Goal: Task Accomplishment & Management: Manage account settings

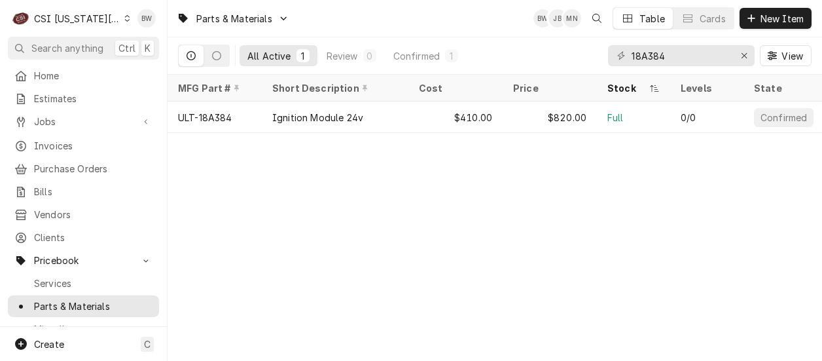
click at [329, 197] on div "Parts & Materials BW JB MN Table Cards New Item All Active 1 Review 0 Confirmed…" at bounding box center [495, 180] width 654 height 361
click at [124, 21] on icon "Dynamic Content Wrapper" at bounding box center [127, 18] width 6 height 7
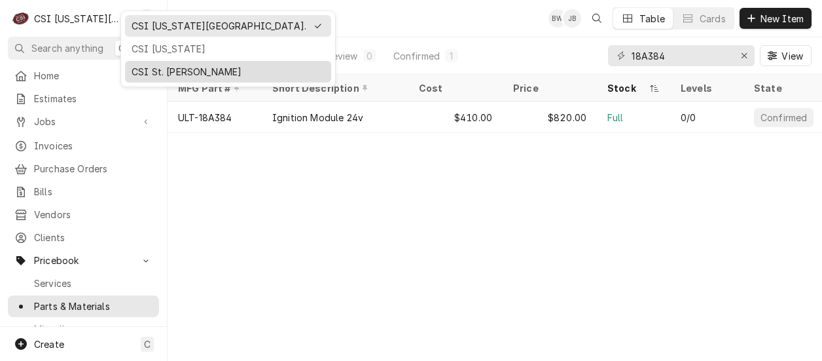
click at [155, 65] on div "CSI St. Louis" at bounding box center [228, 72] width 193 height 14
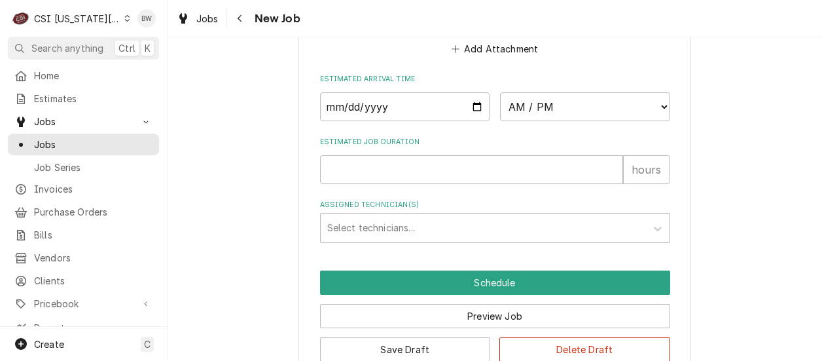
scroll to position [1076, 0]
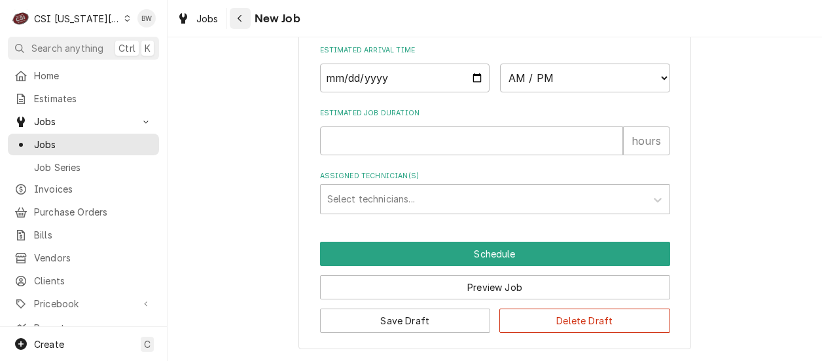
click at [244, 22] on div "Navigate back" at bounding box center [240, 18] width 13 height 13
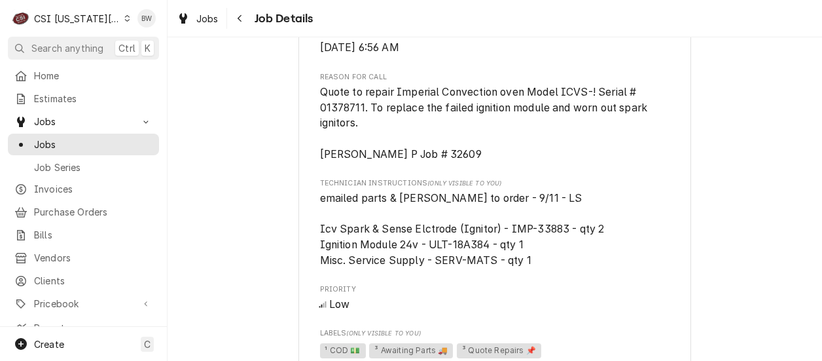
scroll to position [458, 0]
drag, startPoint x: 561, startPoint y: 242, endPoint x: 529, endPoint y: 244, distance: 31.5
click at [529, 244] on span "emailed parts & lindy to order - 9/11 - LS Icv Spark & Sense Elctrode (Ignitor)…" at bounding box center [462, 228] width 285 height 75
copy span "33883"
click at [124, 18] on div "Dynamic Content Wrapper" at bounding box center [127, 18] width 6 height 9
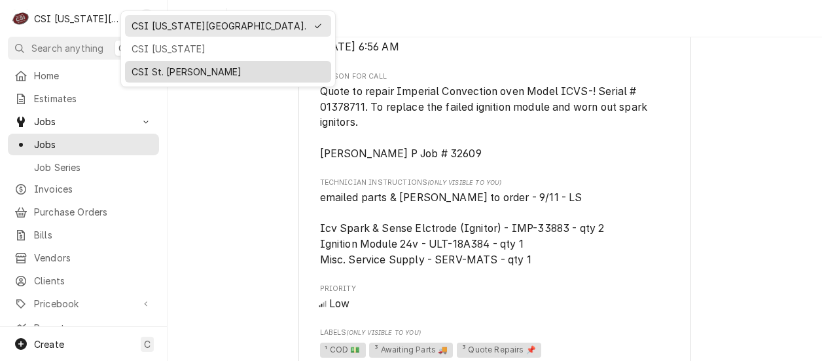
click at [141, 63] on div "CSI St. Louis" at bounding box center [228, 71] width 201 height 16
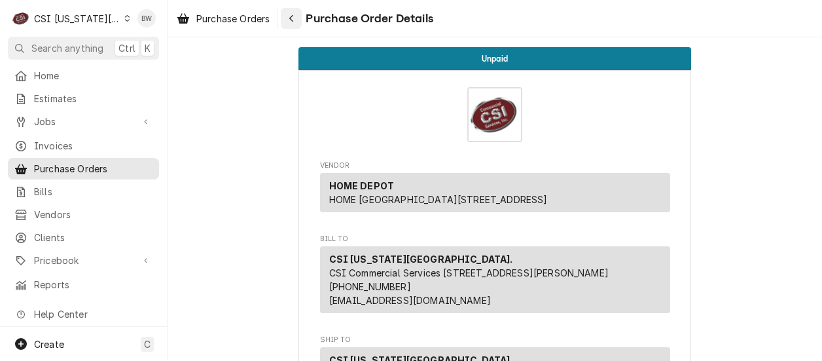
click at [291, 17] on icon "Navigate back" at bounding box center [292, 18] width 6 height 9
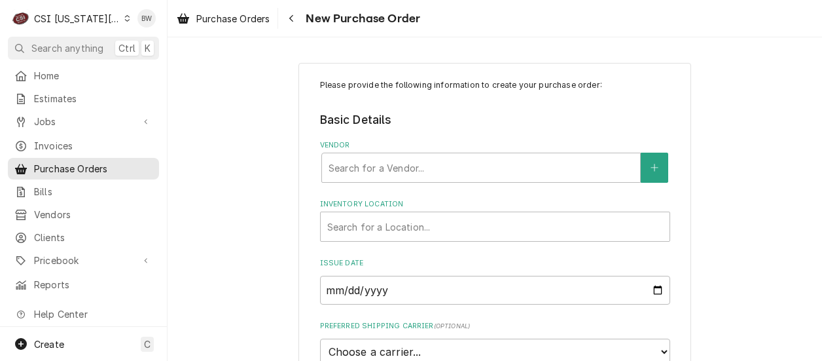
drag, startPoint x: 249, startPoint y: 154, endPoint x: 260, endPoint y: 150, distance: 11.2
click at [249, 154] on div "Please provide the following information to create your purchase order: Basic D…" at bounding box center [495, 295] width 654 height 488
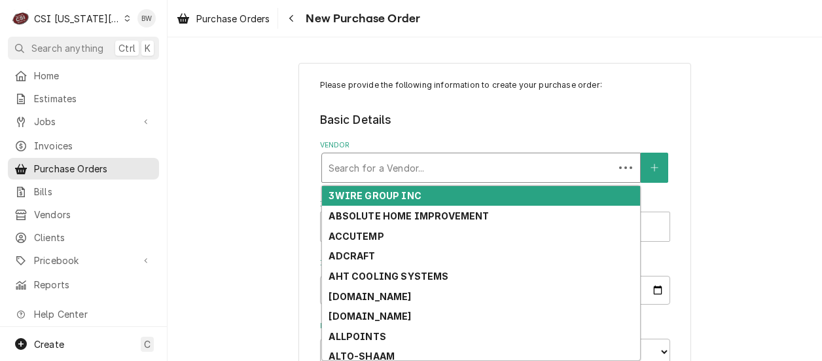
click at [332, 166] on div "Vendor" at bounding box center [468, 168] width 279 height 24
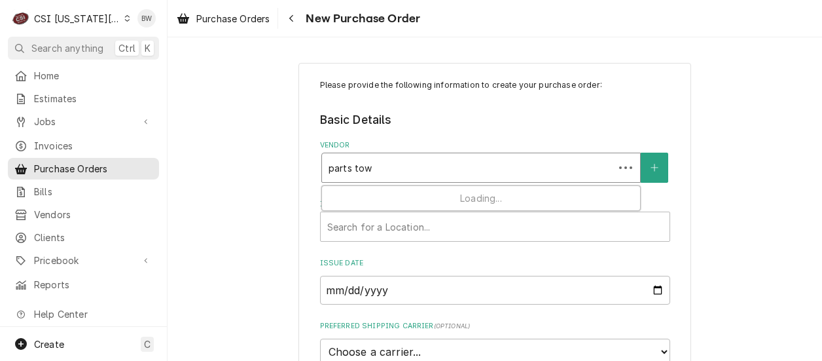
type input "parts town"
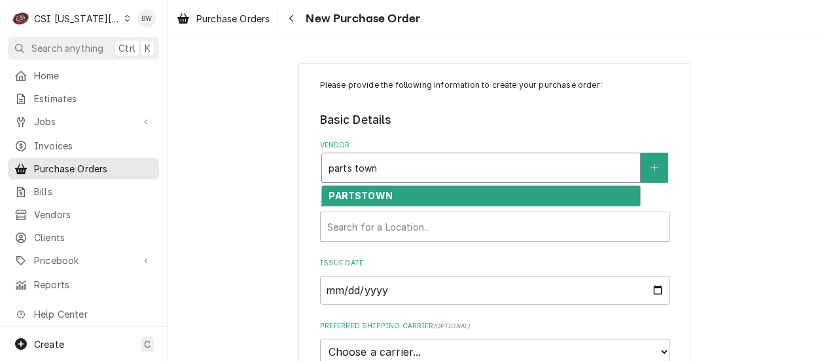
click at [343, 187] on div "PARTSTOWN" at bounding box center [481, 196] width 318 height 20
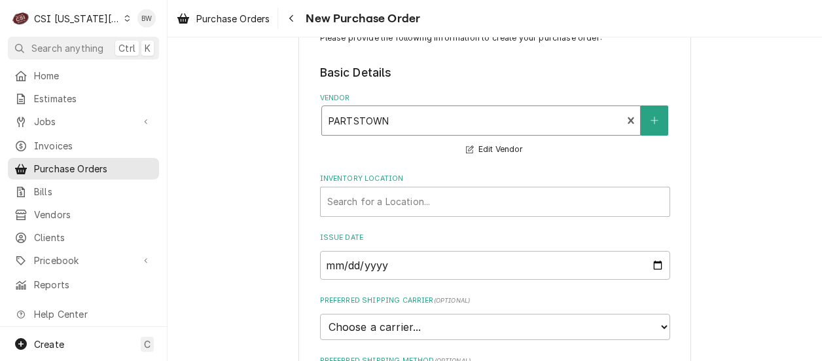
scroll to position [65, 0]
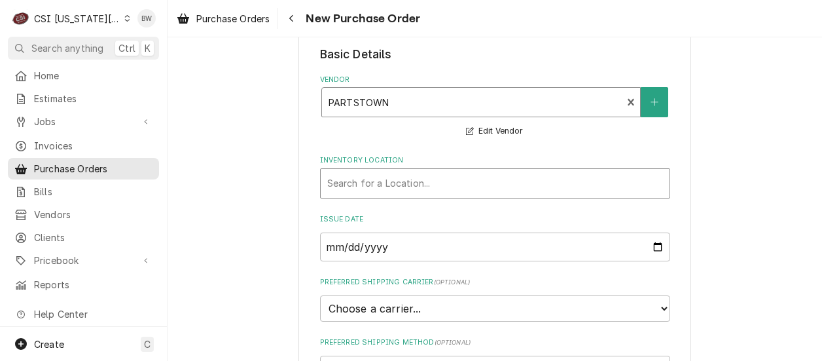
click at [340, 187] on div "Inventory Location" at bounding box center [495, 183] width 336 height 24
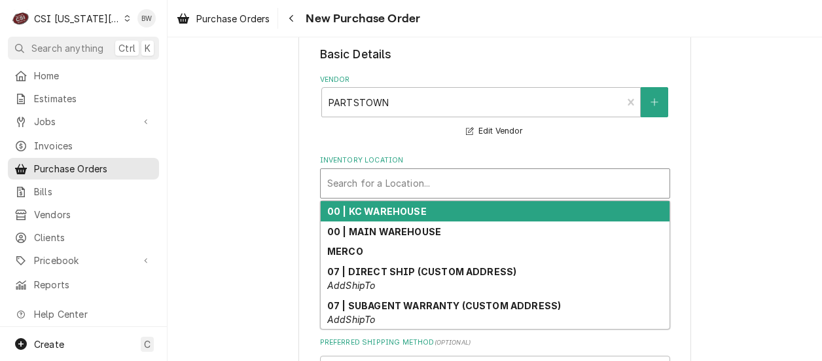
click at [357, 211] on strong "00 | KC WAREHOUSE" at bounding box center [376, 211] width 99 height 11
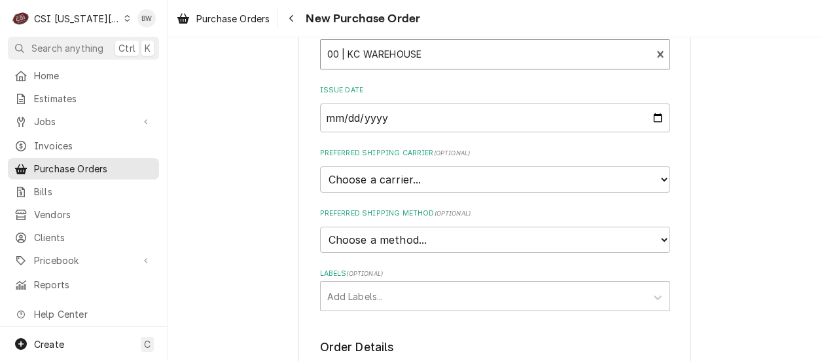
scroll to position [196, 0]
click at [354, 236] on select "Choose a method... Ground Next Day Early AM Next Day Air 2 Day Air Other" at bounding box center [495, 237] width 350 height 26
select select "1"
click at [320, 224] on select "Choose a method... Ground Next Day Early AM Next Day Air 2 Day Air Other" at bounding box center [495, 237] width 350 height 26
type textarea "x"
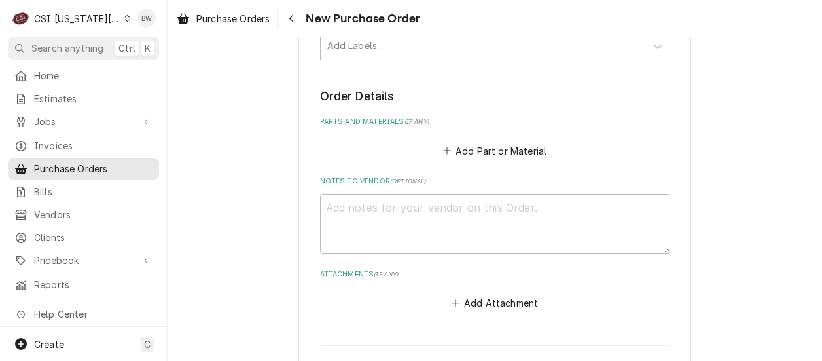
scroll to position [524, 0]
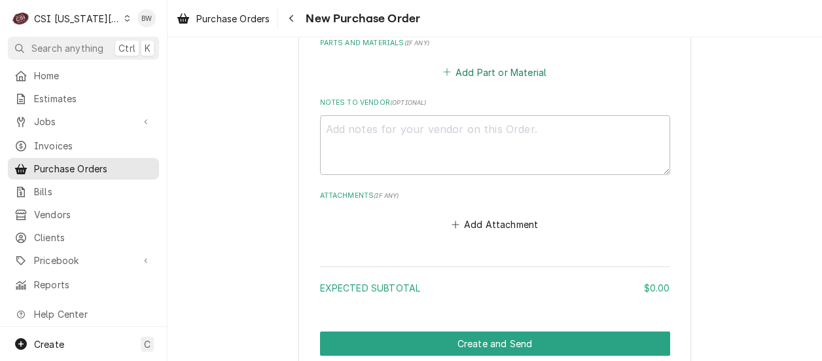
click at [479, 71] on button "Add Part or Material" at bounding box center [494, 72] width 108 height 18
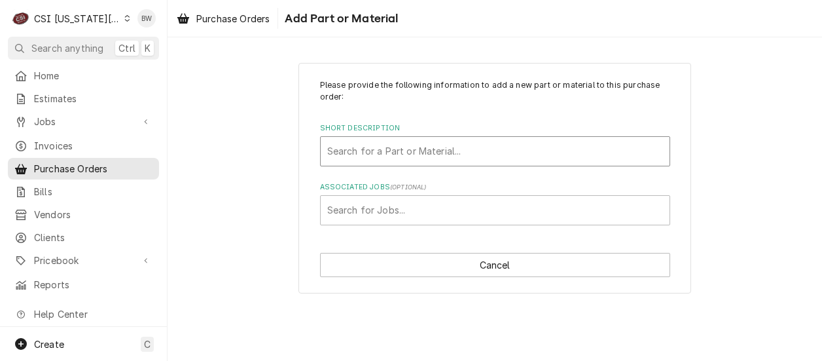
click at [353, 148] on div "Short Description" at bounding box center [495, 151] width 336 height 24
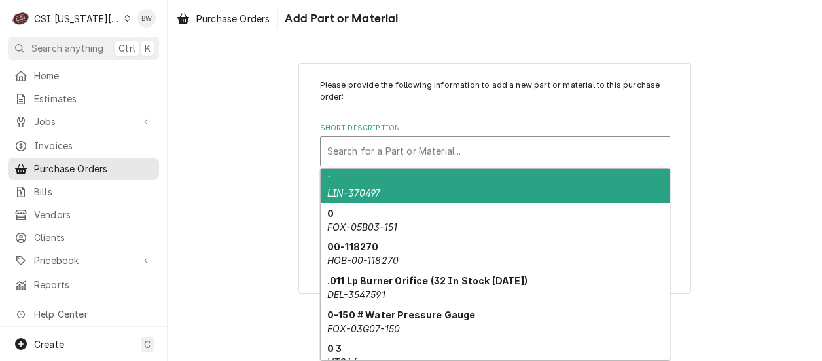
paste input "18A384"
type input "18A384"
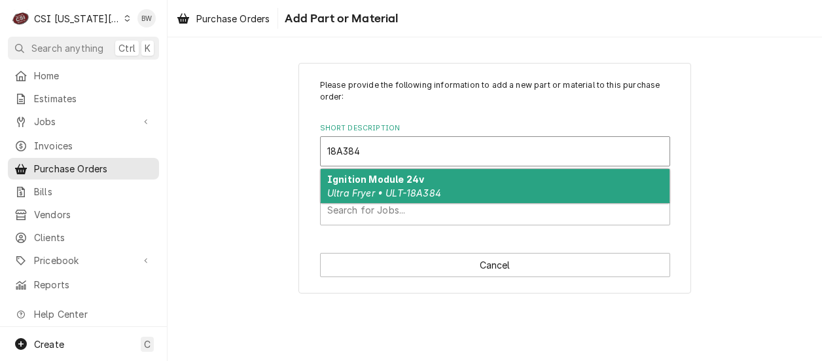
click at [376, 174] on strong "Ignition Module 24v" at bounding box center [375, 178] width 97 height 11
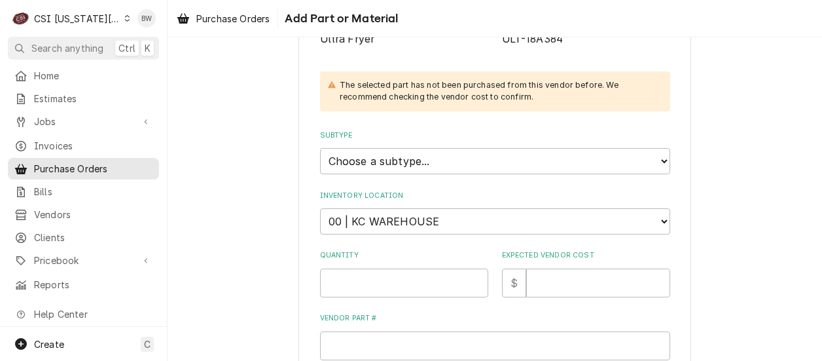
scroll to position [262, 0]
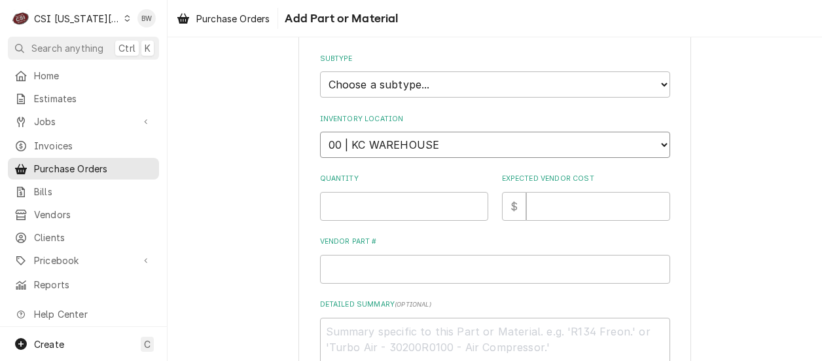
click at [381, 145] on select "Choose a location... 00 | KC WAREHOUSE 00 | MAIN WAREHOUSE 01 | BRIAN BREAZIER …" at bounding box center [495, 145] width 350 height 26
click at [303, 120] on div "Please provide the following information to add a new part or material to this …" at bounding box center [494, 152] width 393 height 703
click at [334, 203] on input "Quantity" at bounding box center [404, 206] width 168 height 29
type textarea "x"
type input "1"
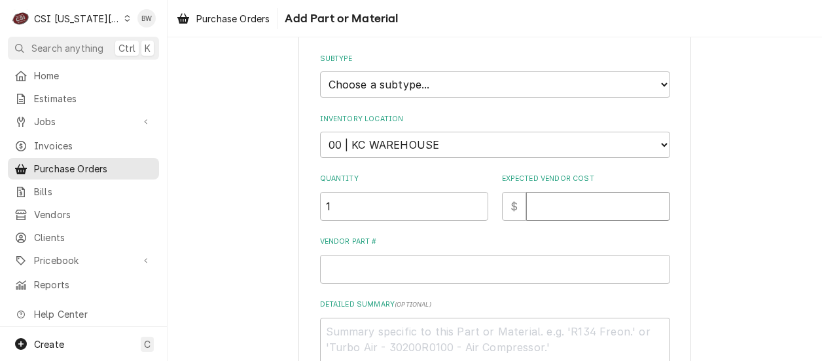
type textarea "x"
type input "4"
type textarea "x"
type input "41"
type textarea "x"
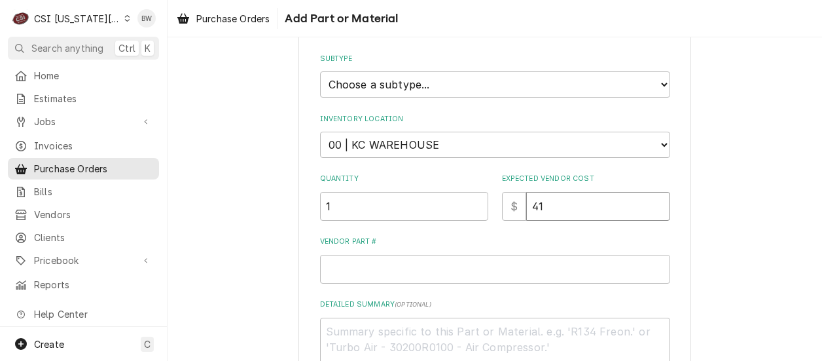
type input "410"
type textarea "x"
type input "410.0"
type textarea "x"
type input "410.00"
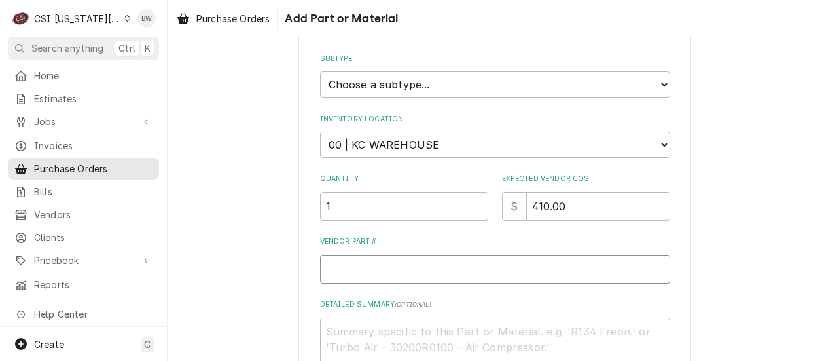
click at [355, 266] on input "Vendor Part #" at bounding box center [495, 269] width 350 height 29
type textarea "x"
type input "U"
type textarea "x"
type input "UL"
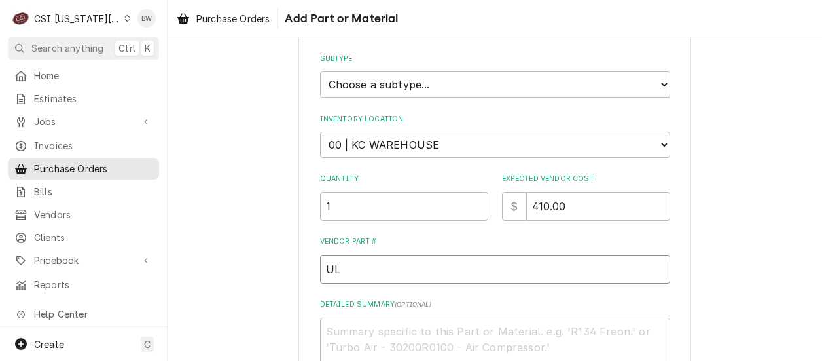
type textarea "x"
type input "ULT"
type textarea "x"
type input "ULT-"
paste input "18A384"
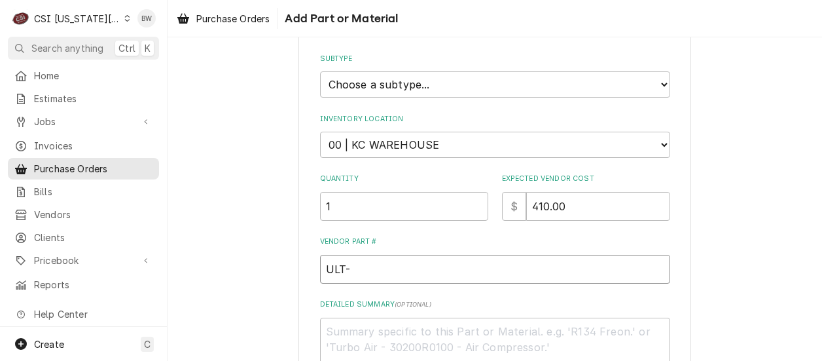
type textarea "x"
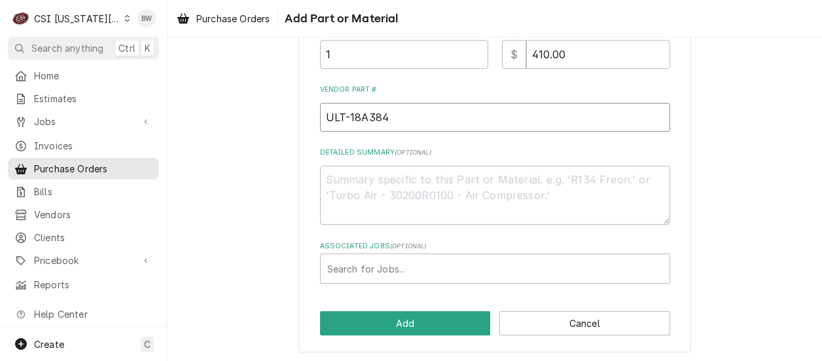
scroll to position [414, 0]
type input "ULT-18A384"
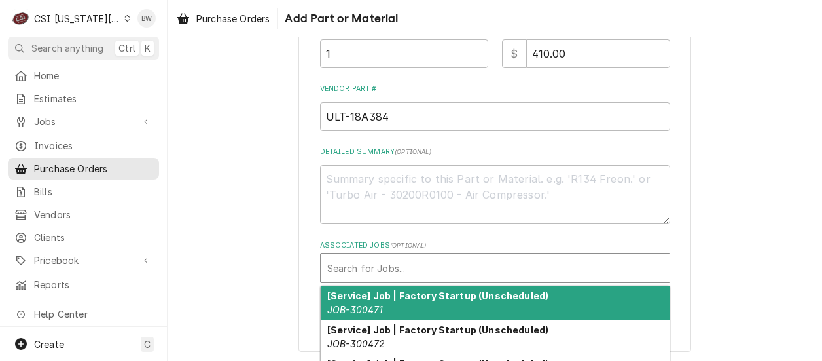
click at [363, 262] on div "Associated Jobs" at bounding box center [495, 268] width 336 height 24
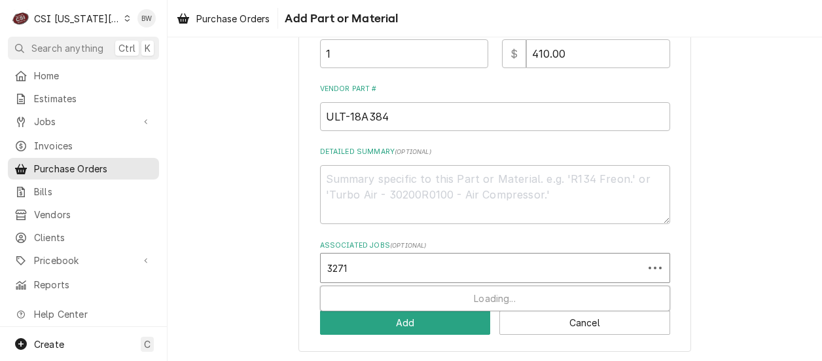
type input "32712"
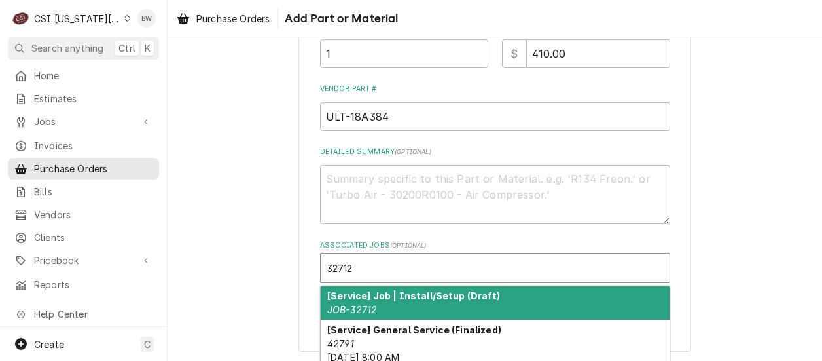
click at [370, 287] on div "[Service] Job | Install/Setup (Draft) JOB-32712" at bounding box center [495, 303] width 349 height 34
type textarea "x"
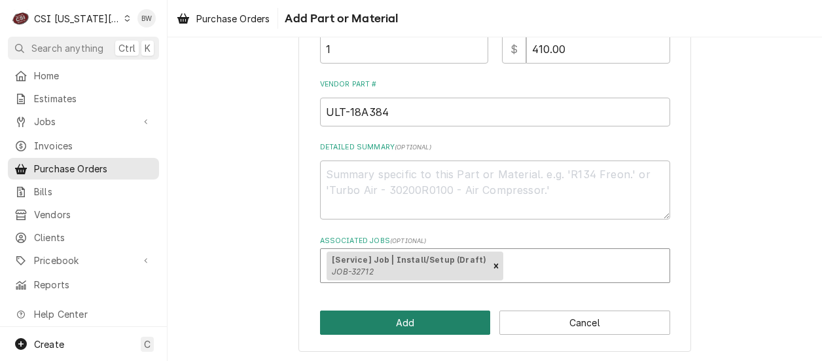
click at [392, 319] on button "Add" at bounding box center [405, 322] width 171 height 24
type textarea "x"
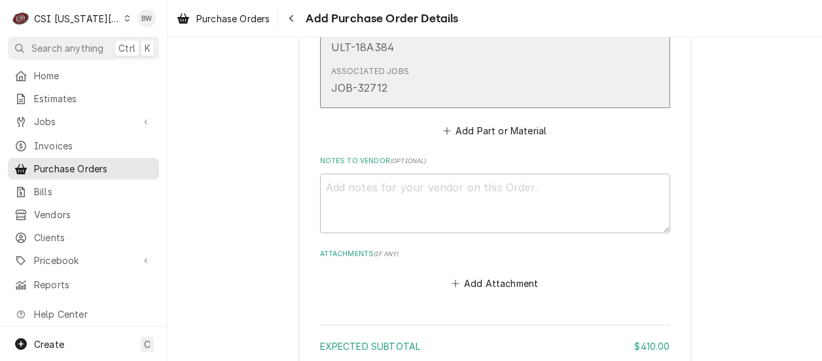
scroll to position [835, 0]
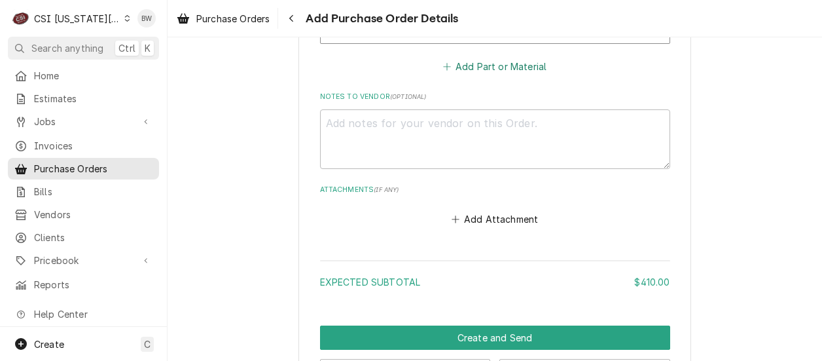
click at [466, 67] on button "Add Part or Material" at bounding box center [494, 66] width 108 height 18
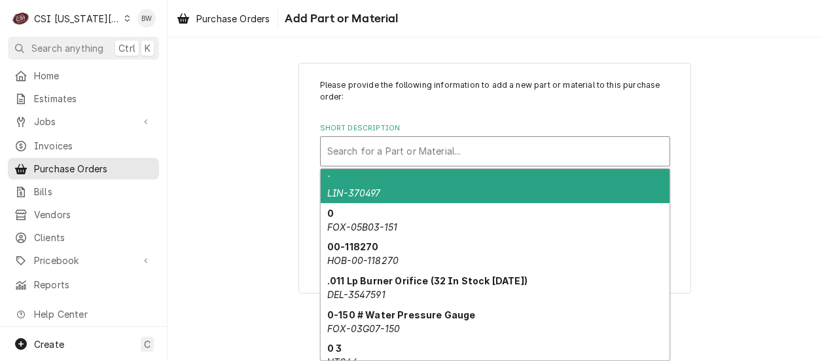
click at [331, 149] on div "Short Description" at bounding box center [495, 151] width 336 height 24
paste input "33883"
type input "33883"
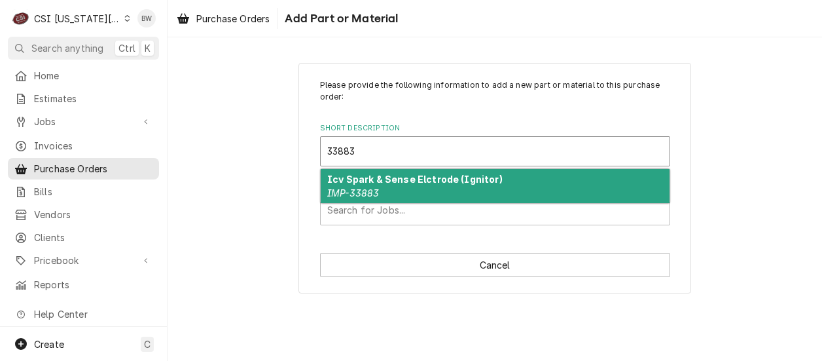
click at [345, 180] on strong "Icv Spark & Sense Elctrode (Ignitor)" at bounding box center [414, 178] width 175 height 11
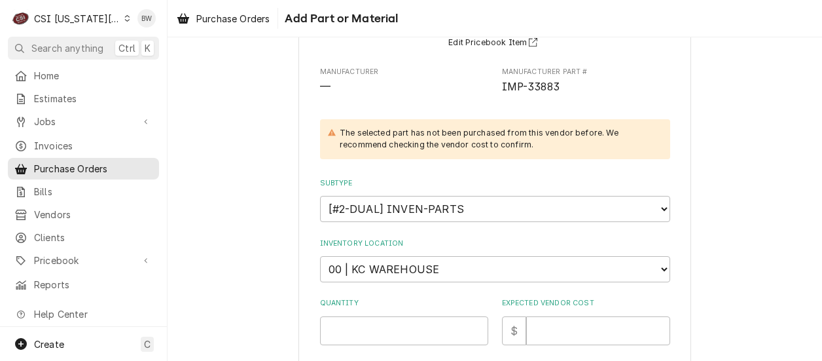
scroll to position [196, 0]
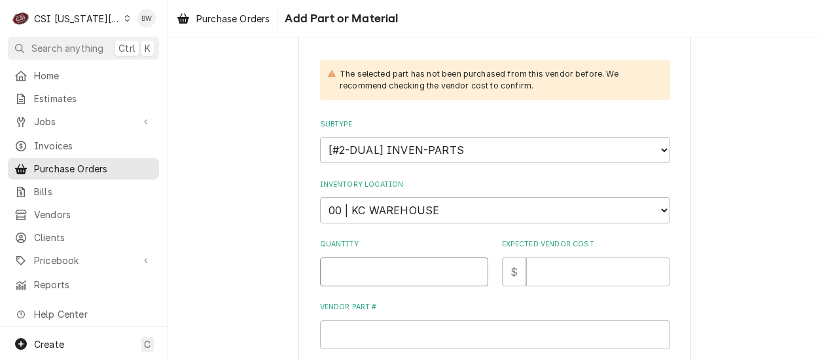
click at [366, 263] on input "Quantity" at bounding box center [404, 271] width 168 height 29
type textarea "x"
type input "3"
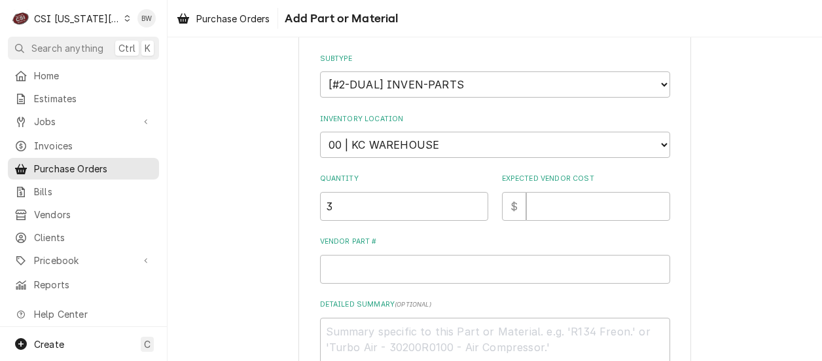
click at [283, 238] on div "Please provide the following information to add a new part or material to this …" at bounding box center [495, 152] width 654 height 726
click at [546, 205] on input "Expected Vendor Cost" at bounding box center [598, 206] width 144 height 29
type textarea "x"
type input "4"
type textarea "x"
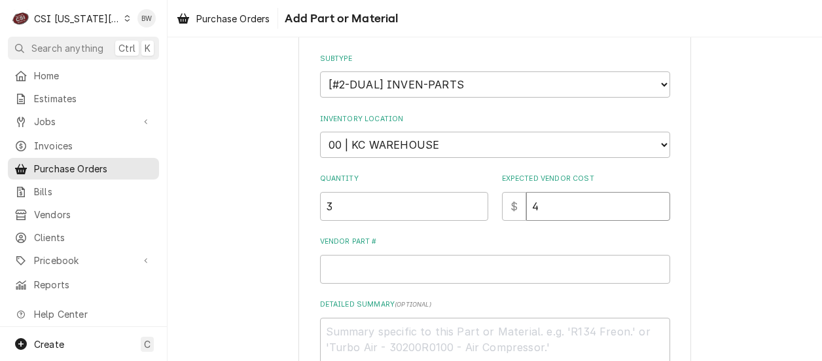
type input "49"
type textarea "x"
type input "49.6"
type textarea "x"
type input "49.67"
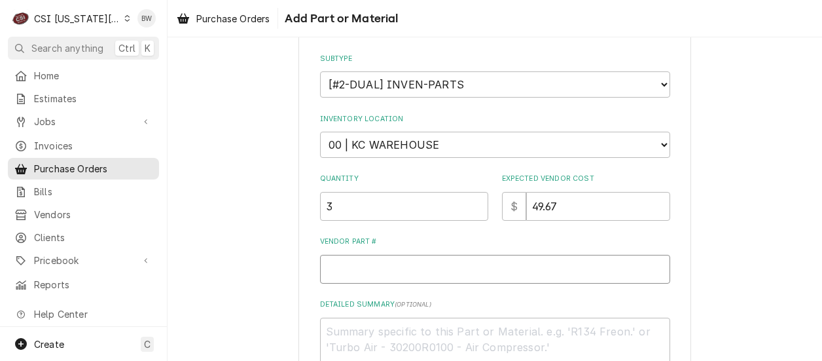
click at [351, 262] on input "Vendor Part #" at bounding box center [495, 269] width 350 height 29
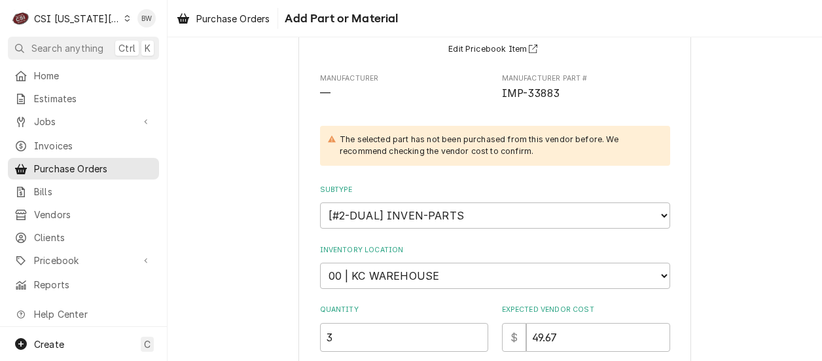
scroll to position [196, 0]
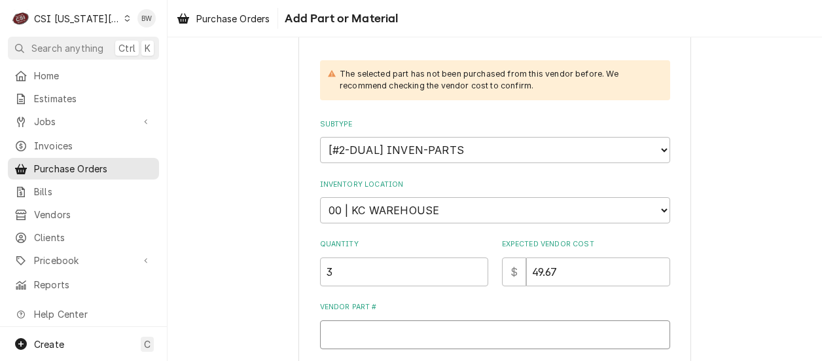
type textarea "x"
type input "I"
type textarea "x"
type input "IM"
type textarea "x"
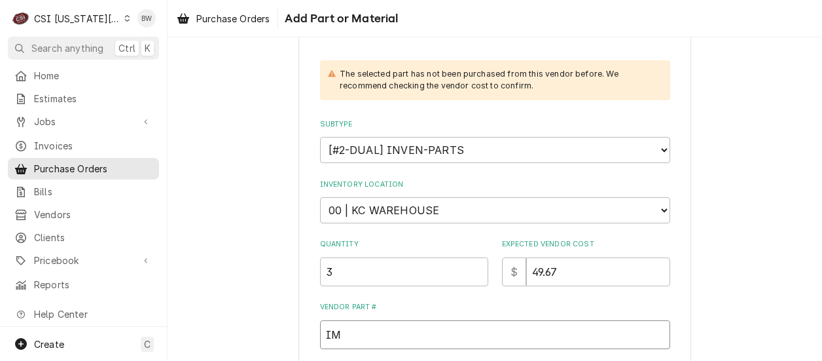
type input "IMP"
type textarea "x"
type input "IMP-"
paste input "33883"
type textarea "x"
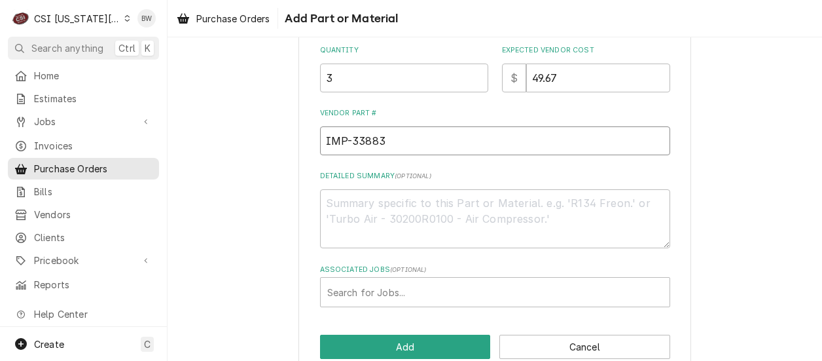
scroll to position [393, 0]
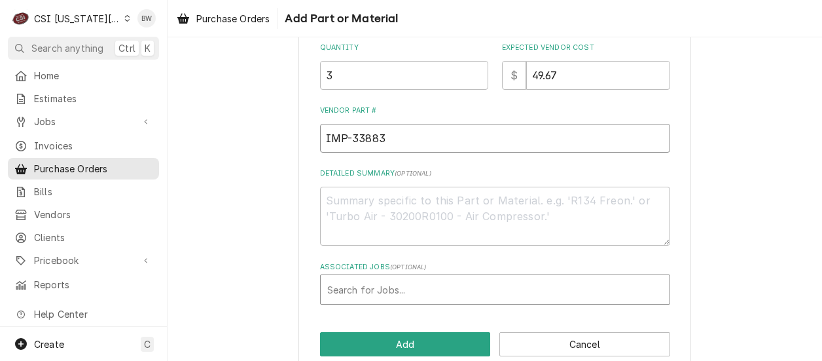
type input "IMP-33883"
click at [377, 283] on div "Associated Jobs" at bounding box center [495, 289] width 336 height 24
type input "32712"
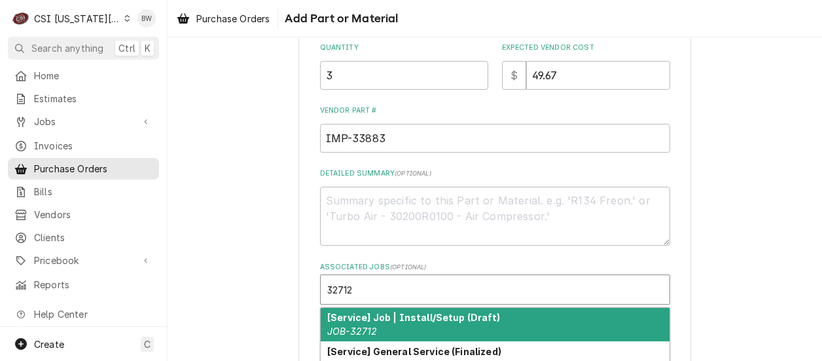
click at [376, 309] on div "[Service] Job | Install/Setup (Draft) JOB-32712" at bounding box center [495, 325] width 349 height 34
type textarea "x"
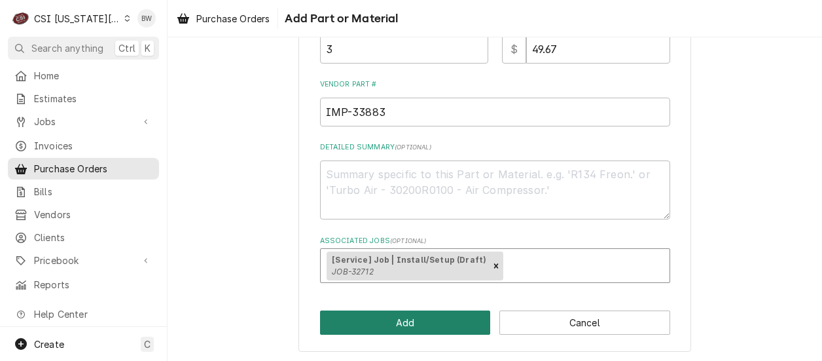
click at [380, 315] on button "Add" at bounding box center [405, 322] width 171 height 24
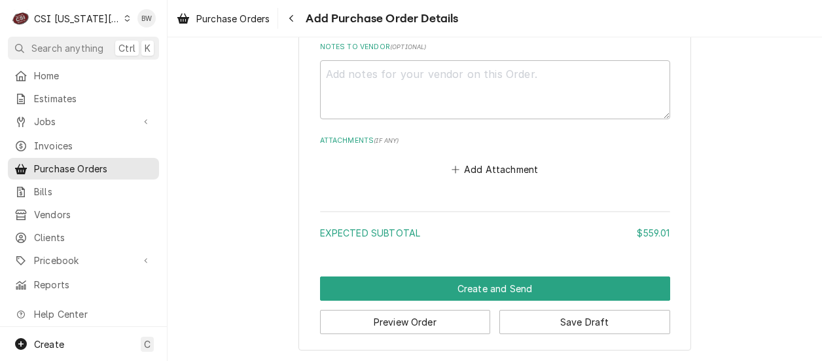
scroll to position [1190, 0]
click at [402, 319] on button "Preview Order" at bounding box center [405, 322] width 171 height 24
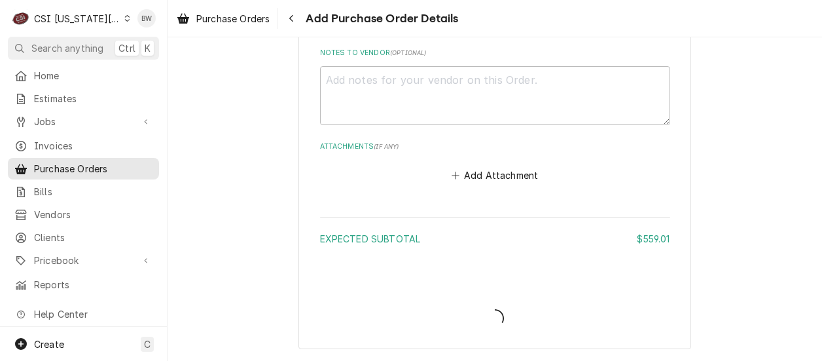
scroll to position [1183, 0]
type textarea "x"
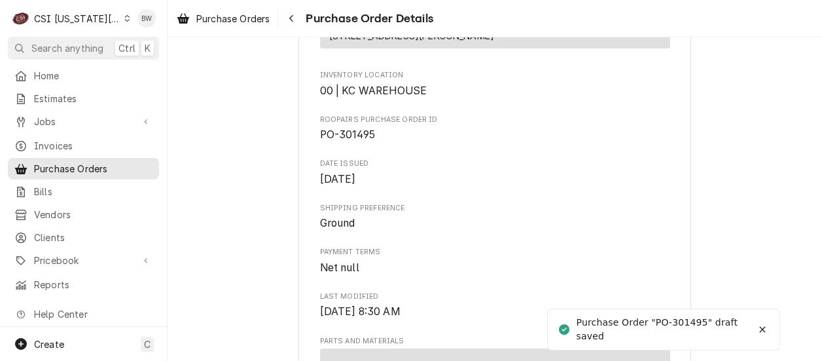
scroll to position [393, 0]
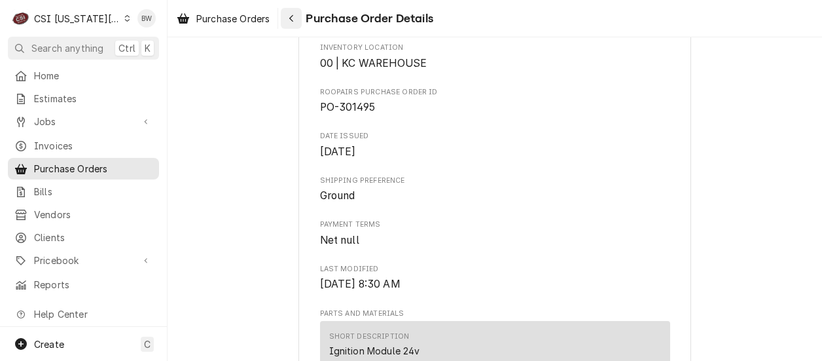
click at [291, 15] on icon "Navigate back" at bounding box center [292, 18] width 6 height 9
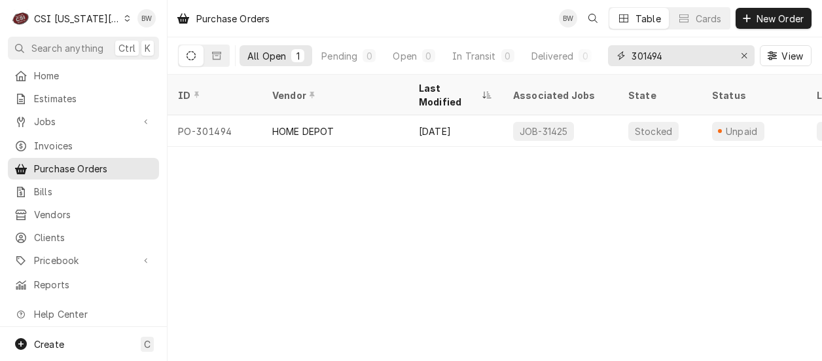
drag, startPoint x: 668, startPoint y: 57, endPoint x: 615, endPoint y: 52, distance: 53.9
click at [615, 52] on div "301494" at bounding box center [681, 55] width 147 height 21
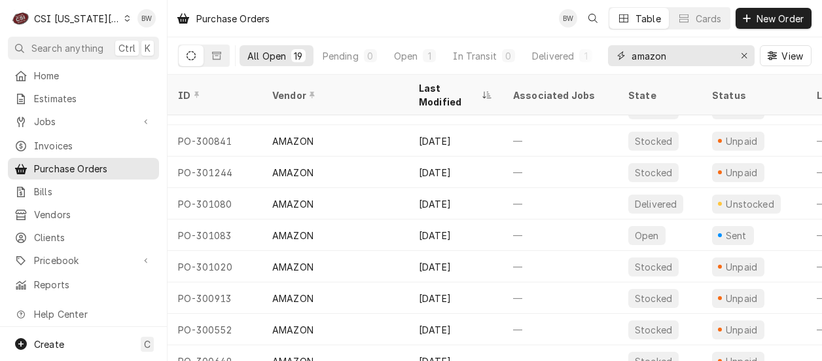
scroll to position [159, 0]
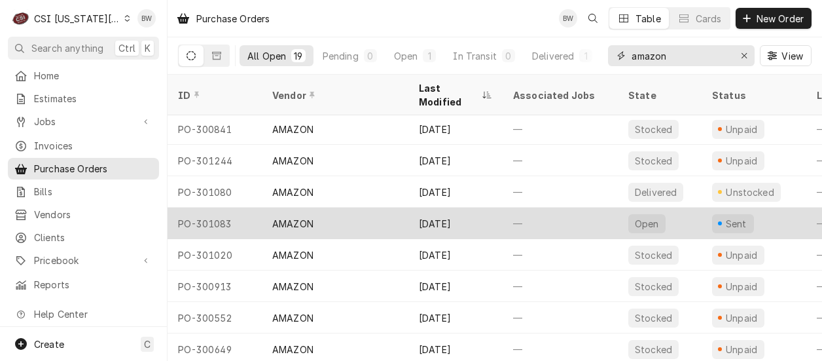
type input "amazon"
click at [223, 207] on div "PO-301083" at bounding box center [215, 222] width 94 height 31
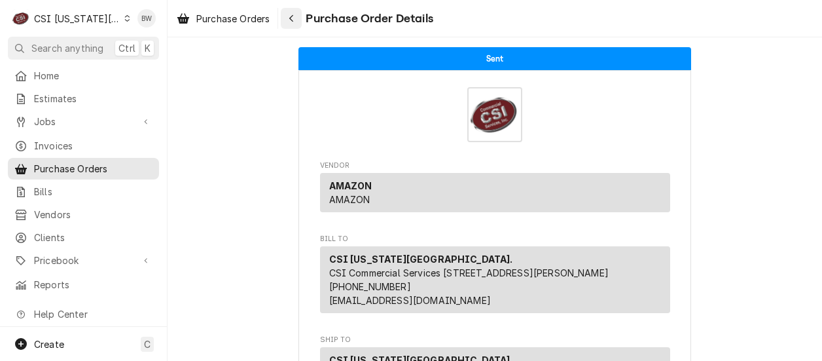
click at [289, 18] on div "Navigate back" at bounding box center [291, 18] width 13 height 13
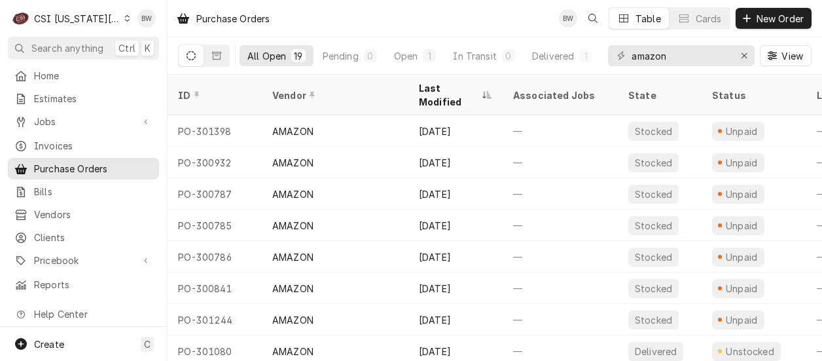
click at [97, 22] on div "CSI [US_STATE][GEOGRAPHIC_DATA]." at bounding box center [77, 19] width 86 height 14
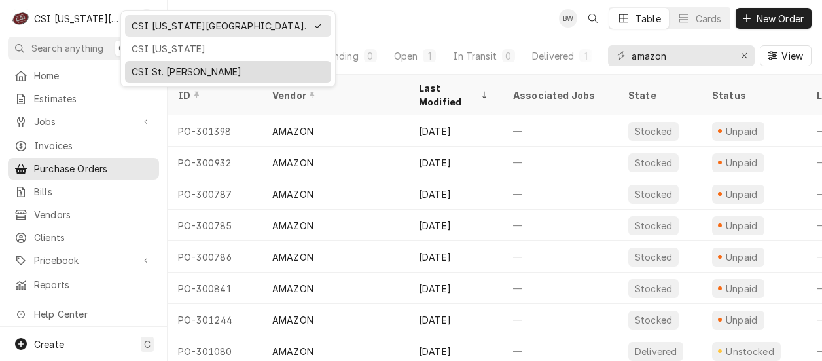
click at [153, 65] on div "CSI St. [PERSON_NAME]" at bounding box center [228, 72] width 193 height 14
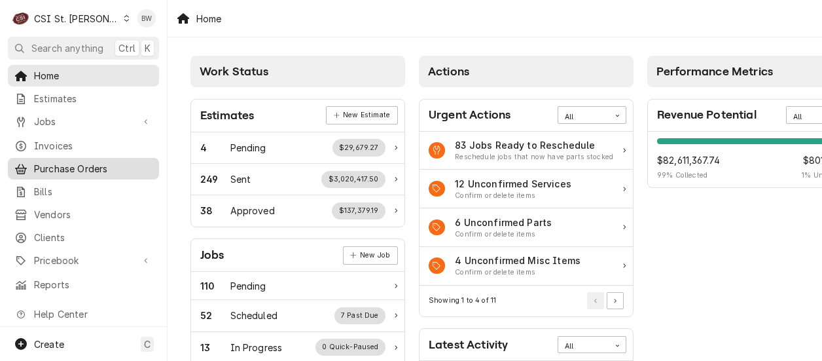
click at [69, 162] on span "Purchase Orders" at bounding box center [93, 169] width 118 height 14
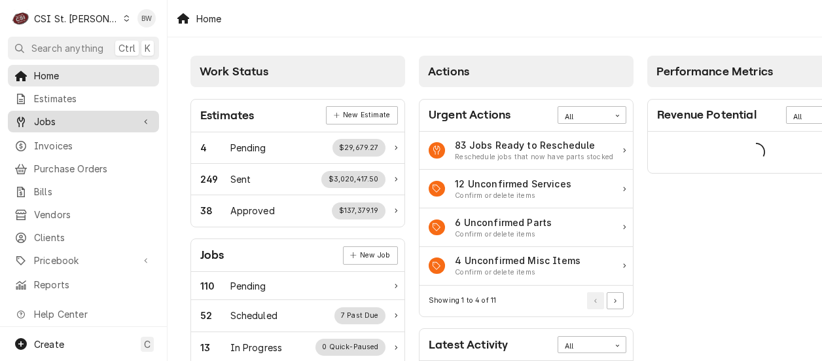
click at [59, 115] on span "Jobs" at bounding box center [83, 122] width 99 height 14
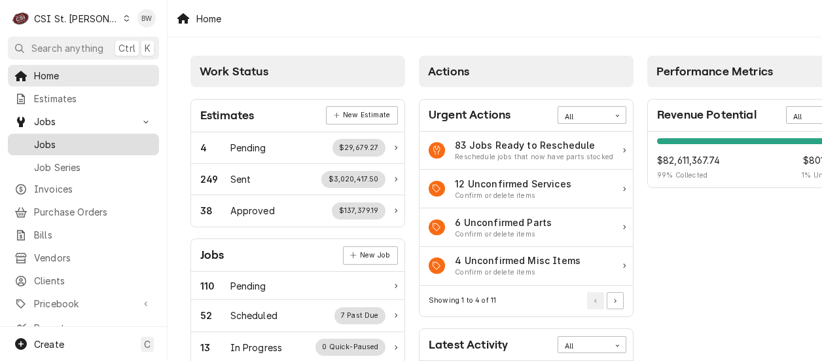
click at [77, 137] on span "Jobs" at bounding box center [93, 144] width 118 height 14
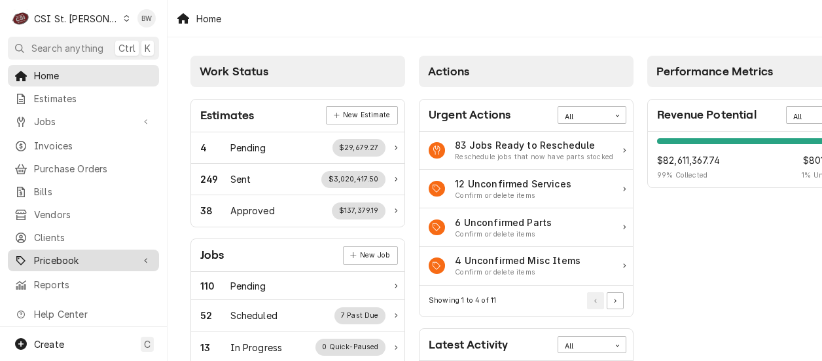
click at [71, 255] on span "Pricebook" at bounding box center [83, 260] width 99 height 14
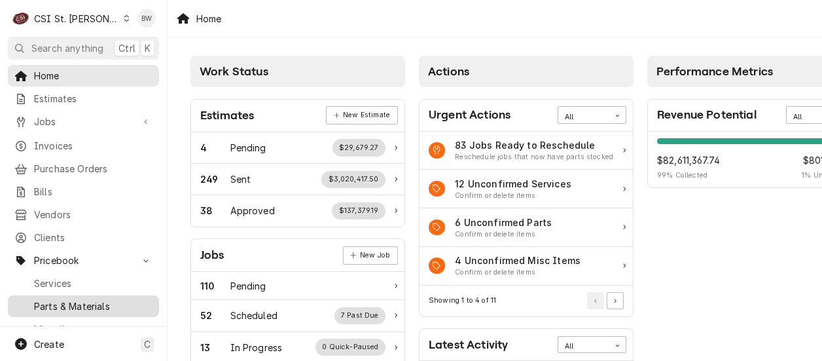
click at [69, 299] on span "Parts & Materials" at bounding box center [93, 306] width 118 height 14
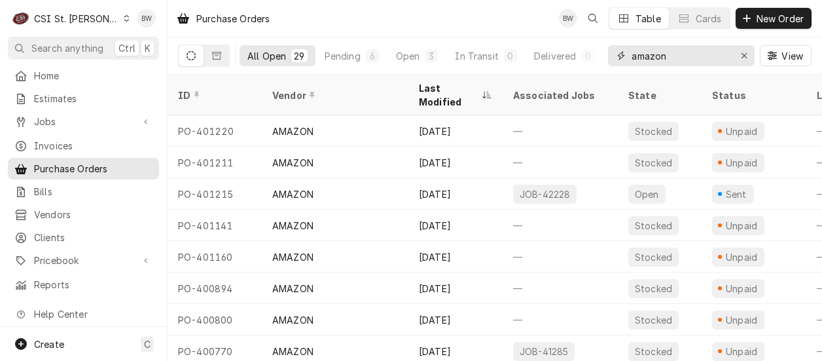
drag, startPoint x: 696, startPoint y: 53, endPoint x: 615, endPoint y: 51, distance: 80.5
click at [618, 52] on div "amazon" at bounding box center [681, 55] width 147 height 21
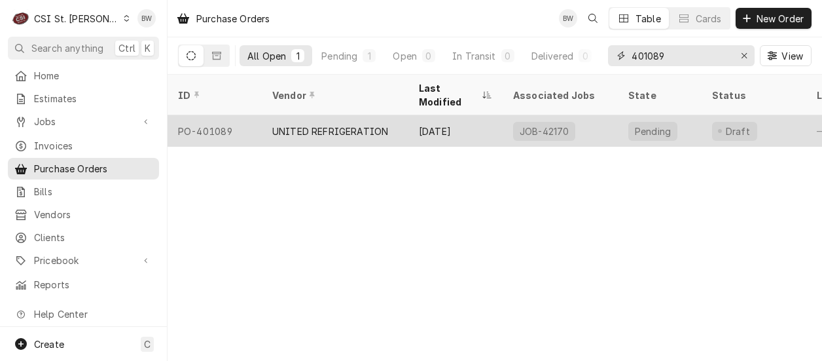
type input "401089"
click at [243, 118] on div "PO-401089" at bounding box center [215, 130] width 94 height 31
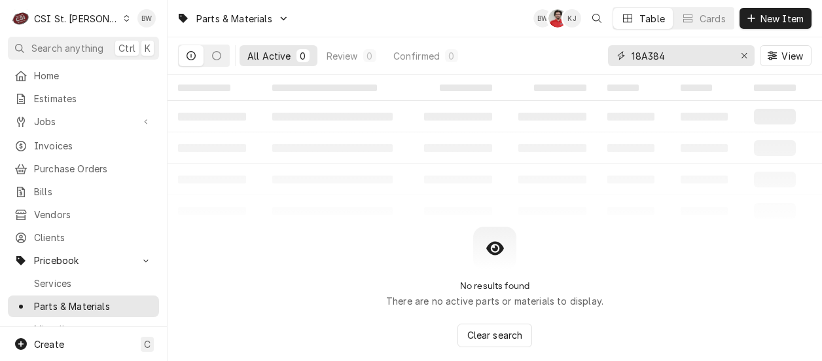
drag, startPoint x: 687, startPoint y: 61, endPoint x: 614, endPoint y: 61, distance: 73.3
click at [614, 61] on div "18A384" at bounding box center [681, 55] width 147 height 21
paste input "000-187-0052-S"
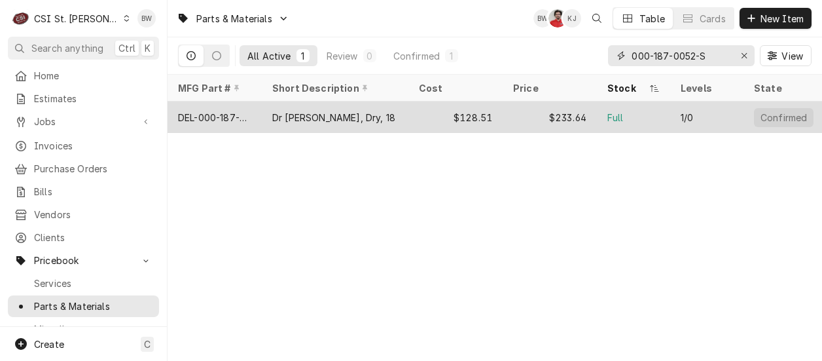
type input "000-187-0052-S"
click at [238, 113] on div "DEL-000-187-0052-S" at bounding box center [214, 118] width 73 height 14
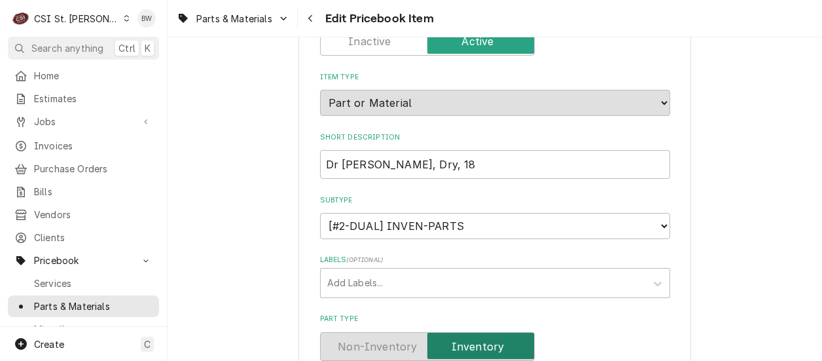
scroll to position [131, 0]
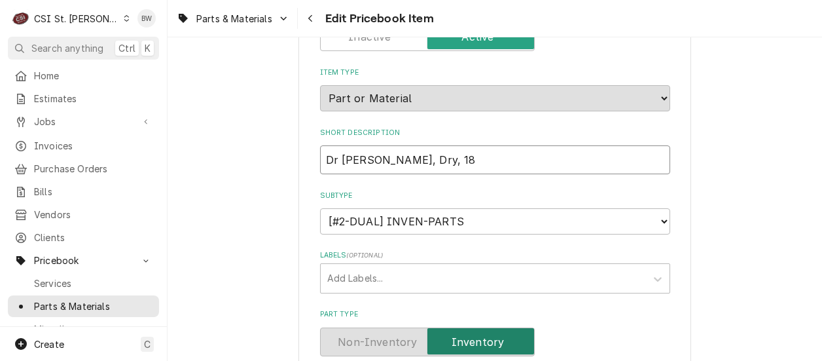
click at [418, 156] on input "Dr [PERSON_NAME], Dry, 18" at bounding box center [495, 159] width 350 height 29
type textarea "x"
type input "Dr [PERSON_NAME], Dry, 18 )"
type textarea "x"
type input "Dr [PERSON_NAME], Dry, 18"
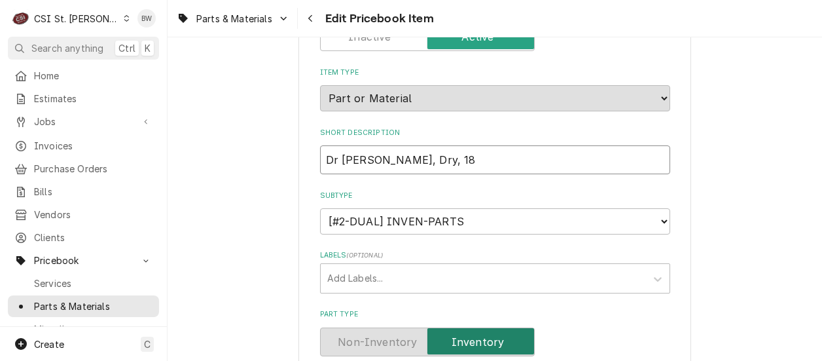
type textarea "x"
type input "Dr [PERSON_NAME], Dry, 18 ("
type textarea "x"
type input "Dr [PERSON_NAME], Dry, 18 (N"
type textarea "x"
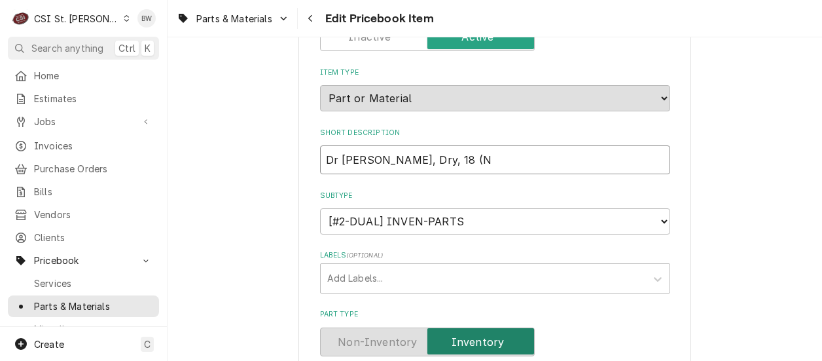
type input "Dr [PERSON_NAME], Dry, 18 (NL"
type textarea "x"
type input "Dr Assy, Dry, 18 (NLA"
type textarea "x"
type input "Dr Assy, Dry, 18 (NLA"
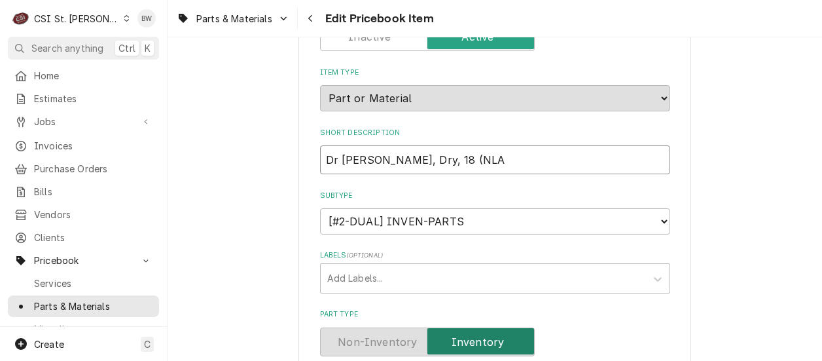
type textarea "x"
type input "Dr Assy, Dry, 18 (NLA S"
type textarea "x"
type input "Dr Assy, Dry, 18 (NLA Su"
type textarea "x"
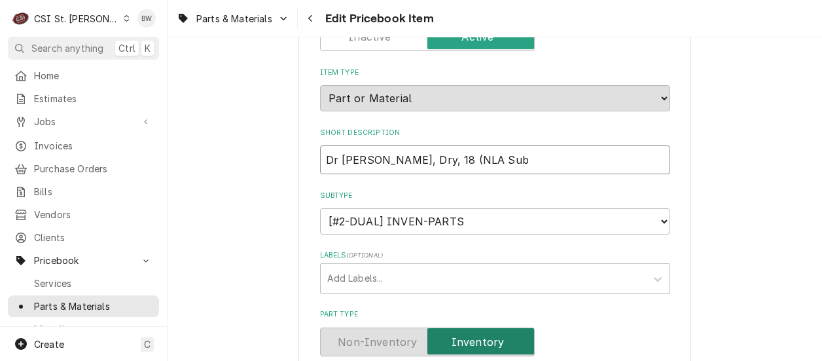
type input "Dr Assy, Dry, 18 (NLA Sub"
click at [464, 159] on input "Dr Assy, Dry, 18 (NLA Sub" at bounding box center [495, 159] width 350 height 29
type textarea "x"
type input "Dr Assy, Dry, 18 (NLA Sub"
paste input "000-187-00B9-S"
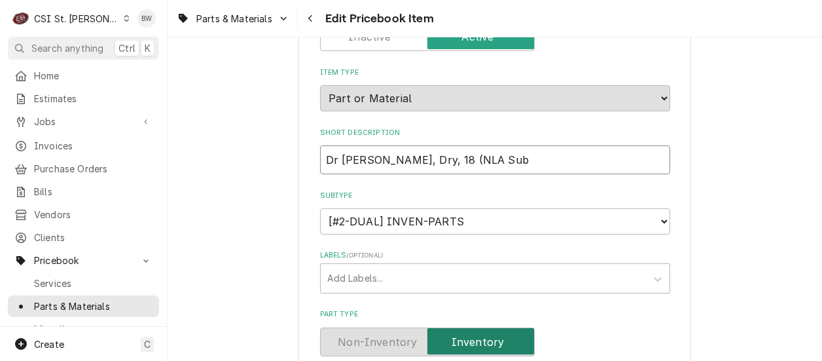
type textarea "x"
type input "Dr Assy, Dry, 18 (NLA Sub 000-187-00B9-S"
type textarea "x"
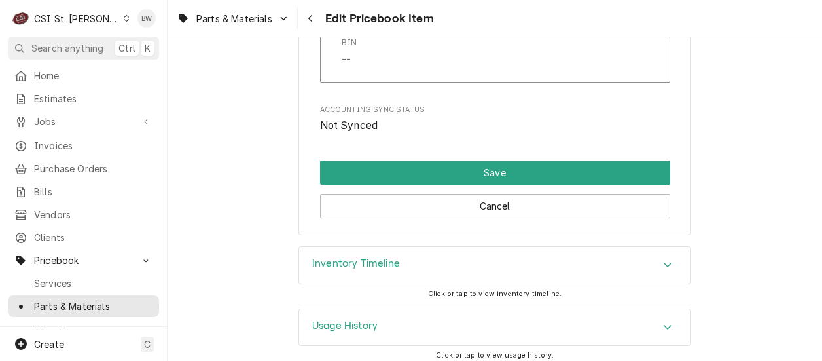
scroll to position [11335, 0]
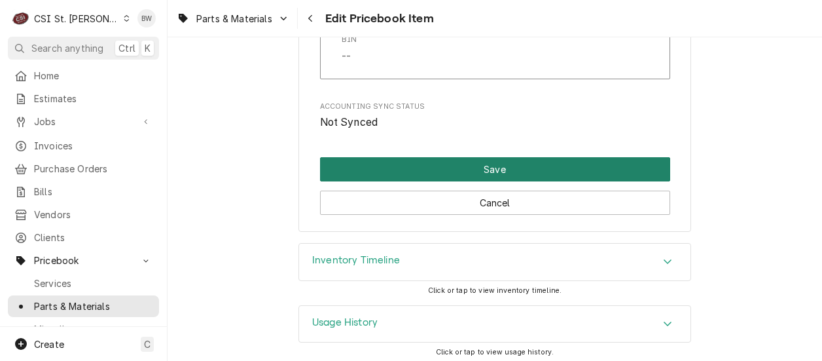
type input "Dr Assy, Dry, 18 (NLA Sub 000-187-00B9-S)"
click at [344, 162] on button "Save" at bounding box center [495, 169] width 350 height 24
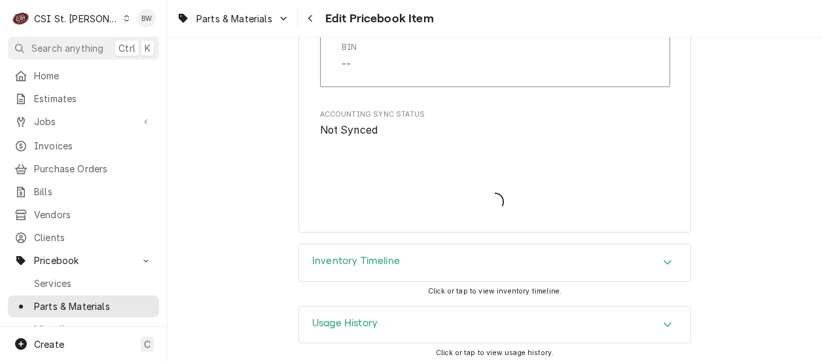
type textarea "x"
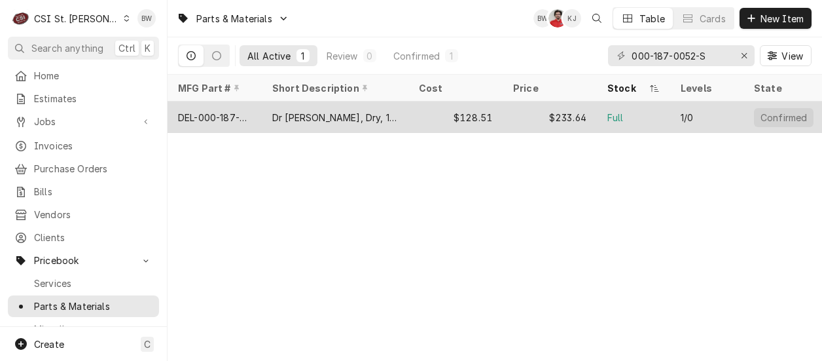
click at [242, 111] on div "DEL-000-187-0052-S" at bounding box center [214, 118] width 73 height 14
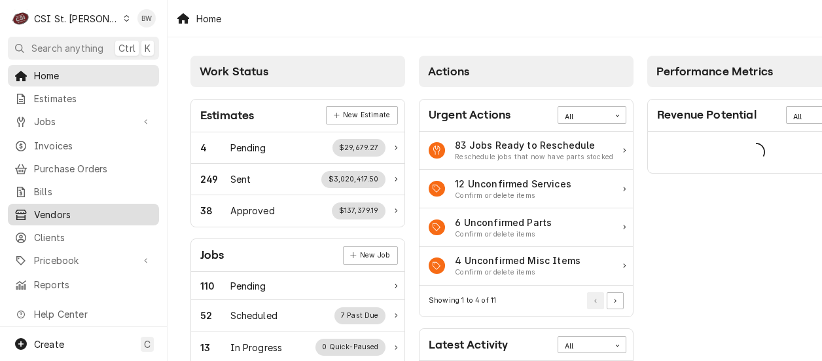
click at [52, 207] on span "Vendors" at bounding box center [93, 214] width 118 height 14
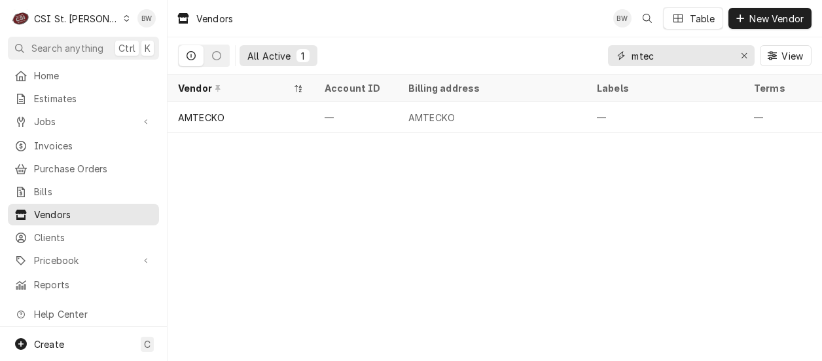
drag, startPoint x: 664, startPoint y: 57, endPoint x: 610, endPoint y: 59, distance: 54.4
click at [610, 59] on div "mtec" at bounding box center [681, 55] width 147 height 21
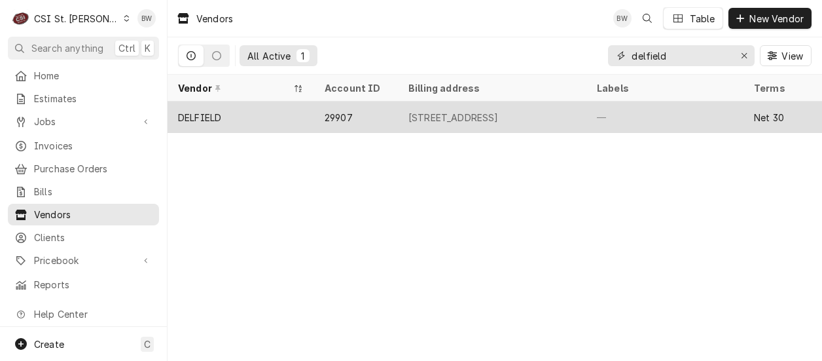
type input "delfield"
click at [216, 111] on div "DELFIELD" at bounding box center [199, 118] width 43 height 14
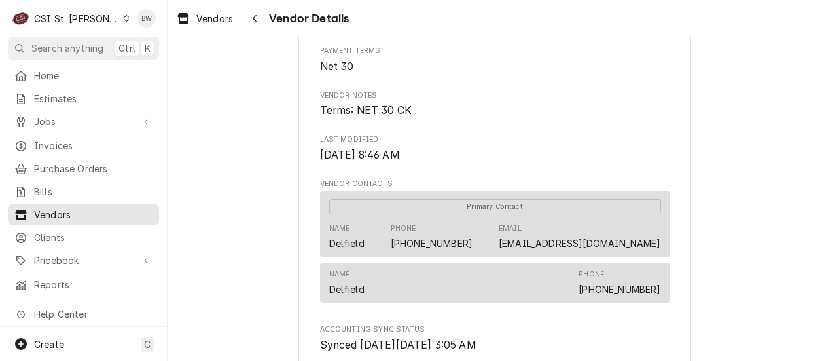
scroll to position [327, 0]
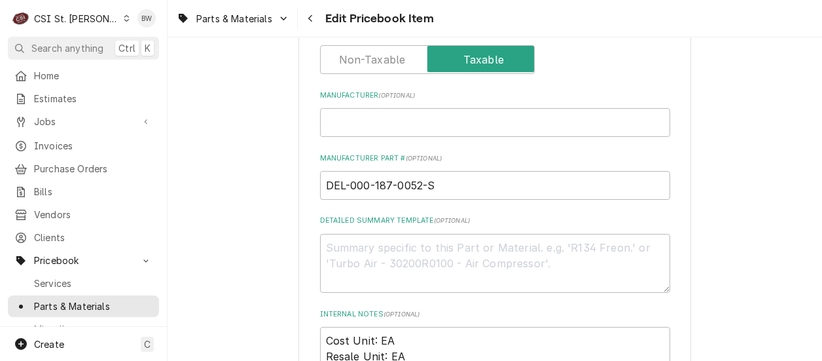
scroll to position [654, 0]
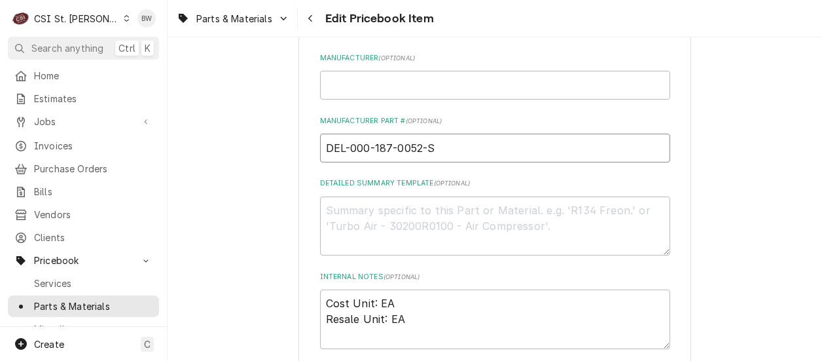
drag, startPoint x: 436, startPoint y: 147, endPoint x: 319, endPoint y: 149, distance: 116.5
click at [320, 149] on input "DEL-000-187-0052-S" at bounding box center [495, 148] width 350 height 29
click at [474, 146] on input "DEL-000-187-0052-S" at bounding box center [495, 148] width 350 height 29
drag, startPoint x: 435, startPoint y: 146, endPoint x: 348, endPoint y: 145, distance: 86.4
click at [348, 145] on input "DEL-000-187-0052-S" at bounding box center [495, 148] width 350 height 29
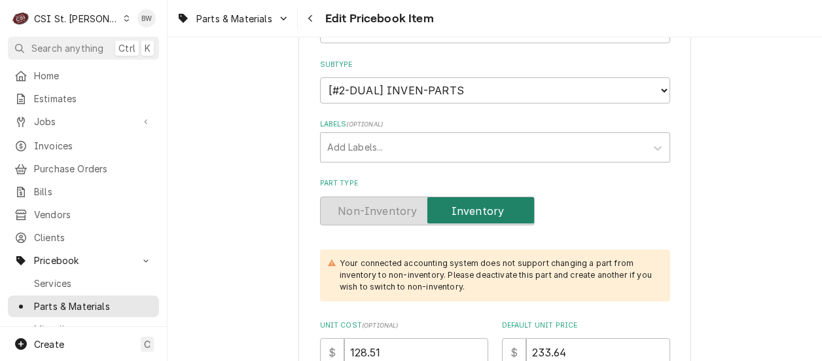
scroll to position [196, 0]
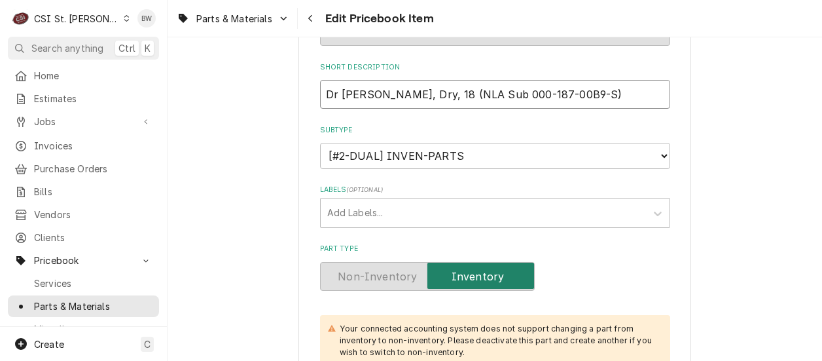
drag, startPoint x: 401, startPoint y: 94, endPoint x: 314, endPoint y: 99, distance: 86.5
click at [320, 99] on input "Dr Assy, Dry, 18 (NLA Sub 000-187-00B9-S)" at bounding box center [495, 94] width 350 height 29
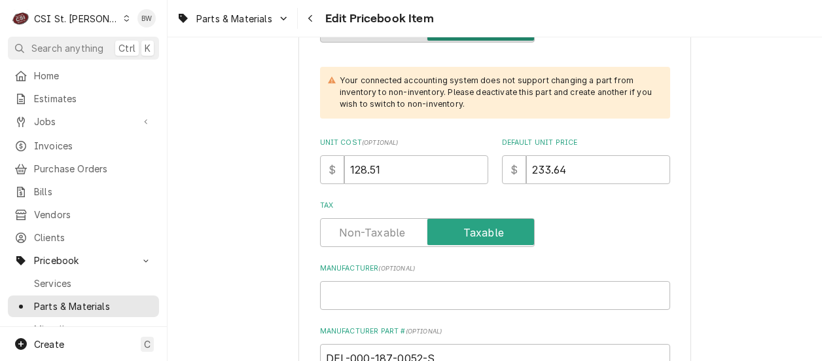
scroll to position [524, 0]
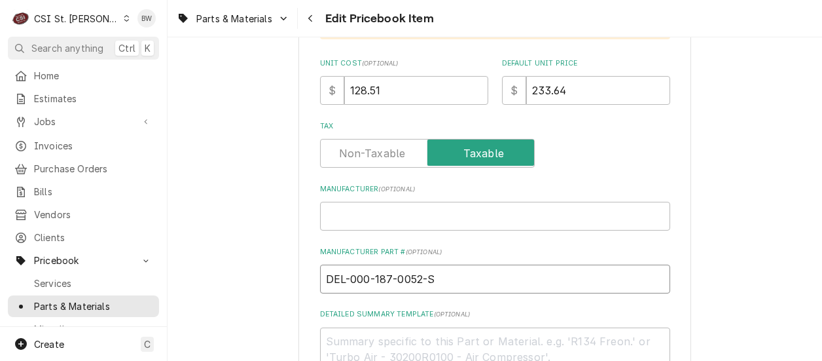
click at [355, 288] on input "DEL-000-187-0052-S" at bounding box center [495, 278] width 350 height 29
drag, startPoint x: 440, startPoint y: 279, endPoint x: 346, endPoint y: 282, distance: 93.6
click at [346, 282] on input "DEL-000-187-0052-S" at bounding box center [495, 278] width 350 height 29
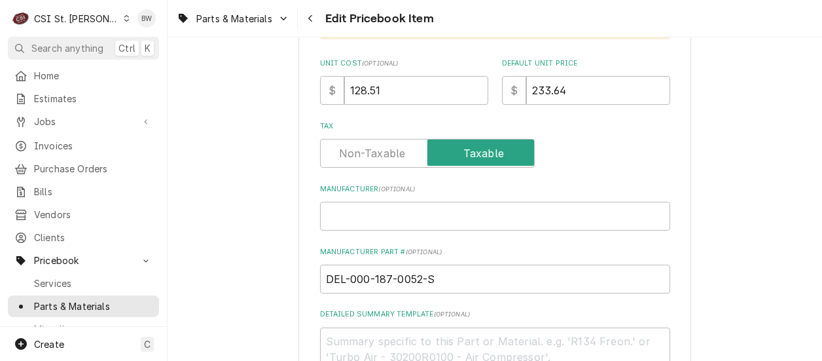
type textarea "x"
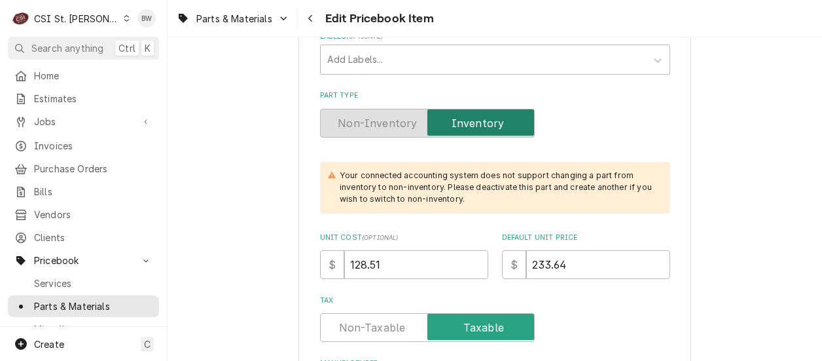
scroll to position [196, 0]
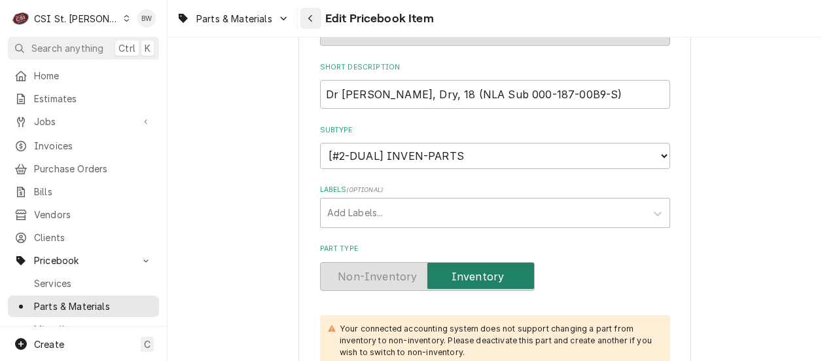
click at [310, 15] on icon "Navigate back" at bounding box center [311, 18] width 6 height 9
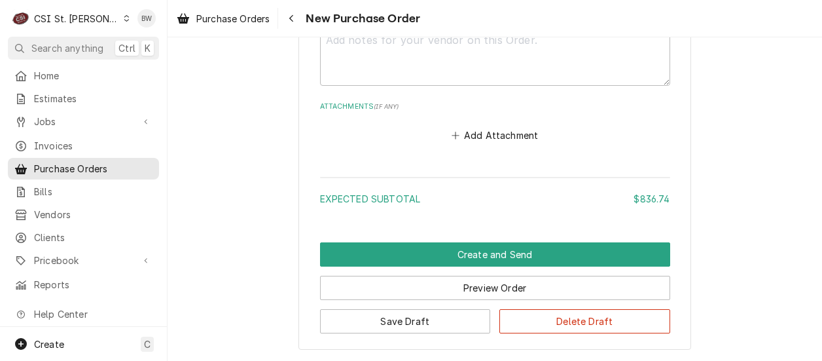
scroll to position [852, 0]
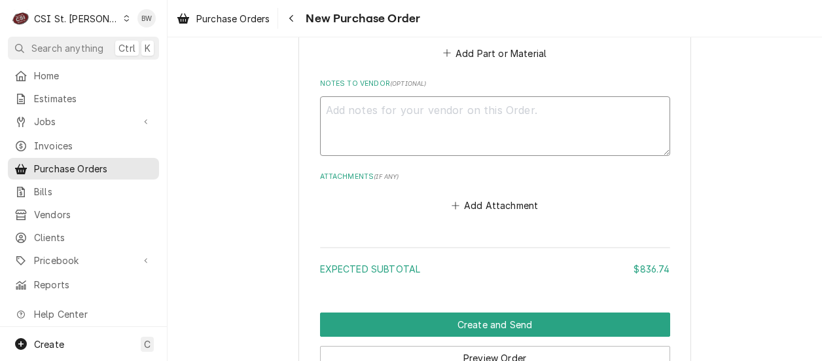
click at [341, 107] on textarea "Notes to Vendor ( optional )" at bounding box center [495, 125] width 350 height 59
type textarea "x"
type textarea "C"
type textarea "x"
type textarea "Ca"
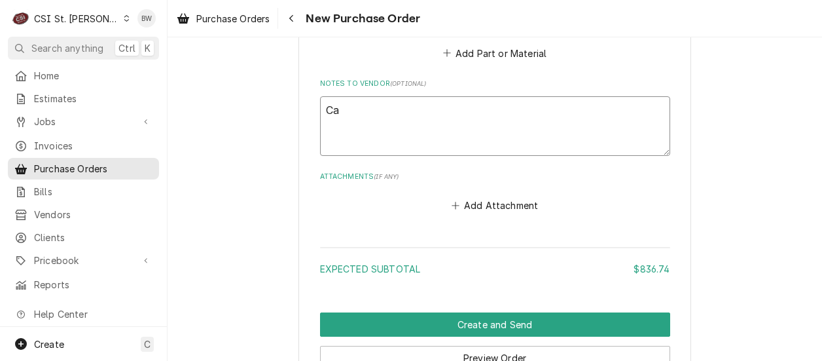
type textarea "x"
type textarea "Can"
type textarea "x"
type textarea "Canc"
type textarea "x"
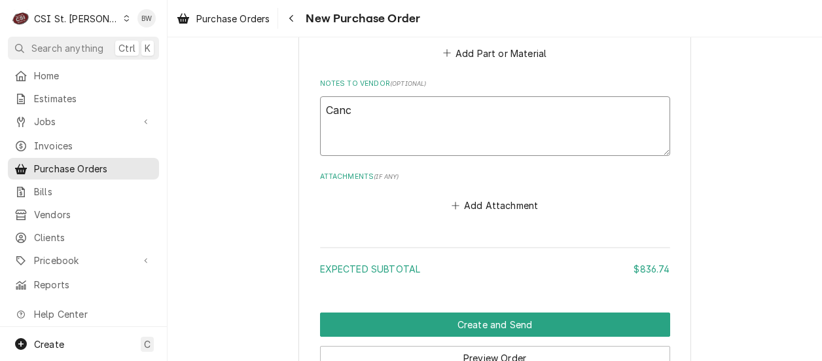
type textarea "Cance"
type textarea "x"
type textarea "Cancel"
type textarea "x"
type textarea "Cancell"
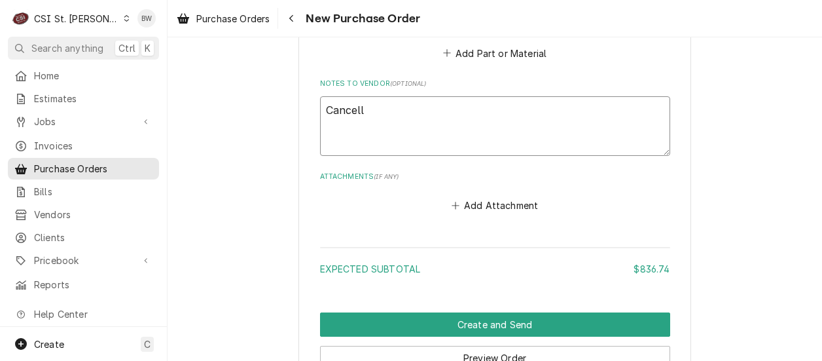
type textarea "x"
type textarea "Cancelle"
type textarea "x"
type textarea "Cancelled"
type textarea "x"
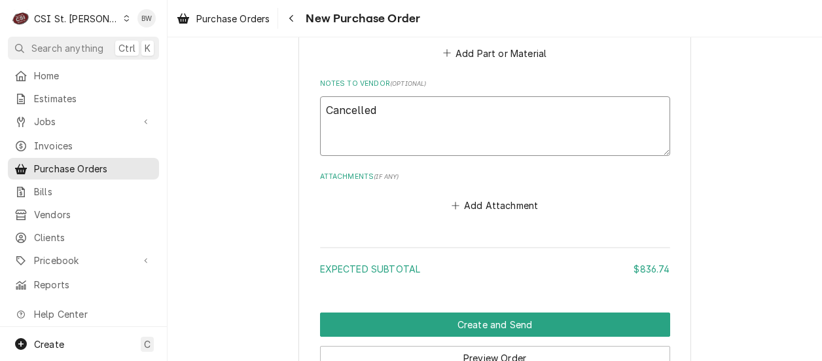
type textarea "Cancelled"
type textarea "x"
type textarea "Cancelled p"
type textarea "x"
type textarea "Cancelled pe"
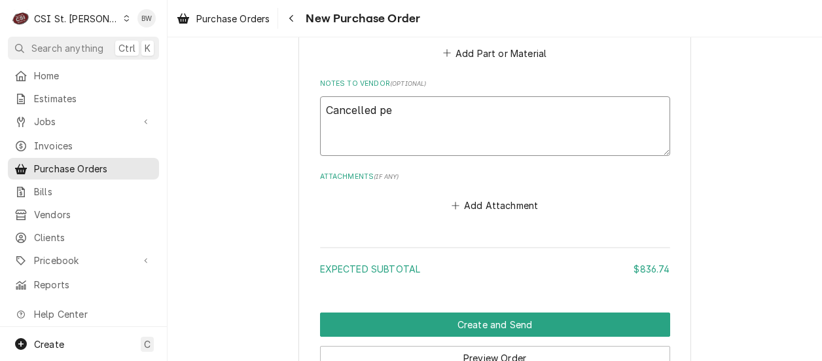
type textarea "x"
type textarea "Cancelled per"
type textarea "x"
type textarea "Cancelled per"
type textarea "x"
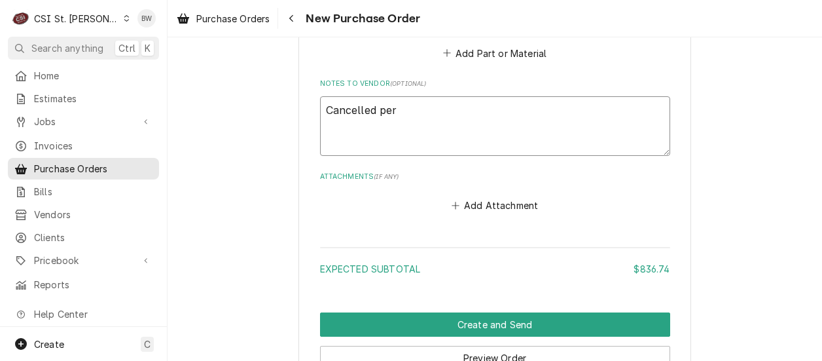
type textarea "Cancelled per B"
type textarea "x"
type textarea "Cancelled per Br"
type textarea "x"
type textarea "Cancelled per Bre"
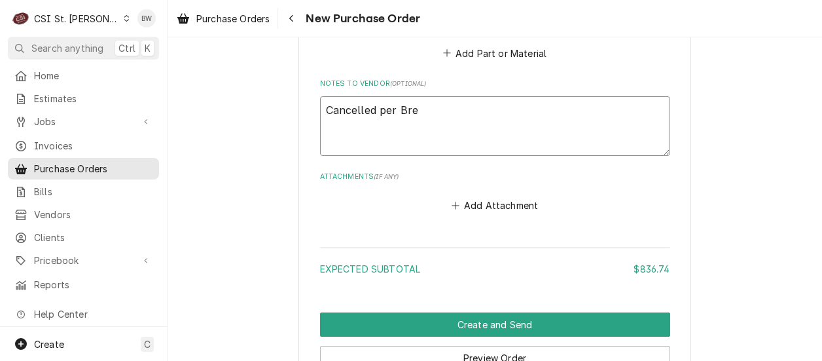
type textarea "x"
type textarea "Cancelled per Bren"
type textarea "x"
type textarea "Cancelled per Brend"
type textarea "x"
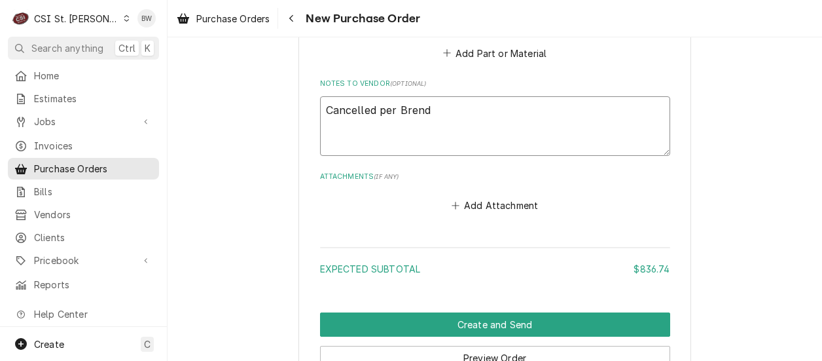
type textarea "Cancelled per [PERSON_NAME]"
type textarea "x"
type textarea "Cancelled per [PERSON_NAME]"
type textarea "x"
type textarea "Cancelled per [PERSON_NAME]"
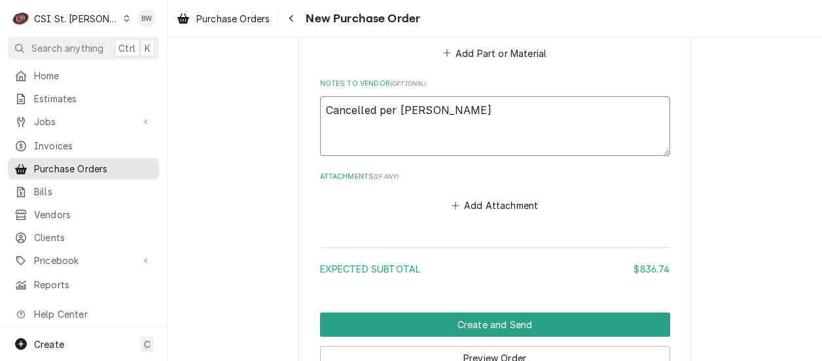
type textarea "x"
type textarea "Cancelled per Brendan w"
type textarea "x"
type textarea "Cancelled per Brendan wi"
type textarea "x"
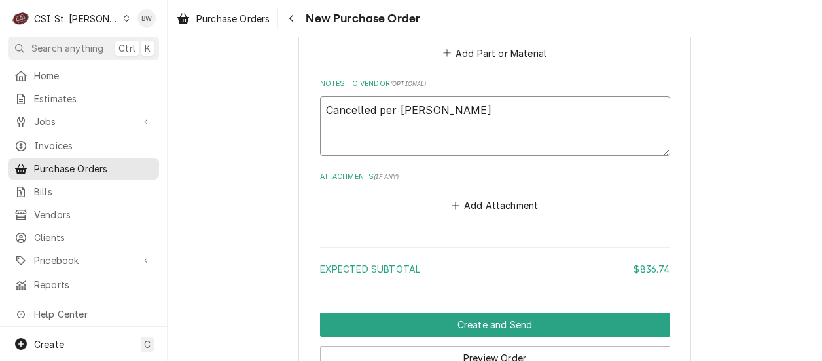
type textarea "Cancelled per Brendan wit"
type textarea "x"
type textarea "Cancelled per Brendan with"
type textarea "x"
type textarea "Cancelled per Brendan with"
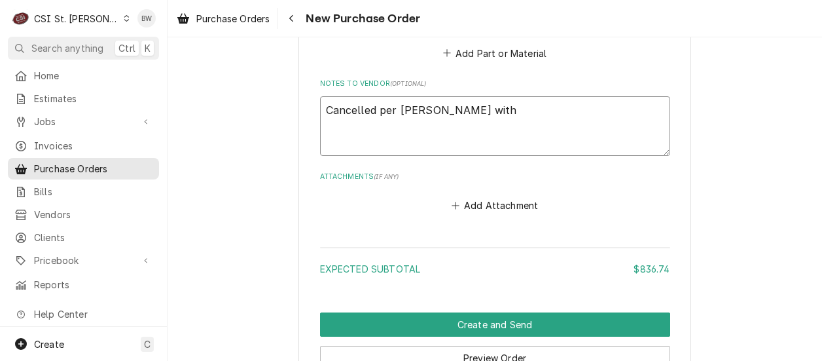
type textarea "x"
type textarea "Cancelled per Brendan with U"
type textarea "x"
type textarea "Cancelled per Brendan with Un"
type textarea "x"
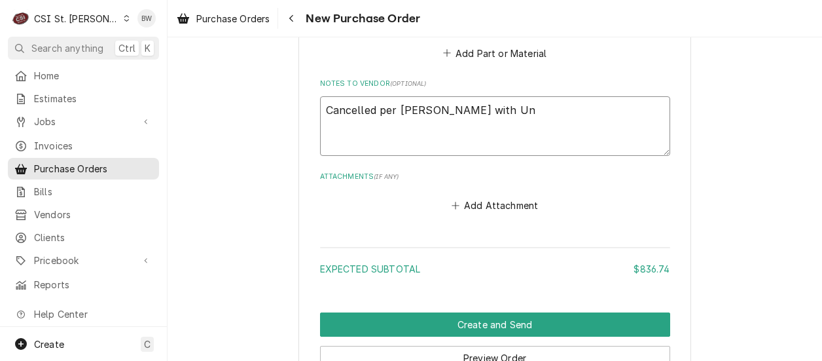
type textarea "Cancelled per Brendan with Uni"
type textarea "x"
type textarea "Cancelled per Brendan with Unit"
type textarea "x"
type textarea "Cancelled per Brendan with Unite"
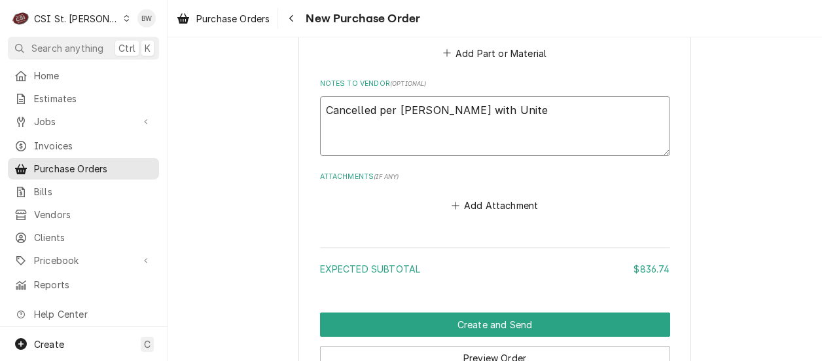
type textarea "x"
type textarea "Cancelled per Brendan with United"
type textarea "x"
type textarea "Cancelled per Brendan with United."
type textarea "x"
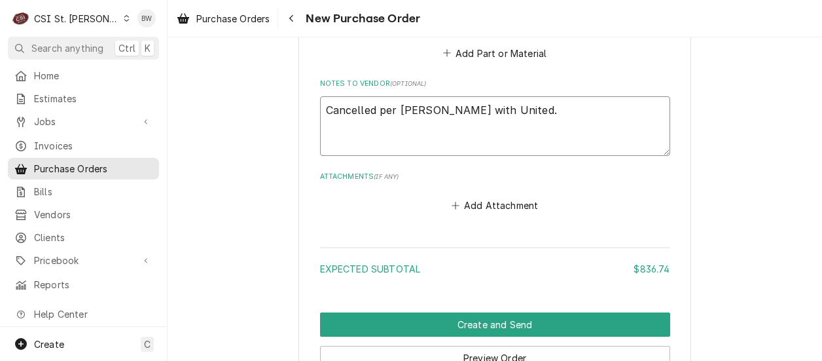
type textarea "Cancelled per Brendan with United."
type textarea "x"
type textarea "Cancelled per Brendan with United."
type textarea "x"
type textarea "Cancelled per Brendan with United. W"
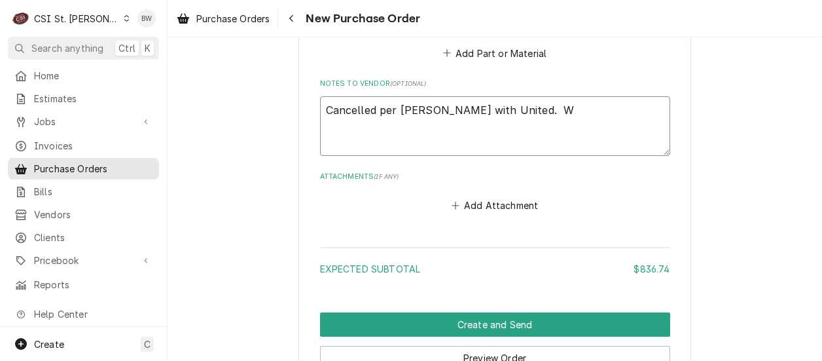
type textarea "x"
type textarea "Cancelled per Brendan with United. WE"
type textarea "x"
type textarea "Cancelled per Brendan with United. WE"
type textarea "x"
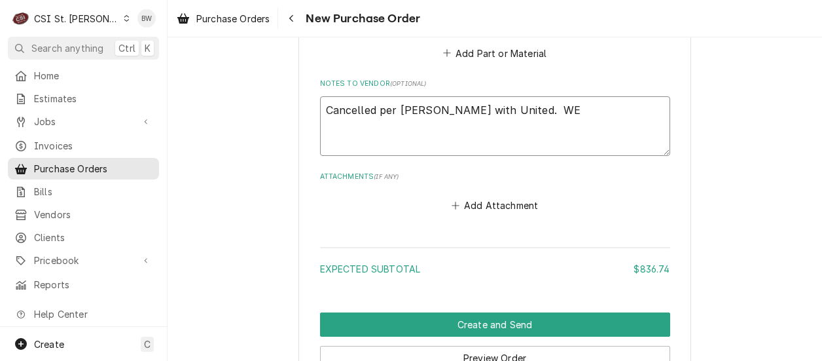
type textarea "Cancelled per Brendan with United. WE"
type textarea "x"
type textarea "Cancelled per Brendan with United. W"
type textarea "x"
type textarea "Cancelled per Brendan with United. We"
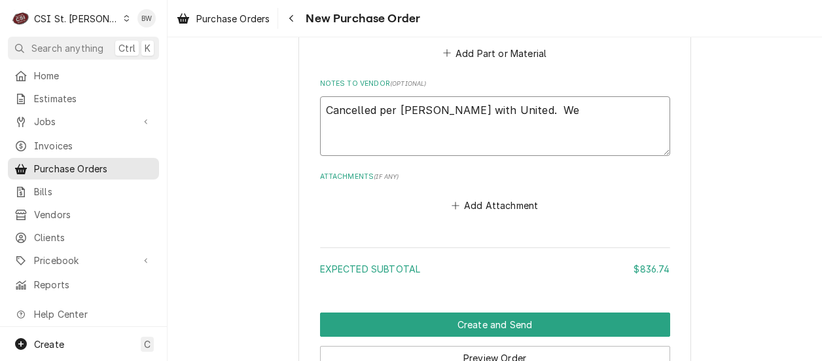
type textarea "x"
type textarea "Cancelled per Brendan with United. We"
type textarea "x"
type textarea "Cancelled per Brendan with United. We d"
type textarea "x"
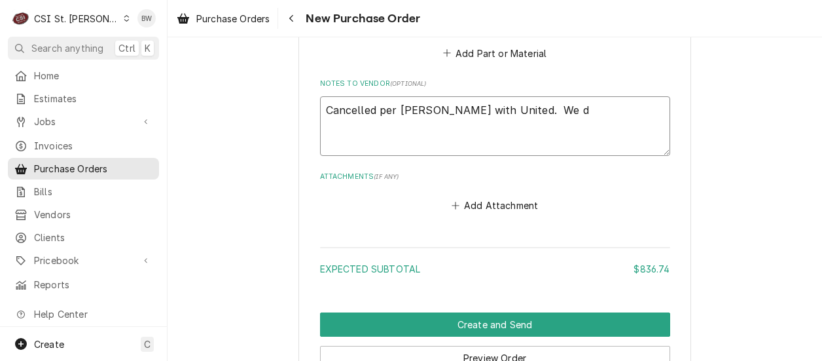
type textarea "Cancelled per Brendan with United. We du"
type textarea "x"
type textarea "Cancelled per Brendan with United. We dup"
type textarea "x"
type textarea "Cancelled per Brendan with United. We dupl"
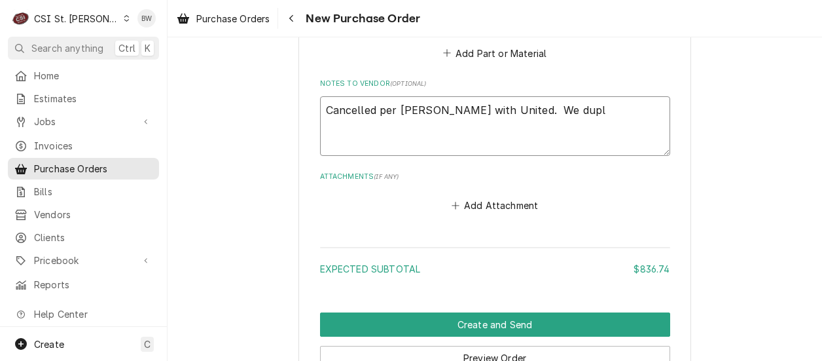
type textarea "x"
type textarea "Cancelled per Brendan with United. We dupli"
type textarea "x"
type textarea "Cancelled per Brendan with United. We duplic"
type textarea "x"
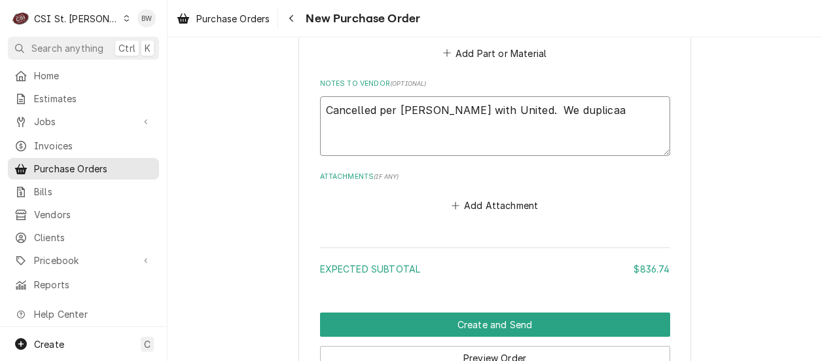
type textarea "Cancelled per Brendan with United. We duplicaat"
type textarea "x"
type textarea "Cancelled per Brendan with United. We duplicaate"
type textarea "x"
type textarea "Cancelled per Brendan with United. We duplicaated"
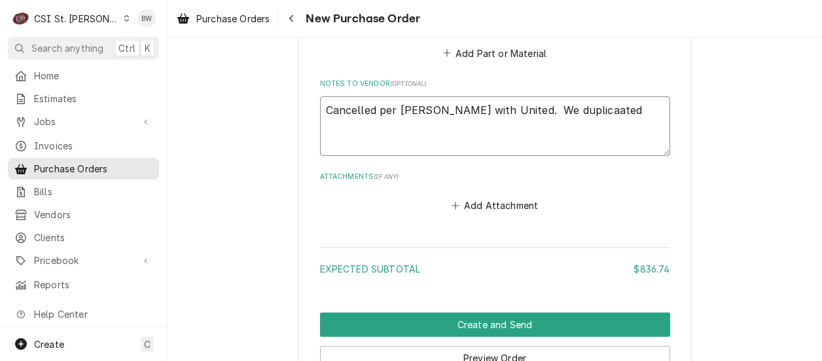
type textarea "x"
type textarea "Cancelled per Brendan with United. We duplicaated"
type textarea "x"
type textarea "Cancelled per Brendan with United. We duplicaated o"
type textarea "x"
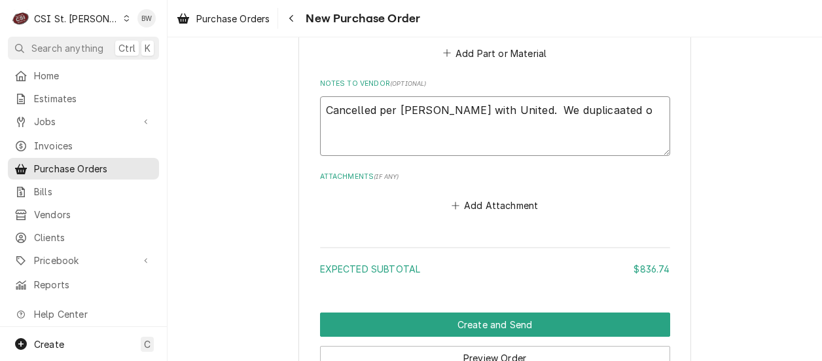
type textarea "Cancelled per Brendan with United. We duplicaated or"
type textarea "x"
type textarea "Cancelled per Brendan with United. We duplicaated ord"
type textarea "x"
type textarea "Cancelled per Brendan with United. We duplicaated orde"
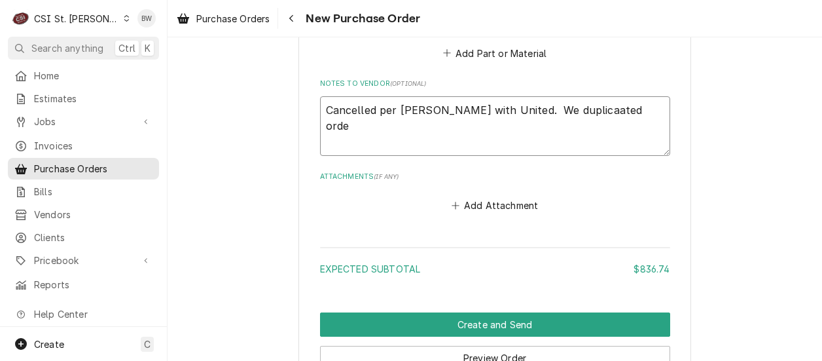
type textarea "x"
type textarea "Cancelled per Brendan with United. We duplicaated order"
type textarea "x"
type textarea "Cancelled per Brendan with United. We duplicaated order"
type textarea "x"
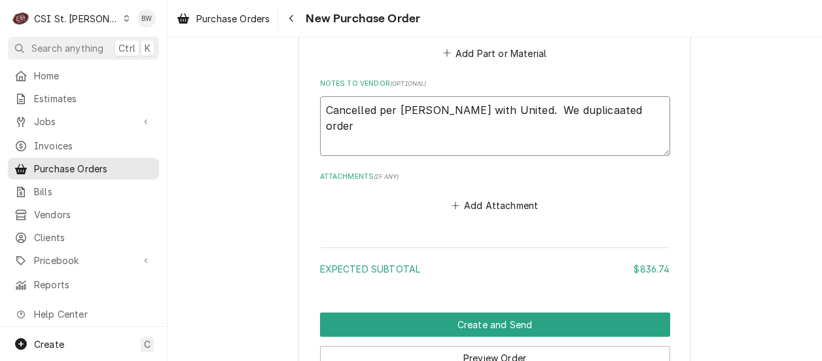
type textarea "Cancelled per Brendan with United. We duplicaated orde"
type textarea "x"
type textarea "Cancelled per Brendan with United. We duplicaated ord"
type textarea "x"
type textarea "Cancelled per Brendan with United. We duplicaated or"
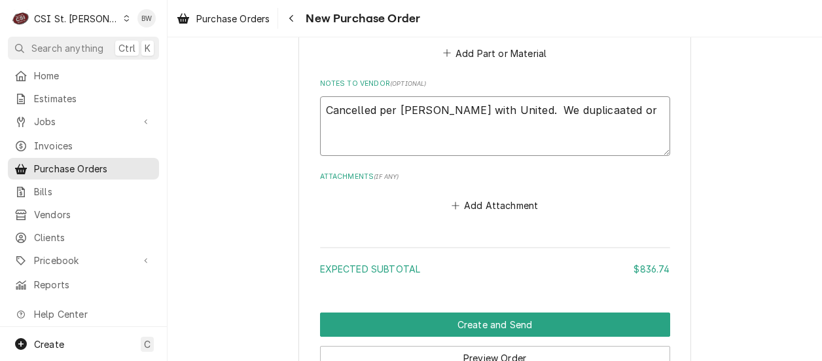
type textarea "x"
type textarea "Cancelled per Brendan with United. We duplicaated o"
type textarea "x"
type textarea "Cancelled per Brendan with United. We duplicaated"
type textarea "x"
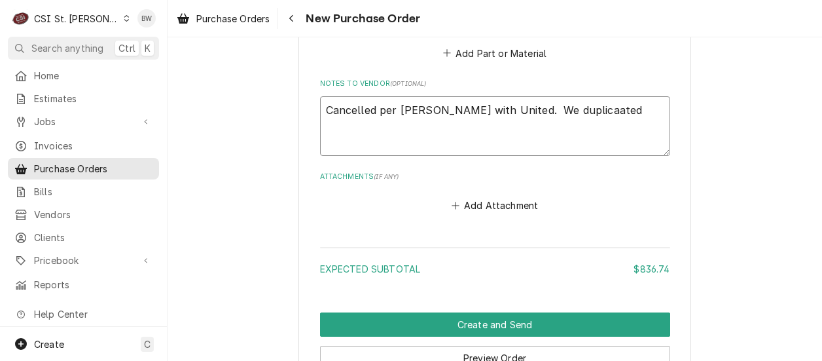
type textarea "Cancelled per Brendan with United. We duplicaated"
type textarea "x"
type textarea "Cancelled per Brendan with United. We duplicaate"
type textarea "x"
type textarea "Cancelled per Brendan with United. We duplicaa"
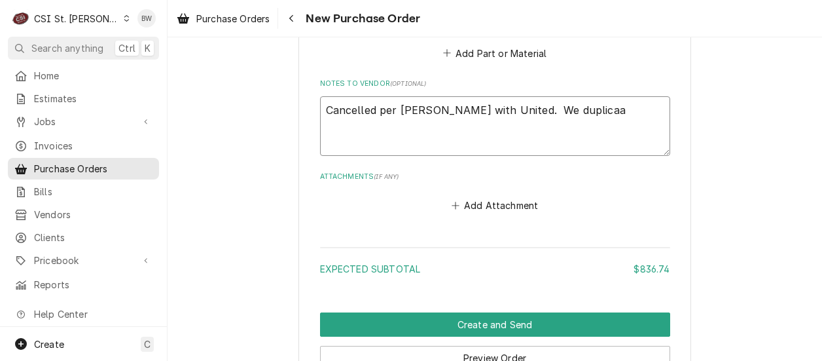
type textarea "x"
type textarea "Cancelled per Brendan with United. We duplica"
type textarea "x"
type textarea "Cancelled per Brendan with United. We duplicat"
type textarea "x"
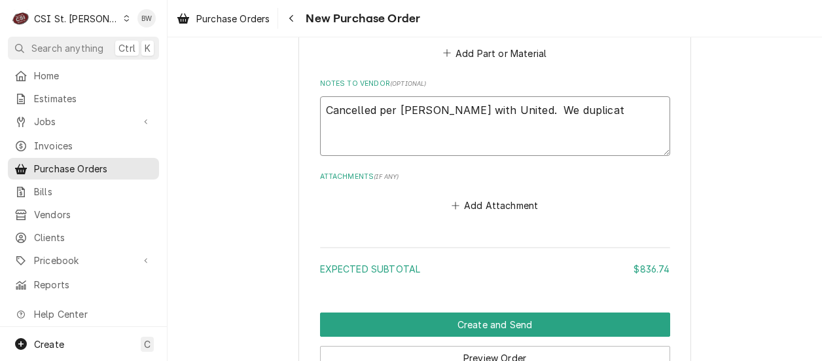
type textarea "Cancelled per Brendan with United. We duplicate"
type textarea "x"
type textarea "Cancelled per Brendan with United. We duplicated"
type textarea "x"
type textarea "Cancelled per Brendan with United. We duplicated"
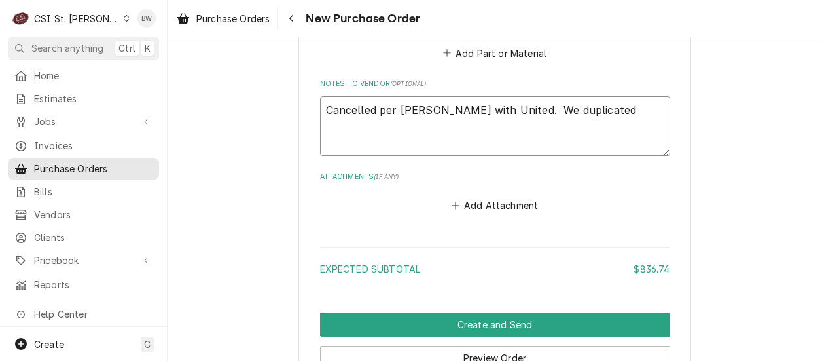
type textarea "x"
type textarea "Cancelled per Brendan with United. We duplicated"
type textarea "x"
type textarea "Cancelled per Brendan with United. We duplicate"
type textarea "x"
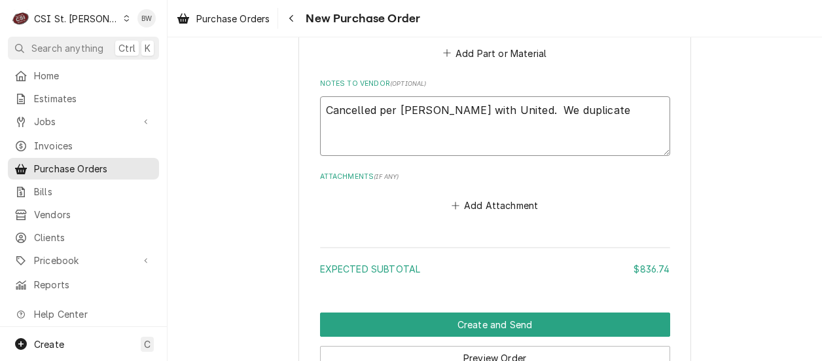
type textarea "Cancelled per Brendan with United. We duplicat"
type textarea "x"
type textarea "Cancelled per Brendan with United. We duplica"
type textarea "x"
type textarea "Cancelled per Brendan with United. We duplic"
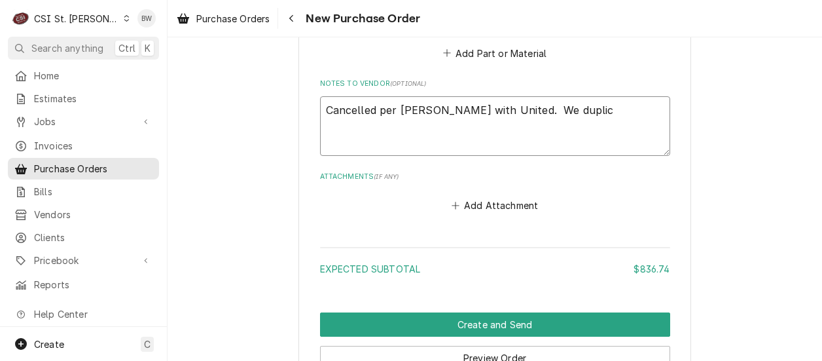
type textarea "x"
type textarea "Cancelled per Brendan with United. We dupli"
type textarea "x"
type textarea "Cancelled per Brendan with United. We dupl"
type textarea "x"
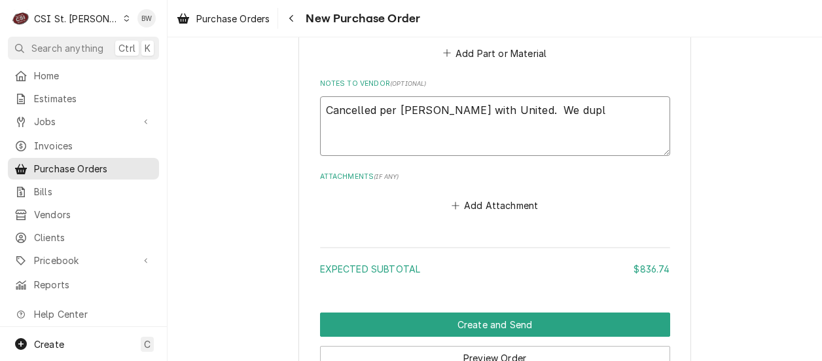
type textarea "Cancelled per Brendan with United. We dup"
type textarea "x"
type textarea "Cancelled per Brendan with United. We du"
type textarea "x"
type textarea "Cancelled per Brendan with United. We"
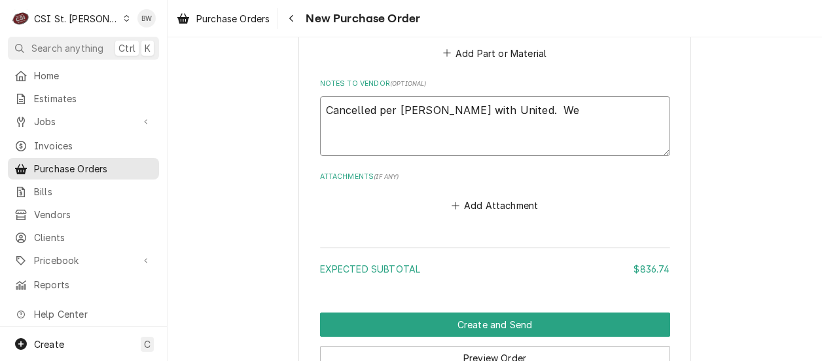
type textarea "x"
type textarea "Cancelled per Brendan with United. We"
type textarea "x"
type textarea "Cancelled per Brendan with United. W"
type textarea "x"
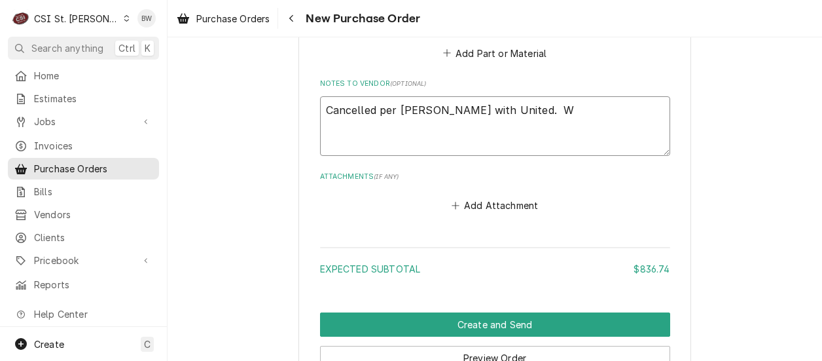
type textarea "Cancelled per Brendan with United."
type textarea "x"
type textarea "Cancelled per Brendan with United. P"
type textarea "x"
type textarea "Cancelled per Brendan with United. Pa"
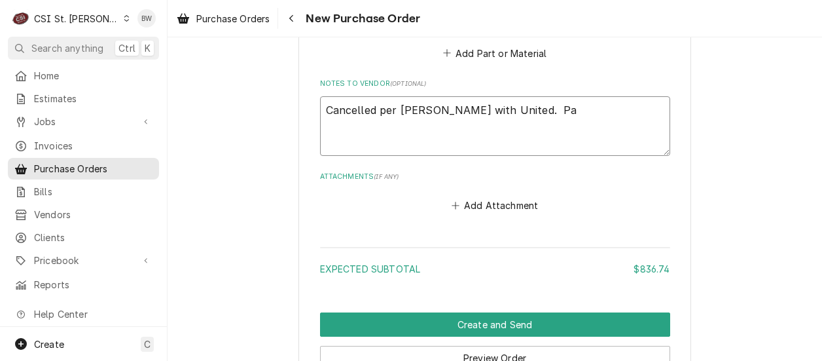
type textarea "x"
type textarea "Cancelled per Brendan with United. Par"
type textarea "x"
type textarea "Cancelled per Brendan with United. Part"
type textarea "x"
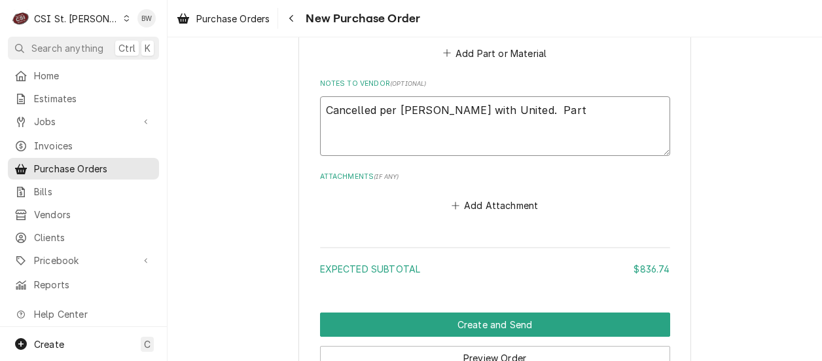
type textarea "Cancelled per Brendan with United. Part"
type textarea "x"
type textarea "Cancelled per Brendan with United. Part n"
type textarea "x"
type textarea "Cancelled per Brendan with United. Part ne"
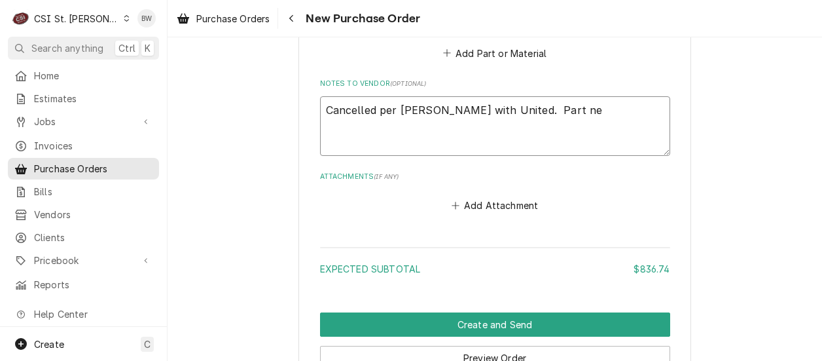
type textarea "x"
type textarea "Cancelled per Brendan with United. Part nee"
type textarea "x"
type textarea "Cancelled per Brendan with United. Part need"
type textarea "x"
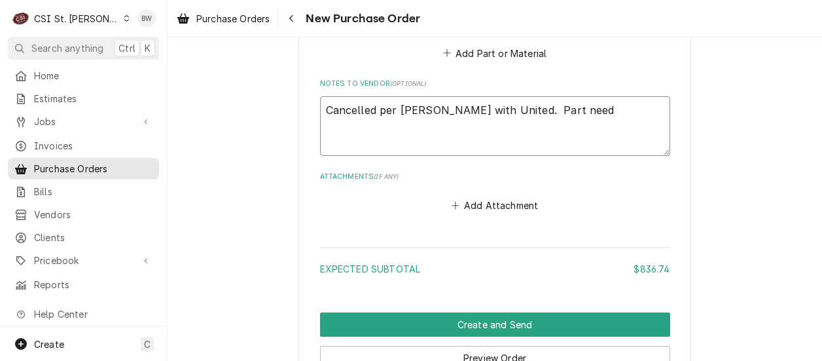
type textarea "Cancelled per Brendan with United. Part neede"
type textarea "x"
type textarea "Cancelled per Brendan with United. Part needed"
type textarea "x"
type textarea "Cancelled per Brendan with United. Part neededd"
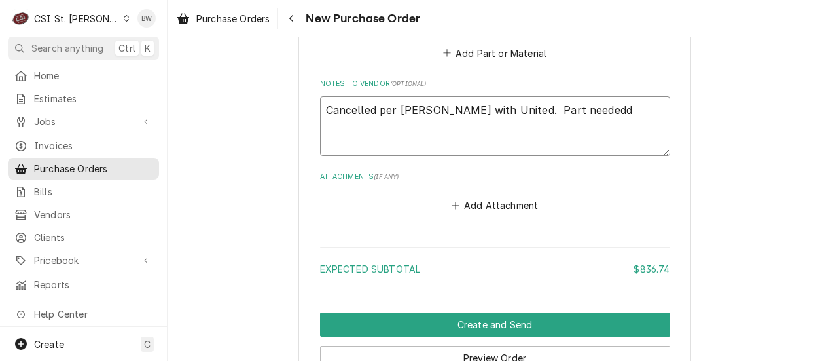
type textarea "x"
type textarea "Cancelled per Brendan with United. Part neededd"
type textarea "x"
type textarea "Cancelled per Brendan with United. Part neededd re"
type textarea "x"
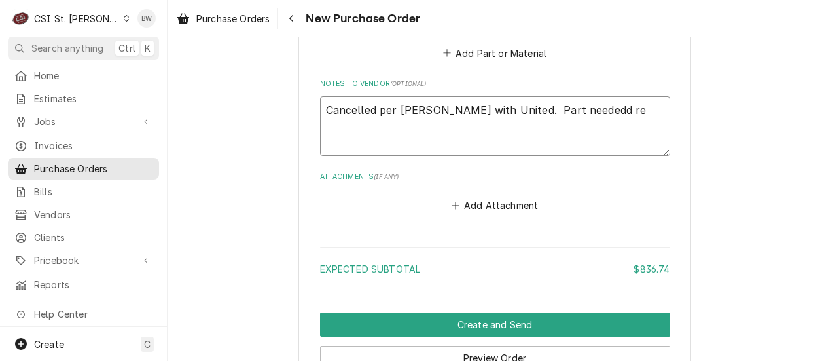
type textarea "Cancelled per Brendan with United. Part neededd rec"
click at [419, 131] on textarea "Cancelled per Brendan with United. Part needed received on another PO" at bounding box center [495, 125] width 350 height 59
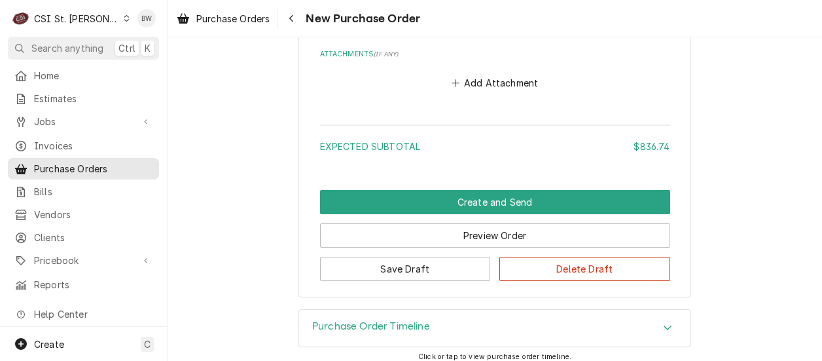
scroll to position [983, 0]
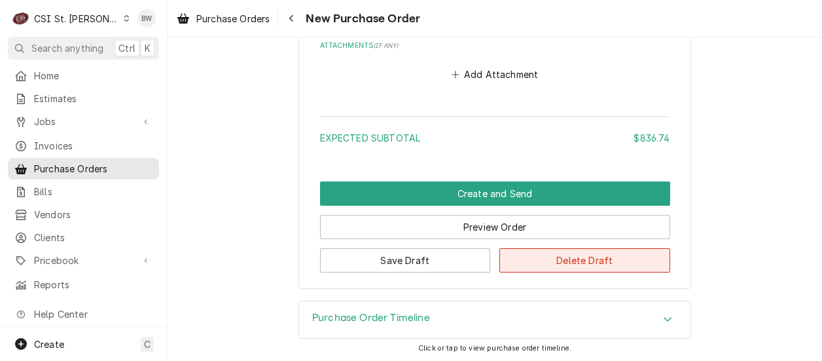
click at [546, 258] on button "Delete Draft" at bounding box center [584, 260] width 171 height 24
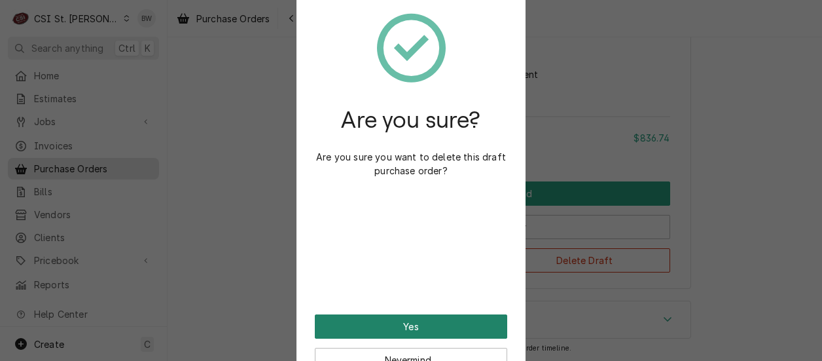
click at [395, 326] on button "Yes" at bounding box center [411, 326] width 192 height 24
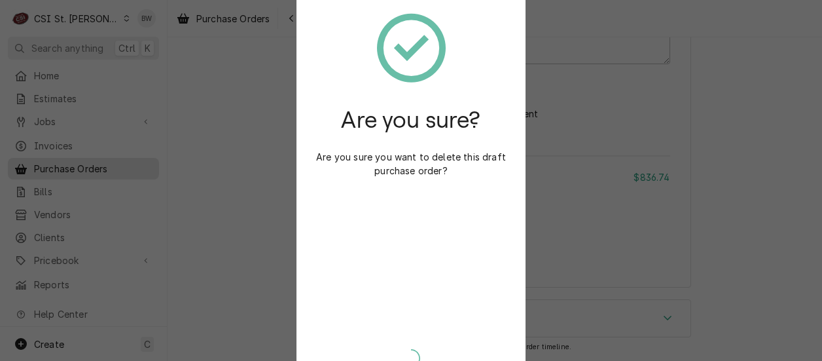
scroll to position [942, 0]
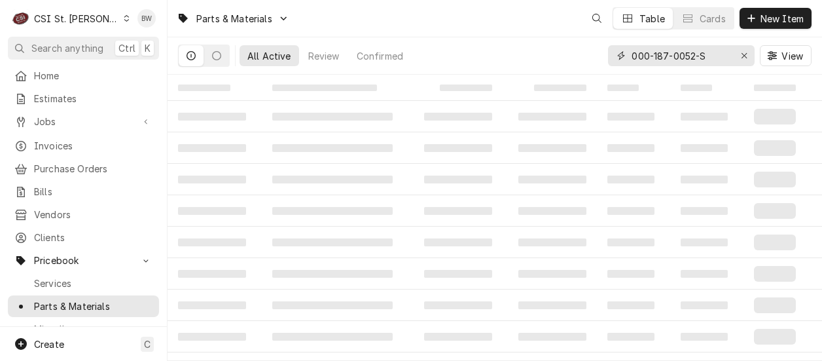
click at [724, 56] on input "000-187-0052-S" at bounding box center [681, 55] width 98 height 21
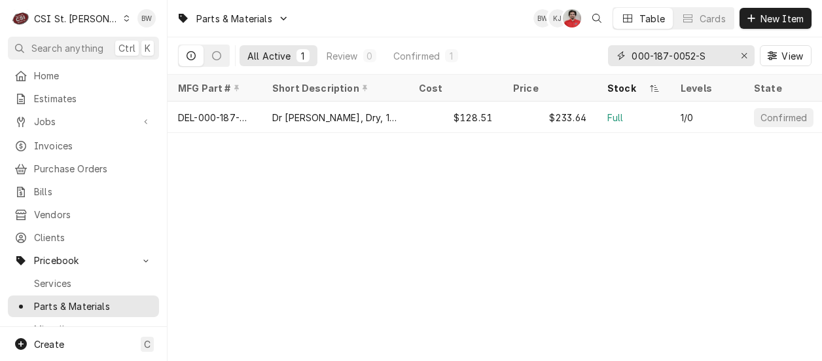
drag, startPoint x: 724, startPoint y: 56, endPoint x: 616, endPoint y: 56, distance: 108.0
click at [616, 56] on div "000-187-0052-S" at bounding box center [681, 55] width 147 height 21
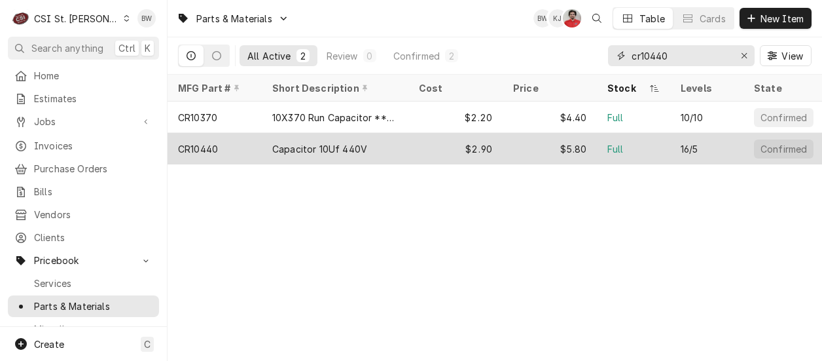
type input "cr10440"
click at [226, 137] on div "CR10440" at bounding box center [215, 148] width 94 height 31
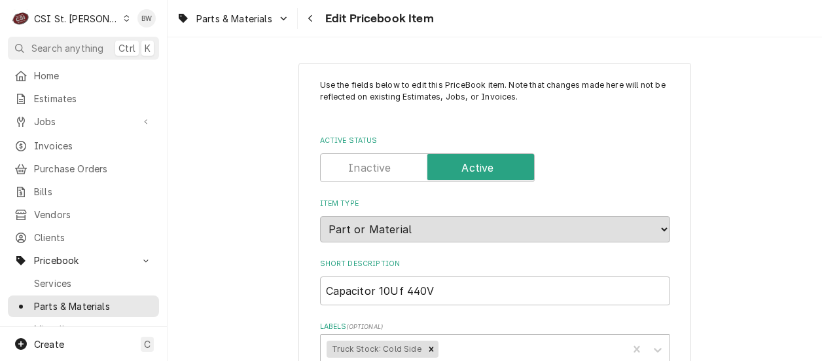
type textarea "x"
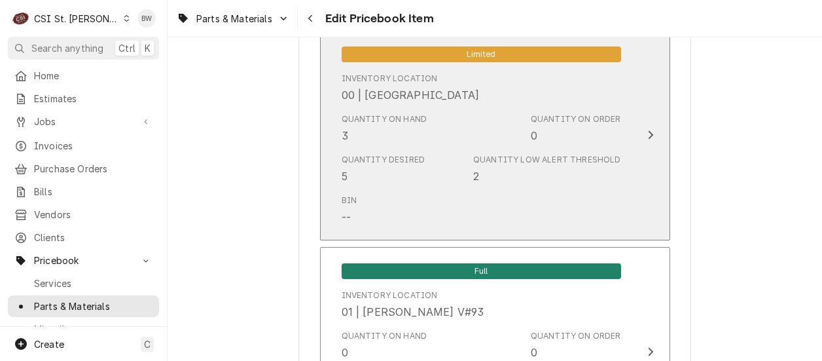
click at [402, 187] on div "Quantity Desired 5 Quantity Low Alert Threshold 2" at bounding box center [481, 169] width 279 height 41
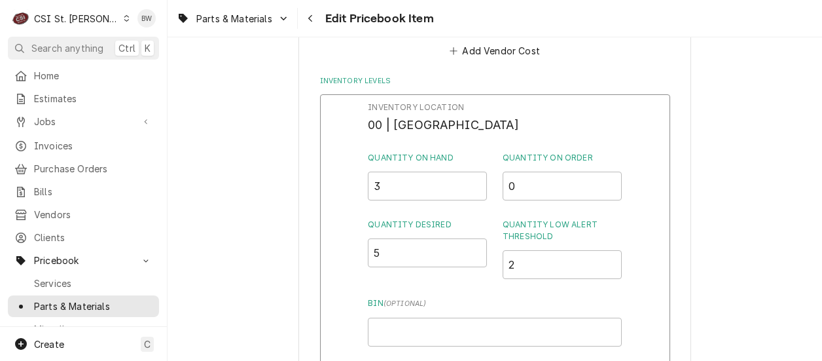
scroll to position [1243, 0]
drag, startPoint x: 399, startPoint y: 187, endPoint x: 361, endPoint y: 188, distance: 38.0
click at [361, 188] on div "Inventory Location 00 | STL WAREHOUSE Quantity on Hand 3 Quantity on Order 0 Qu…" at bounding box center [495, 266] width 350 height 340
type input "1"
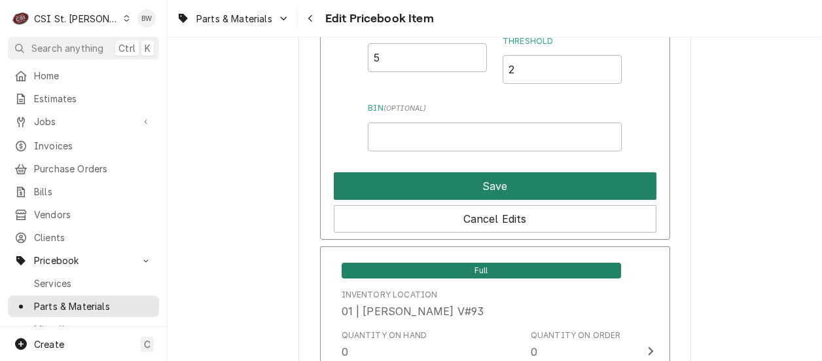
click at [436, 179] on button "Save" at bounding box center [495, 185] width 323 height 27
type textarea "x"
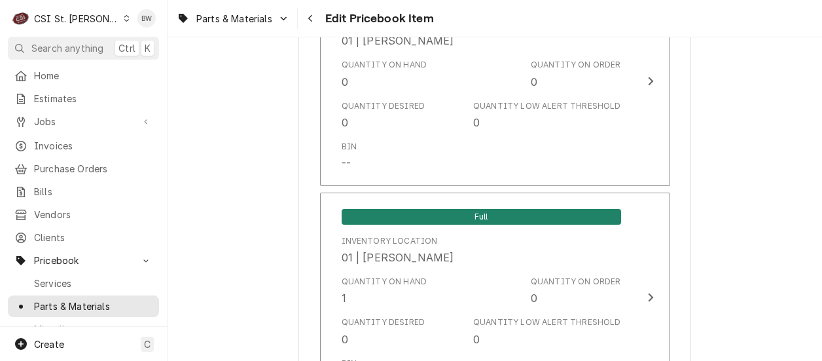
scroll to position [2749, 0]
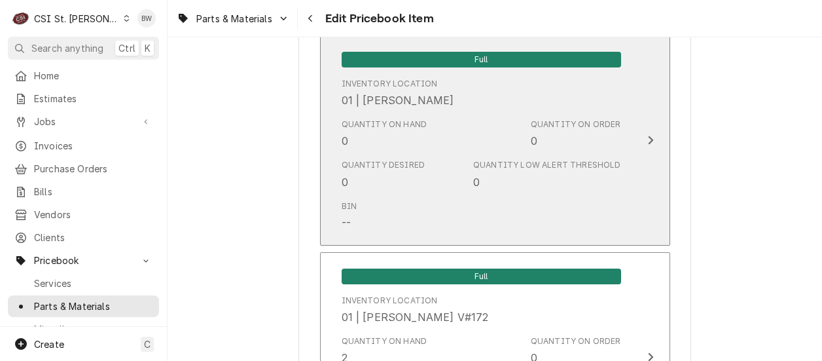
click at [432, 195] on div "Bin --" at bounding box center [481, 215] width 279 height 41
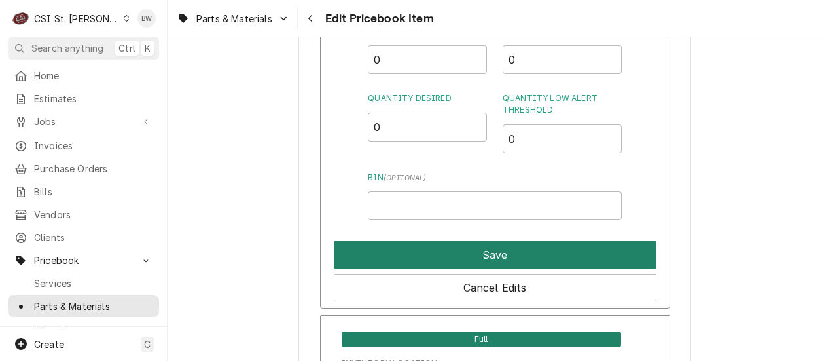
scroll to position [5432, 0]
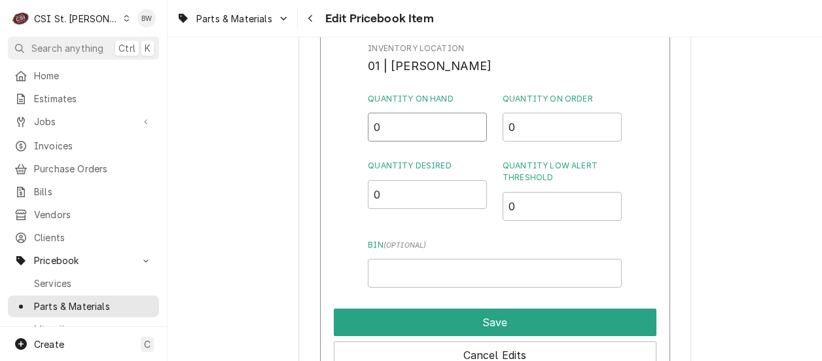
drag, startPoint x: 401, startPoint y: 122, endPoint x: 365, endPoint y: 120, distance: 36.7
click at [365, 120] on div "Inventory Location 01 | [PERSON_NAME] Quantity on Hand 0 Quantity on Order 0 Qu…" at bounding box center [495, 205] width 350 height 340
type input "2"
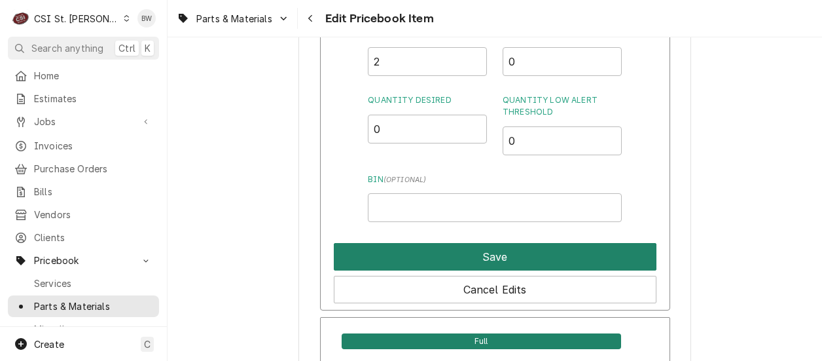
click at [485, 245] on button "Save" at bounding box center [495, 256] width 323 height 27
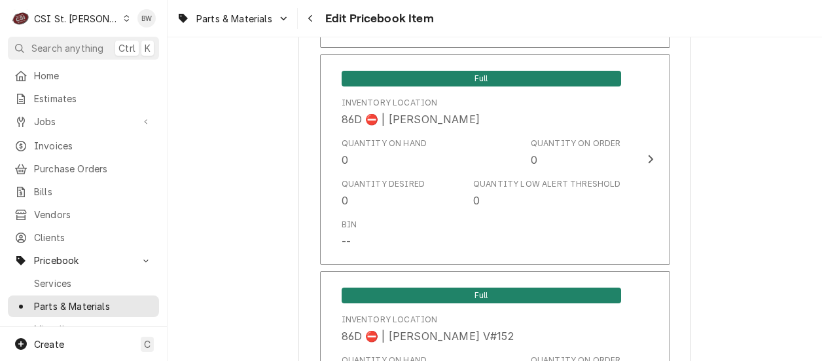
scroll to position [11443, 0]
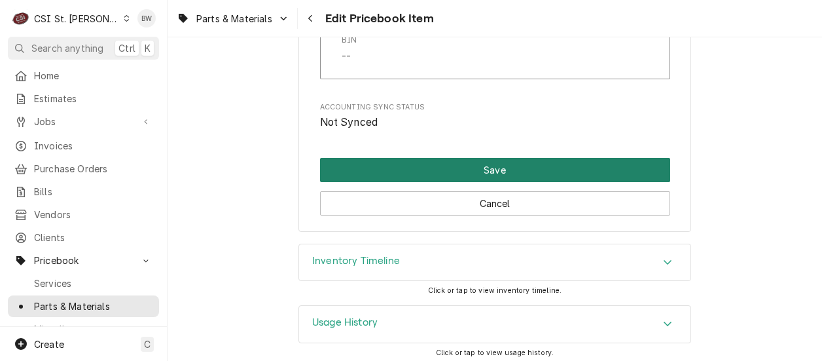
click at [466, 164] on button "Save" at bounding box center [495, 170] width 350 height 24
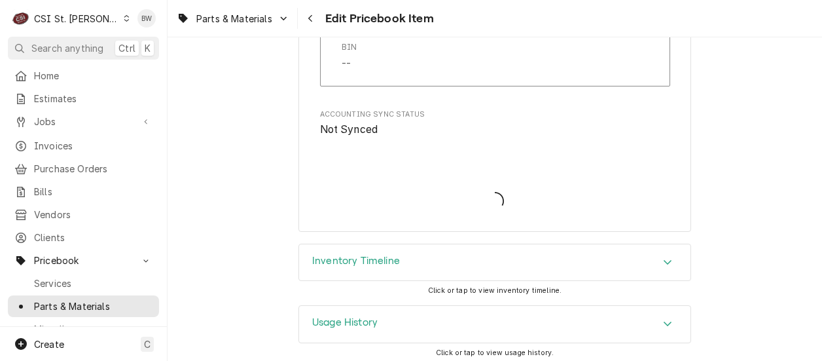
type textarea "x"
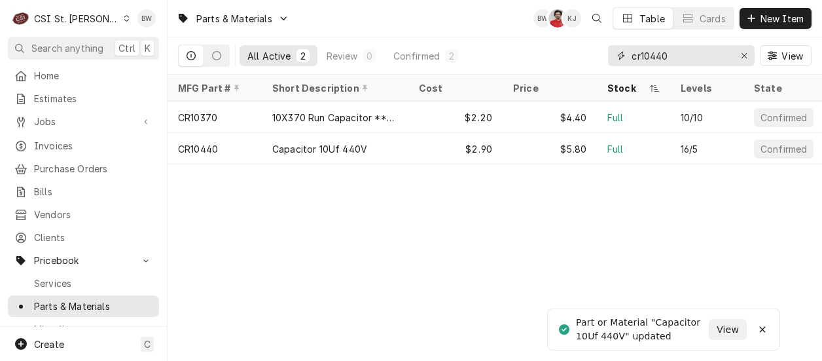
click at [681, 59] on input "cr10440" at bounding box center [681, 55] width 98 height 21
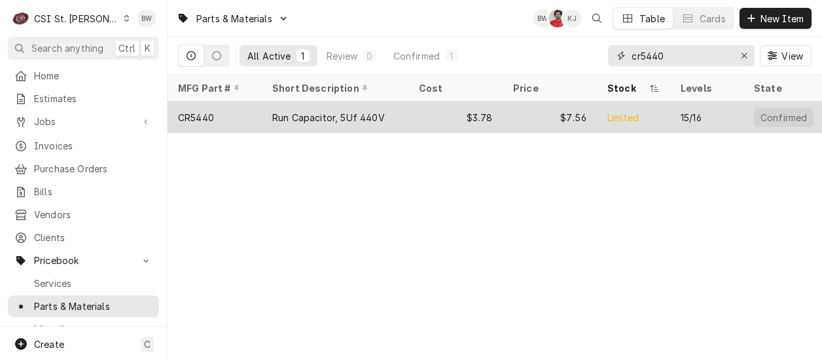
type input "cr5440"
click at [228, 116] on div "CR5440" at bounding box center [215, 116] width 94 height 31
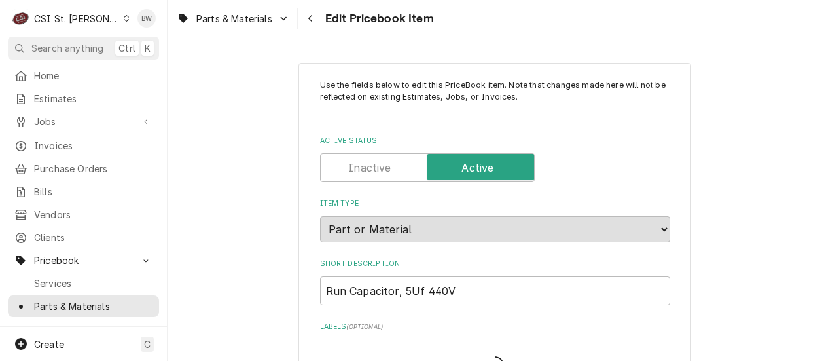
type textarea "x"
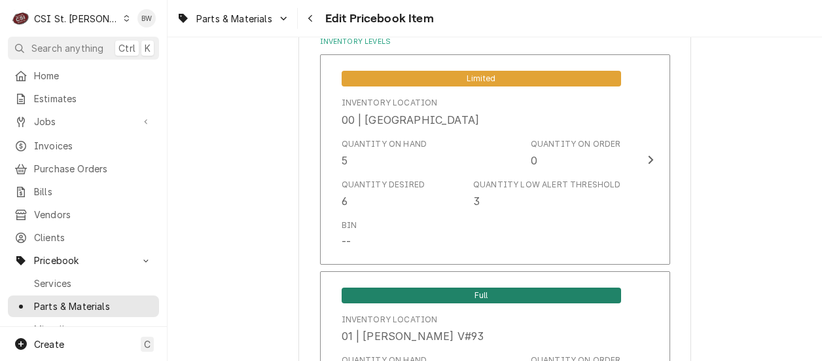
scroll to position [1178, 0]
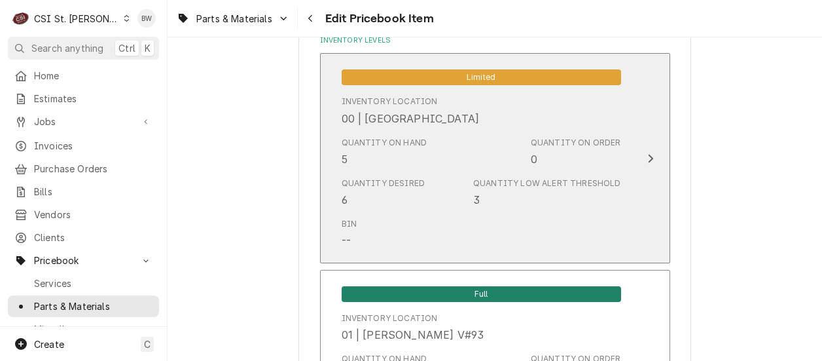
click at [449, 173] on div "Quantity Desired 6 Quantity Low Alert Threshold 3" at bounding box center [481, 192] width 279 height 41
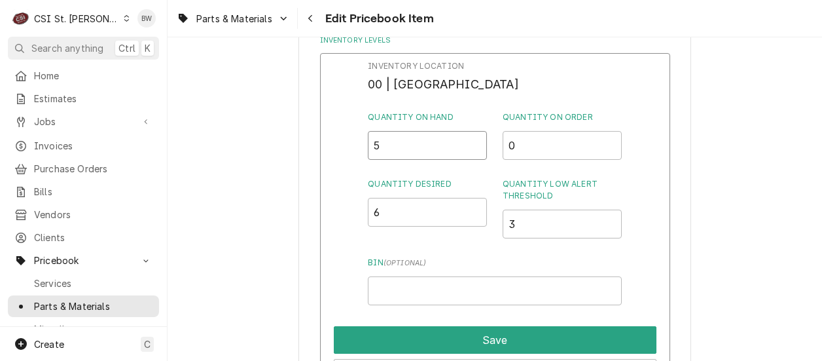
drag, startPoint x: 384, startPoint y: 154, endPoint x: 368, endPoint y: 152, distance: 15.8
click at [368, 152] on input "5" at bounding box center [427, 145] width 119 height 29
type input "4"
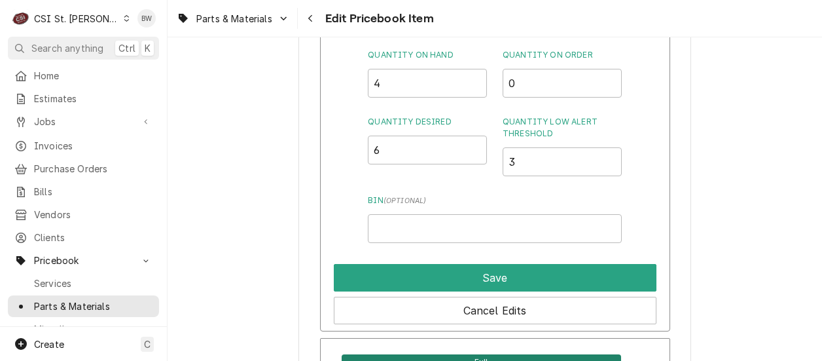
scroll to position [1309, 0]
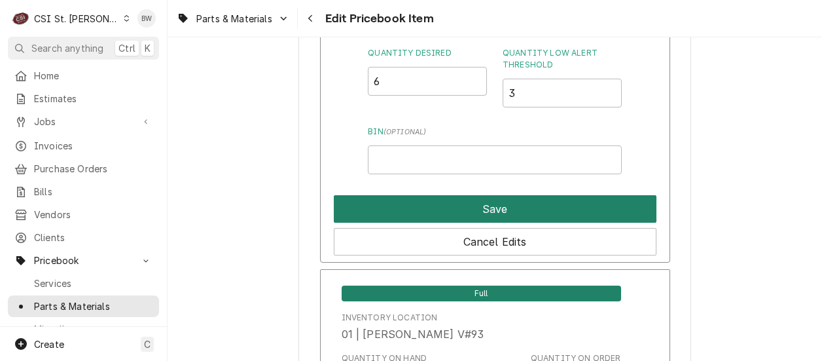
click at [461, 201] on button "Save" at bounding box center [495, 208] width 323 height 27
type textarea "x"
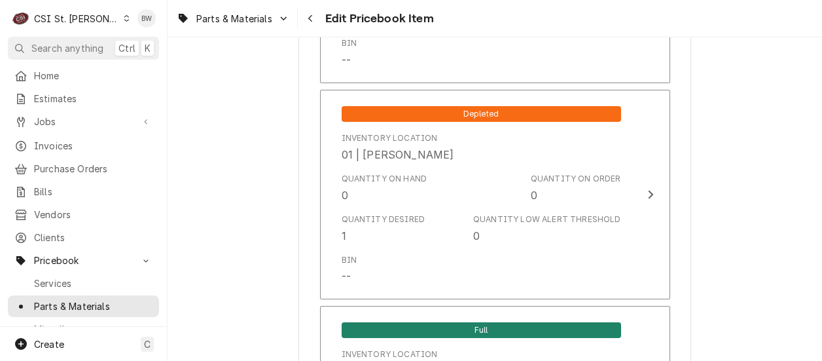
scroll to position [5301, 0]
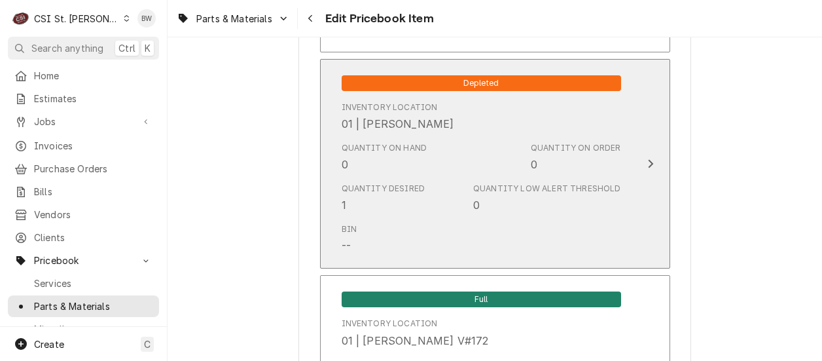
click at [458, 218] on div "Bin --" at bounding box center [481, 238] width 279 height 41
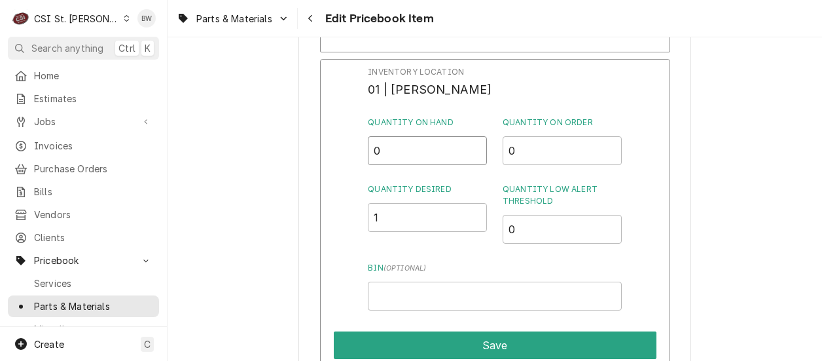
drag, startPoint x: 395, startPoint y: 139, endPoint x: 356, endPoint y: 139, distance: 38.6
click at [356, 139] on div "Inventory Location 01 | [PERSON_NAME] Quantity on Hand 0 Quantity on Order 0 Qu…" at bounding box center [495, 229] width 350 height 340
type input "1"
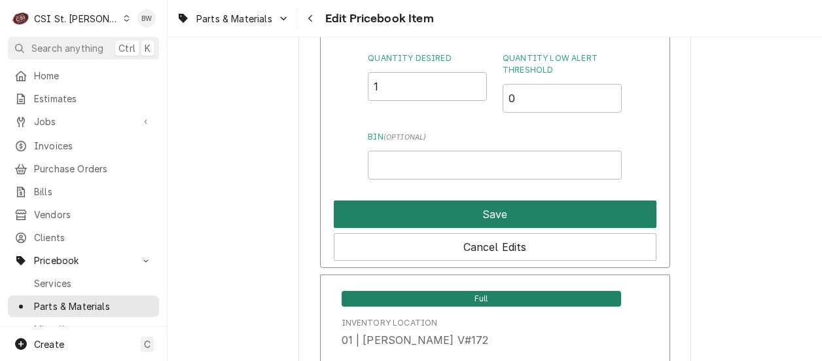
click at [467, 200] on button "Save" at bounding box center [495, 213] width 323 height 27
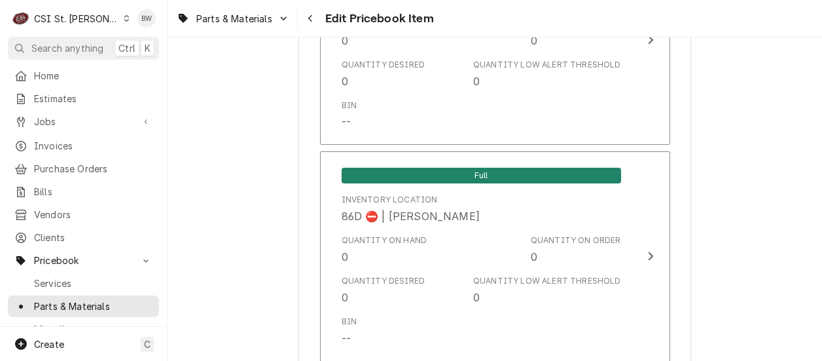
scroll to position [11335, 0]
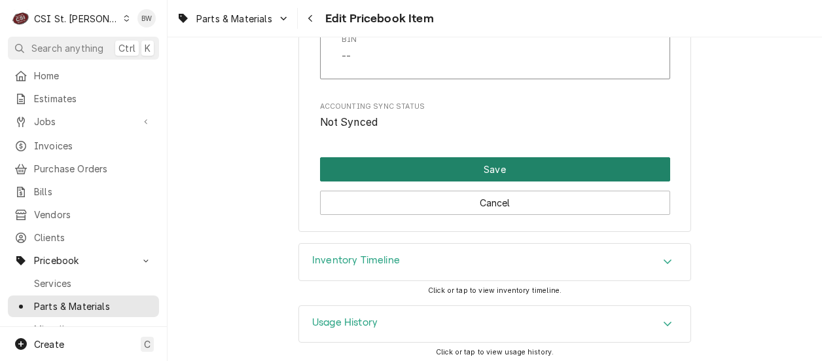
click at [447, 166] on button "Save" at bounding box center [495, 169] width 350 height 24
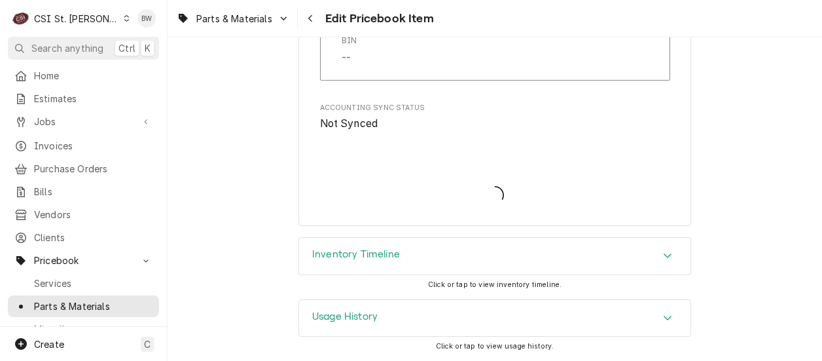
scroll to position [11327, 0]
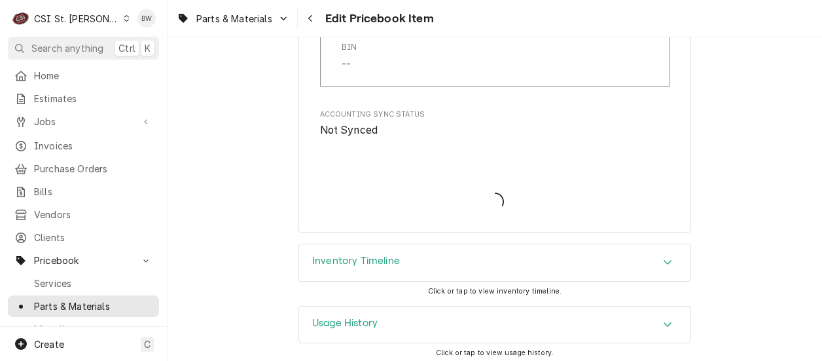
type textarea "x"
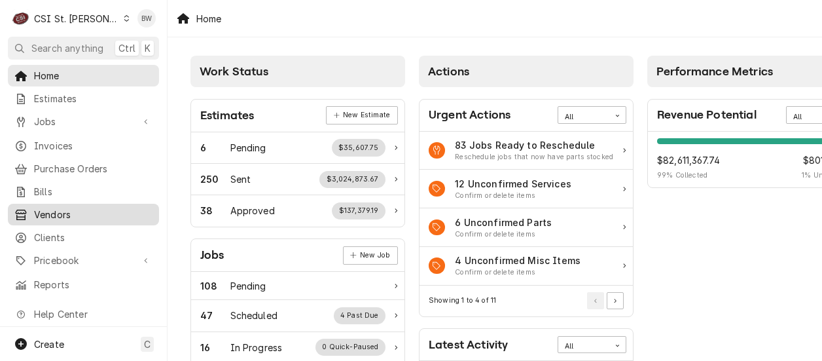
click at [71, 209] on span "Vendors" at bounding box center [93, 214] width 118 height 14
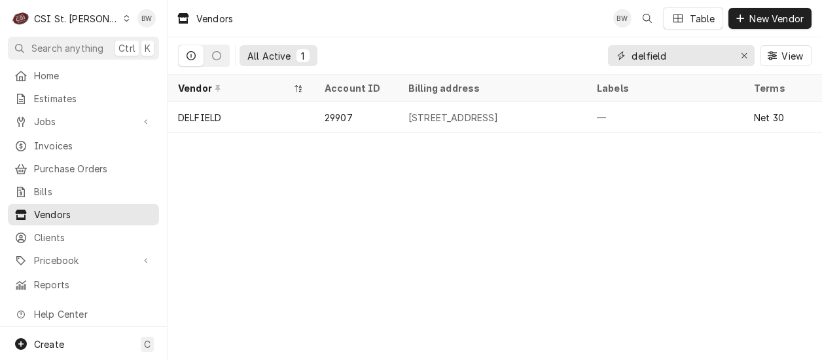
drag, startPoint x: 683, startPoint y: 55, endPoint x: 622, endPoint y: 56, distance: 60.2
click at [622, 56] on div "delfield" at bounding box center [681, 55] width 147 height 21
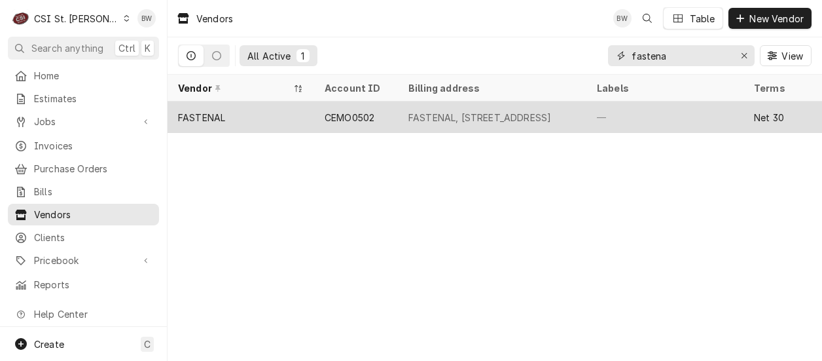
type input "fastena"
click at [207, 116] on div "FASTENAL" at bounding box center [201, 118] width 47 height 14
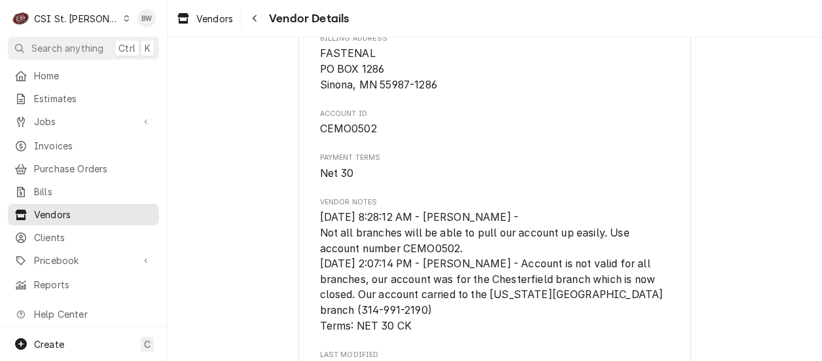
scroll to position [131, 0]
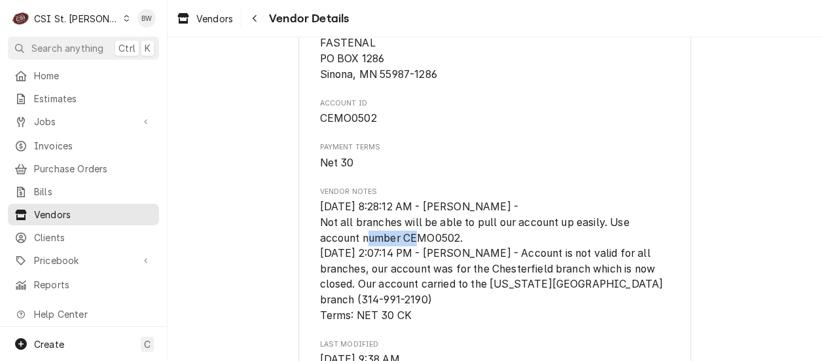
drag, startPoint x: 456, startPoint y: 238, endPoint x: 399, endPoint y: 238, distance: 57.6
click at [399, 238] on span "[DATE] 8:28:12 AM - [PERSON_NAME] - Not all branches will be able to pull our a…" at bounding box center [493, 260] width 346 height 120
click at [256, 14] on icon "Navigate back" at bounding box center [255, 18] width 6 height 9
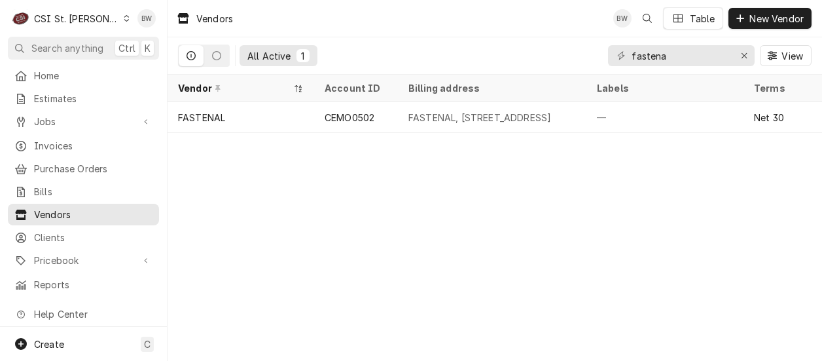
click at [450, 52] on div "All Active [STREET_ADDRESS]" at bounding box center [495, 55] width 634 height 37
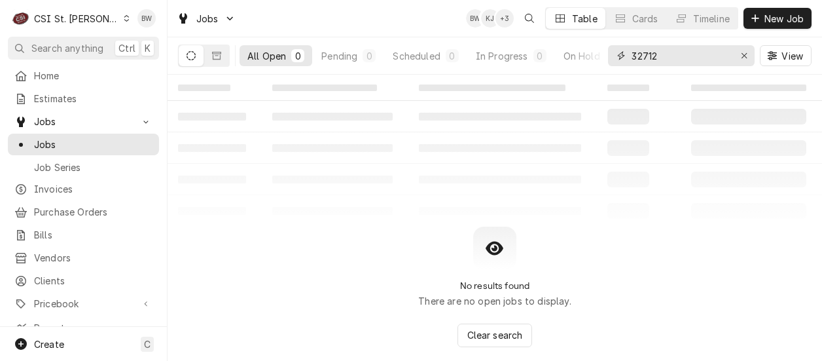
drag, startPoint x: 678, startPoint y: 52, endPoint x: 605, endPoint y: 48, distance: 73.4
click at [605, 48] on div "All Open 0 Pending 0 Scheduled 0 In Progress 0 On Hold 0 Completed 0 32712 View" at bounding box center [495, 55] width 634 height 37
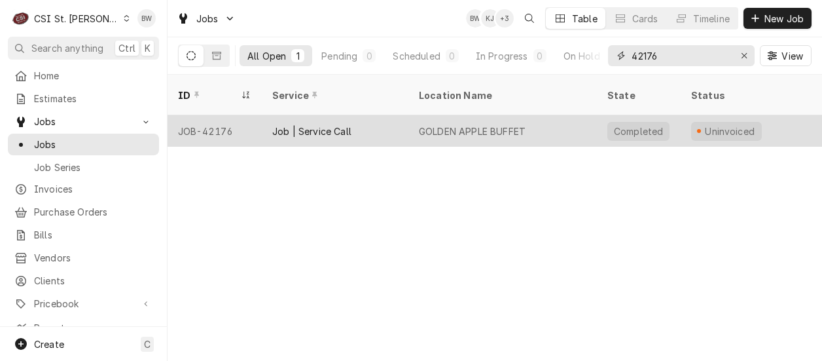
type input "42176"
click at [226, 115] on div "JOB-42176" at bounding box center [215, 130] width 94 height 31
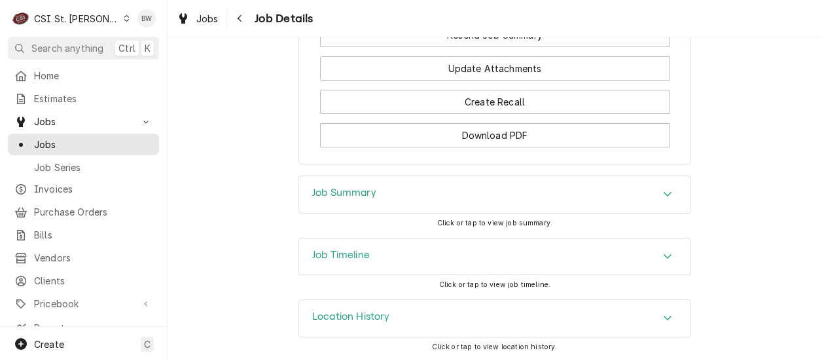
scroll to position [1478, 0]
click at [319, 199] on h3 "Job Summary" at bounding box center [344, 193] width 64 height 12
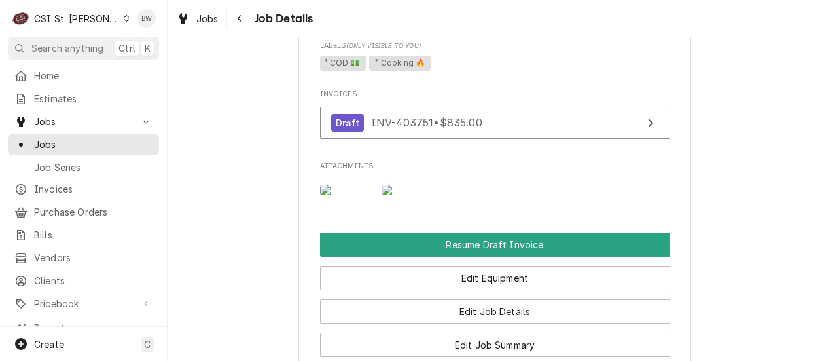
scroll to position [980, 0]
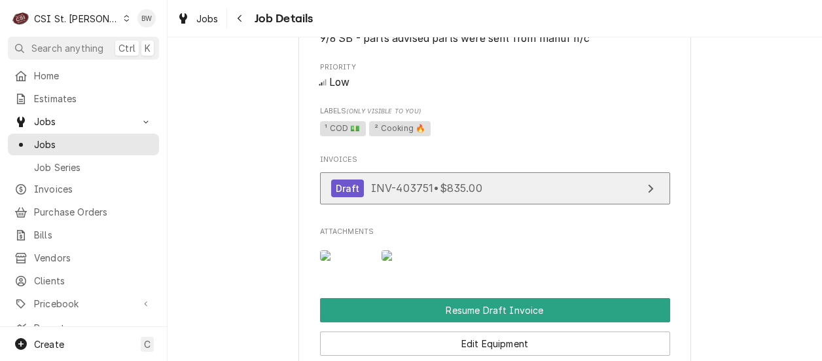
click at [371, 194] on span "INV-403751 • $835.00" at bounding box center [426, 187] width 111 height 13
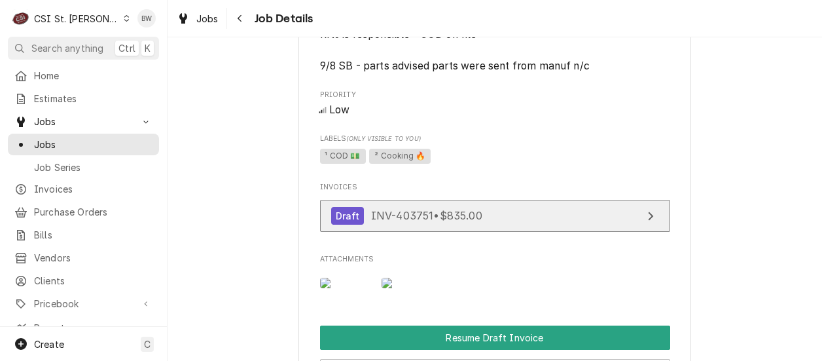
scroll to position [915, 0]
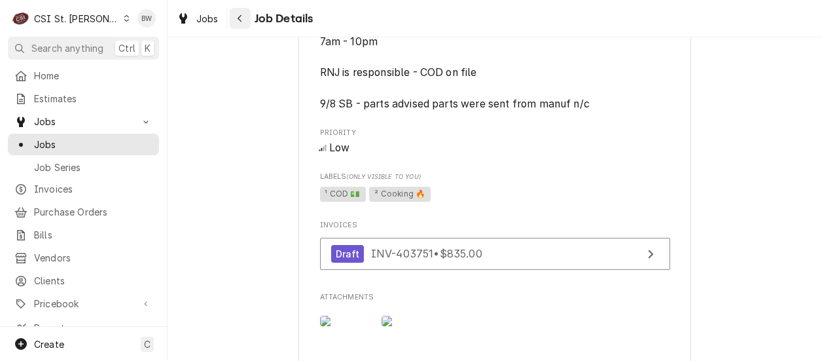
click at [238, 14] on icon "Navigate back" at bounding box center [240, 18] width 6 height 9
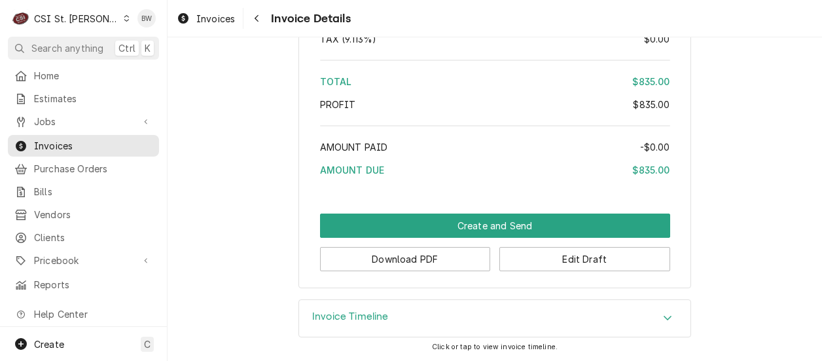
scroll to position [2311, 0]
click at [422, 251] on button "Download PDF" at bounding box center [405, 259] width 171 height 24
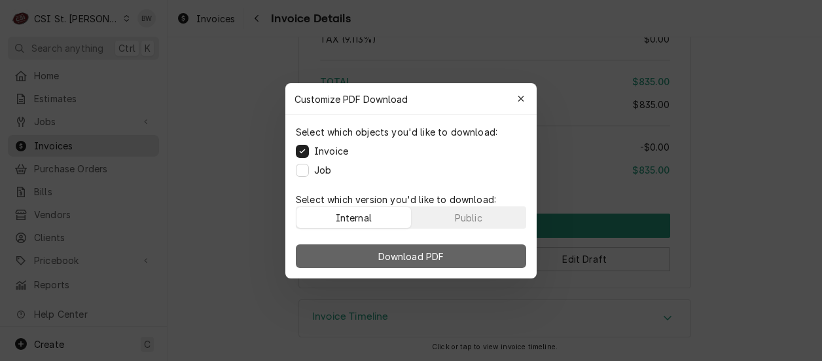
click at [408, 249] on span "Download PDF" at bounding box center [411, 256] width 71 height 14
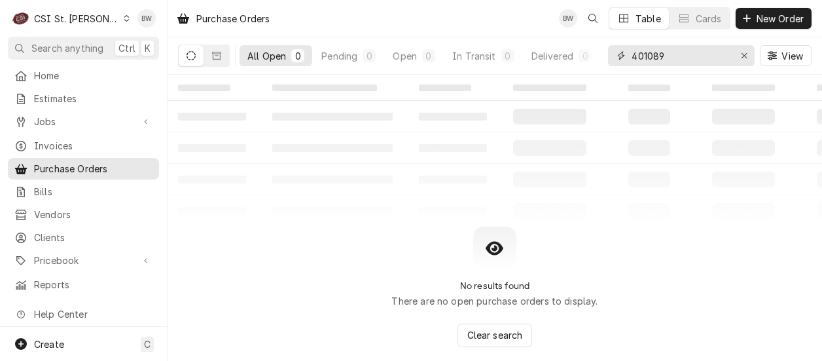
click at [663, 59] on input "401089" at bounding box center [681, 55] width 98 height 21
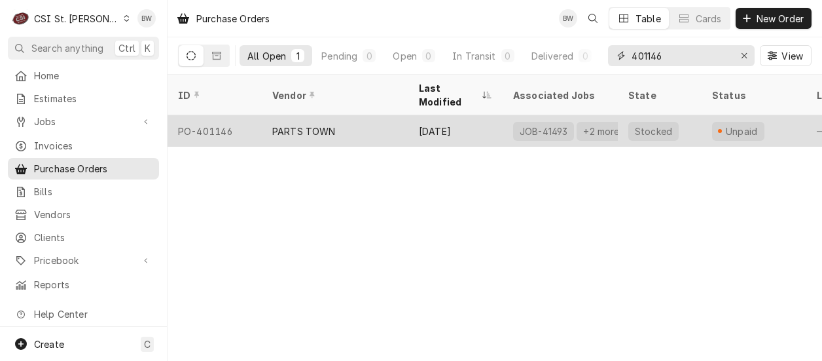
type input "401146"
click at [215, 115] on div "PO-401146" at bounding box center [215, 130] width 94 height 31
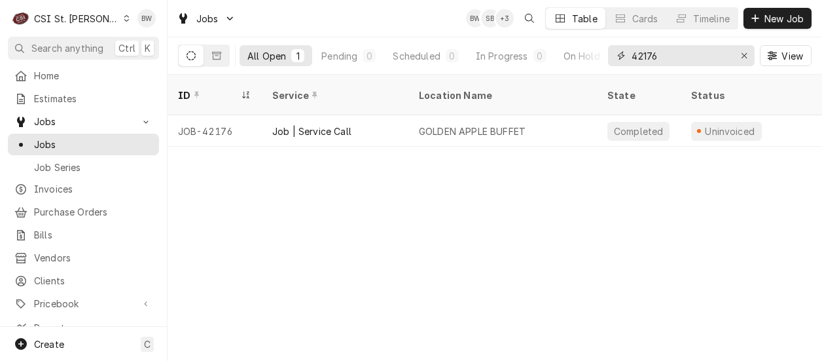
drag, startPoint x: 673, startPoint y: 63, endPoint x: 647, endPoint y: 63, distance: 25.5
click at [647, 63] on input "42176" at bounding box center [681, 55] width 98 height 21
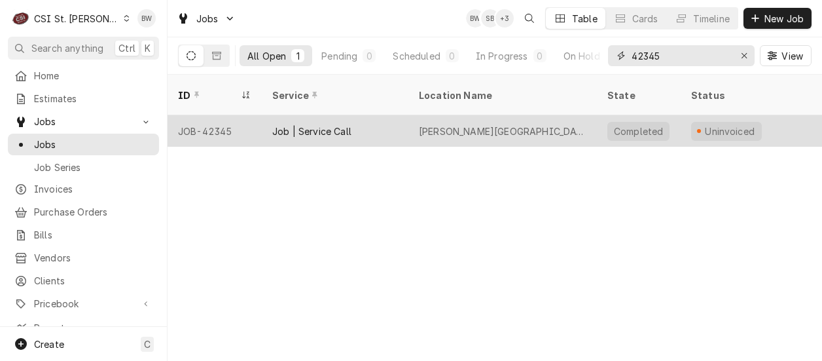
type input "42345"
click at [221, 115] on div "JOB-42345" at bounding box center [215, 130] width 94 height 31
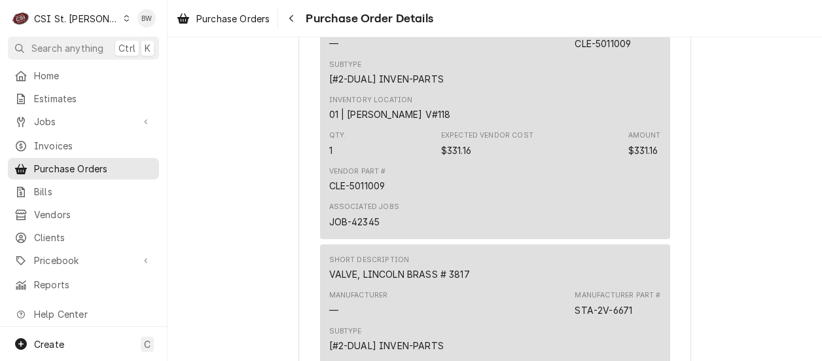
scroll to position [1243, 0]
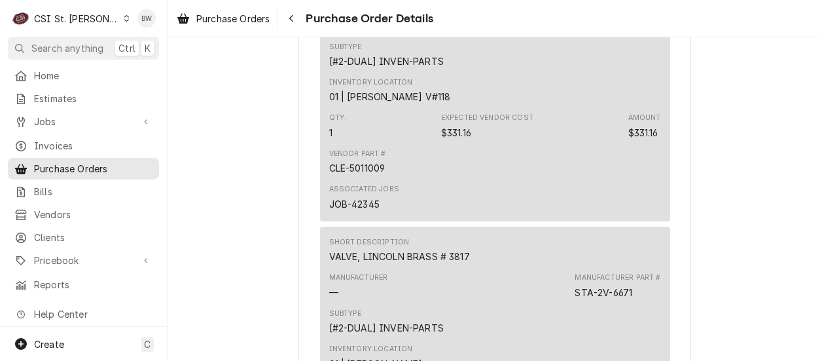
click at [105, 20] on div "C CSI St. [PERSON_NAME]" at bounding box center [71, 18] width 126 height 26
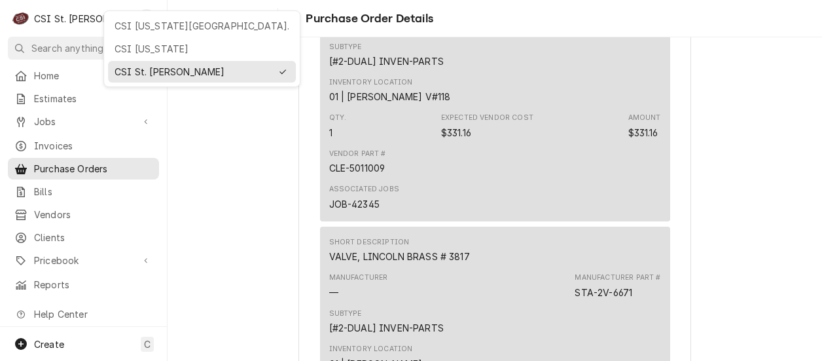
click at [130, 33] on div "CSI [US_STATE][GEOGRAPHIC_DATA]." at bounding box center [202, 26] width 188 height 22
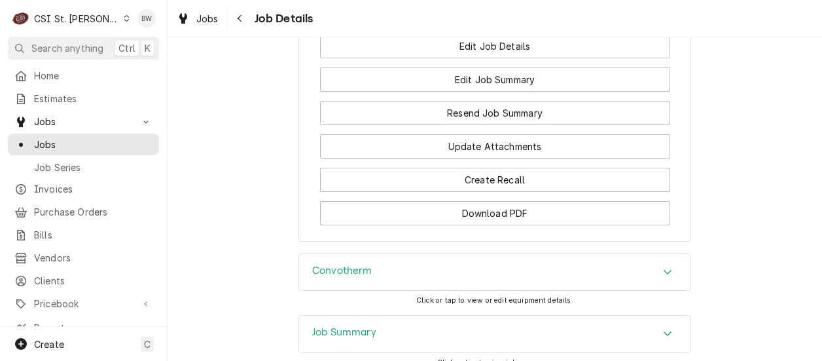
scroll to position [2132, 0]
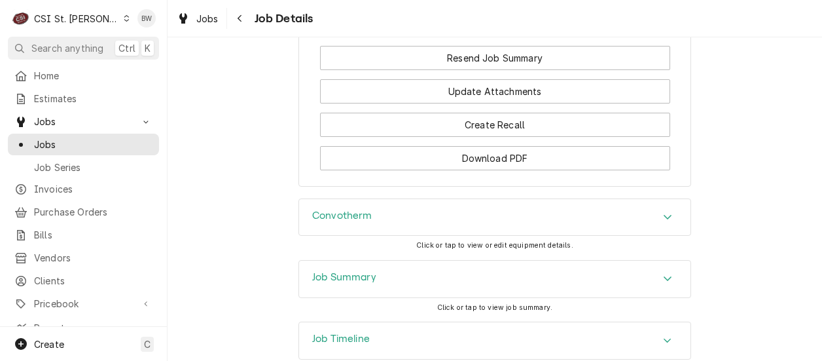
click at [325, 271] on h3 "Job Summary" at bounding box center [344, 277] width 64 height 12
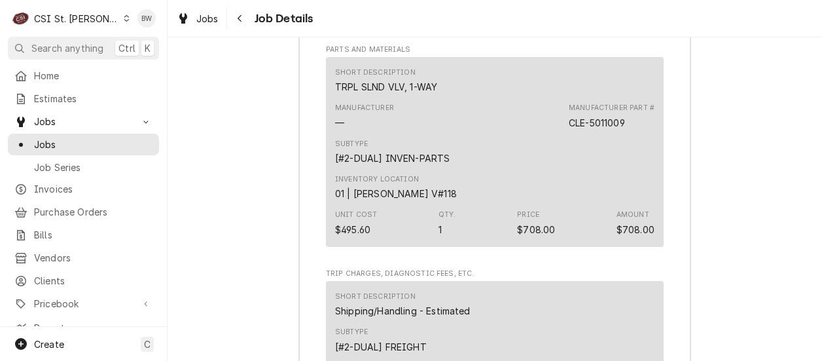
scroll to position [2947, 0]
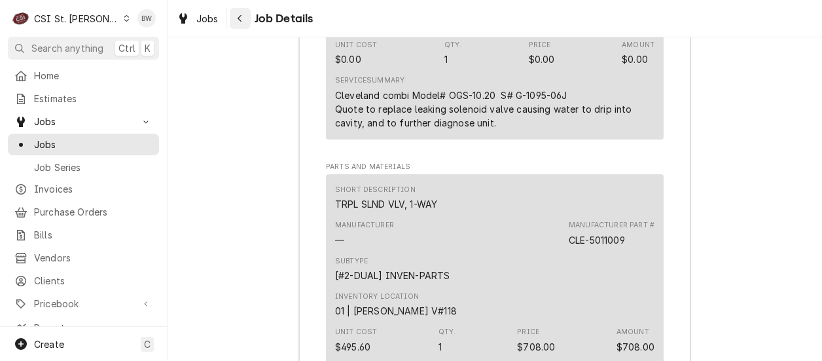
click at [236, 19] on div "Navigate back" at bounding box center [240, 18] width 13 height 13
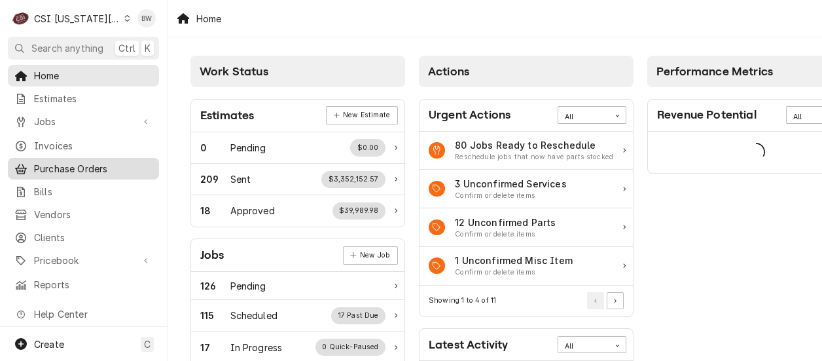
click at [48, 164] on span "Purchase Orders" at bounding box center [93, 169] width 118 height 14
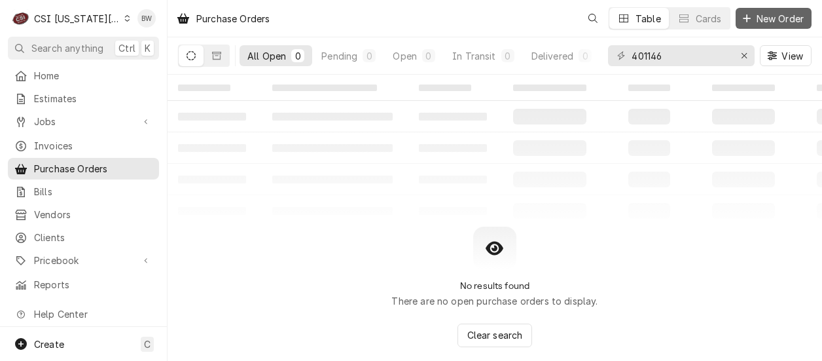
click at [764, 12] on span "New Order" at bounding box center [780, 19] width 52 height 14
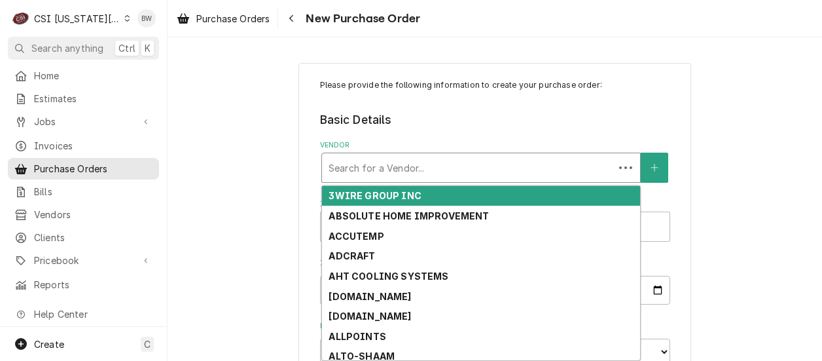
click at [352, 164] on div "Vendor" at bounding box center [468, 168] width 279 height 24
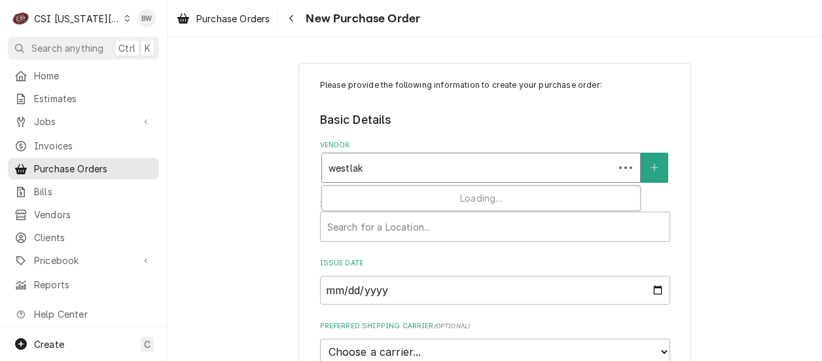
type input "westlake"
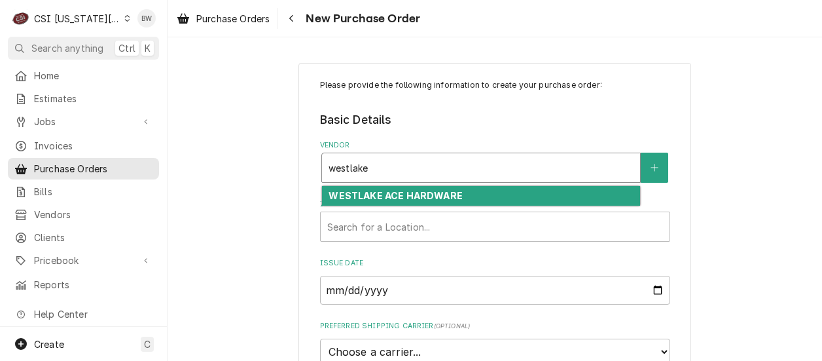
click at [364, 193] on strong "WESTLAKE ACE HARDWARE" at bounding box center [396, 195] width 134 height 11
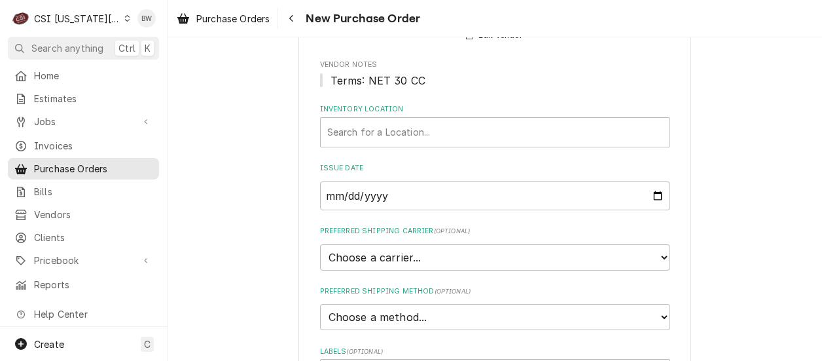
scroll to position [196, 0]
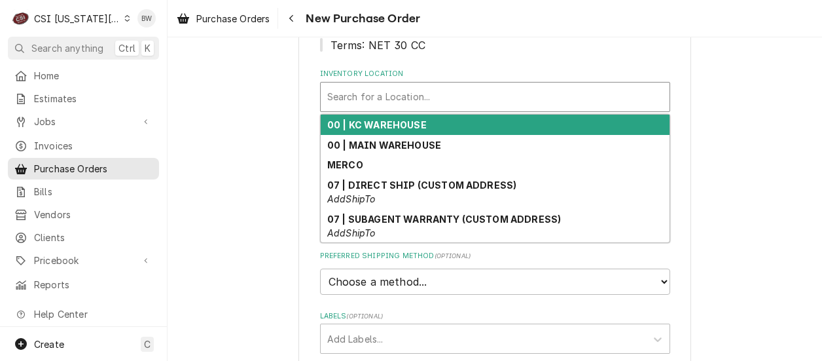
click at [361, 105] on div "Inventory Location" at bounding box center [495, 97] width 336 height 24
click at [370, 126] on strong "00 | KC WAREHOUSE" at bounding box center [376, 124] width 99 height 11
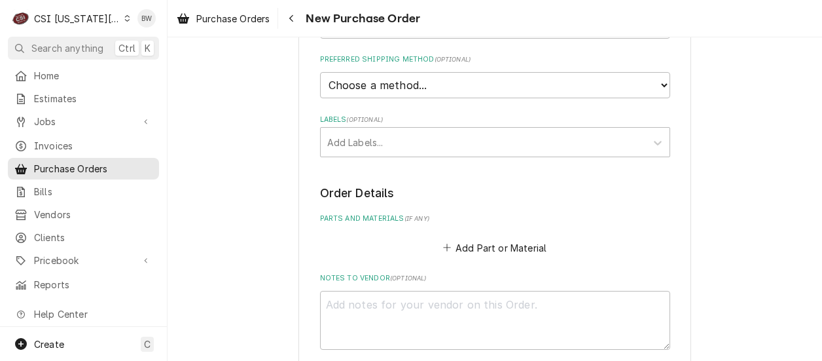
scroll to position [458, 0]
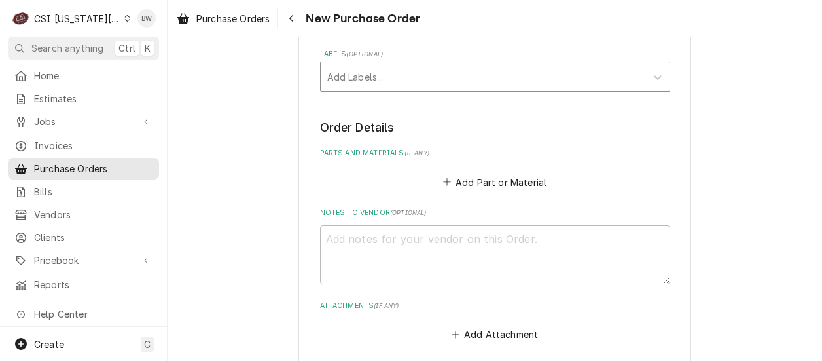
click at [351, 78] on div "Labels" at bounding box center [483, 77] width 312 height 24
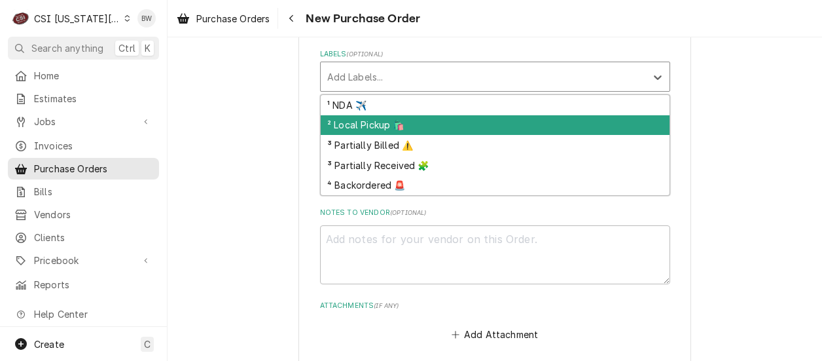
click at [363, 123] on div "² Local Pickup 🛍️" at bounding box center [495, 125] width 349 height 20
type textarea "x"
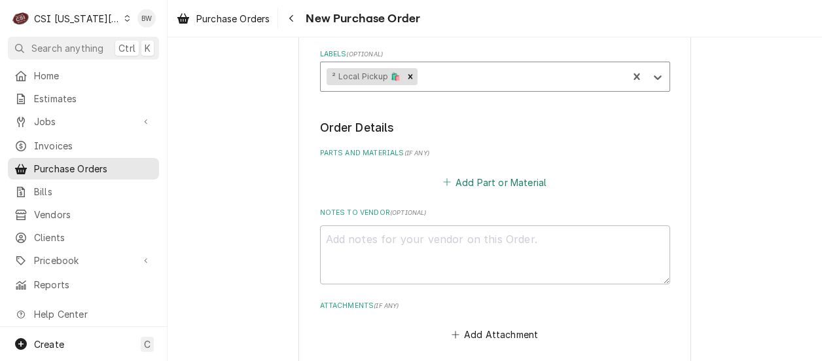
click at [456, 178] on button "Add Part or Material" at bounding box center [494, 182] width 108 height 18
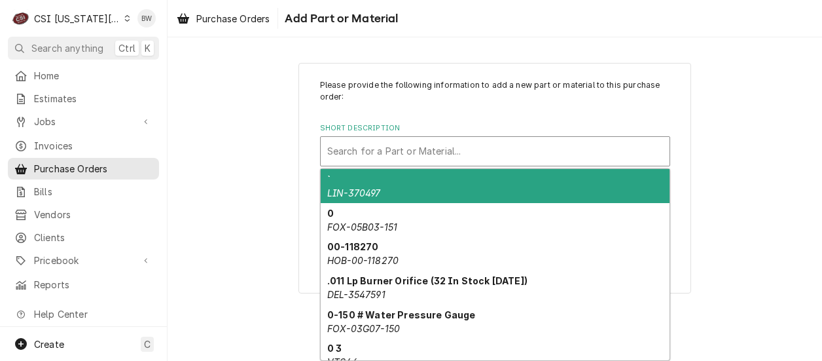
click at [356, 147] on div "Short Description" at bounding box center [495, 151] width 336 height 24
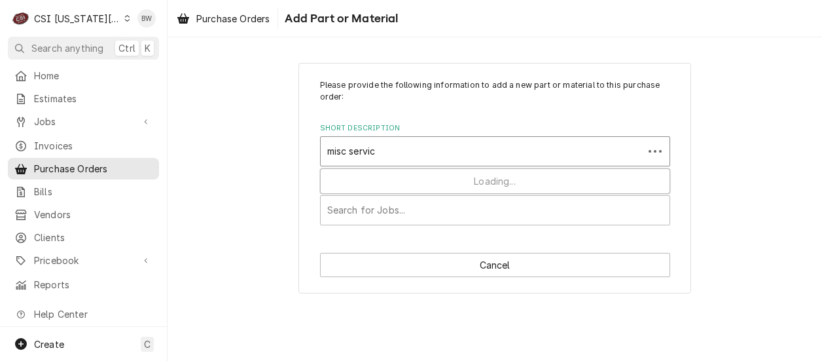
type input "misc service"
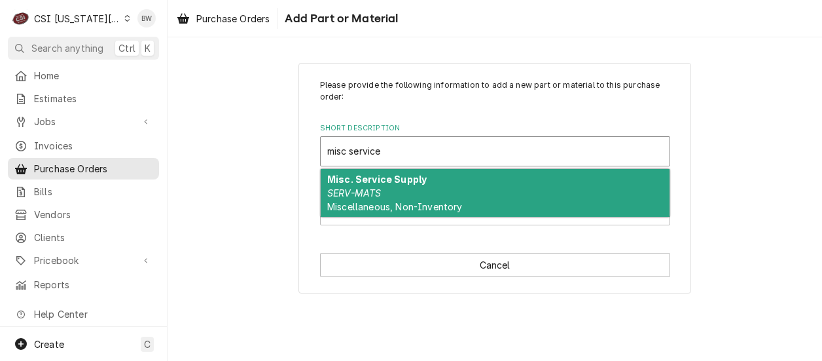
click at [368, 177] on strong "Misc. Service Supply" at bounding box center [376, 178] width 99 height 11
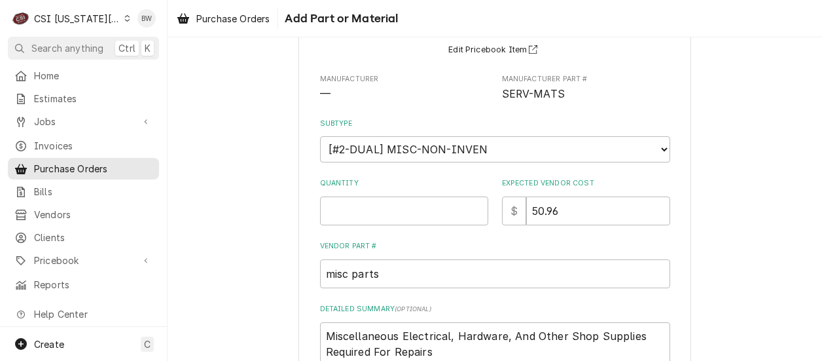
scroll to position [131, 0]
click at [366, 204] on input "Quantity" at bounding box center [404, 210] width 168 height 29
type textarea "x"
type input "1"
type textarea "x"
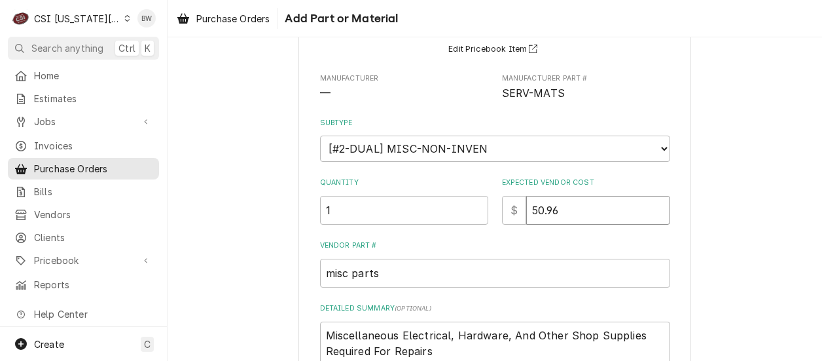
type input "0"
type textarea "x"
type input "00"
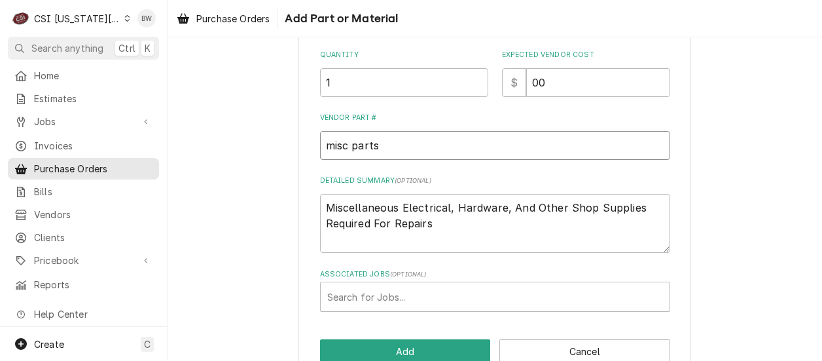
scroll to position [262, 0]
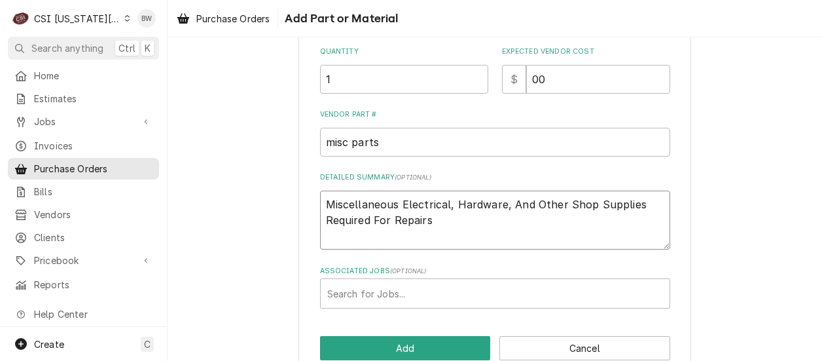
click at [455, 217] on textarea "Miscellaneous Electrical, Hardware, And Other Shop Supplies Required For Repairs" at bounding box center [495, 219] width 350 height 59
type textarea "x"
type textarea "Miscellaneous Electrical, Hardware, And Other Shop Supplies Required For Repairs"
type textarea "x"
type textarea "Miscellaneous Electrical, Hardware, And Other Shop Supplies Required For Repair…"
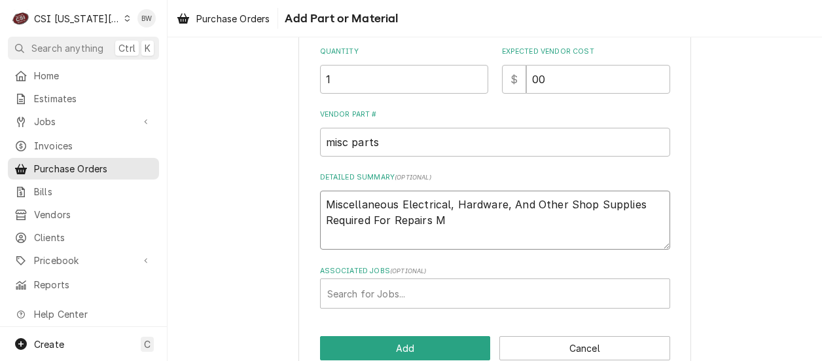
type textarea "x"
type textarea "Miscellaneous Electrical, Hardware, And Other Shop Supplies Required For Repair…"
type textarea "x"
type textarea "Miscellaneous Electrical, Hardware, And Other Shop Supplies Required For Repair…"
type textarea "x"
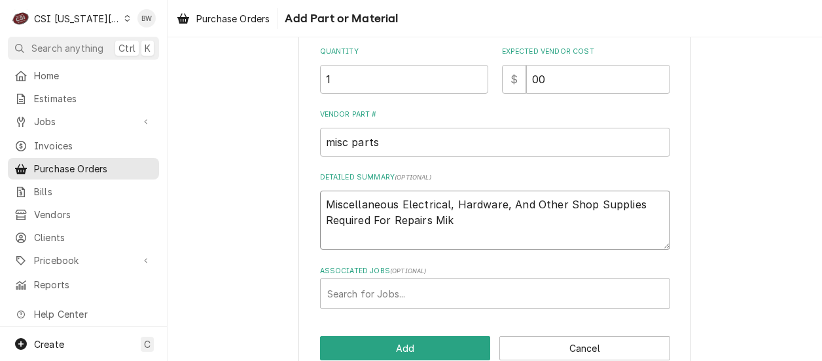
type textarea "Miscellaneous Electrical, Hardware, And Other Shop Supplies Required For Repair…"
type textarea "x"
type textarea "Miscellaneous Electrical, Hardware, And Other Shop Supplies Required For Repair…"
type textarea "x"
type textarea "Miscellaneous Electrical, Hardware, And Other Shop Supplies Required For Repair…"
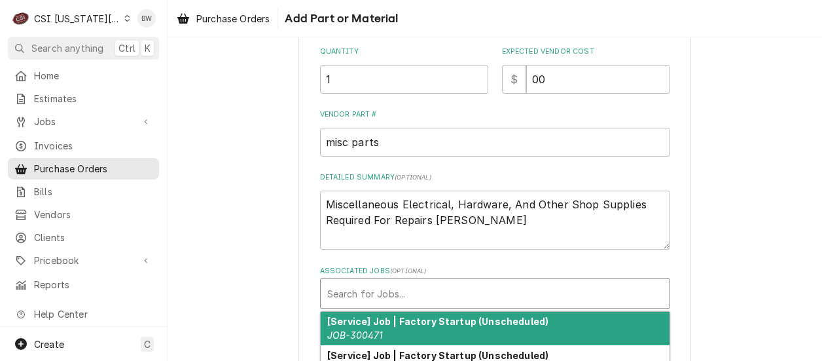
click at [390, 288] on div "Associated Jobs" at bounding box center [495, 293] width 336 height 24
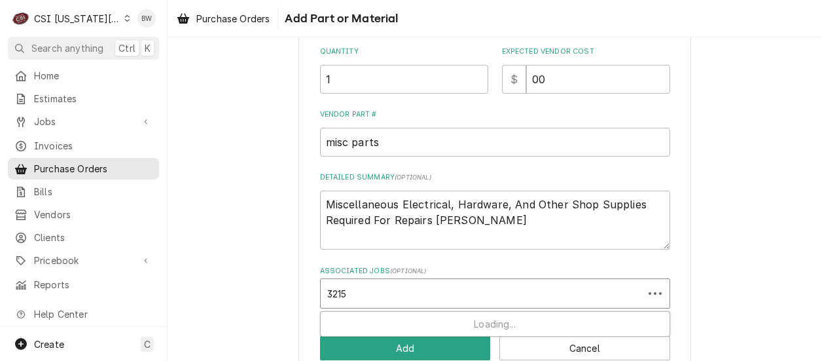
type input "32157"
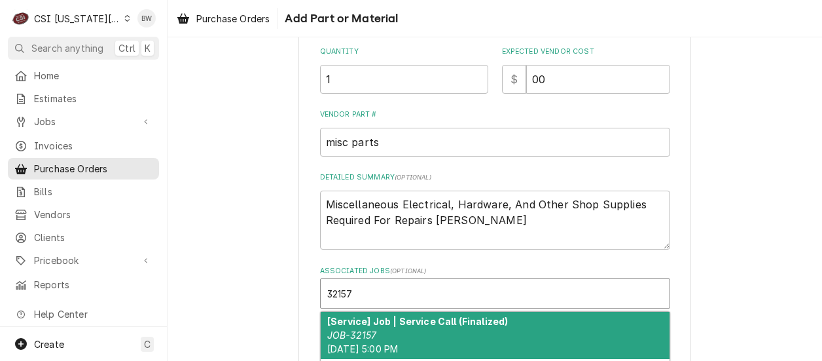
click at [380, 320] on strong "[Service] Job | Service Call (Finalized)" at bounding box center [417, 320] width 181 height 11
type textarea "x"
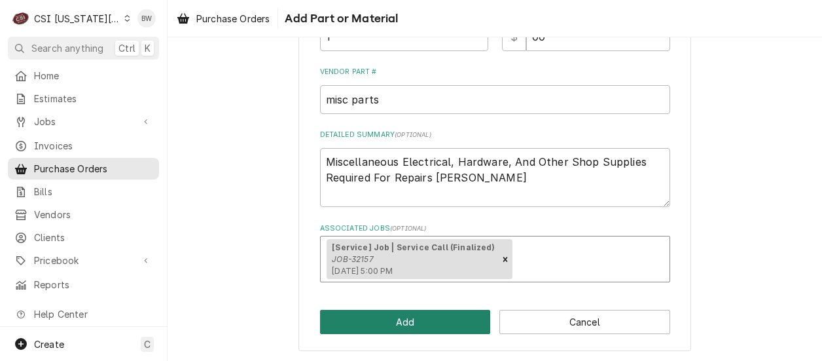
click at [382, 319] on button "Add" at bounding box center [405, 322] width 171 height 24
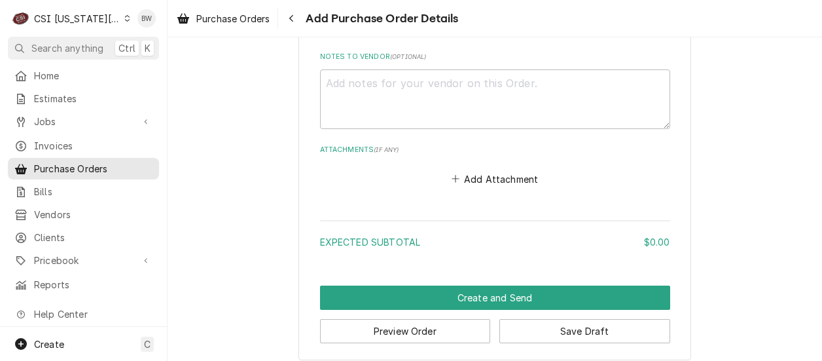
scroll to position [944, 0]
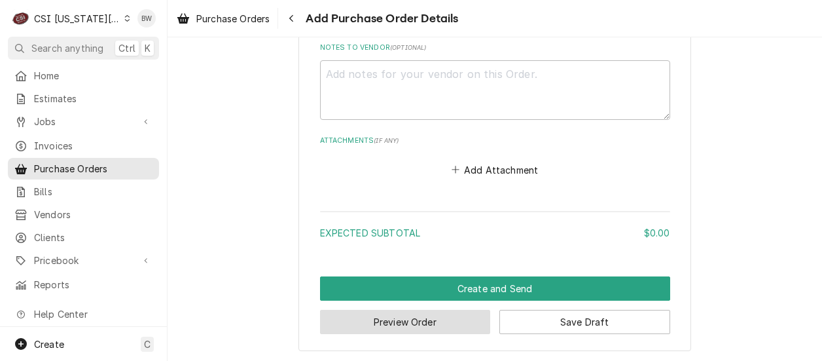
click at [374, 325] on button "Preview Order" at bounding box center [405, 322] width 171 height 24
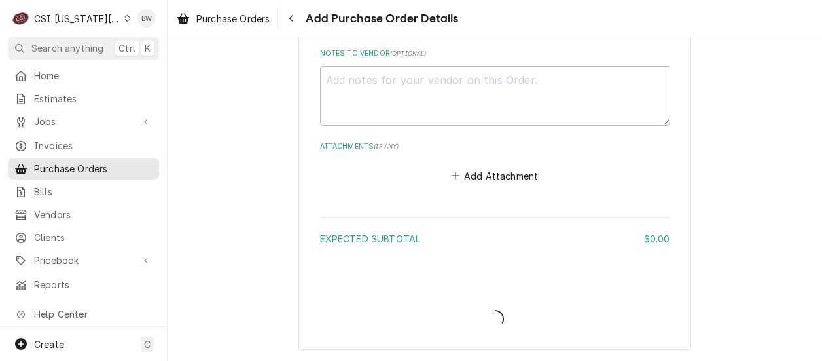
scroll to position [937, 0]
type textarea "x"
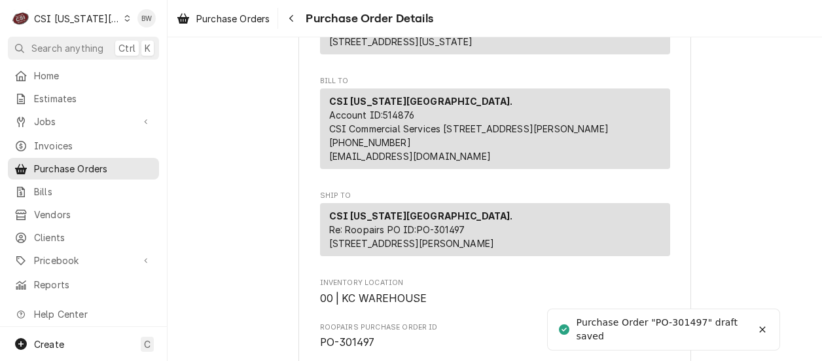
scroll to position [262, 0]
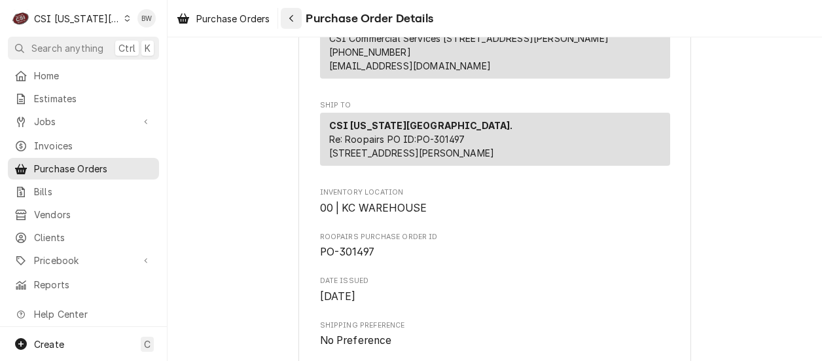
click at [298, 17] on div "Navigate back" at bounding box center [291, 18] width 13 height 13
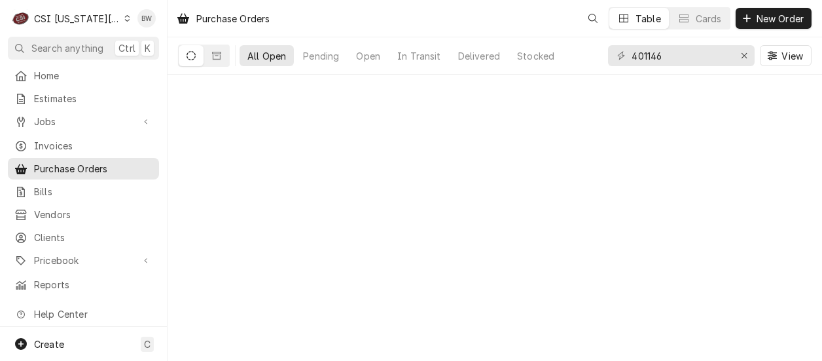
click at [124, 17] on icon "Dynamic Content Wrapper" at bounding box center [127, 18] width 6 height 7
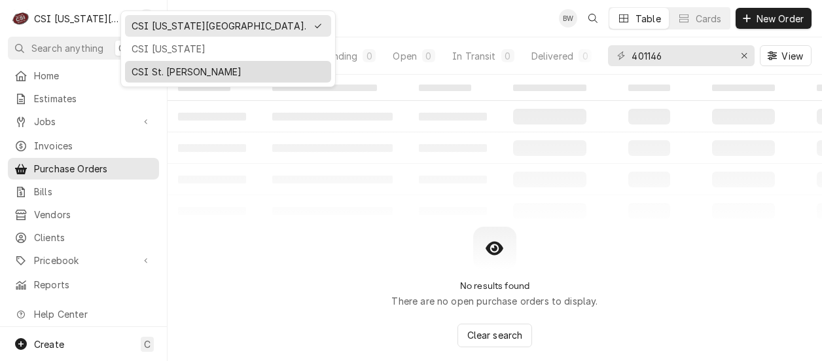
click at [134, 66] on div "CSI St. [PERSON_NAME]" at bounding box center [228, 72] width 193 height 14
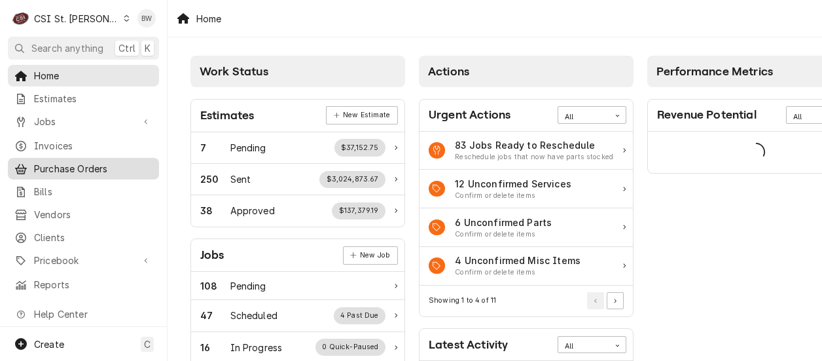
click at [79, 163] on span "Purchase Orders" at bounding box center [93, 169] width 118 height 14
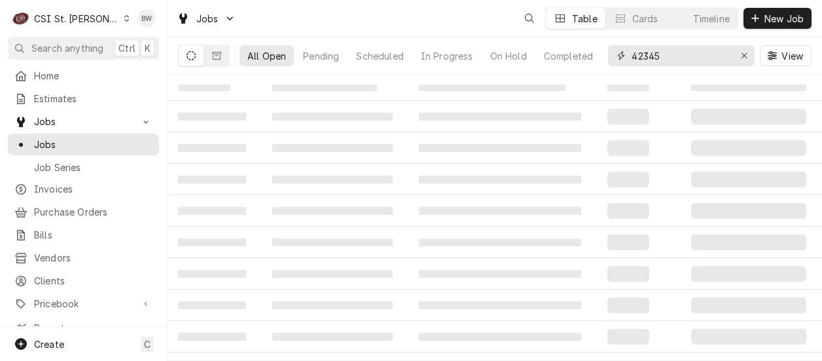
drag, startPoint x: 675, startPoint y: 52, endPoint x: 604, endPoint y: 56, distance: 70.8
click at [604, 56] on div "All Open Pending Scheduled In Progress On Hold Completed 42345 View" at bounding box center [495, 55] width 634 height 37
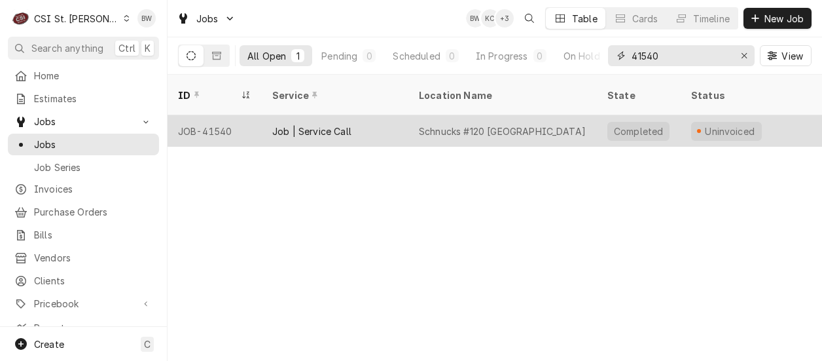
type input "41540"
click at [230, 115] on div "JOB-41540" at bounding box center [215, 130] width 94 height 31
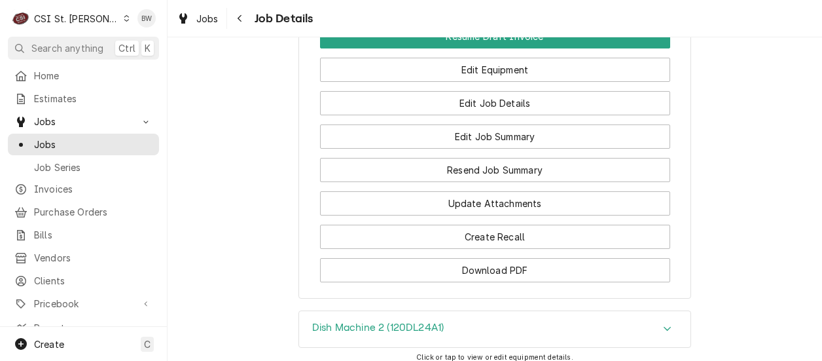
scroll to position [2024, 0]
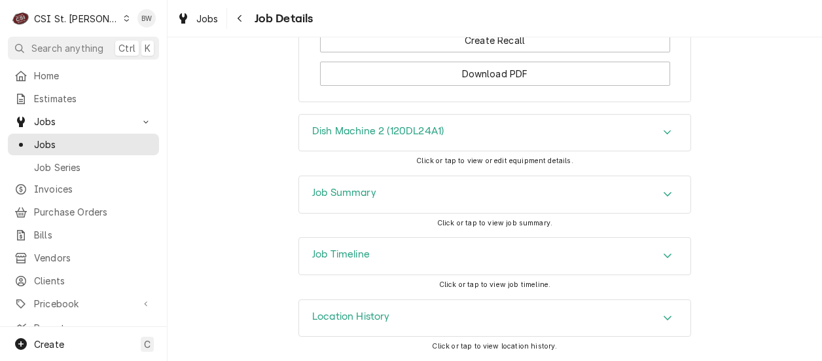
click at [323, 195] on h3 "Job Summary" at bounding box center [344, 193] width 64 height 12
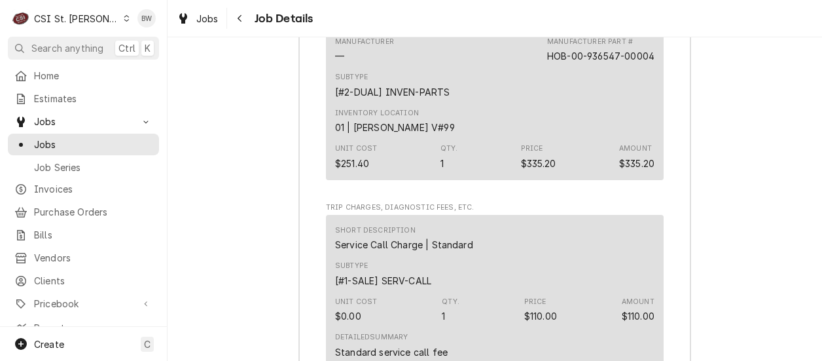
scroll to position [3761, 0]
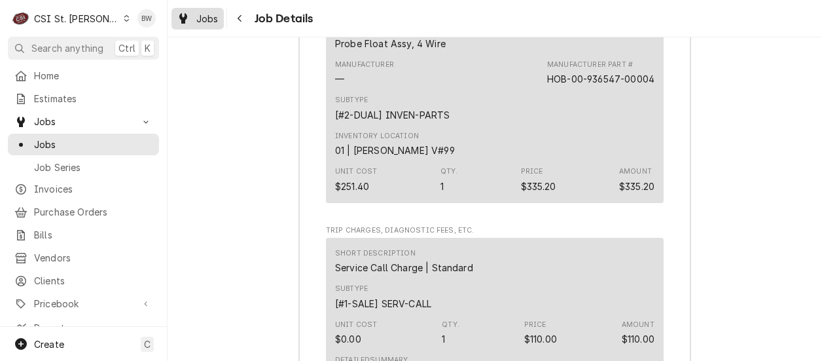
click at [199, 23] on span "Jobs" at bounding box center [207, 19] width 22 height 14
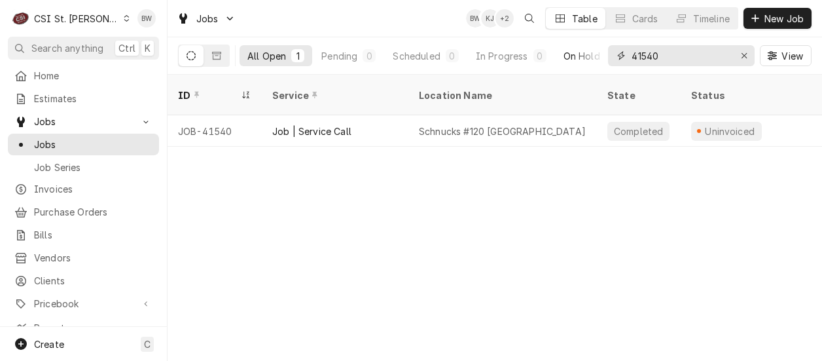
drag, startPoint x: 664, startPoint y: 53, endPoint x: 592, endPoint y: 46, distance: 72.4
click at [592, 46] on div "All Open 1 Pending 0 Scheduled 0 In Progress 0 On Hold 0 Completed 1 41540 View" at bounding box center [495, 55] width 634 height 37
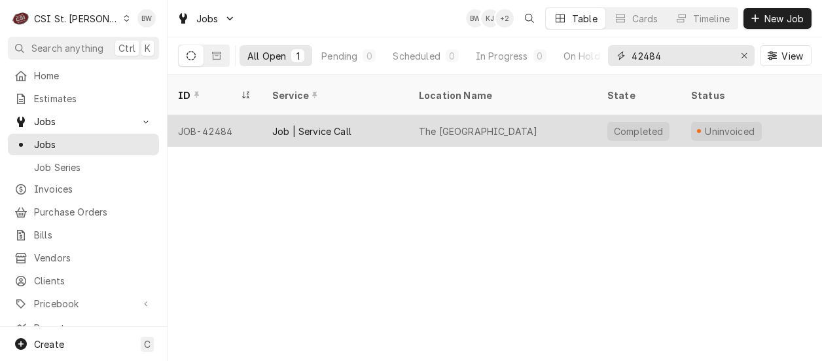
type input "42484"
click at [221, 118] on div "JOB-42484" at bounding box center [215, 130] width 94 height 31
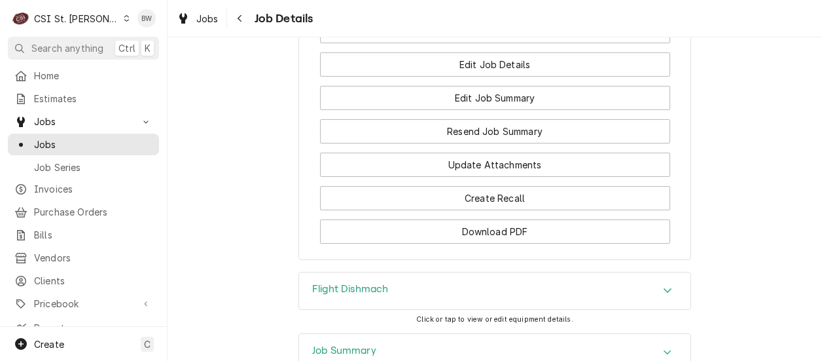
scroll to position [2059, 0]
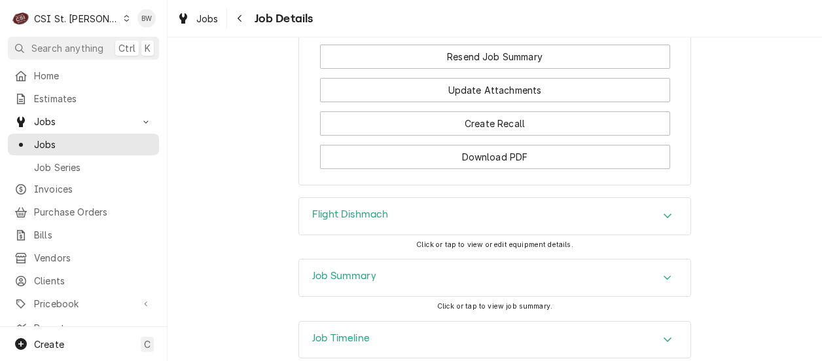
click at [329, 270] on h3 "Job Summary" at bounding box center [344, 276] width 64 height 12
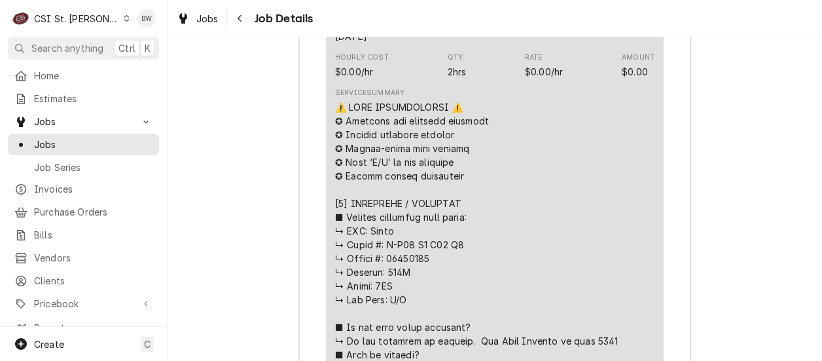
scroll to position [2713, 0]
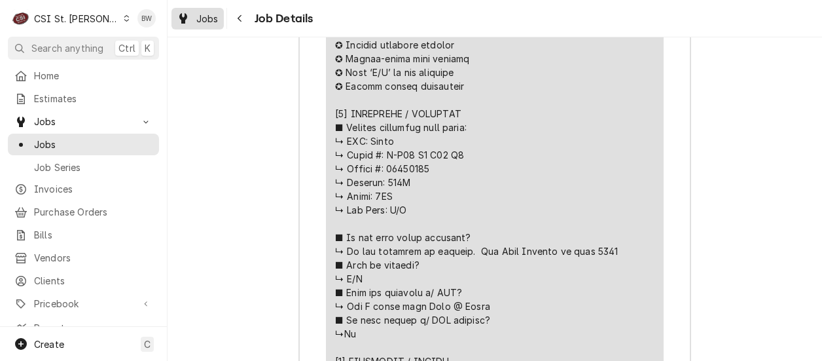
click at [209, 21] on span "Jobs" at bounding box center [207, 19] width 22 height 14
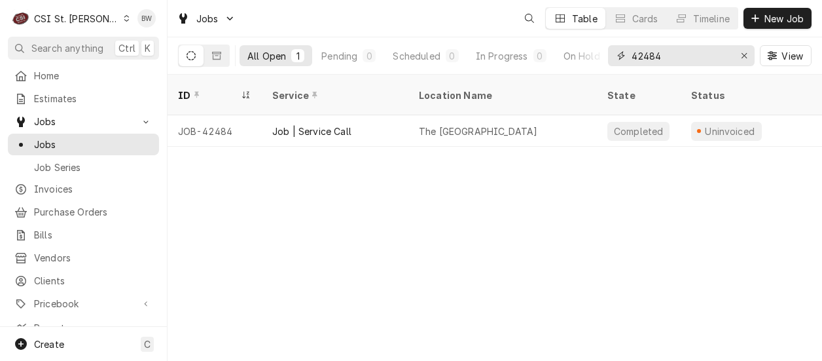
click at [660, 57] on input "42484" at bounding box center [681, 55] width 98 height 21
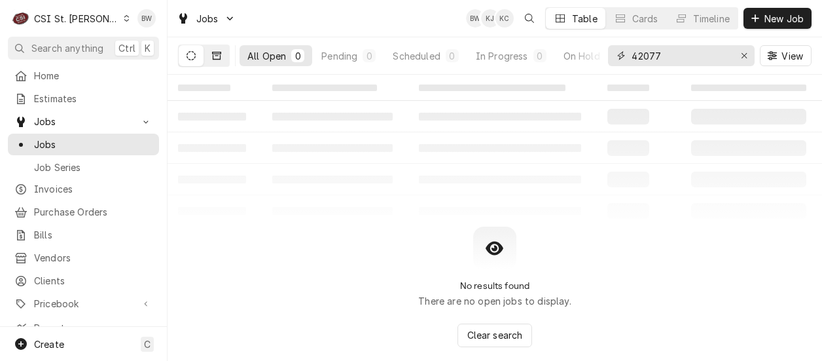
type input "42077"
click at [215, 58] on icon "Dynamic Content Wrapper" at bounding box center [216, 56] width 9 height 8
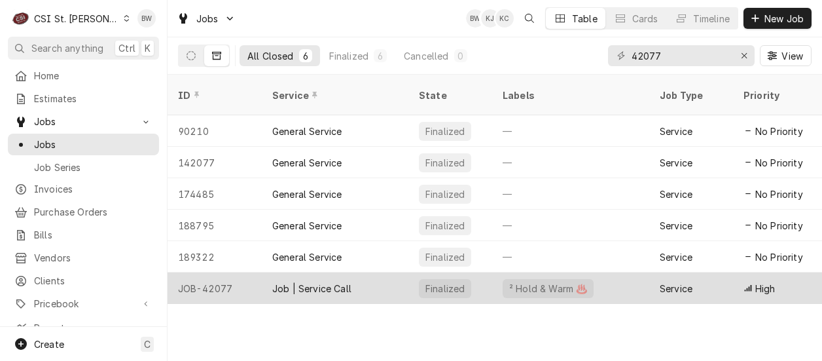
click at [227, 272] on div "JOB-42077" at bounding box center [215, 287] width 94 height 31
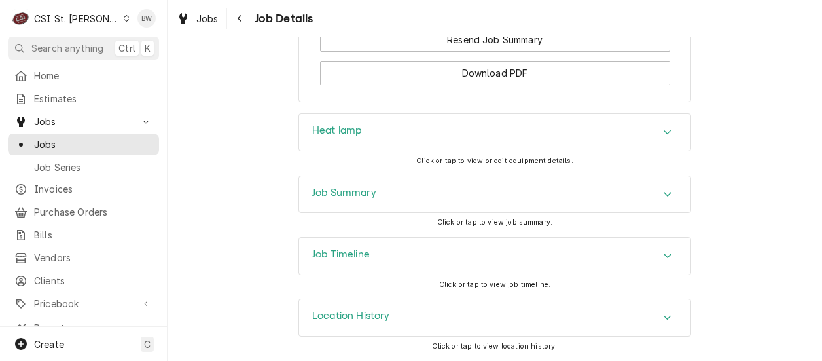
scroll to position [1821, 0]
click at [312, 190] on h3 "Job Summary" at bounding box center [344, 193] width 64 height 12
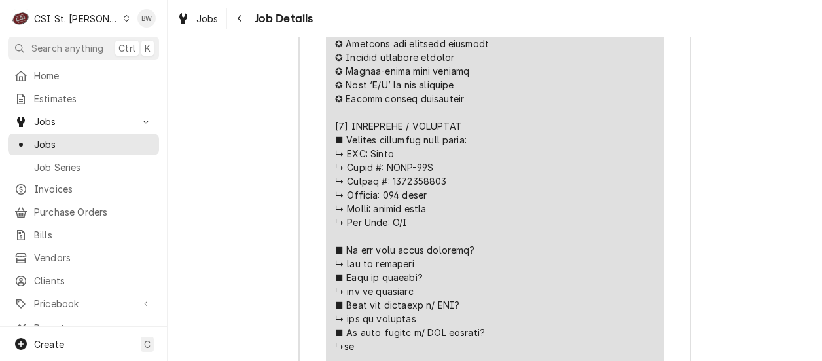
scroll to position [2476, 0]
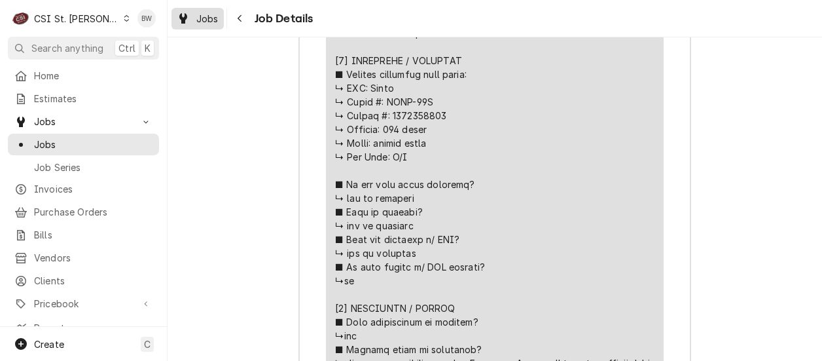
click at [202, 16] on span "Jobs" at bounding box center [207, 19] width 22 height 14
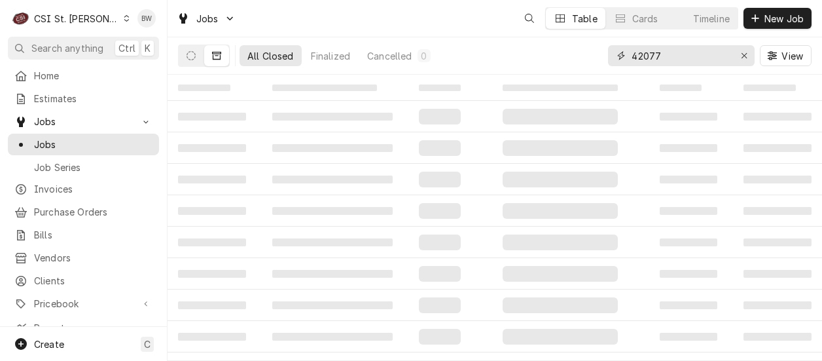
drag, startPoint x: 684, startPoint y: 55, endPoint x: 605, endPoint y: 51, distance: 78.6
click at [605, 51] on div "All Closed Finalized Cancelled 0 42077 View" at bounding box center [495, 55] width 634 height 37
type input "42261"
click at [191, 57] on icon "Dynamic Content Wrapper" at bounding box center [191, 55] width 9 height 9
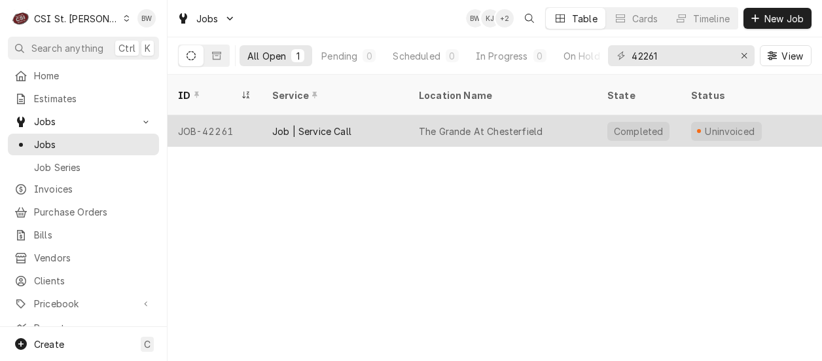
click at [222, 115] on div "JOB-42261" at bounding box center [215, 130] width 94 height 31
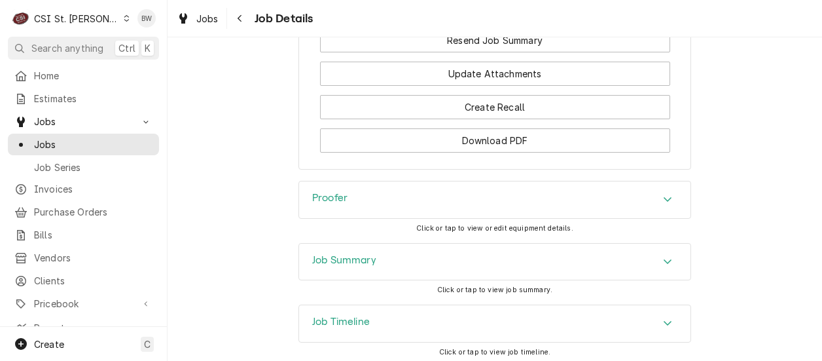
scroll to position [1933, 0]
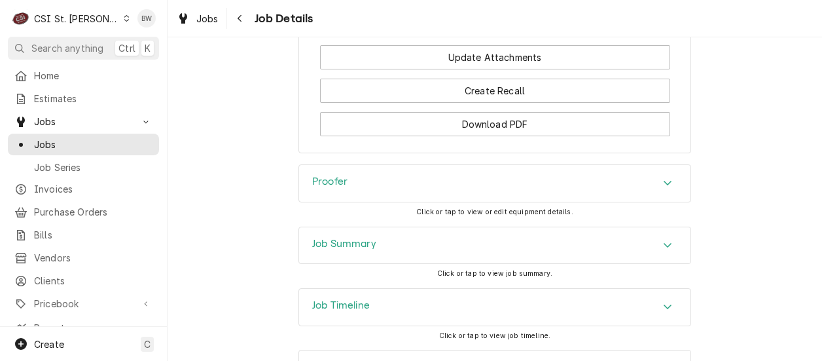
click at [349, 238] on h3 "Job Summary" at bounding box center [344, 244] width 64 height 12
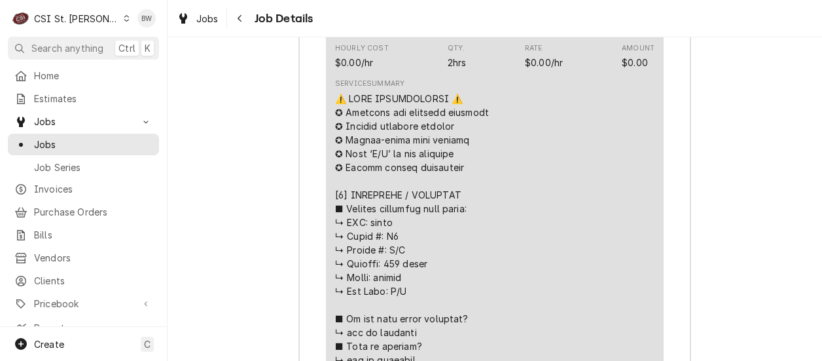
scroll to position [2456, 0]
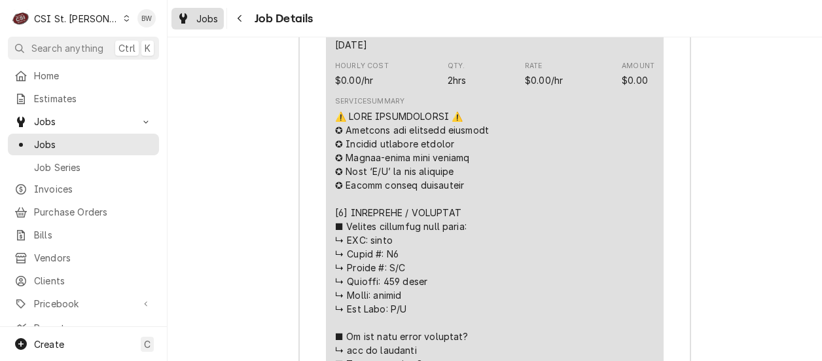
click at [210, 14] on span "Jobs" at bounding box center [207, 19] width 22 height 14
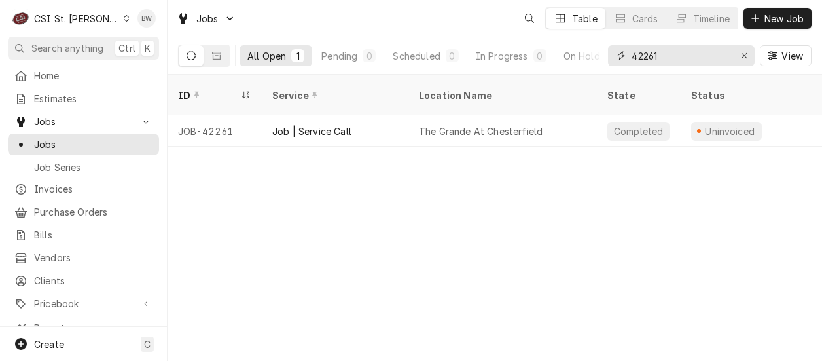
drag, startPoint x: 660, startPoint y: 54, endPoint x: 608, endPoint y: 50, distance: 51.9
click at [611, 50] on div "42261" at bounding box center [681, 55] width 147 height 21
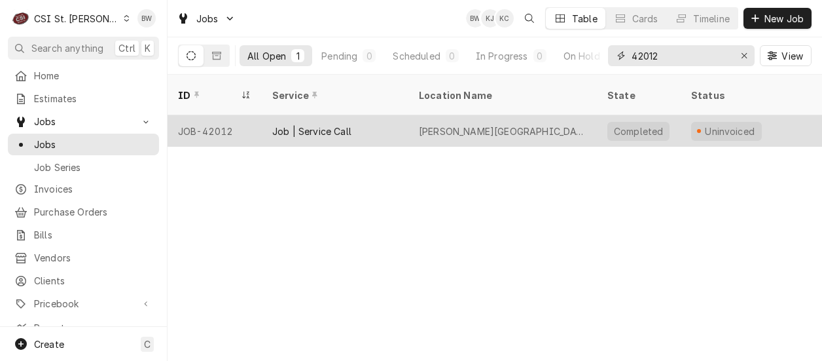
type input "42012"
click at [221, 117] on div "JOB-42012" at bounding box center [215, 130] width 94 height 31
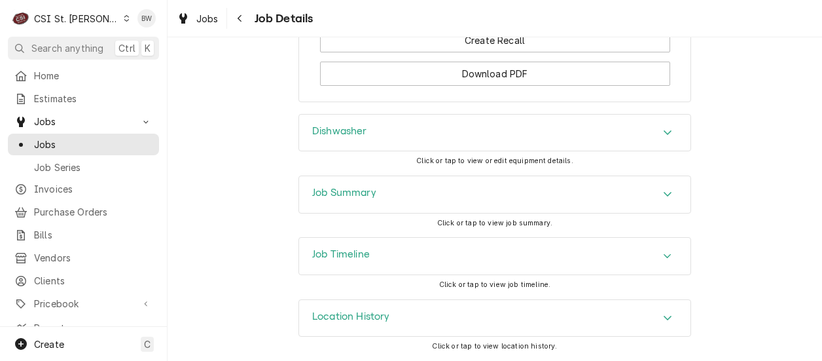
scroll to position [1644, 0]
click at [312, 199] on h3 "Job Summary" at bounding box center [344, 193] width 64 height 12
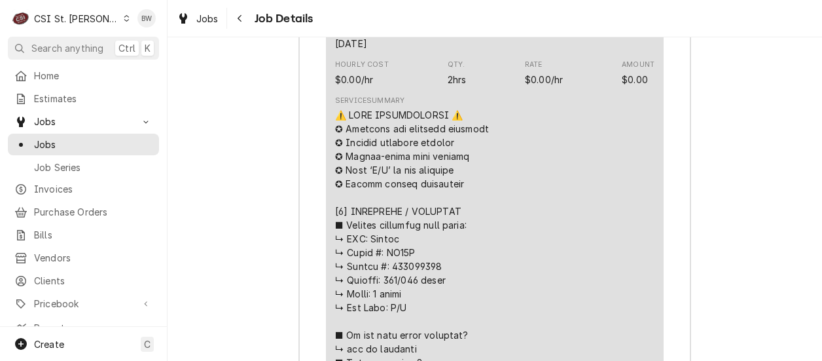
scroll to position [2168, 0]
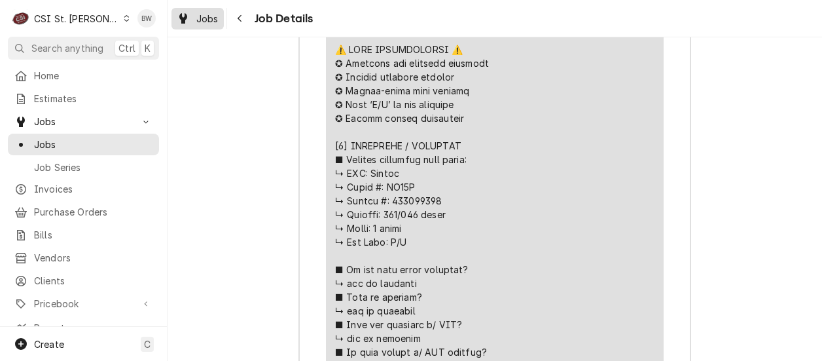
click at [206, 18] on span "Jobs" at bounding box center [207, 19] width 22 height 14
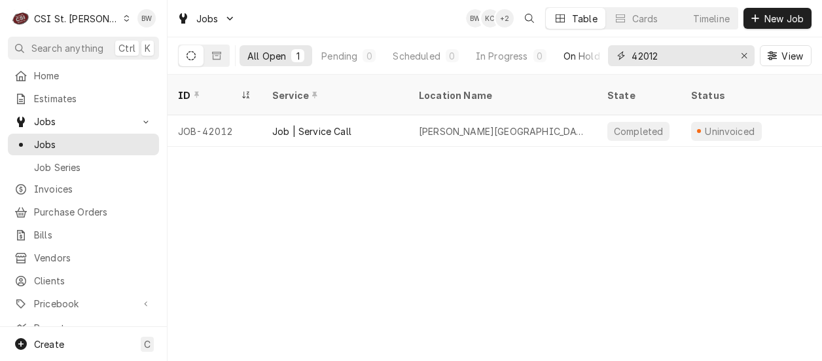
drag, startPoint x: 669, startPoint y: 62, endPoint x: 584, endPoint y: 54, distance: 85.4
click at [584, 54] on div "All Open 1 Pending 0 Scheduled 0 In Progress 0 On Hold 0 Completed 1 42012 View" at bounding box center [495, 55] width 634 height 37
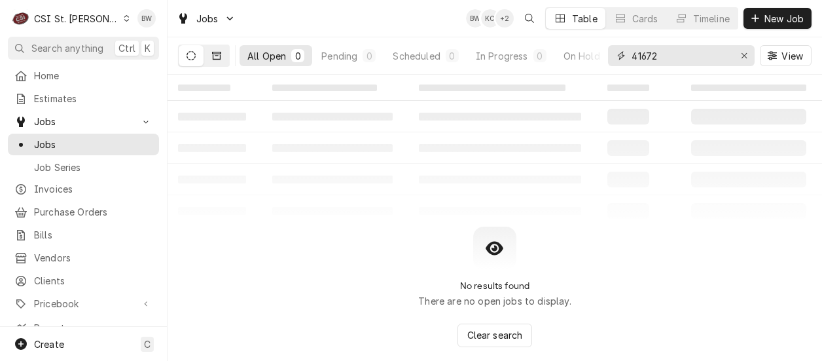
type input "41672"
click at [216, 57] on icon "Dynamic Content Wrapper" at bounding box center [216, 55] width 9 height 9
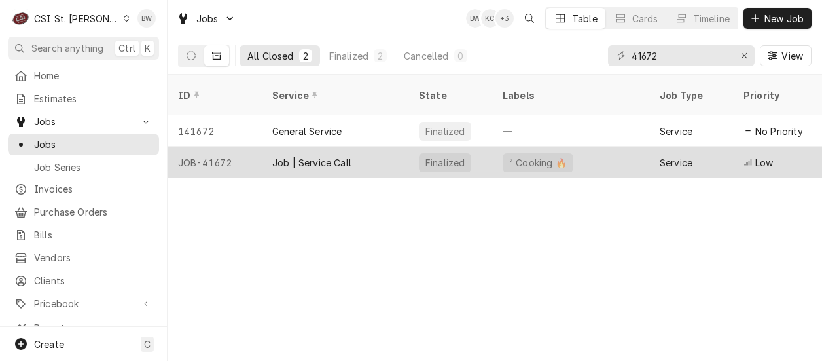
click at [221, 148] on div "JOB-41672" at bounding box center [215, 162] width 94 height 31
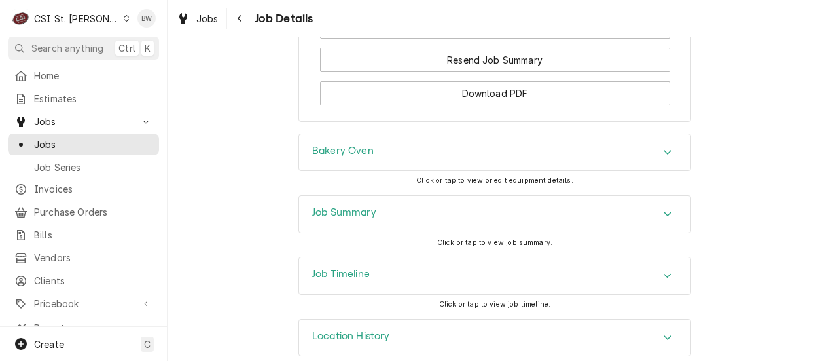
scroll to position [1595, 0]
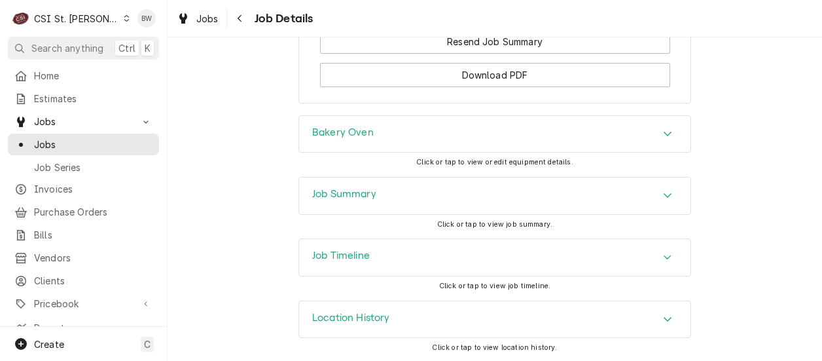
click at [323, 192] on h3 "Job Summary" at bounding box center [344, 194] width 64 height 12
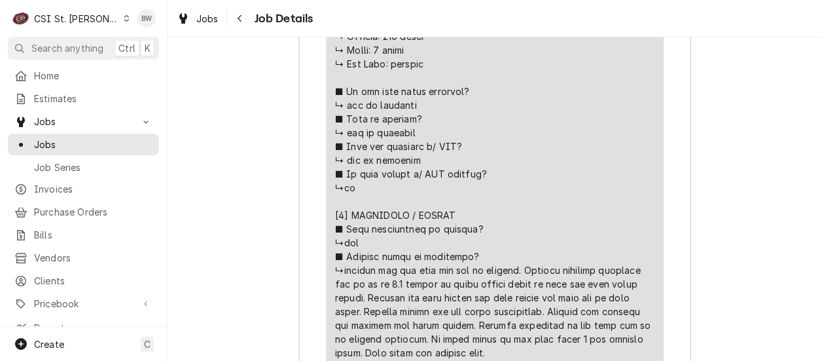
scroll to position [2708, 0]
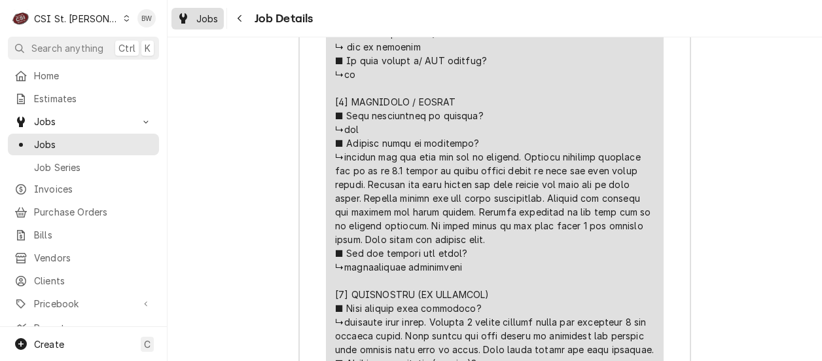
click at [214, 16] on span "Jobs" at bounding box center [207, 19] width 22 height 14
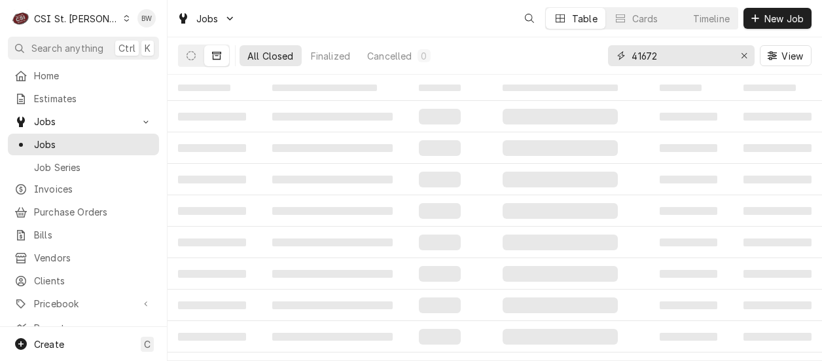
drag, startPoint x: 665, startPoint y: 58, endPoint x: 598, endPoint y: 57, distance: 67.4
click at [598, 57] on div "All Closed Finalized Cancelled 0 41672 View" at bounding box center [495, 55] width 634 height 37
type input "42046"
click at [192, 56] on icon "Dynamic Content Wrapper" at bounding box center [191, 55] width 9 height 9
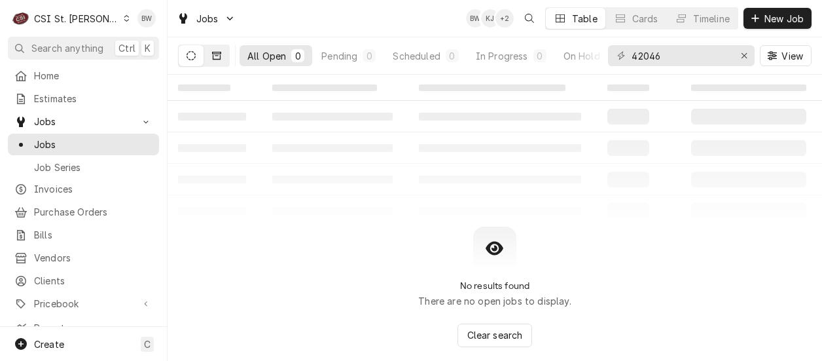
click at [213, 58] on icon "Dynamic Content Wrapper" at bounding box center [216, 56] width 9 height 8
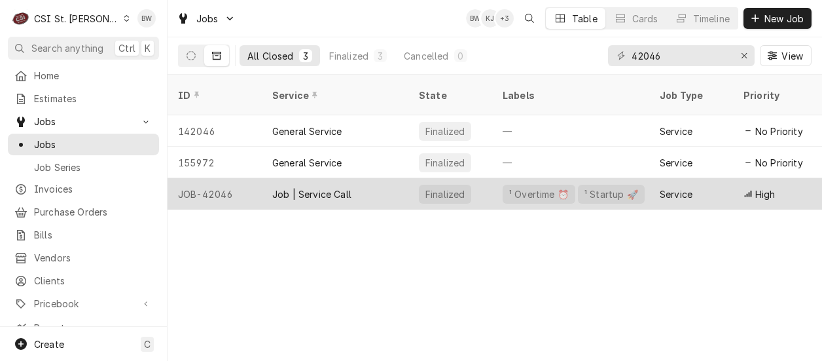
click at [219, 178] on div "JOB-42046" at bounding box center [215, 193] width 94 height 31
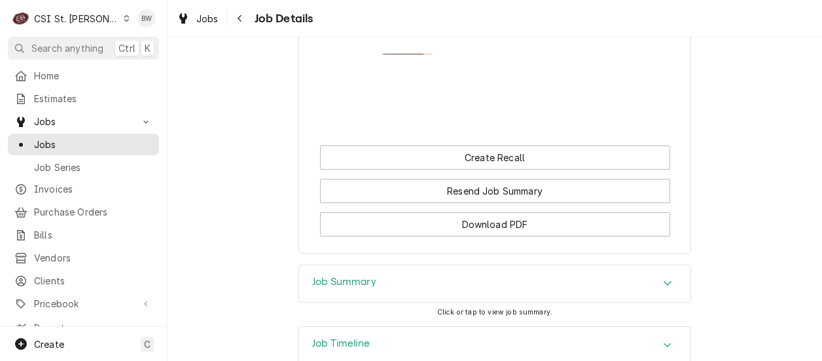
scroll to position [1647, 0]
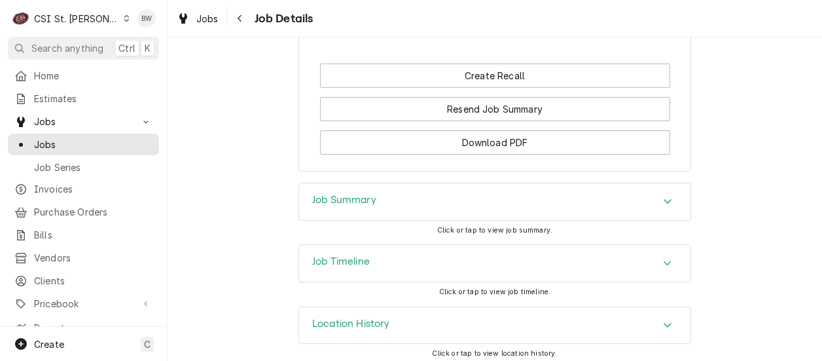
click at [312, 194] on h3 "Job Summary" at bounding box center [344, 200] width 64 height 12
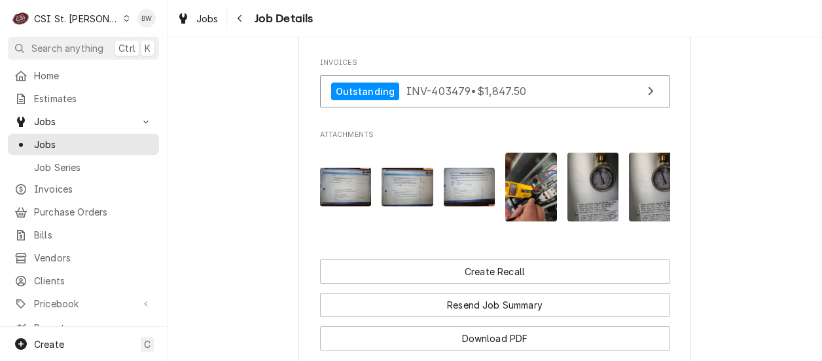
scroll to position [1254, 0]
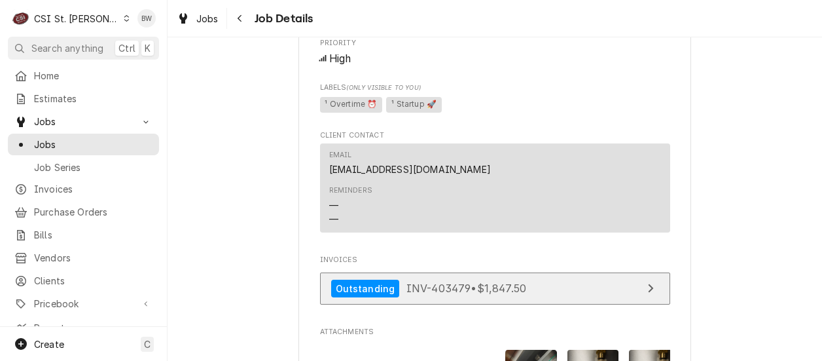
click at [393, 279] on div "Outstanding INV-403479 • $1,847.50" at bounding box center [429, 288] width 196 height 18
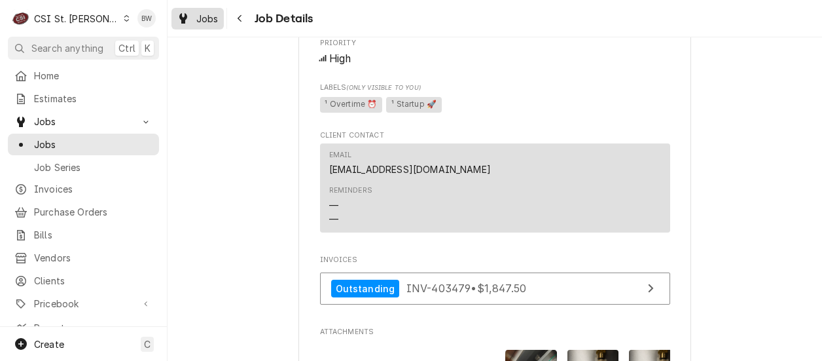
click at [207, 17] on span "Jobs" at bounding box center [207, 19] width 22 height 14
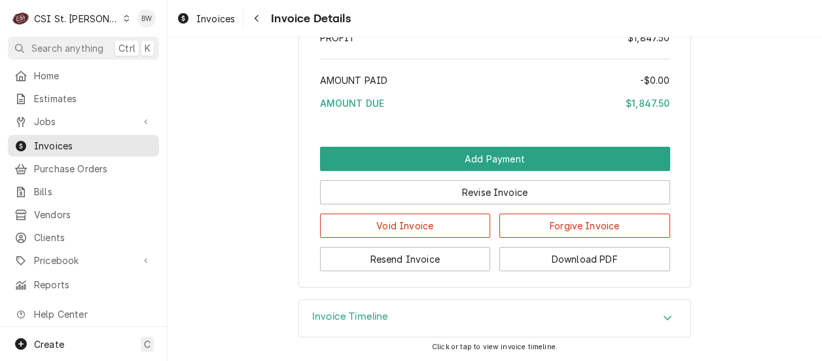
scroll to position [2596, 0]
click at [551, 257] on button "Download PDF" at bounding box center [584, 259] width 171 height 24
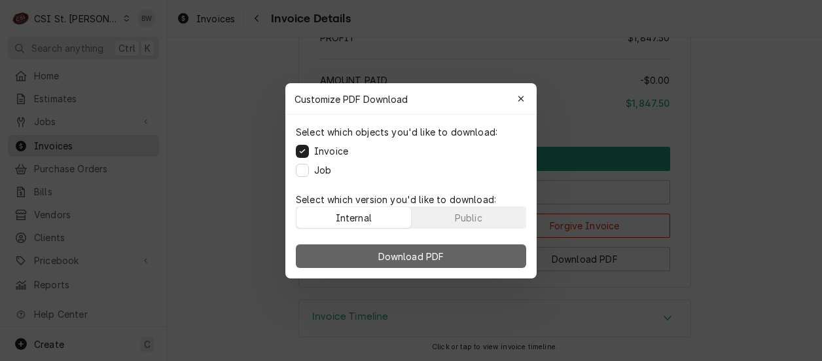
click at [374, 249] on button "Download PDF" at bounding box center [411, 256] width 230 height 24
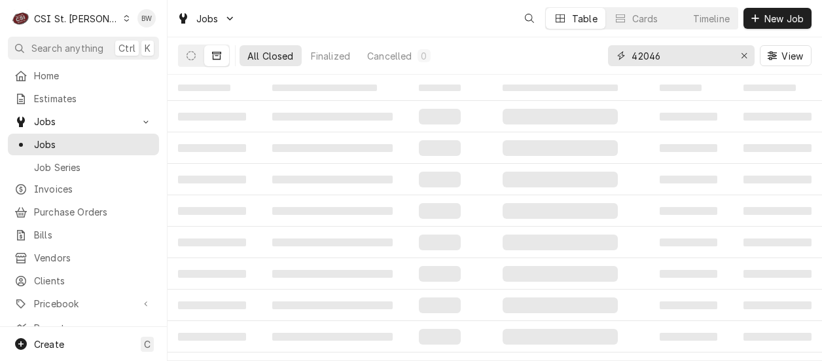
drag, startPoint x: 673, startPoint y: 52, endPoint x: 632, endPoint y: 55, distance: 42.0
click at [634, 54] on input "42046" at bounding box center [681, 55] width 98 height 21
type input "42215"
click at [187, 56] on icon "Dynamic Content Wrapper" at bounding box center [191, 55] width 9 height 9
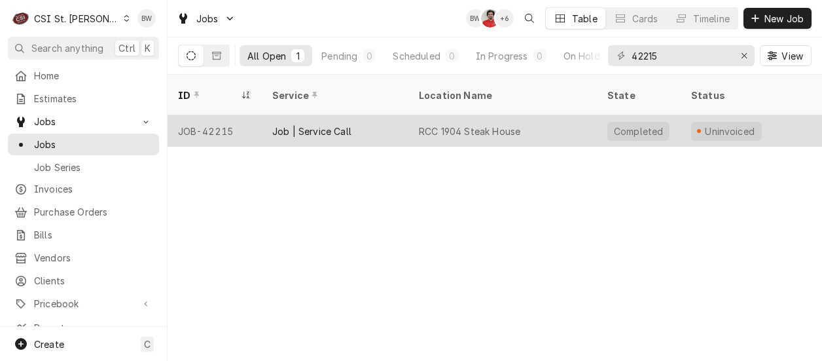
click at [211, 115] on div "JOB-42215" at bounding box center [215, 130] width 94 height 31
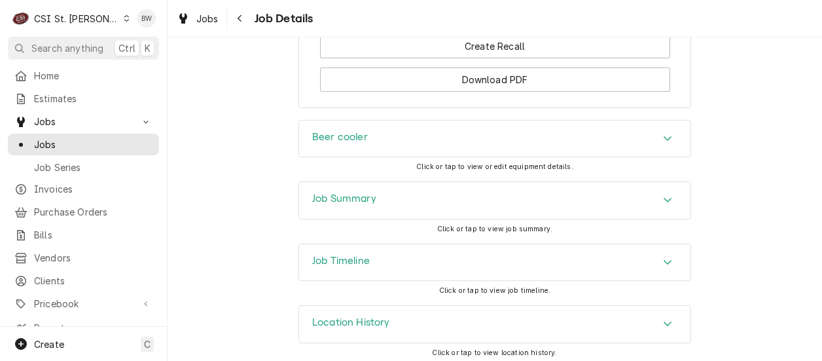
scroll to position [1856, 0]
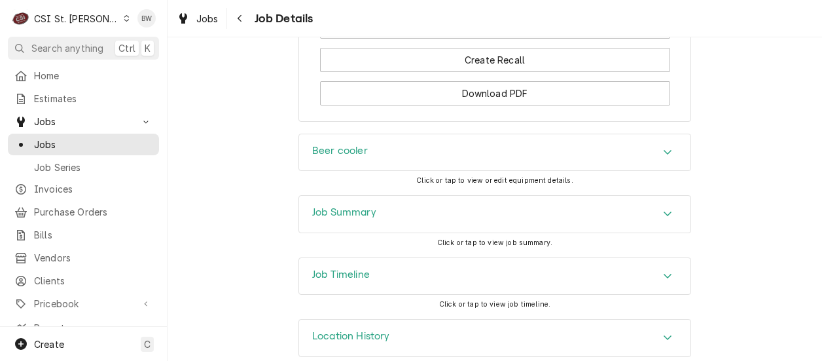
click at [323, 206] on h3 "Job Summary" at bounding box center [344, 212] width 64 height 12
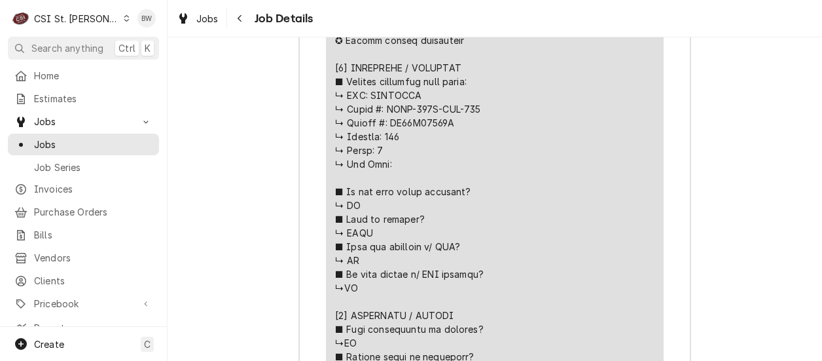
scroll to position [2511, 0]
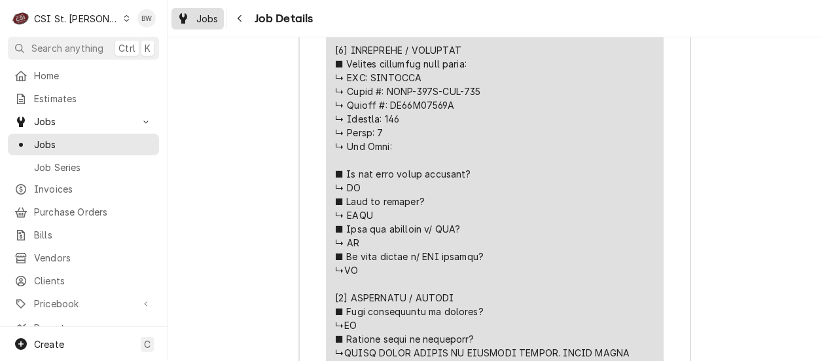
click at [216, 17] on span "Jobs" at bounding box center [207, 19] width 22 height 14
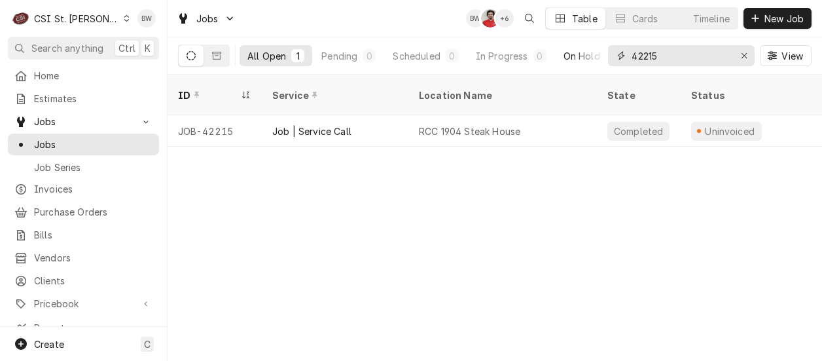
drag, startPoint x: 679, startPoint y: 50, endPoint x: 592, endPoint y: 51, distance: 87.0
click at [598, 51] on div "All Open 1 Pending 0 Scheduled 0 In Progress 0 On Hold 0 Completed 1 42215 View" at bounding box center [495, 55] width 634 height 37
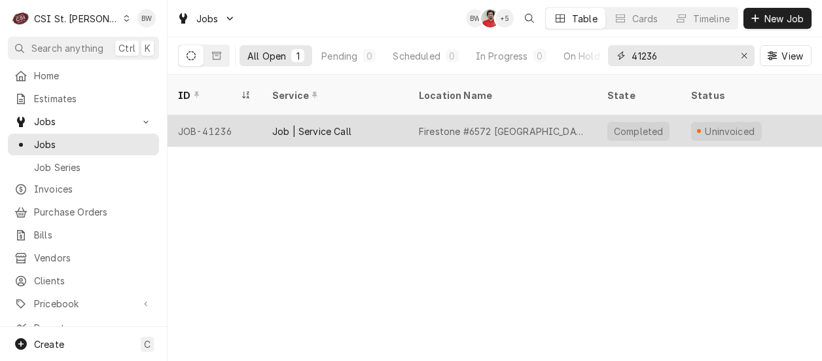
type input "41236"
click at [227, 115] on div "JOB-41236" at bounding box center [215, 130] width 94 height 31
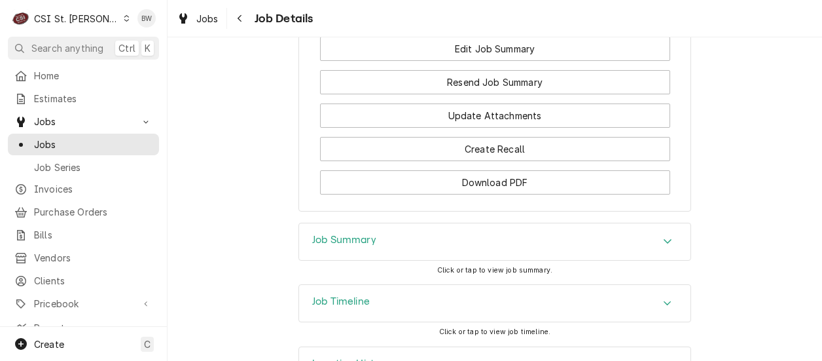
scroll to position [2535, 0]
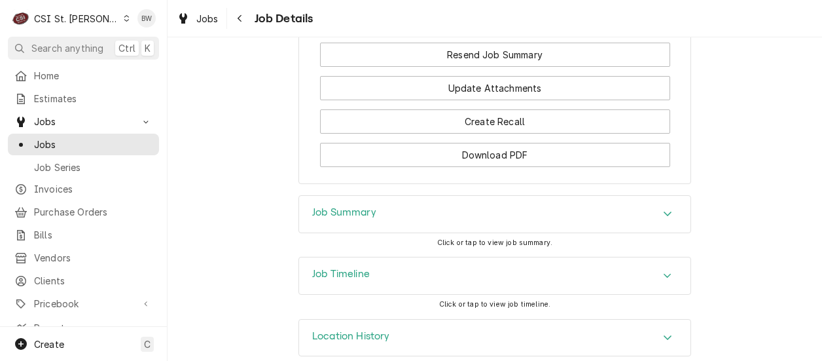
click at [327, 206] on h3 "Job Summary" at bounding box center [344, 212] width 64 height 12
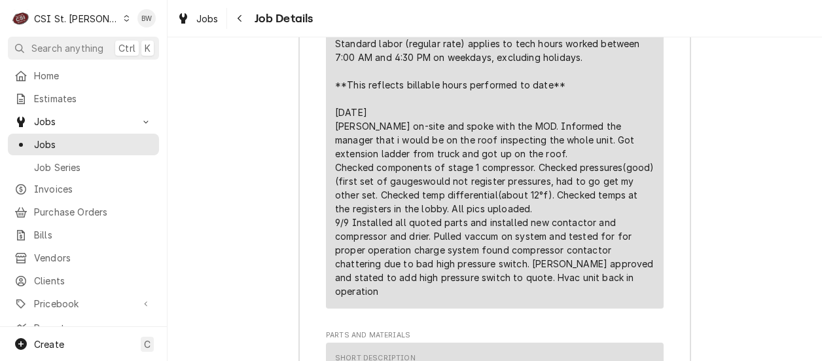
scroll to position [3255, 0]
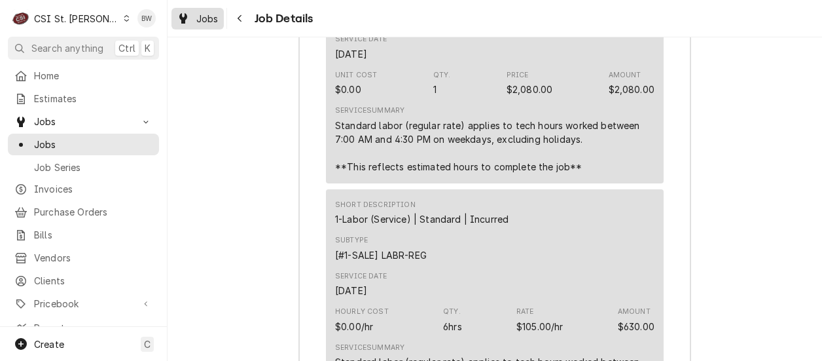
click at [217, 22] on span "Jobs" at bounding box center [207, 19] width 22 height 14
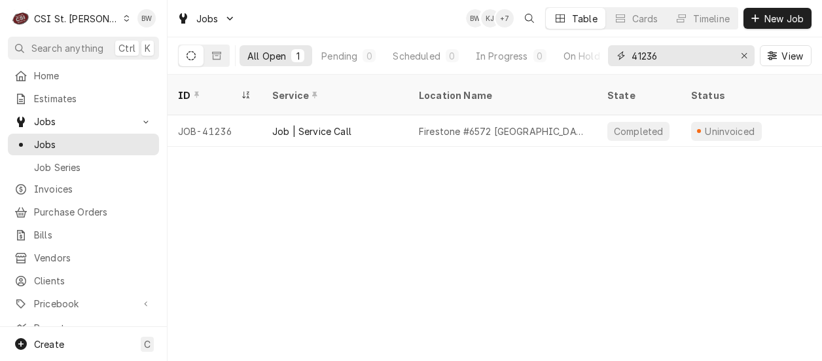
click at [666, 52] on input "41236" at bounding box center [681, 55] width 98 height 21
drag, startPoint x: 663, startPoint y: 54, endPoint x: 597, endPoint y: 58, distance: 66.2
click at [597, 58] on div "All Open 1 Pending 0 Scheduled 0 In Progress 0 On Hold 0 Completed 1 41236 View" at bounding box center [495, 55] width 634 height 37
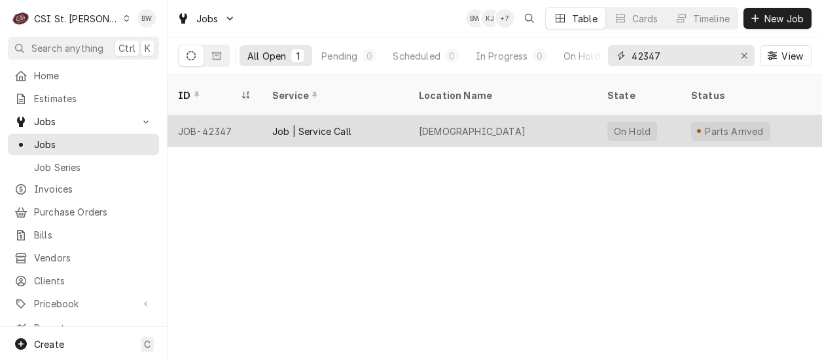
type input "42347"
click at [221, 115] on div "JOB-42347" at bounding box center [215, 130] width 94 height 31
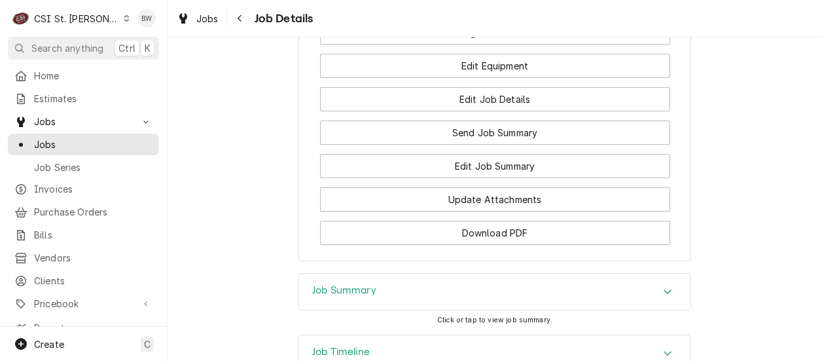
scroll to position [2160, 0]
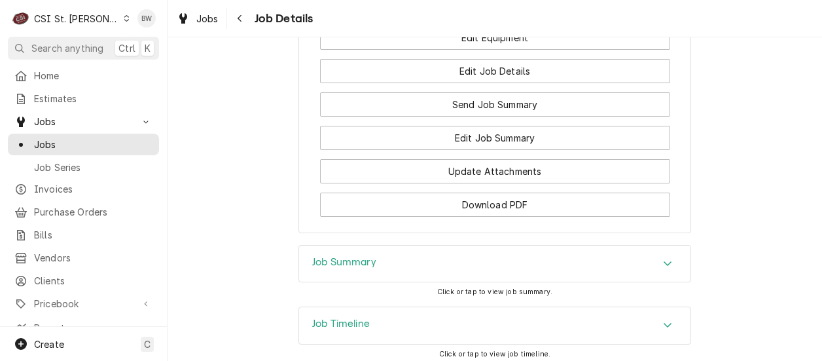
click at [331, 256] on h3 "Job Summary" at bounding box center [344, 262] width 64 height 12
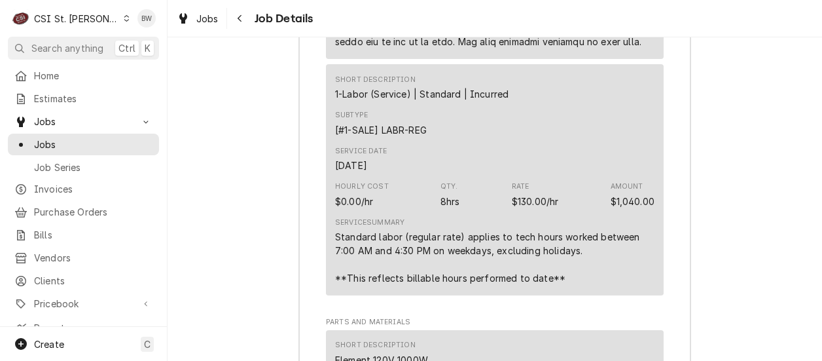
scroll to position [4254, 0]
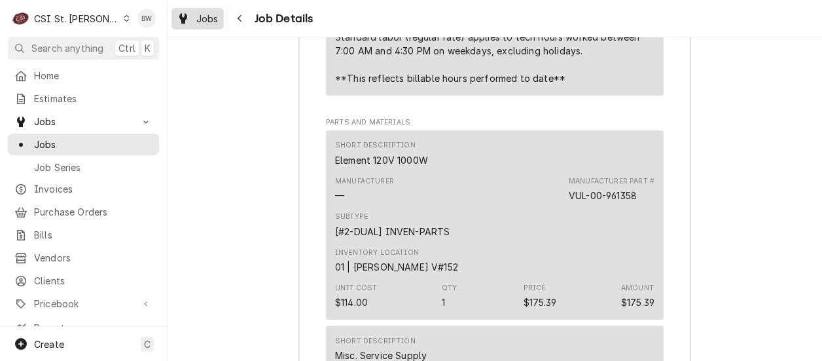
click at [206, 17] on span "Jobs" at bounding box center [207, 19] width 22 height 14
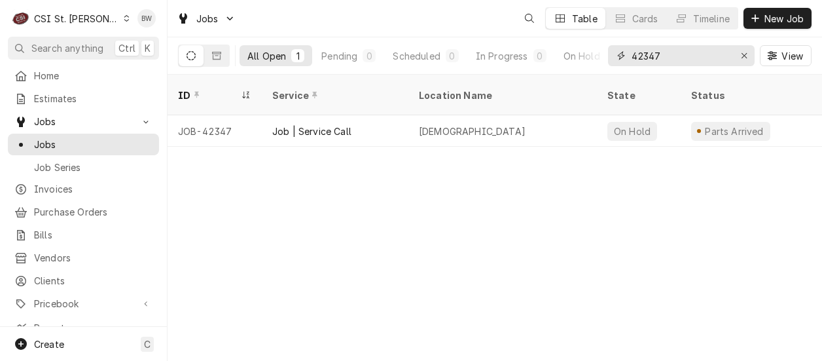
drag, startPoint x: 673, startPoint y: 50, endPoint x: 624, endPoint y: 55, distance: 48.7
click at [624, 55] on div "42347" at bounding box center [681, 55] width 147 height 21
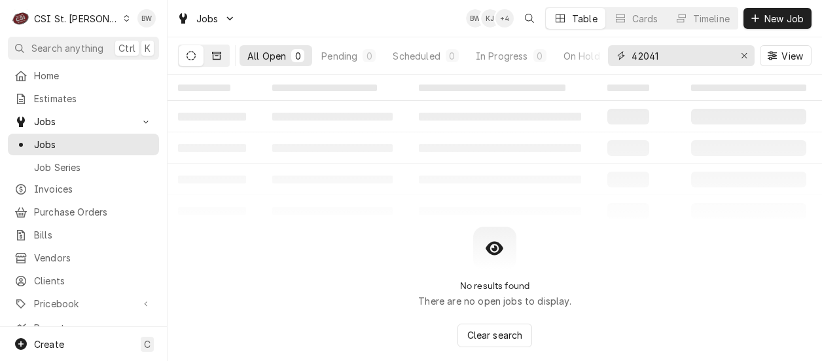
type input "42041"
click at [215, 58] on icon "Dynamic Content Wrapper" at bounding box center [216, 55] width 9 height 9
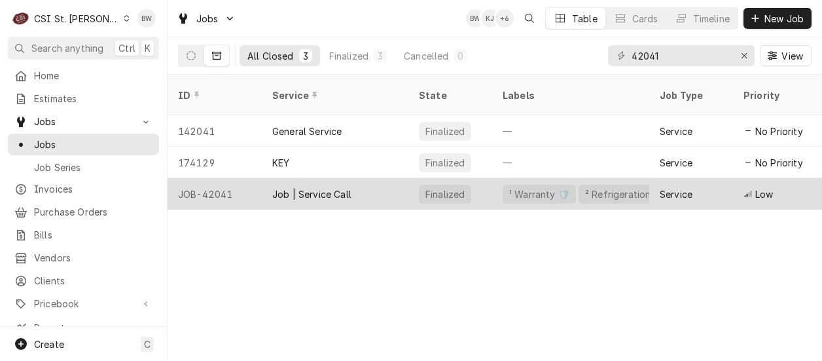
click at [215, 179] on div "JOB-42041" at bounding box center [215, 193] width 94 height 31
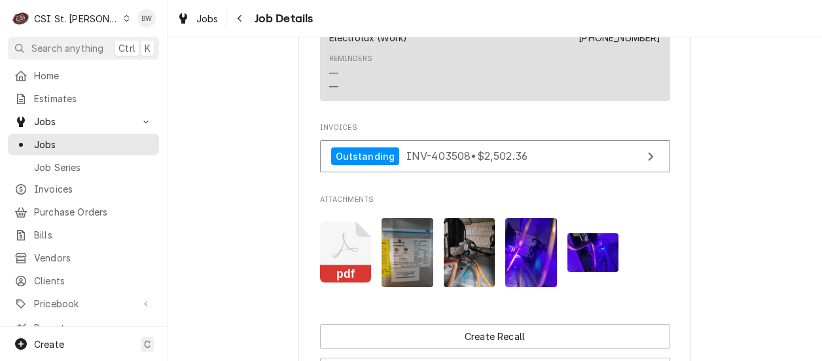
scroll to position [1178, 0]
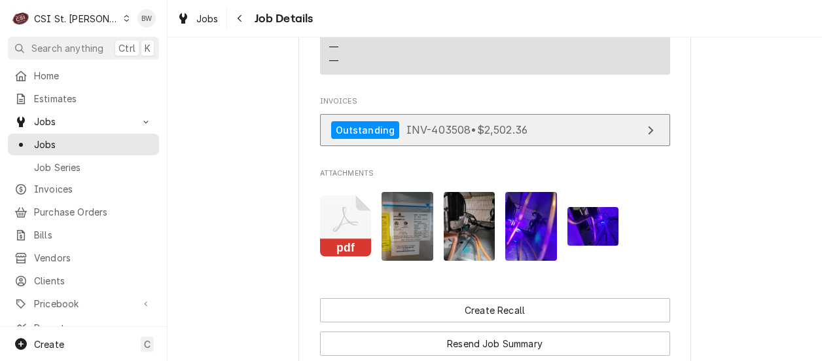
click at [413, 136] on span "INV-403508 • $2,502.36" at bounding box center [466, 129] width 121 height 13
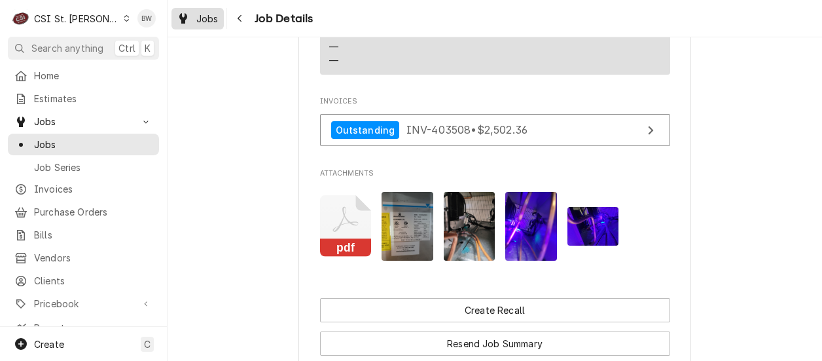
click at [210, 16] on span "Jobs" at bounding box center [207, 19] width 22 height 14
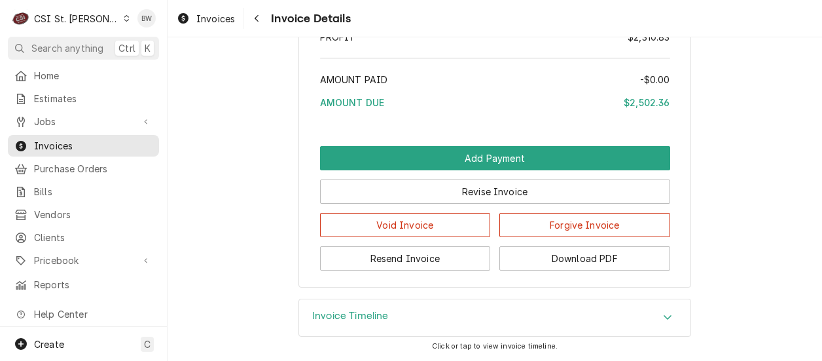
scroll to position [3534, 0]
click at [530, 270] on button "Download PDF" at bounding box center [584, 258] width 171 height 24
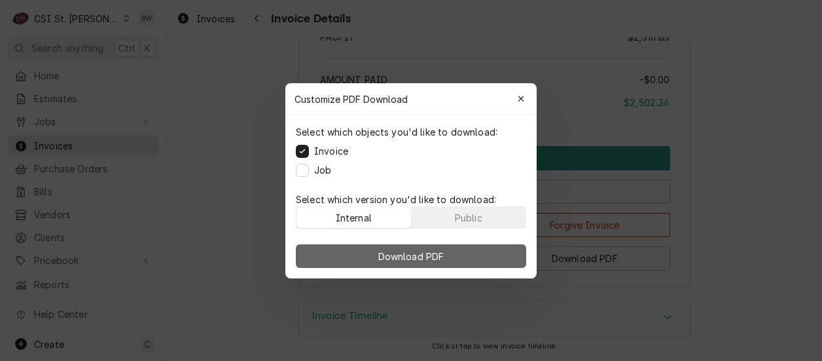
click at [390, 253] on span "Download PDF" at bounding box center [411, 256] width 71 height 14
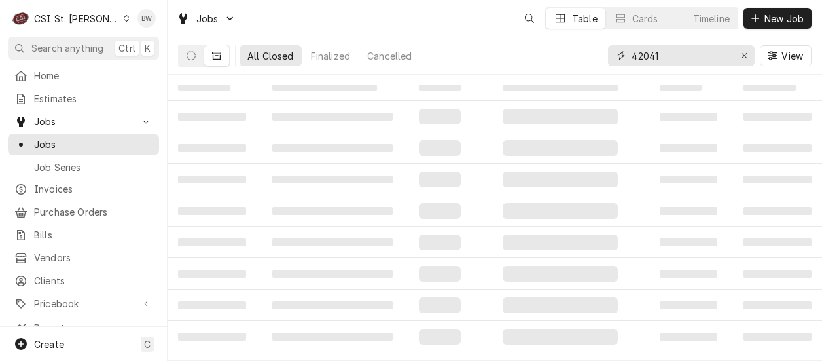
drag, startPoint x: 685, startPoint y: 54, endPoint x: 590, endPoint y: 52, distance: 95.6
click at [591, 52] on div "All Closed Finalized Cancelled 42041 View" at bounding box center [495, 55] width 634 height 37
type input "42250"
click at [190, 51] on icon "Dynamic Content Wrapper" at bounding box center [191, 55] width 9 height 9
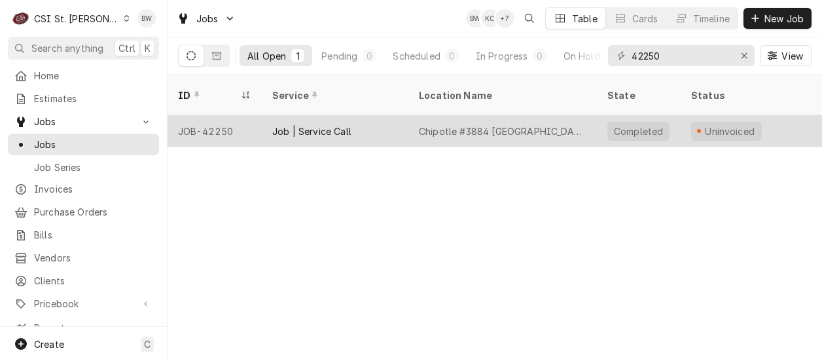
click at [216, 115] on div "JOB-42250" at bounding box center [215, 130] width 94 height 31
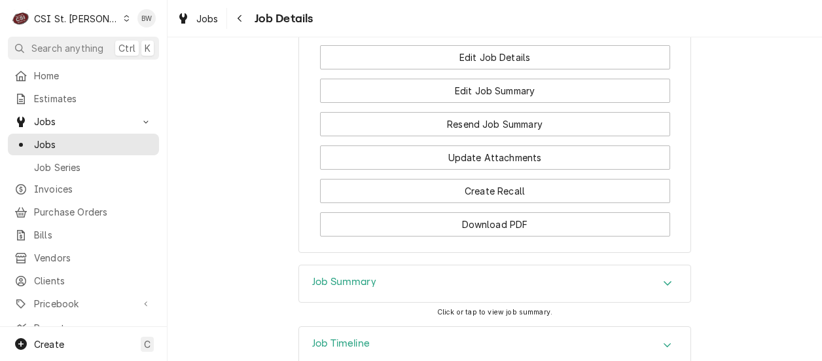
scroll to position [1838, 0]
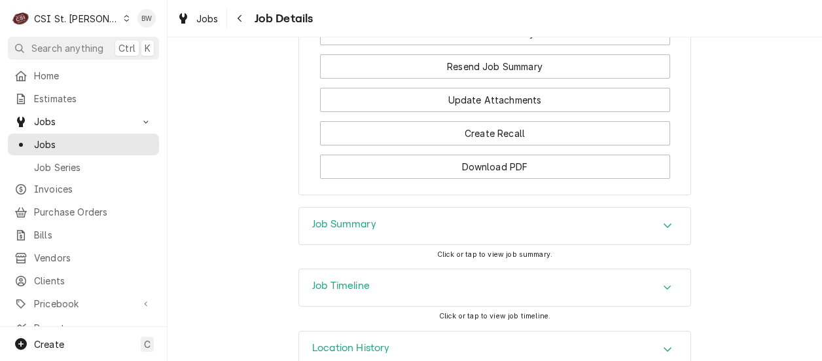
click at [325, 218] on h3 "Job Summary" at bounding box center [344, 224] width 64 height 12
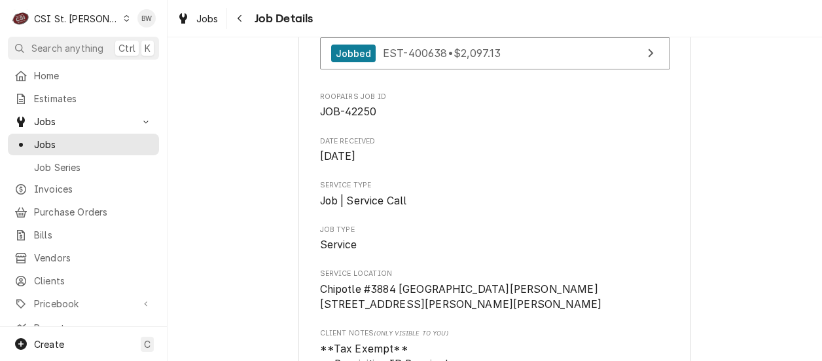
scroll to position [0, 0]
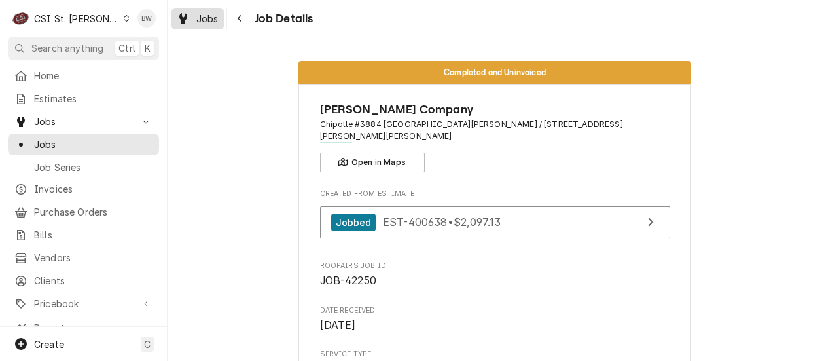
click at [215, 20] on span "Jobs" at bounding box center [207, 19] width 22 height 14
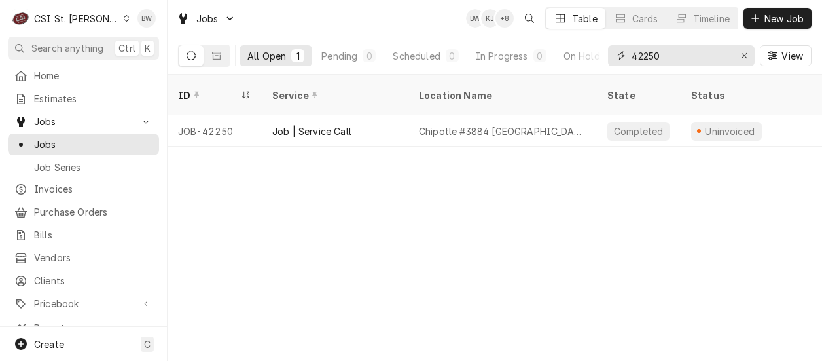
drag, startPoint x: 682, startPoint y: 52, endPoint x: 607, endPoint y: 54, distance: 75.3
click at [607, 54] on div "All Open 1 Pending 0 Scheduled 0 In Progress 0 On Hold 0 Completed 1 42250 View" at bounding box center [495, 55] width 634 height 37
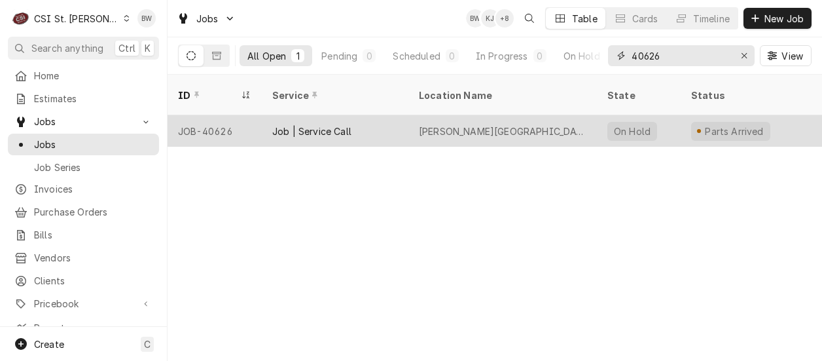
type input "40626"
click at [228, 115] on div "JOB-40626" at bounding box center [215, 130] width 94 height 31
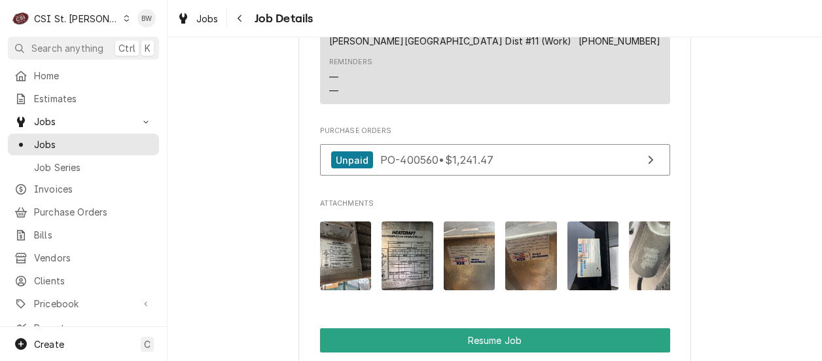
scroll to position [1505, 0]
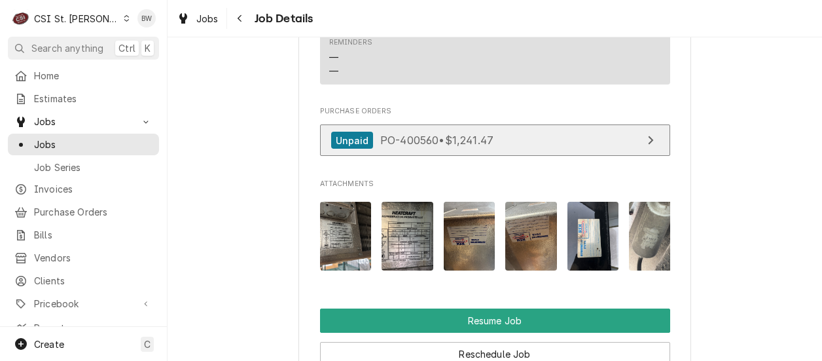
click at [410, 147] on span "PO-400560 • $1,241.47" at bounding box center [436, 140] width 113 height 13
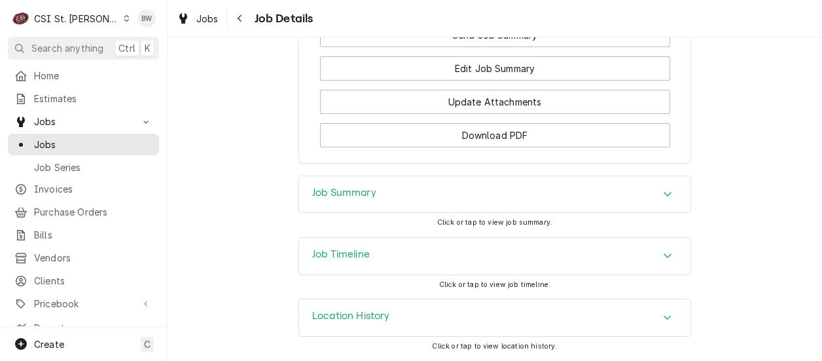
scroll to position [1983, 0]
click at [327, 189] on h3 "Job Summary" at bounding box center [344, 193] width 64 height 12
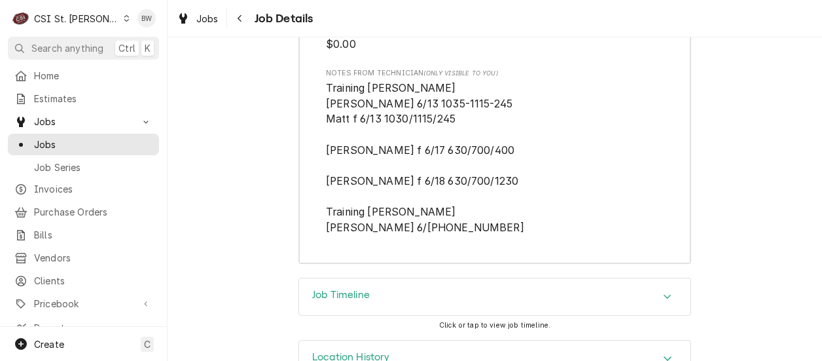
scroll to position [4013, 0]
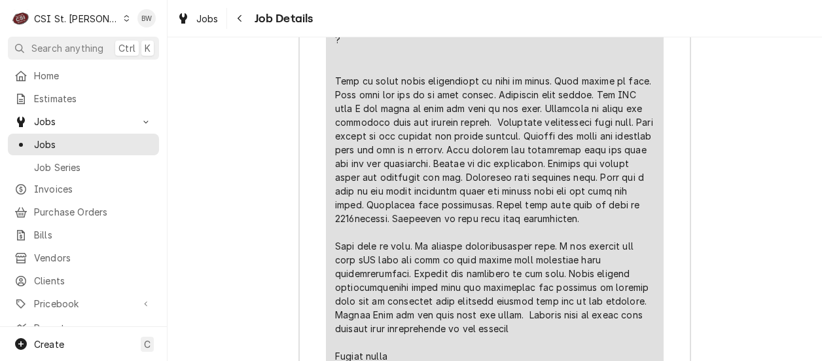
scroll to position [3536, 0]
click at [105, 19] on div "C CSI St. Louis" at bounding box center [71, 18] width 126 height 26
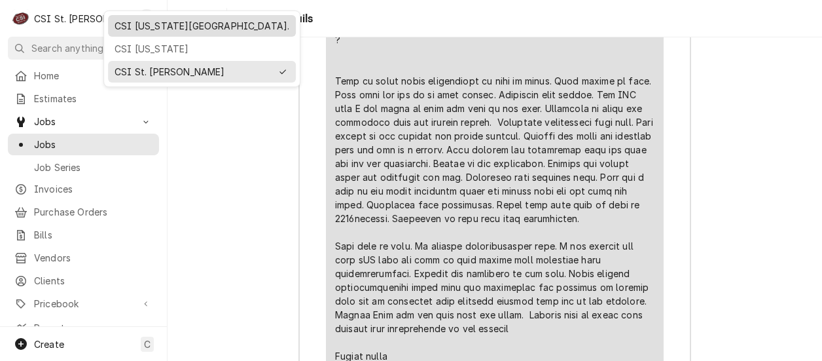
click at [131, 31] on div "CSI Kansas City." at bounding box center [202, 26] width 175 height 14
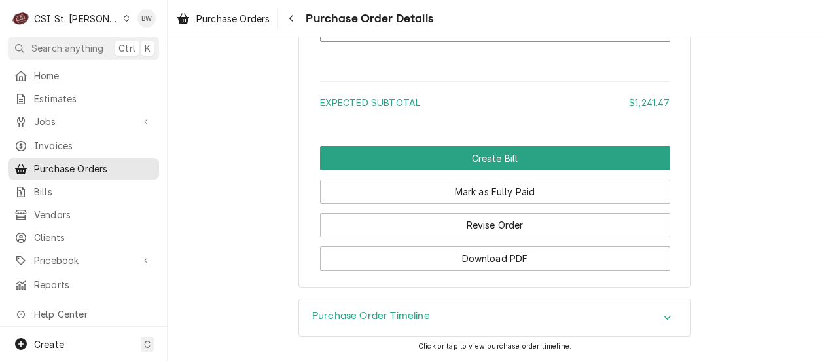
scroll to position [1486, 0]
click at [359, 323] on div "Purchase Order Timeline" at bounding box center [371, 318] width 118 height 16
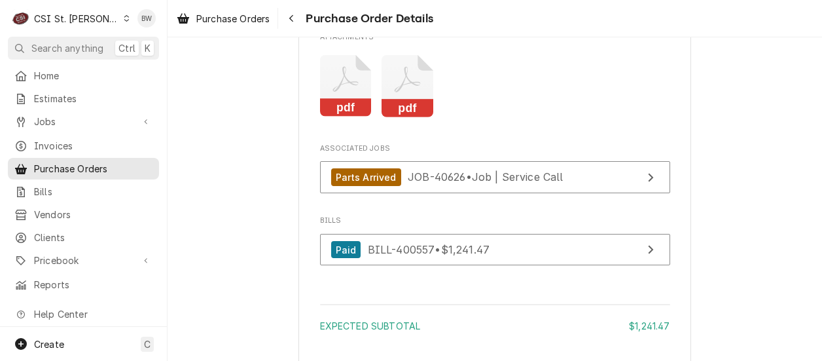
scroll to position [1243, 0]
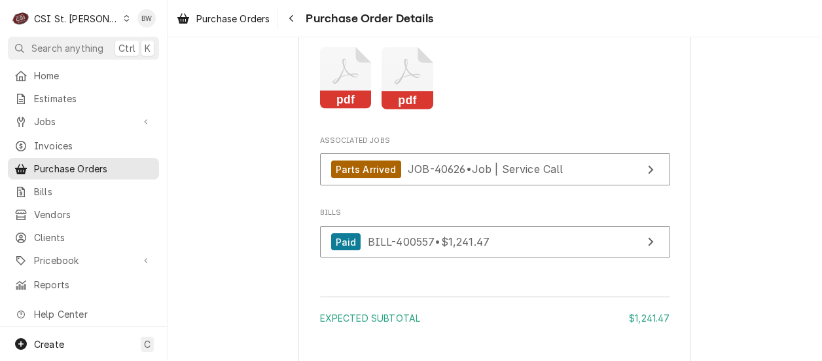
click at [390, 109] on icon "Attachments" at bounding box center [408, 78] width 52 height 62
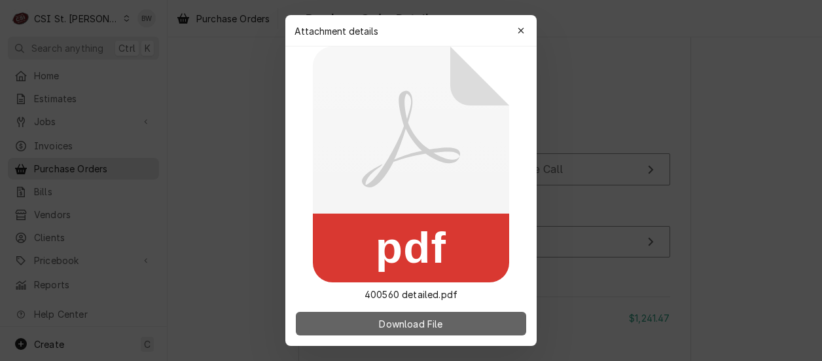
click at [399, 319] on span "Download File" at bounding box center [410, 324] width 69 height 14
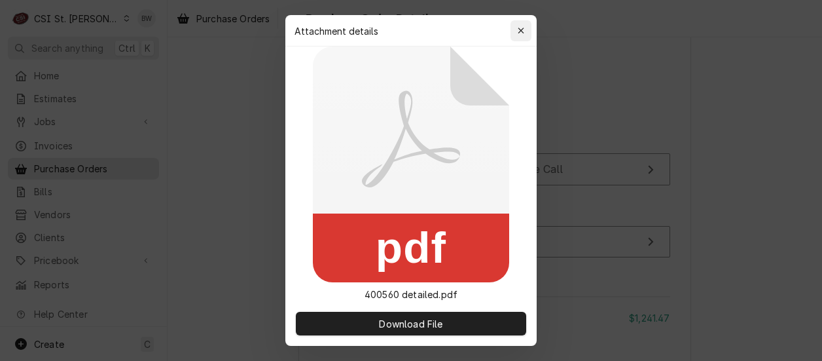
click at [520, 29] on icon "button" at bounding box center [521, 30] width 6 height 6
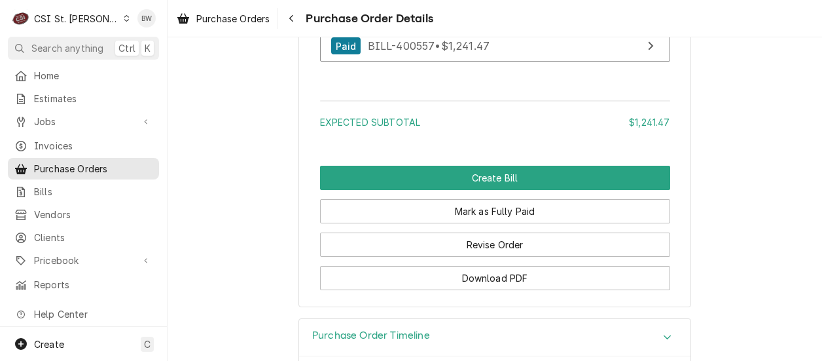
scroll to position [1440, 0]
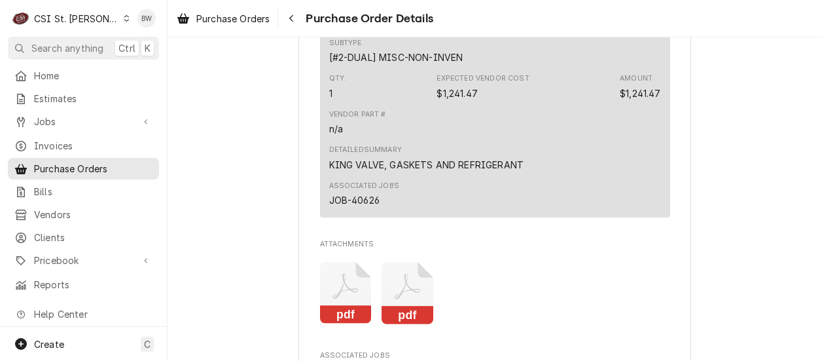
scroll to position [1047, 0]
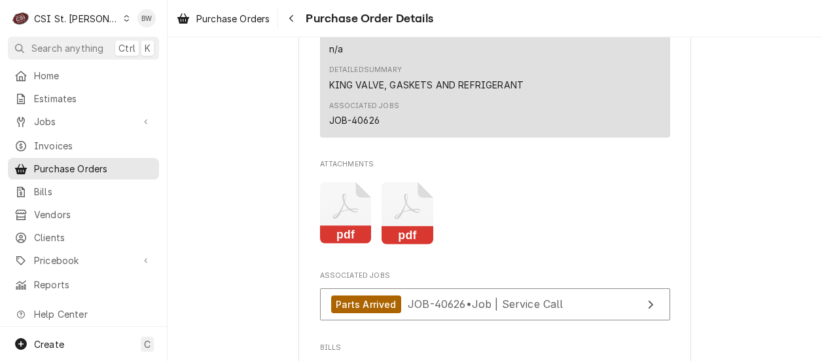
scroll to position [1113, 0]
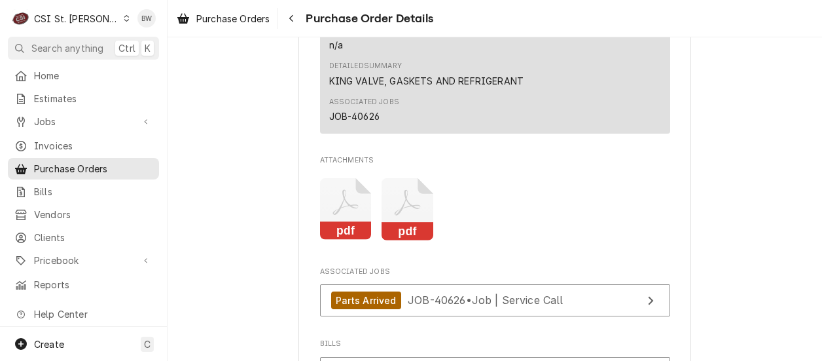
click at [124, 19] on icon "Dynamic Content Wrapper" at bounding box center [127, 18] width 6 height 7
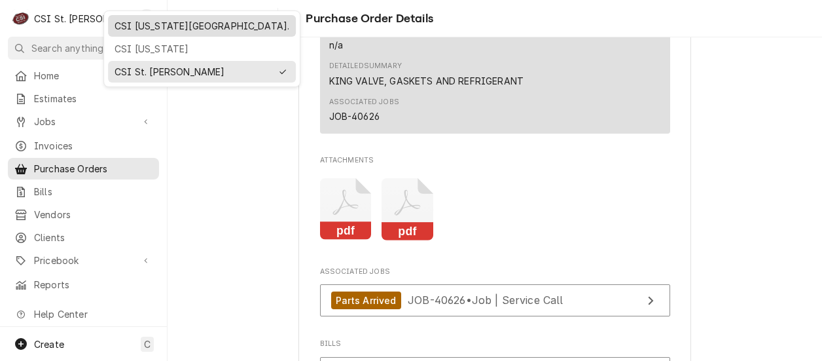
click at [133, 31] on div "CSI Kansas City." at bounding box center [202, 26] width 175 height 14
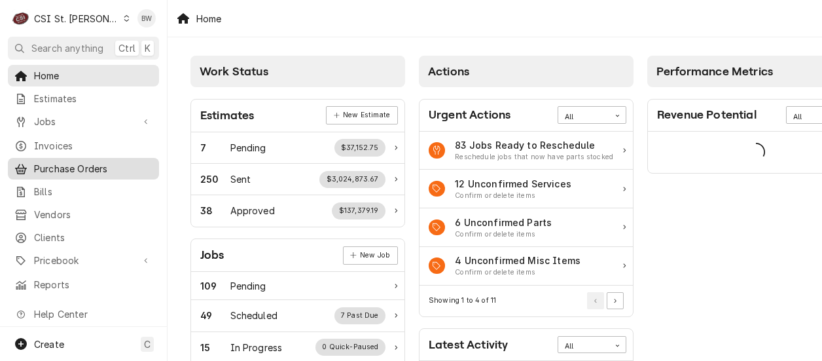
click at [69, 164] on span "Purchase Orders" at bounding box center [93, 169] width 118 height 14
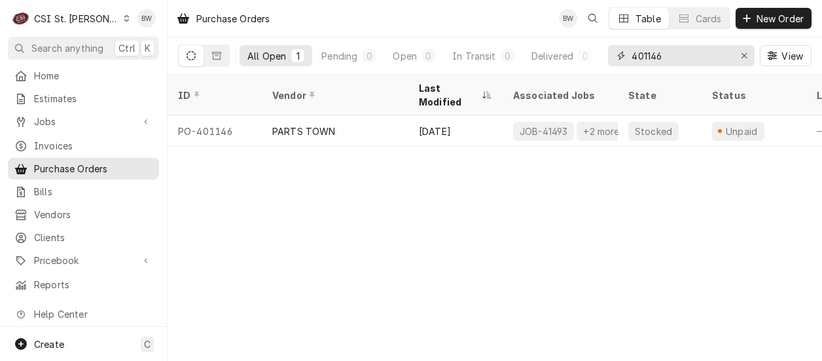
drag, startPoint x: 676, startPoint y: 56, endPoint x: 647, endPoint y: 56, distance: 29.5
click at [647, 56] on input "401146" at bounding box center [681, 55] width 98 height 21
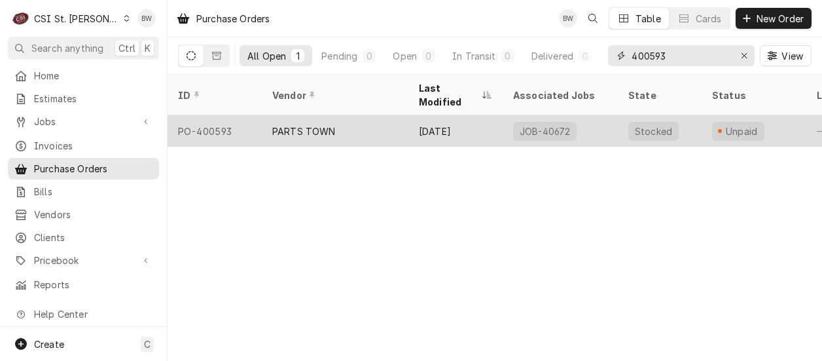
type input "400593"
click at [225, 115] on div "PO-400593" at bounding box center [215, 130] width 94 height 31
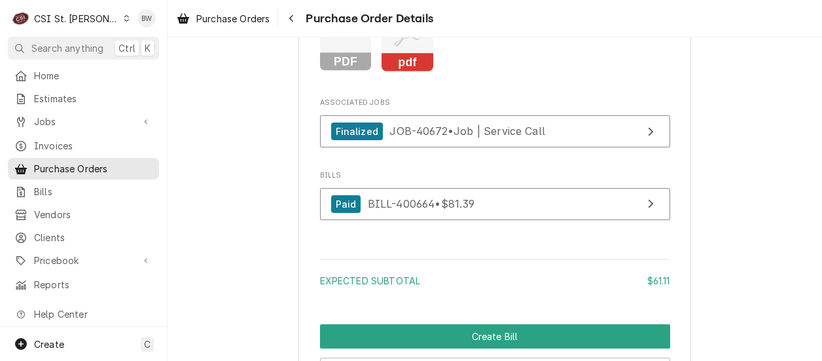
scroll to position [1234, 0]
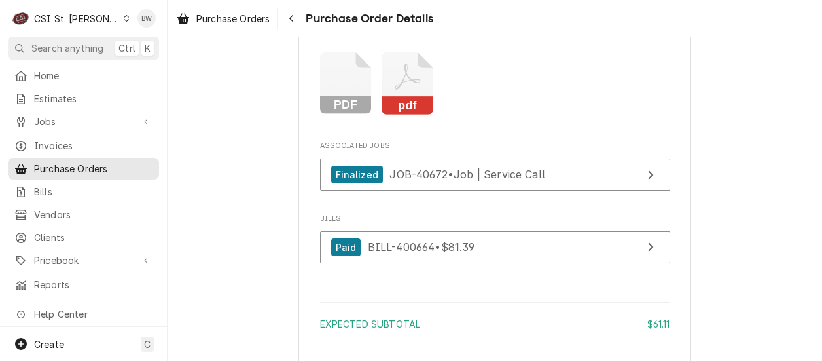
drag, startPoint x: 467, startPoint y: 47, endPoint x: 383, endPoint y: 50, distance: 83.8
click at [383, 14] on span "Deleted NLA KOL-550000998" at bounding box center [495, 6] width 350 height 16
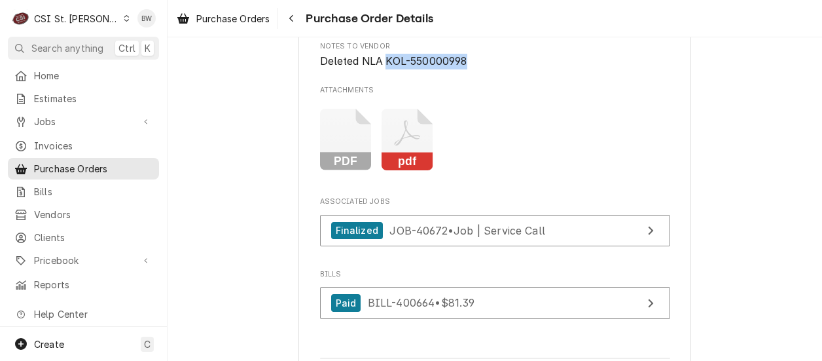
scroll to position [1290, 0]
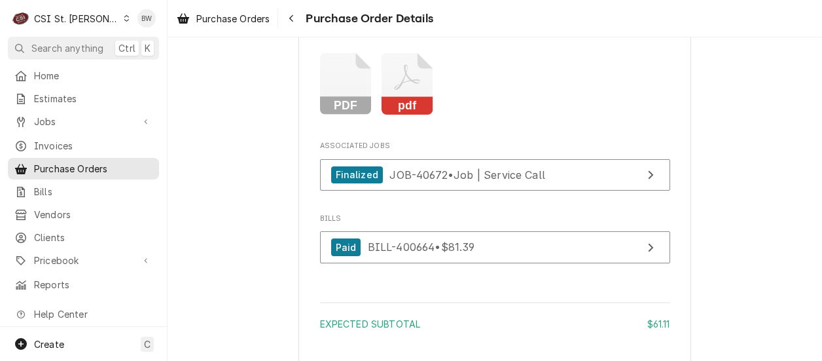
click at [124, 20] on icon "Dynamic Content Wrapper" at bounding box center [127, 18] width 6 height 7
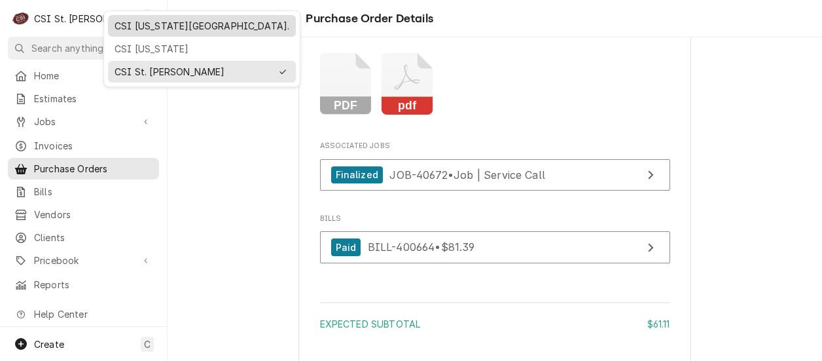
click at [118, 27] on div "CSI [US_STATE][GEOGRAPHIC_DATA]." at bounding box center [202, 26] width 175 height 14
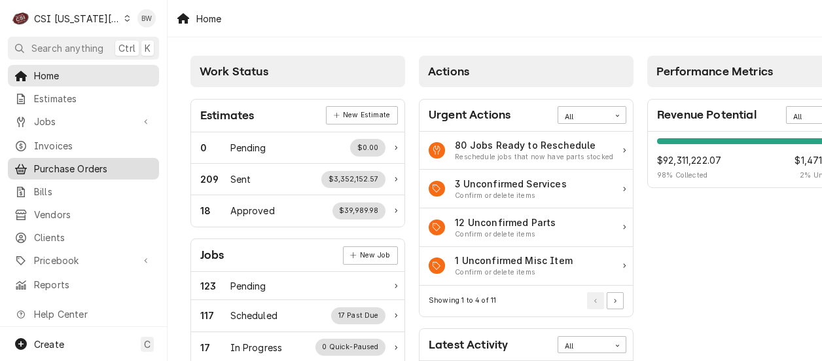
click at [62, 162] on span "Purchase Orders" at bounding box center [93, 169] width 118 height 14
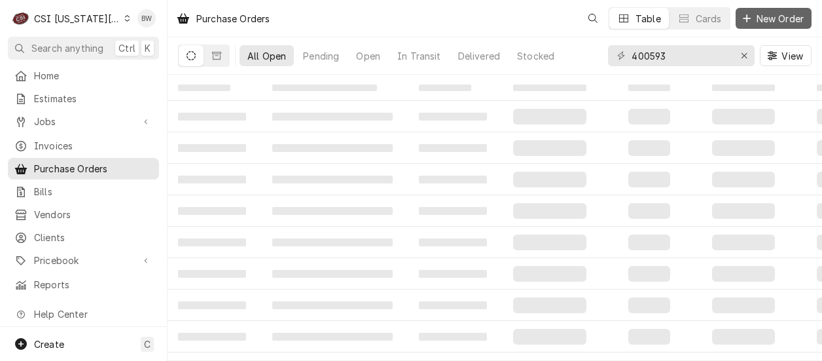
click at [759, 20] on span "New Order" at bounding box center [780, 19] width 52 height 14
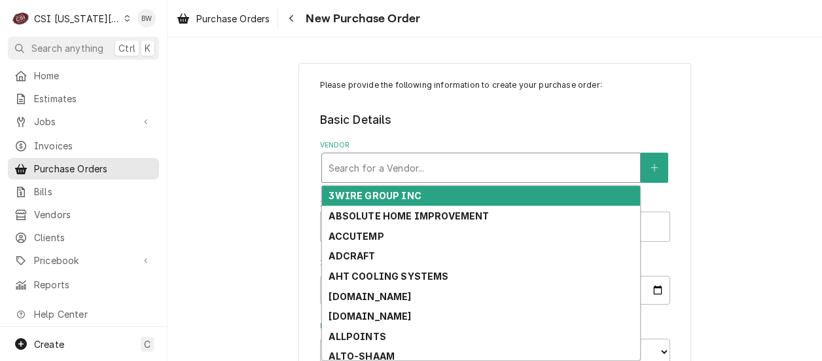
click at [346, 160] on div "Vendor" at bounding box center [481, 168] width 305 height 24
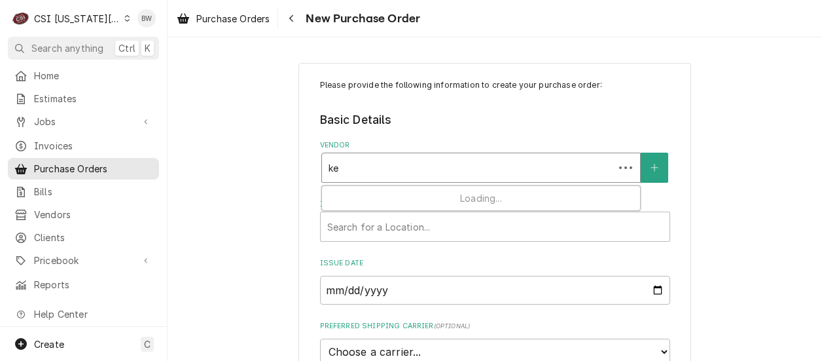
type input "key"
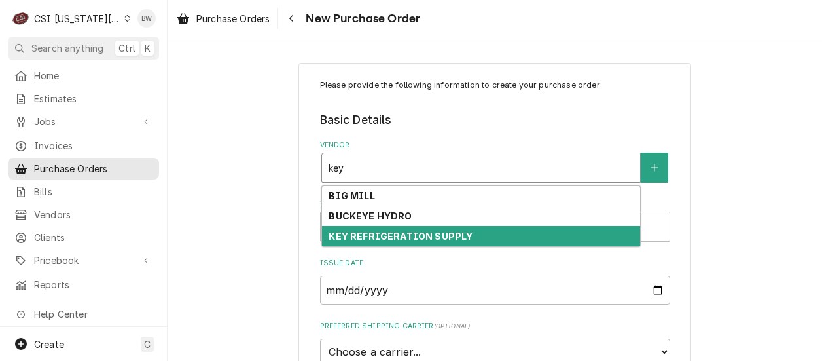
click at [355, 232] on strong "KEY REFRIGERATION SUPPLY" at bounding box center [401, 235] width 144 height 11
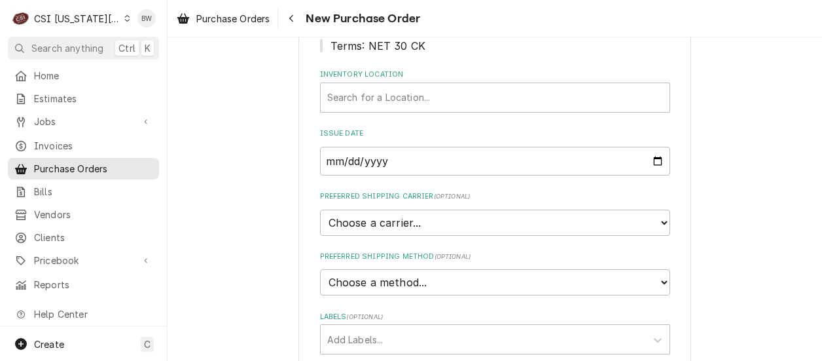
scroll to position [196, 0]
click at [382, 103] on div "Inventory Location" at bounding box center [495, 97] width 336 height 24
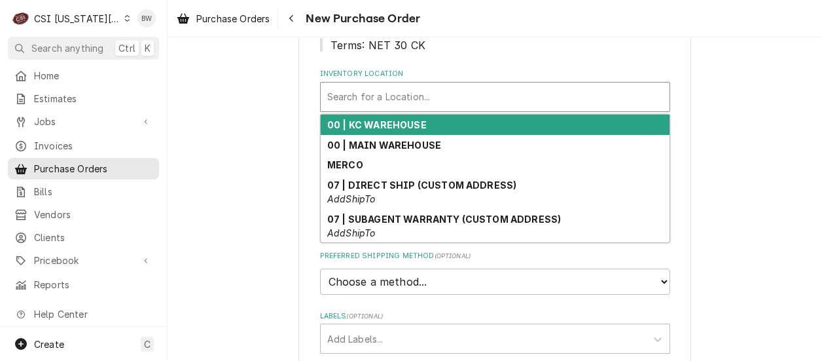
click at [375, 130] on div "00 | KC WAREHOUSE" at bounding box center [495, 125] width 349 height 20
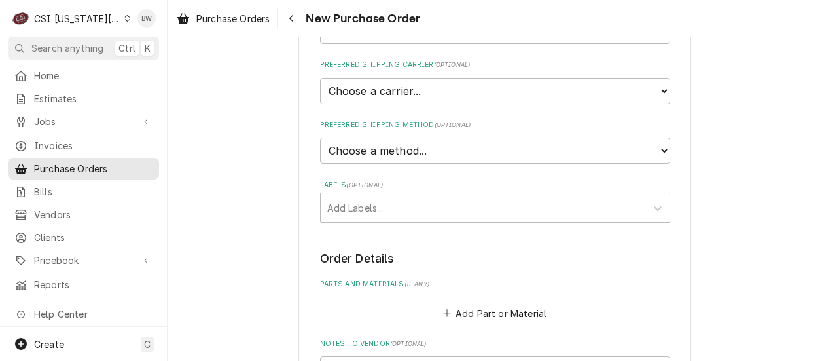
scroll to position [393, 0]
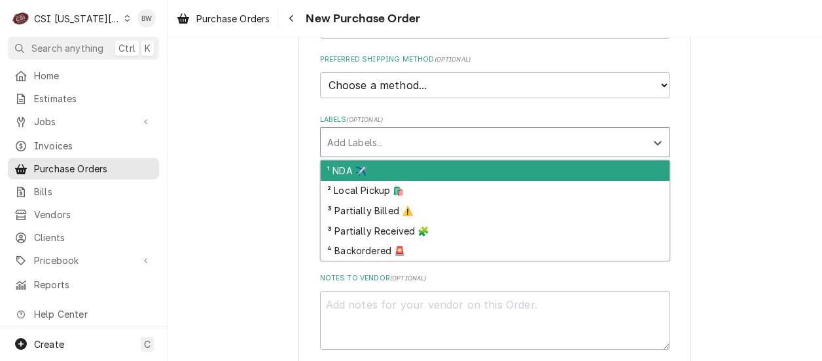
click at [363, 150] on div "Labels" at bounding box center [483, 142] width 312 height 24
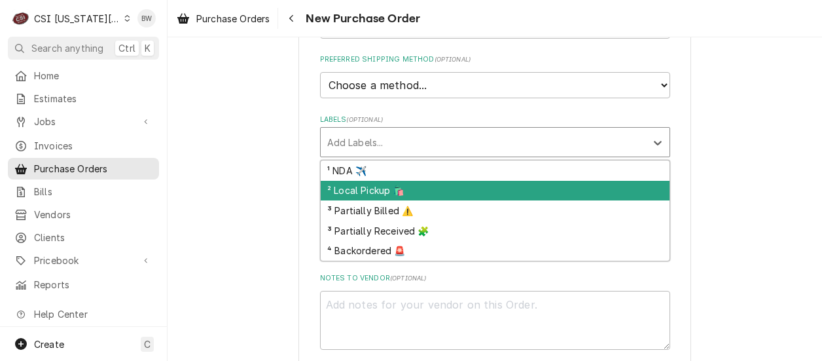
click at [352, 183] on div "² Local Pickup 🛍️" at bounding box center [495, 191] width 349 height 20
type textarea "x"
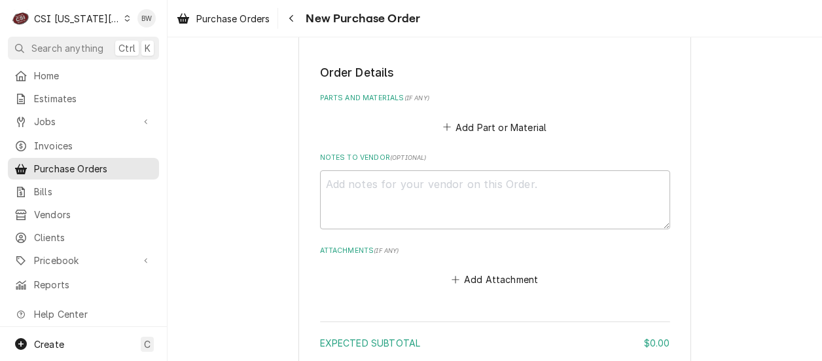
scroll to position [524, 0]
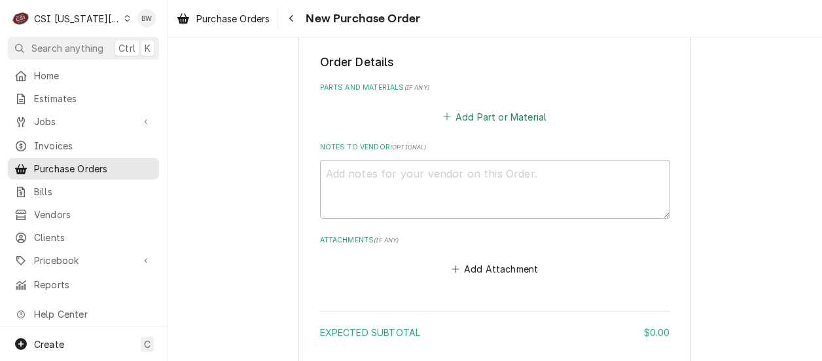
click at [471, 115] on button "Add Part or Material" at bounding box center [494, 116] width 108 height 18
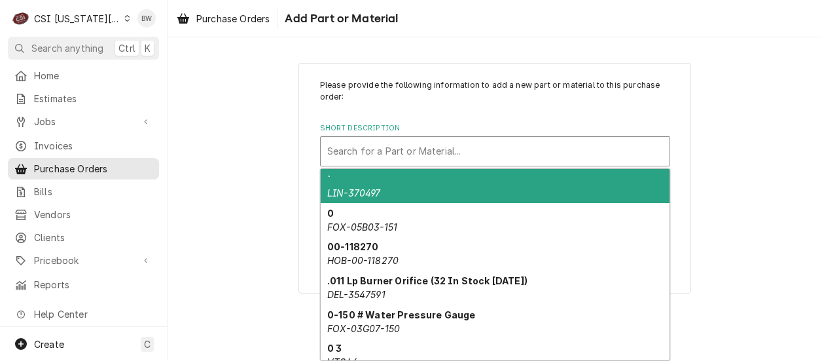
click at [365, 158] on div "Short Description" at bounding box center [495, 151] width 336 height 24
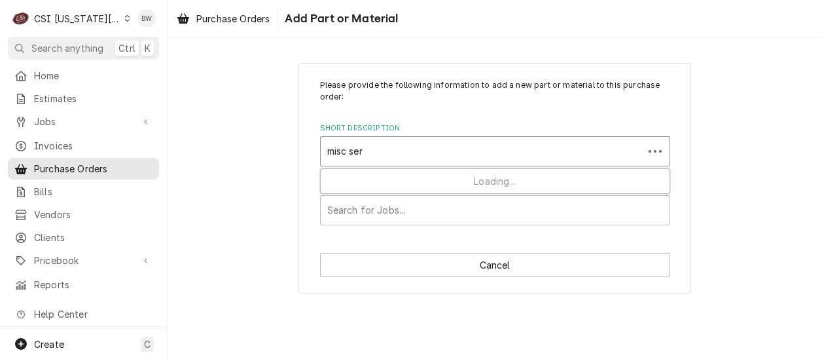
type input "misc serv"
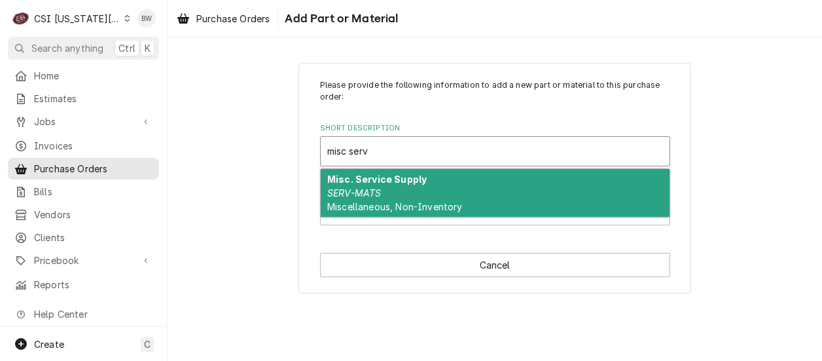
click at [365, 187] on div "Misc. Service Supply SERV-MATS Miscellaneous, Non-Inventory" at bounding box center [495, 193] width 349 height 48
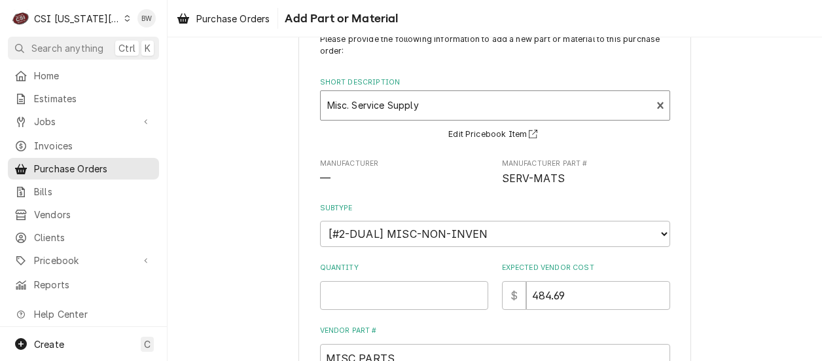
scroll to position [65, 0]
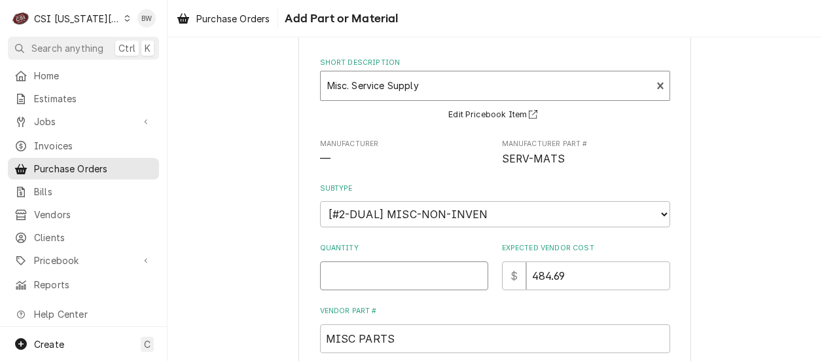
click at [344, 272] on input "Quantity" at bounding box center [404, 275] width 168 height 29
type textarea "x"
type input "1"
type textarea "x"
type input "0"
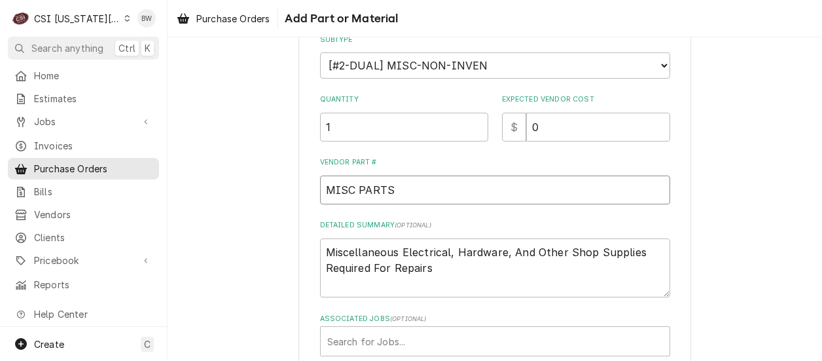
scroll to position [262, 0]
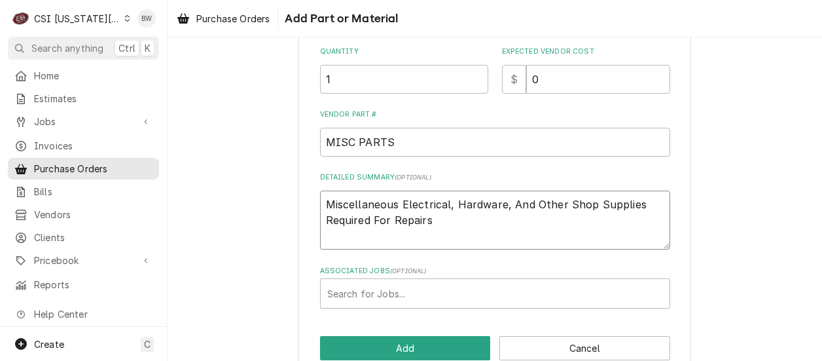
click at [443, 223] on textarea "Miscellaneous Electrical, Hardware, And Other Shop Supplies Required For Repairs" at bounding box center [495, 219] width 350 height 59
type textarea "x"
type textarea "Miscellaneous Electrical, Hardware, And Other Shop Supplies Required For Repairs"
type textarea "x"
type textarea "Miscellaneous Electrical, Hardware, And Other Shop Supplies Required For Repair…"
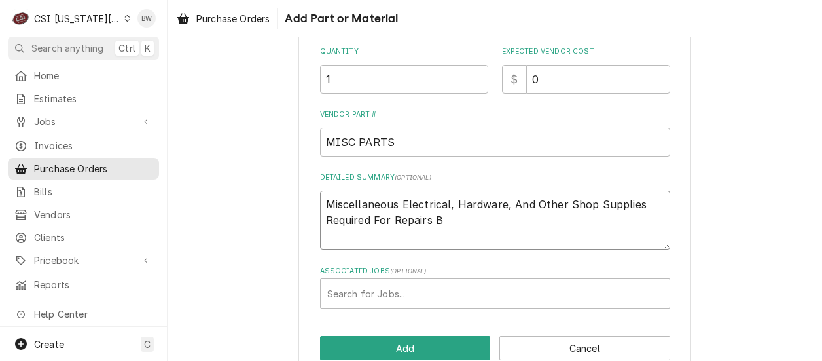
type textarea "x"
type textarea "Miscellaneous Electrical, Hardware, And Other Shop Supplies Required For Repair…"
type textarea "x"
type textarea "Miscellaneous Electrical, Hardware, And Other Shop Supplies Required For Repair…"
type textarea "x"
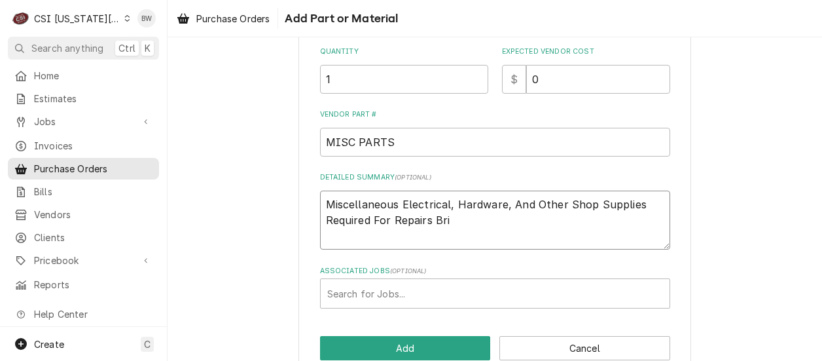
type textarea "Miscellaneous Electrical, Hardware, And Other Shop Supplies Required For Repair…"
type textarea "x"
type textarea "Miscellaneous Electrical, Hardware, And Other Shop Supplies Required For Repair…"
type textarea "x"
type textarea "Miscellaneous Electrical, Hardware, And Other Shop Supplies Required For Repair…"
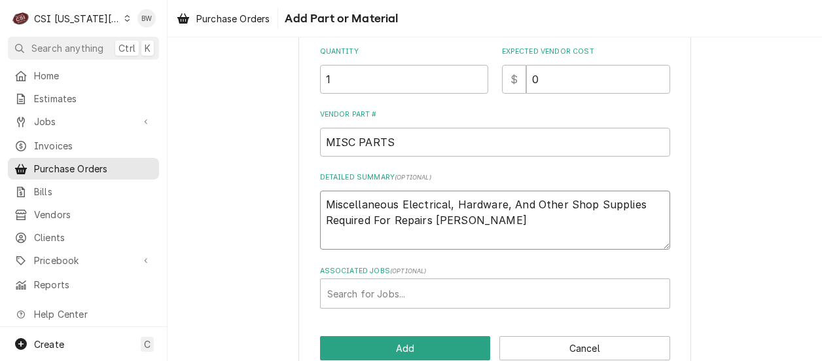
type textarea "x"
click at [488, 227] on textarea "Miscellaneous Electrical, Hardware, And Other Shop Supplies Required For Repair…" at bounding box center [495, 219] width 350 height 59
type textarea "Miscellaneous Electrical, Hardware, And Other Shop Supplies Required For Repair…"
click at [371, 288] on div "Associated Jobs" at bounding box center [495, 293] width 336 height 24
type input "32608"
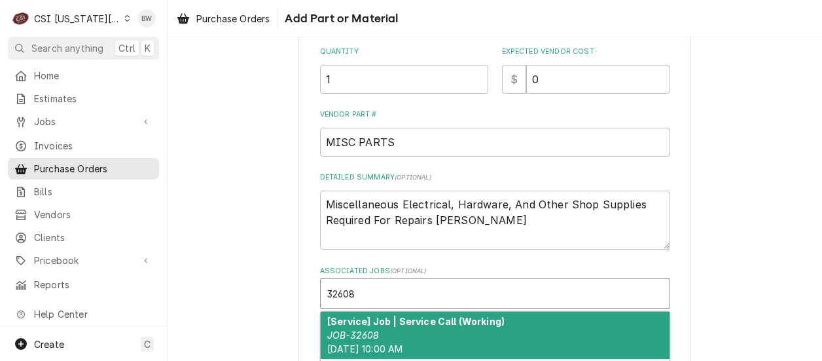
click at [366, 315] on strong "[Service] Job | Service Call (Working)" at bounding box center [415, 320] width 177 height 11
type textarea "x"
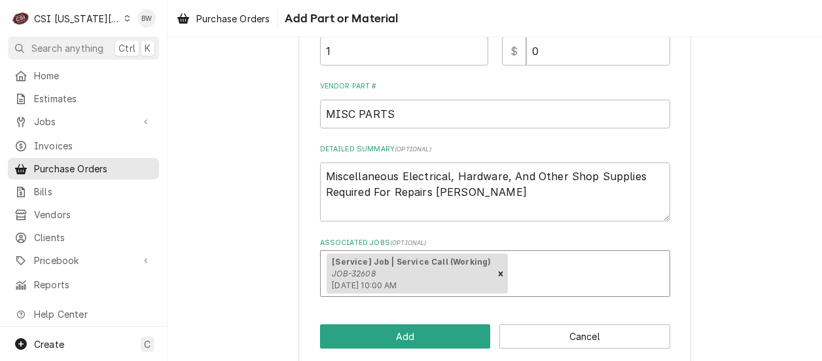
scroll to position [304, 0]
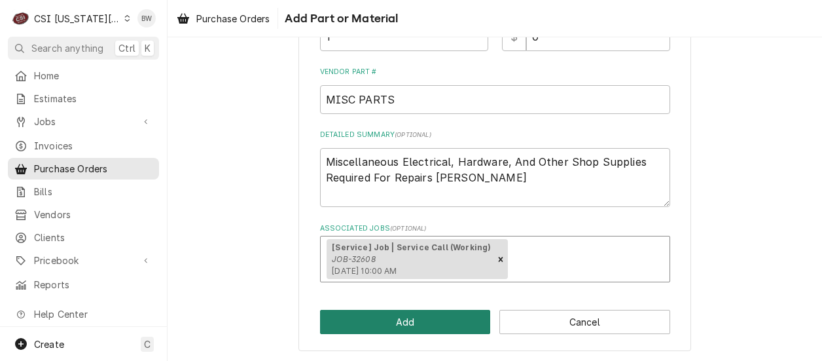
click at [380, 313] on button "Add" at bounding box center [405, 322] width 171 height 24
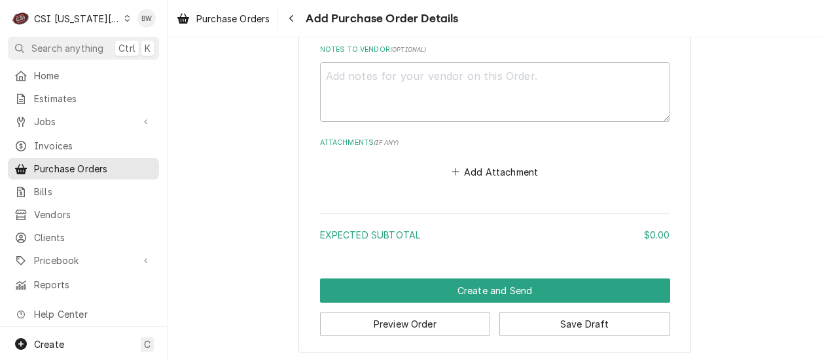
scroll to position [944, 0]
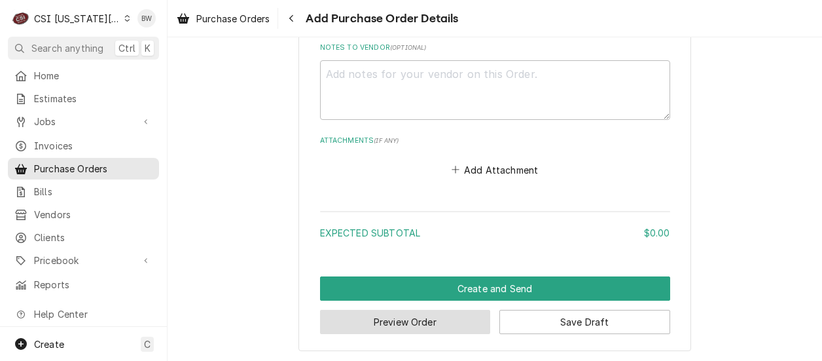
click at [366, 319] on button "Preview Order" at bounding box center [405, 322] width 171 height 24
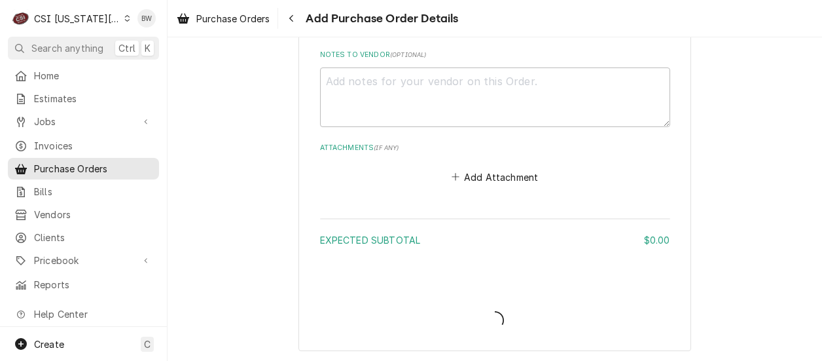
type textarea "x"
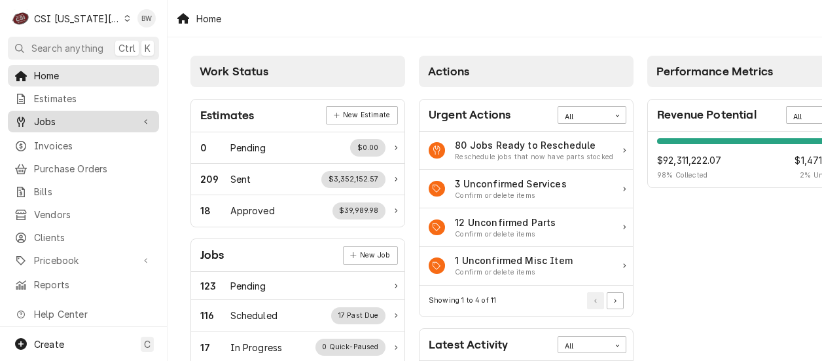
click at [87, 119] on span "Jobs" at bounding box center [83, 122] width 99 height 14
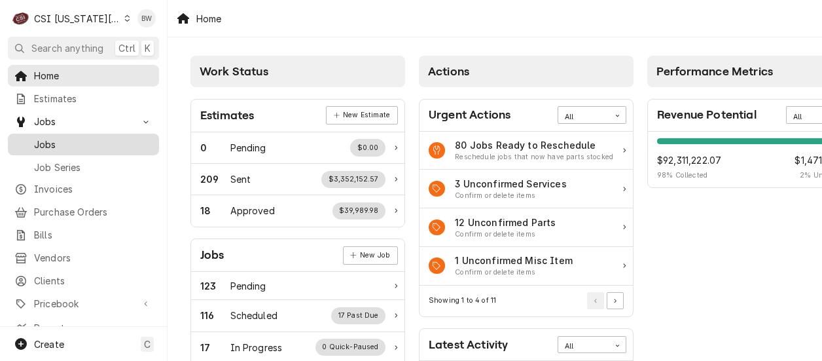
click at [73, 139] on span "Jobs" at bounding box center [93, 144] width 118 height 14
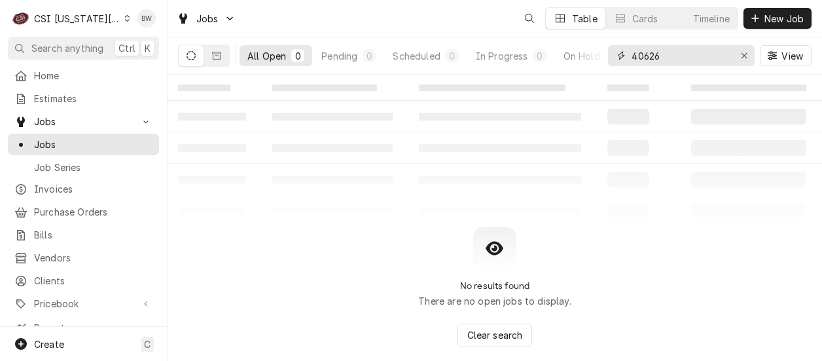
drag, startPoint x: 675, startPoint y: 54, endPoint x: 622, endPoint y: 60, distance: 53.3
click at [622, 60] on div "40626" at bounding box center [681, 55] width 147 height 21
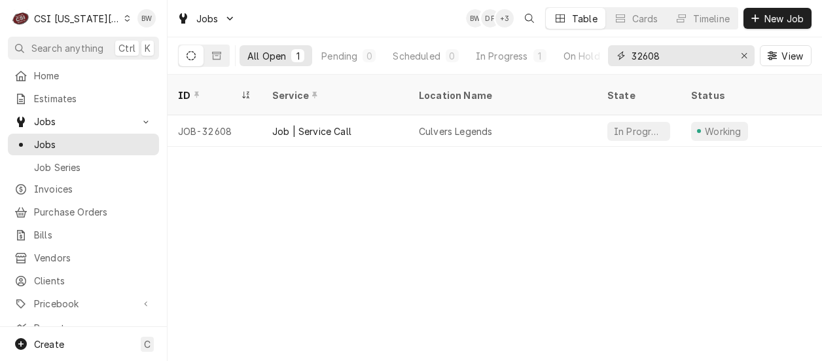
type input "32608"
click at [124, 14] on div "Dynamic Content Wrapper" at bounding box center [127, 18] width 6 height 9
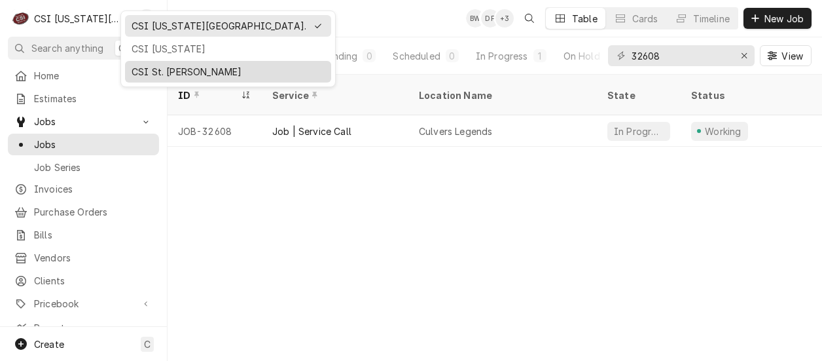
click at [149, 65] on div "CSI St. Louis" at bounding box center [228, 72] width 193 height 14
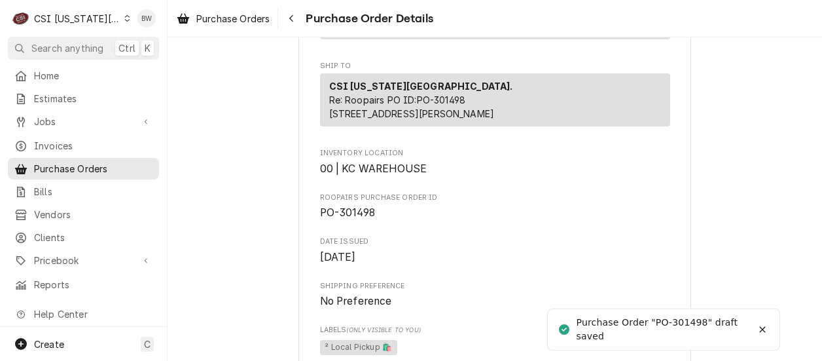
scroll to position [327, 0]
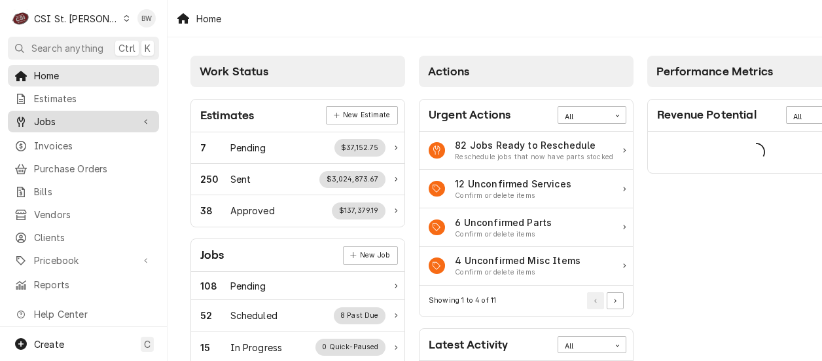
click at [80, 120] on span "Jobs" at bounding box center [83, 122] width 99 height 14
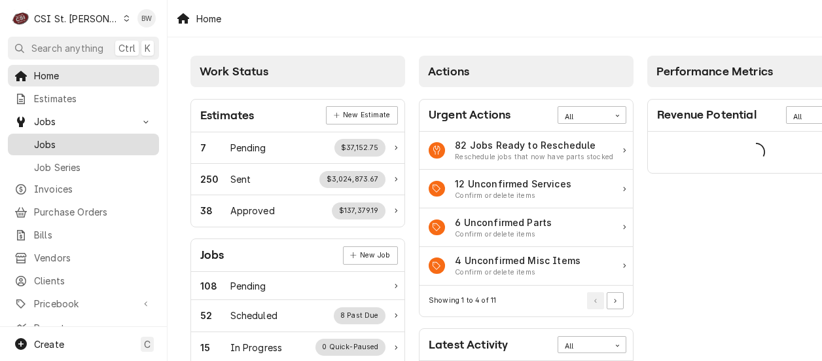
click at [76, 137] on span "Jobs" at bounding box center [93, 144] width 118 height 14
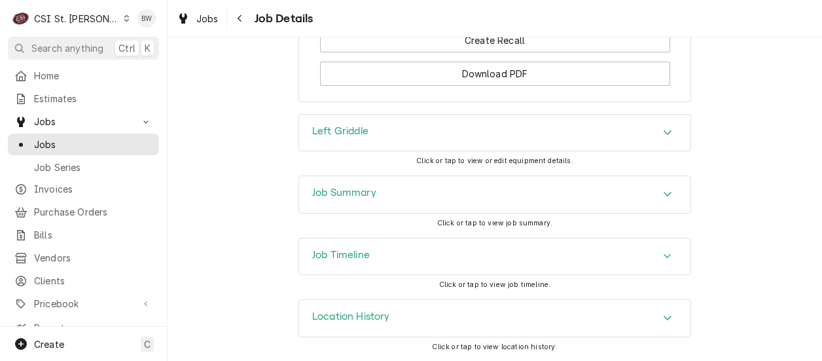
scroll to position [1786, 0]
click at [312, 188] on h3 "Job Summary" at bounding box center [344, 193] width 64 height 12
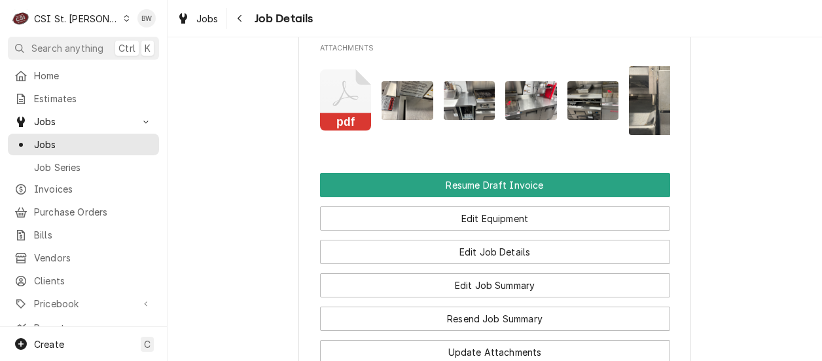
scroll to position [1329, 0]
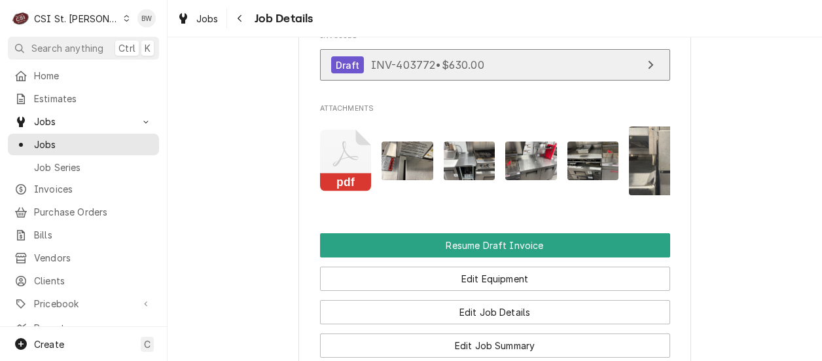
click at [385, 71] on span "INV-403772 • $630.00" at bounding box center [427, 64] width 113 height 13
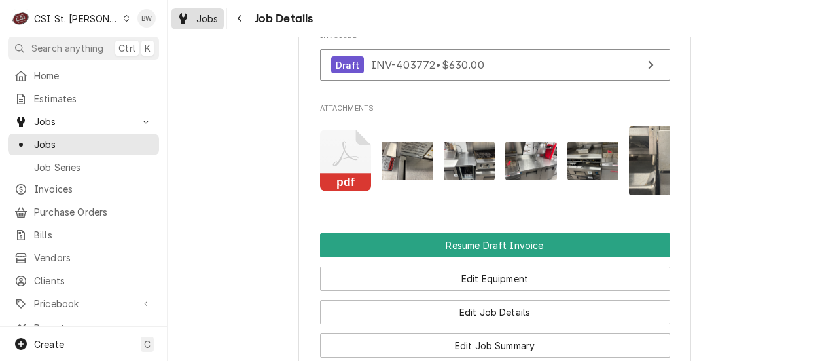
click at [207, 22] on span "Jobs" at bounding box center [207, 19] width 22 height 14
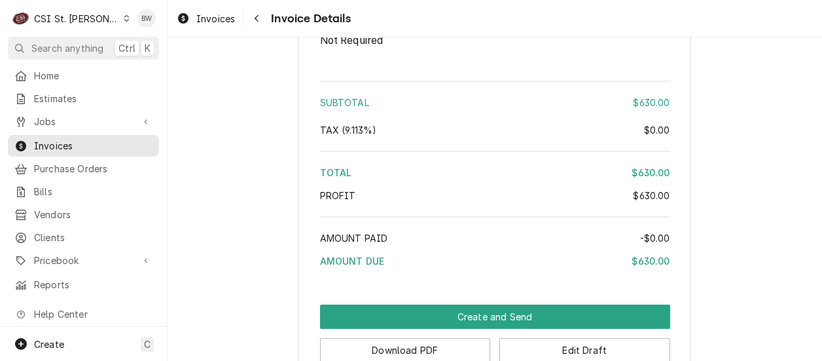
scroll to position [2278, 0]
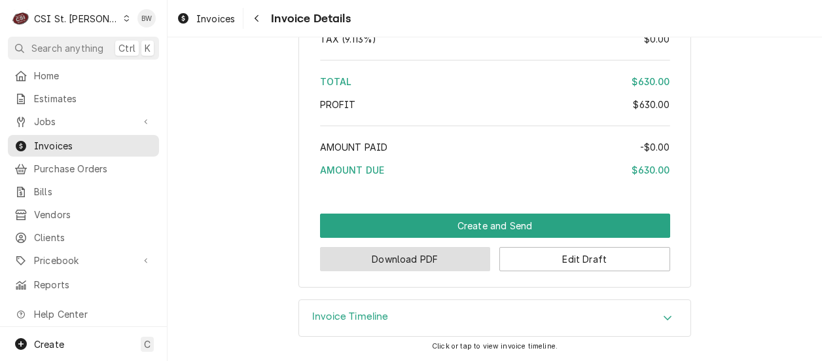
click at [410, 253] on button "Download PDF" at bounding box center [405, 259] width 171 height 24
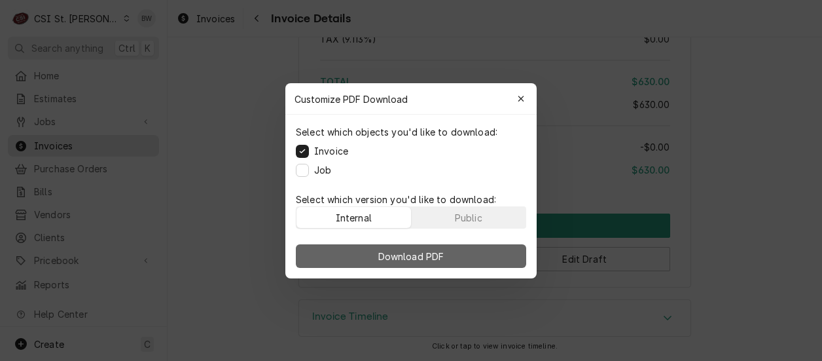
click at [380, 248] on button "Download PDF" at bounding box center [411, 256] width 230 height 24
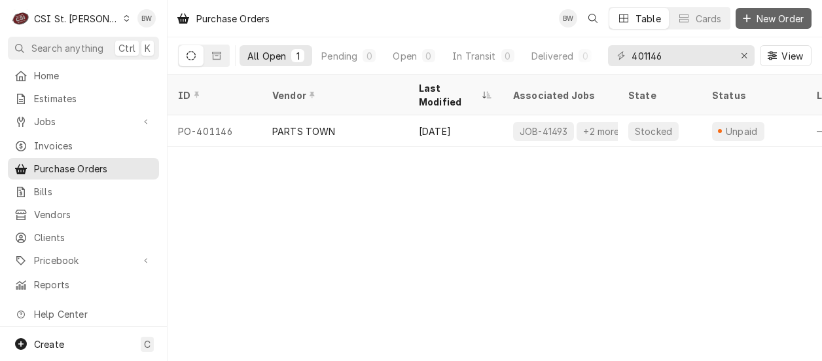
click at [766, 20] on span "New Order" at bounding box center [780, 19] width 52 height 14
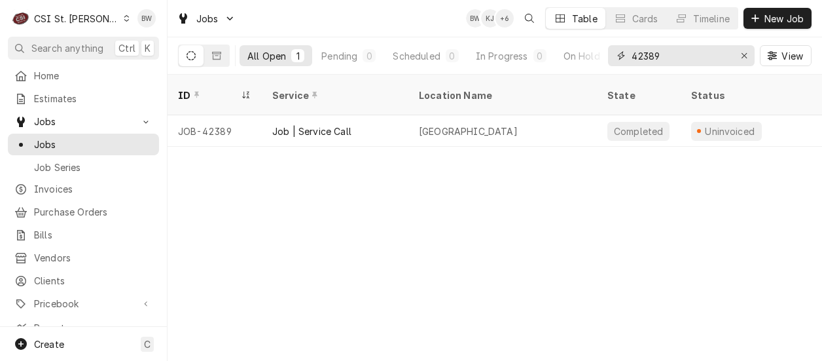
click at [670, 57] on input "42389" at bounding box center [681, 55] width 98 height 21
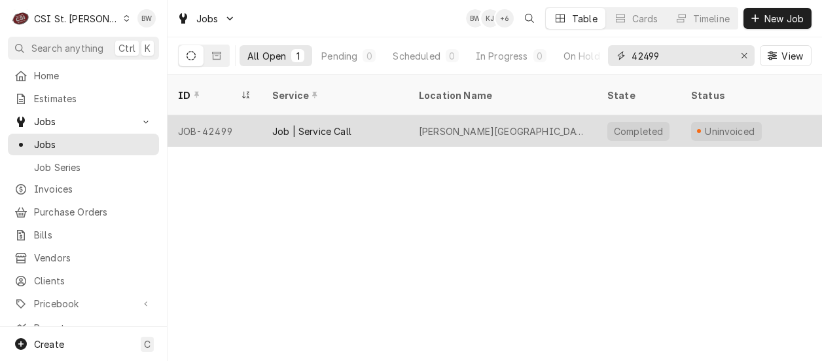
type input "42499"
click at [221, 116] on div "JOB-42499" at bounding box center [215, 130] width 94 height 31
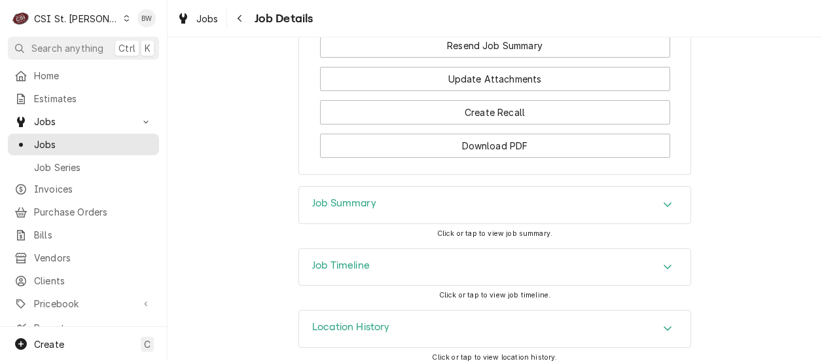
scroll to position [1495, 0]
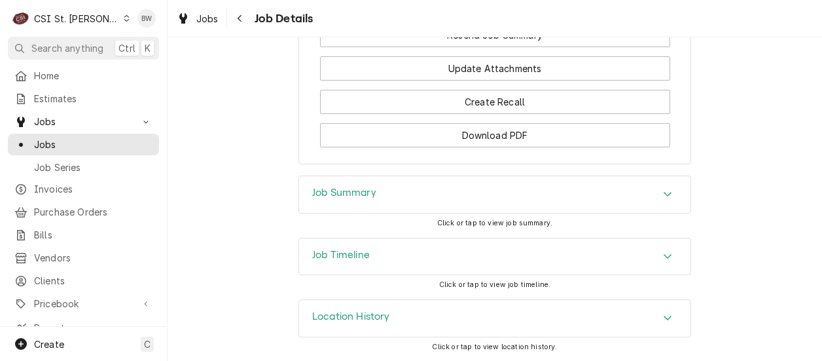
click at [324, 198] on h3 "Job Summary" at bounding box center [344, 193] width 64 height 12
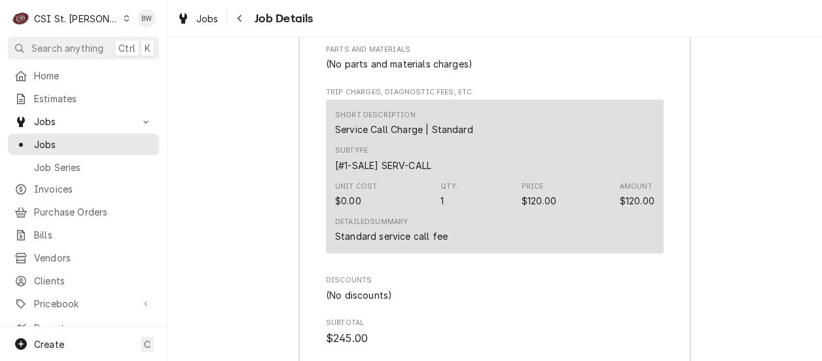
scroll to position [3524, 0]
click at [217, 15] on span "Jobs" at bounding box center [207, 19] width 22 height 14
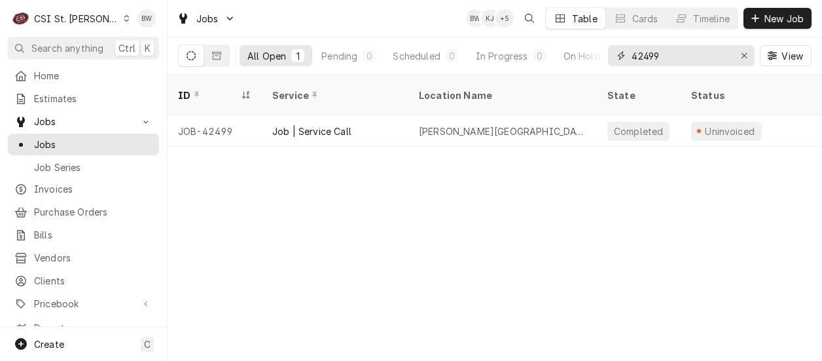
drag, startPoint x: 673, startPoint y: 59, endPoint x: 616, endPoint y: 57, distance: 57.6
click at [619, 57] on div "42499" at bounding box center [681, 55] width 147 height 21
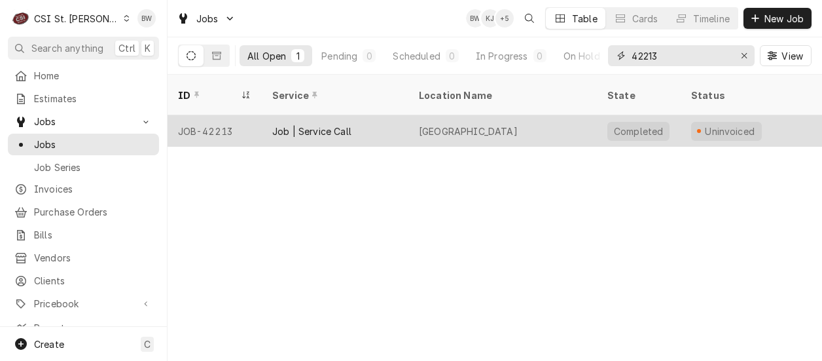
type input "42213"
click at [213, 115] on div "JOB-42213" at bounding box center [215, 130] width 94 height 31
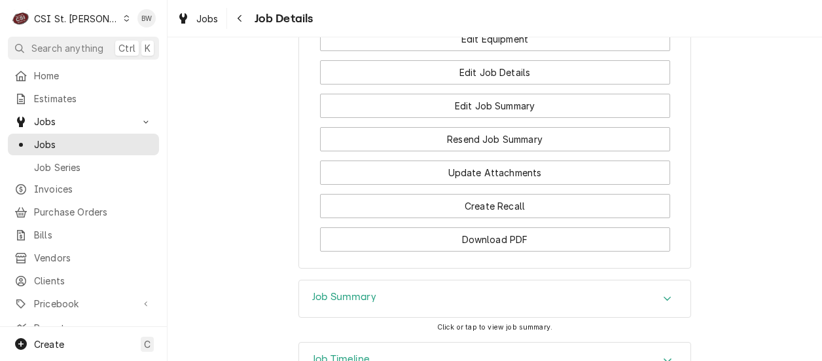
scroll to position [1762, 0]
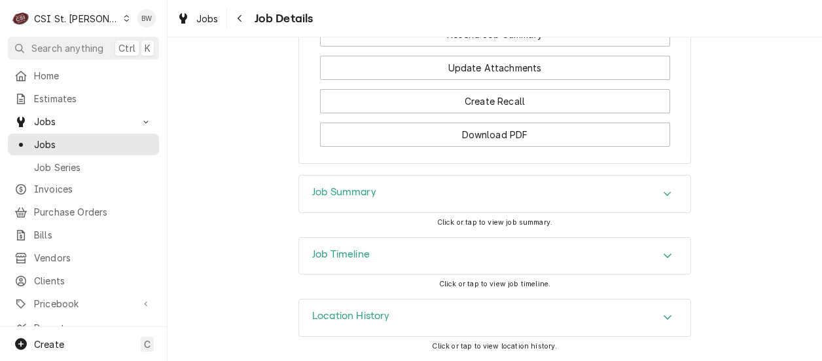
click at [319, 204] on div "Job Summary" at bounding box center [494, 193] width 391 height 37
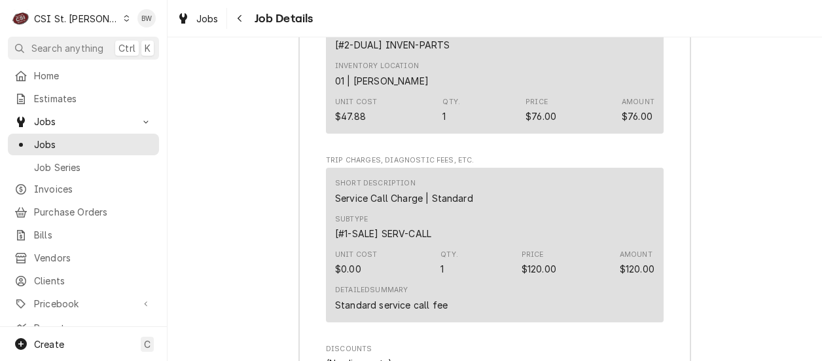
scroll to position [4613, 0]
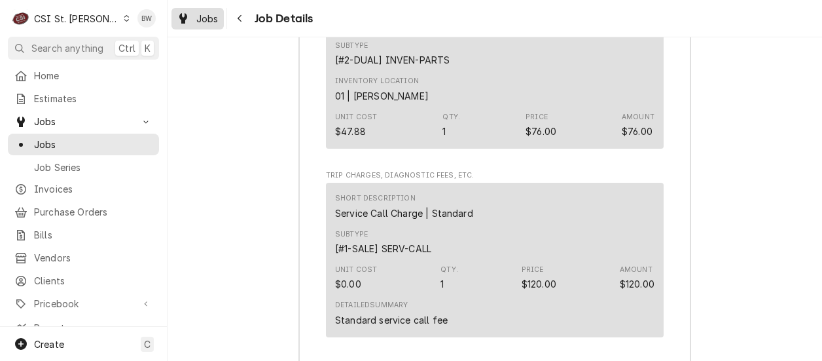
click at [193, 15] on div "Jobs" at bounding box center [197, 18] width 47 height 16
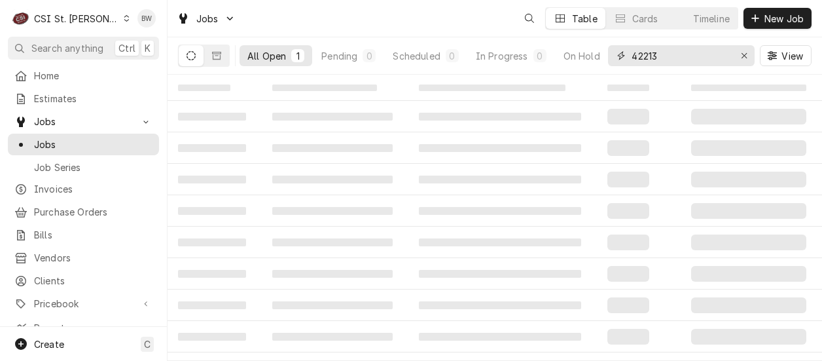
click at [666, 61] on input "42213" at bounding box center [681, 55] width 98 height 21
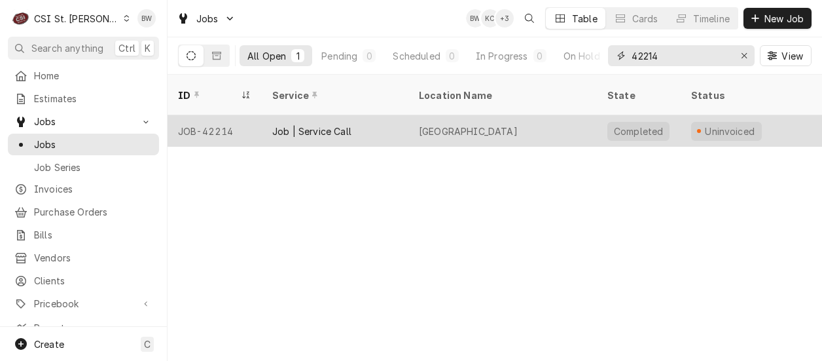
type input "42214"
click at [216, 115] on div "JOB-42214" at bounding box center [215, 130] width 94 height 31
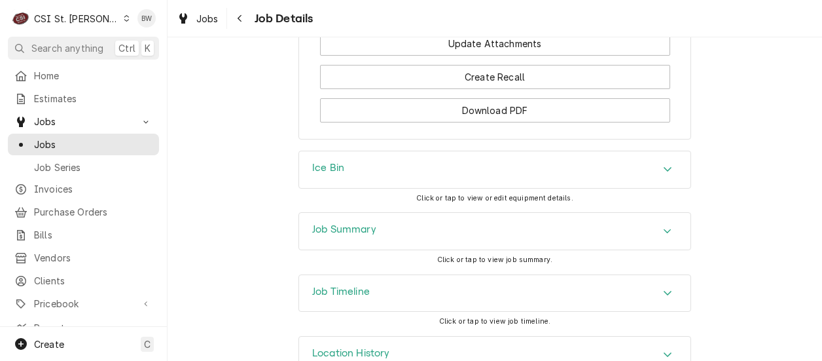
scroll to position [1966, 0]
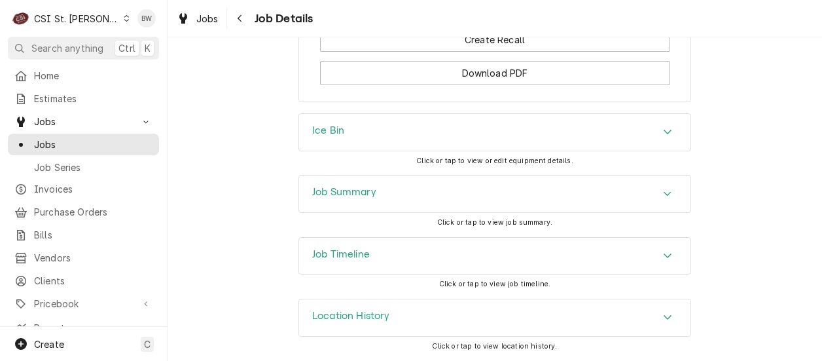
click at [327, 196] on h3 "Job Summary" at bounding box center [344, 192] width 64 height 12
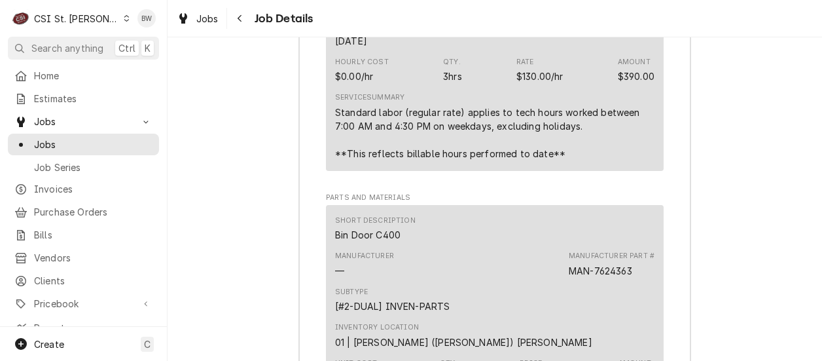
scroll to position [3537, 0]
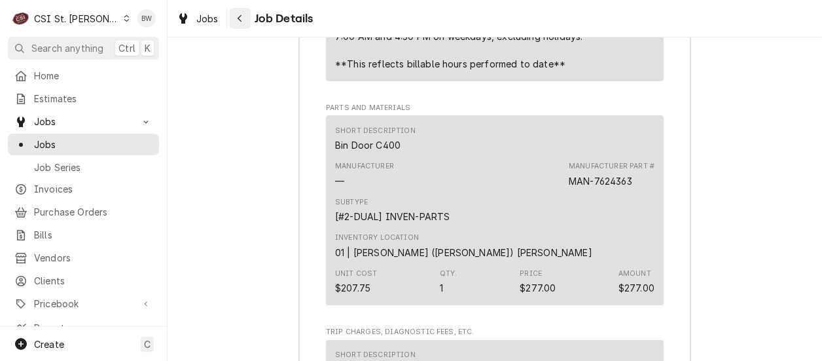
click at [243, 17] on div "Navigate back" at bounding box center [240, 18] width 13 height 13
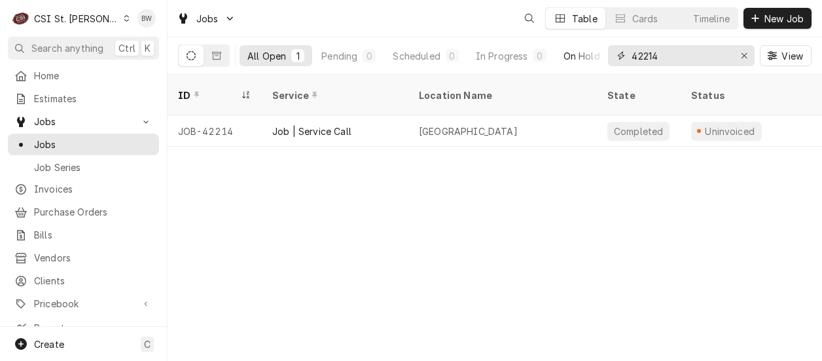
drag, startPoint x: 675, startPoint y: 59, endPoint x: 593, endPoint y: 52, distance: 82.1
click at [593, 52] on div "All Open 1 Pending 0 Scheduled 0 In Progress 0 On Hold 0 Completed 1 42214 View" at bounding box center [495, 55] width 634 height 37
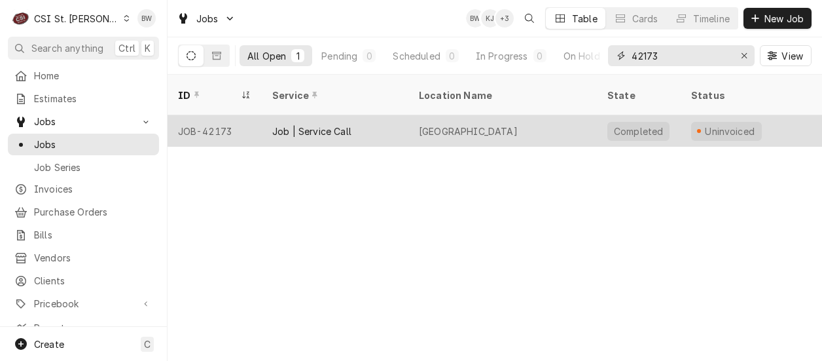
type input "42173"
click at [226, 115] on div "JOB-42173" at bounding box center [215, 130] width 94 height 31
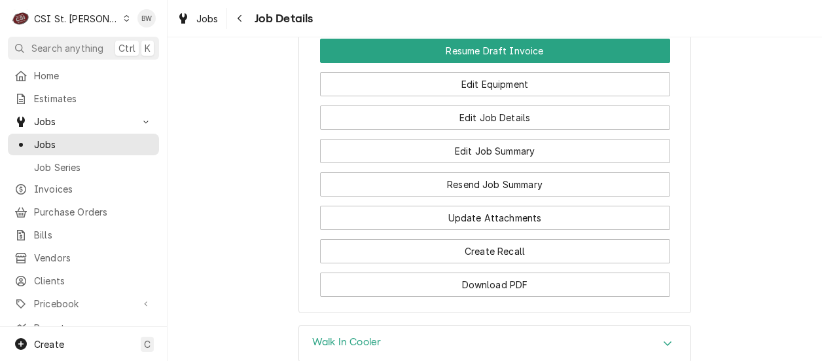
scroll to position [1702, 0]
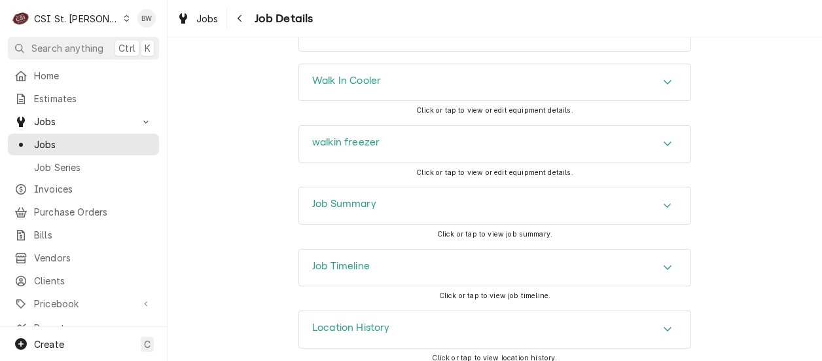
click at [319, 223] on div "Job Summary" at bounding box center [494, 205] width 391 height 37
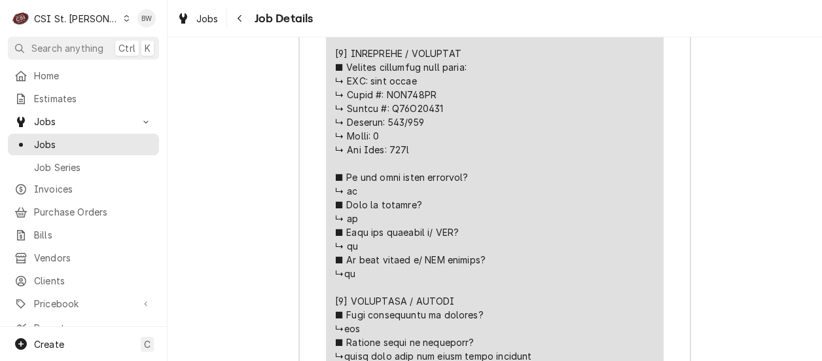
scroll to position [2356, 0]
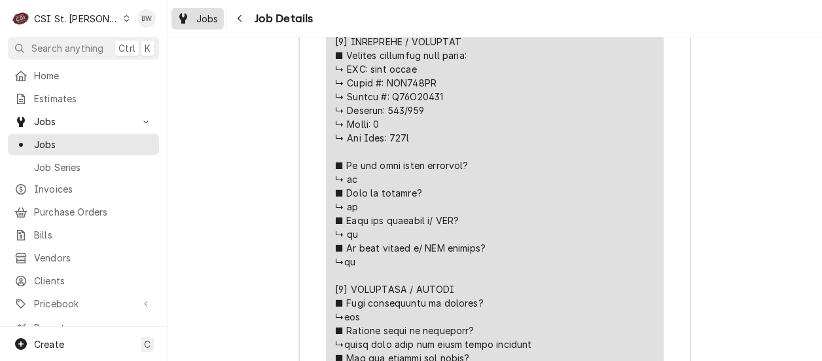
click at [214, 19] on span "Jobs" at bounding box center [207, 19] width 22 height 14
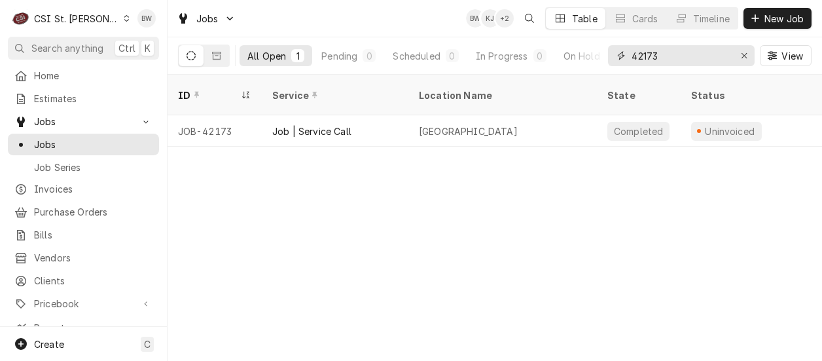
drag, startPoint x: 658, startPoint y: 56, endPoint x: 645, endPoint y: 58, distance: 13.2
click at [645, 58] on input "42173" at bounding box center [681, 55] width 98 height 21
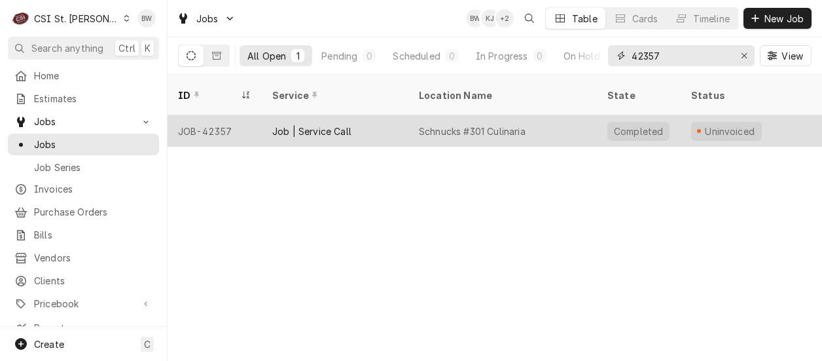
type input "42357"
click at [216, 115] on div "JOB-42357" at bounding box center [215, 130] width 94 height 31
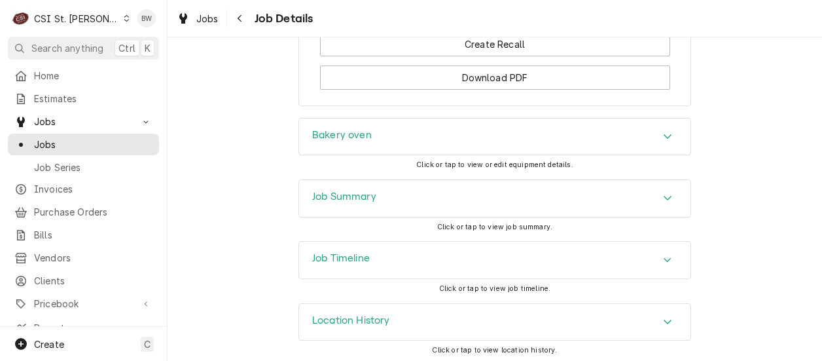
scroll to position [1910, 0]
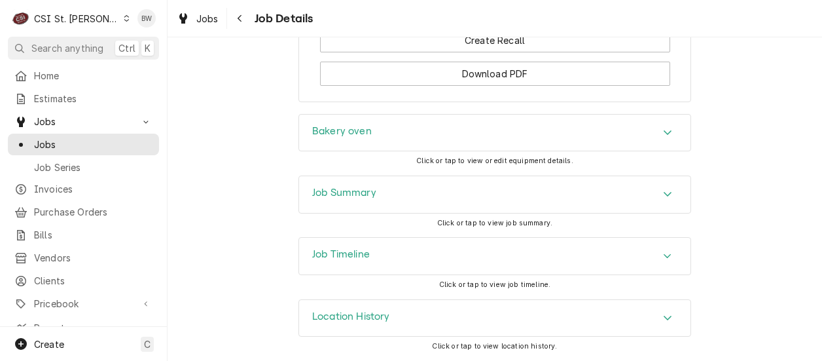
click at [315, 202] on div "Job Summary" at bounding box center [344, 195] width 64 height 16
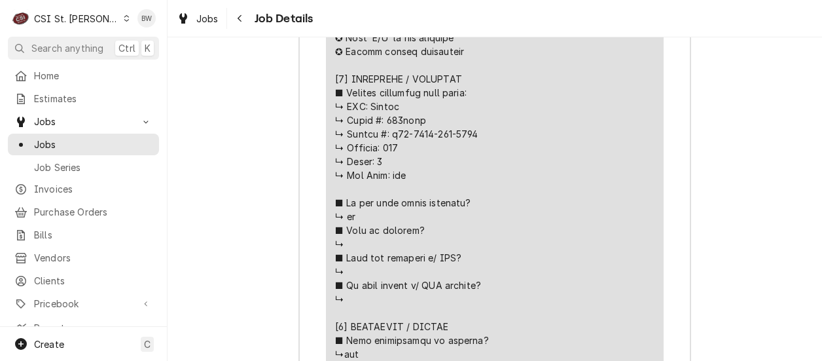
scroll to position [2630, 0]
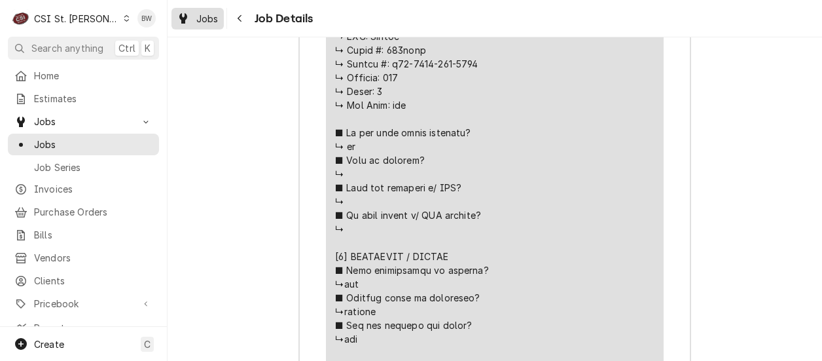
click at [211, 17] on span "Jobs" at bounding box center [207, 19] width 22 height 14
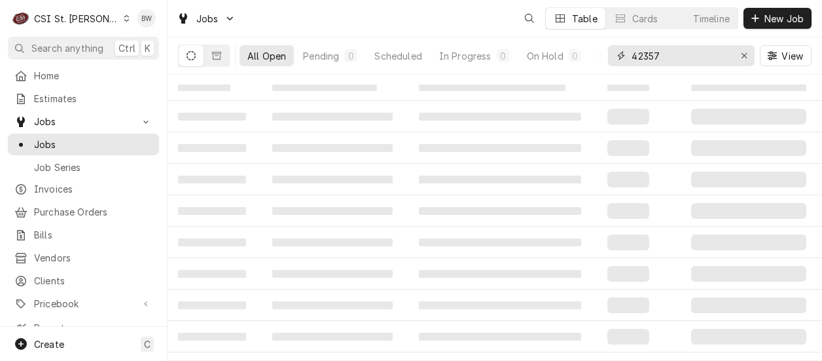
drag, startPoint x: 669, startPoint y: 53, endPoint x: 649, endPoint y: 57, distance: 20.0
click at [649, 57] on input "42357" at bounding box center [681, 55] width 98 height 21
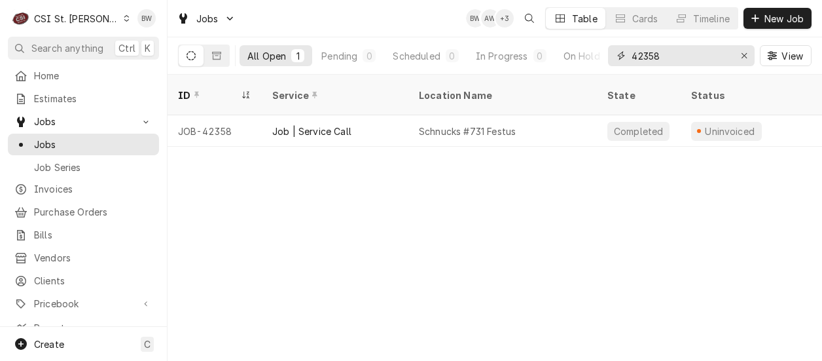
type input "42358"
click at [217, 115] on div "JOB-42358" at bounding box center [215, 130] width 94 height 31
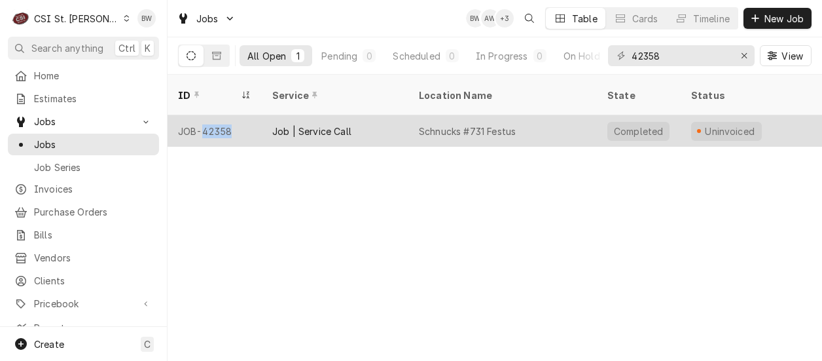
click at [216, 115] on div "JOB-42358" at bounding box center [215, 130] width 94 height 31
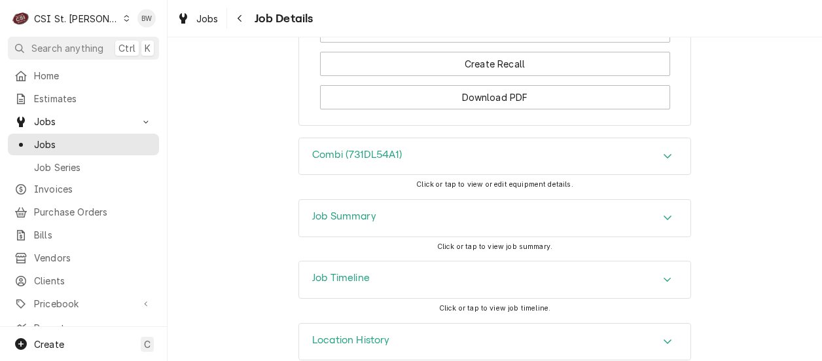
scroll to position [2032, 0]
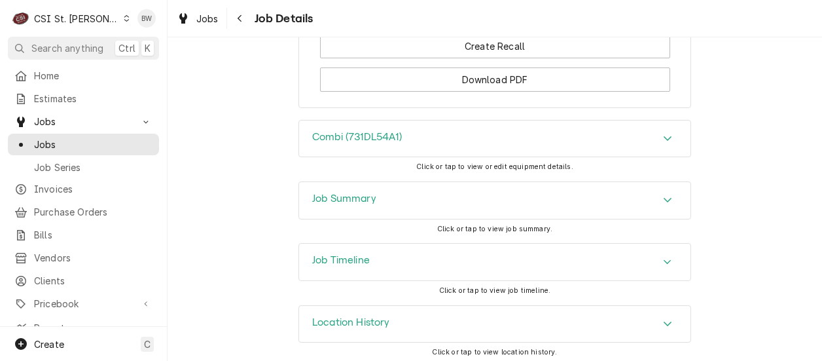
click at [312, 192] on h3 "Job Summary" at bounding box center [344, 198] width 64 height 12
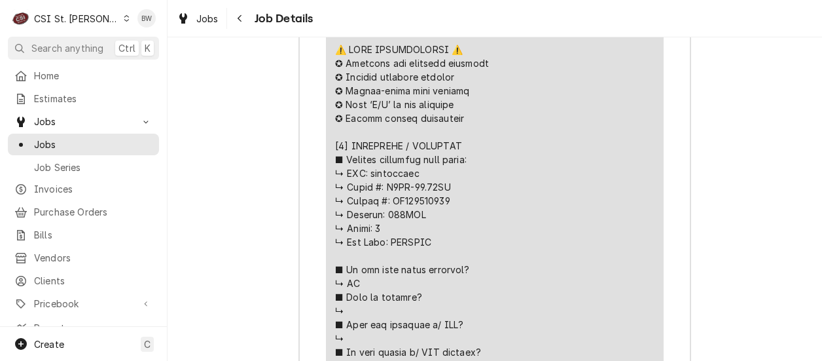
scroll to position [2687, 0]
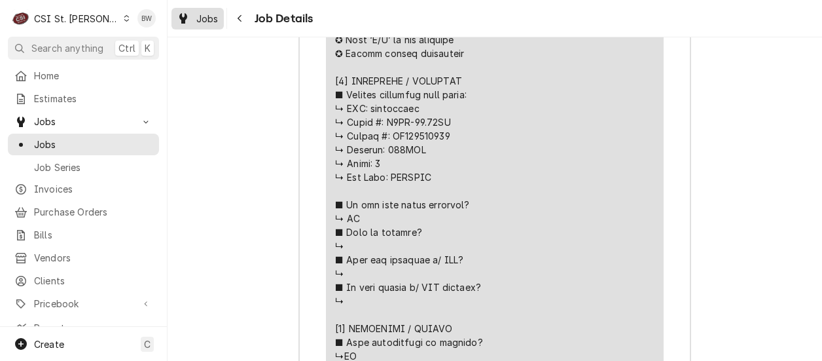
click at [208, 17] on span "Jobs" at bounding box center [207, 19] width 22 height 14
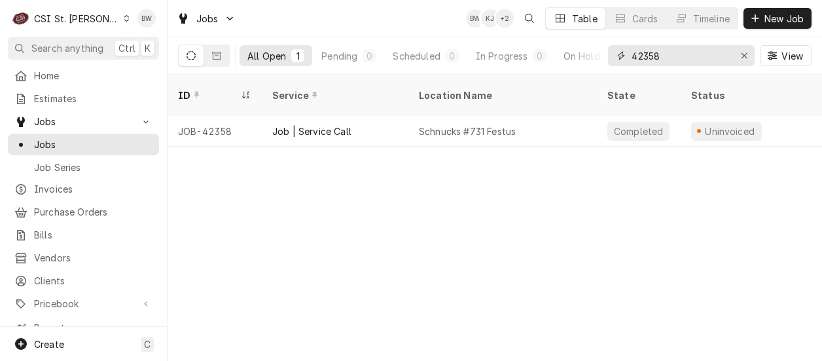
drag, startPoint x: 670, startPoint y: 63, endPoint x: 612, endPoint y: 56, distance: 58.0
click at [612, 56] on div "42358" at bounding box center [681, 55] width 147 height 21
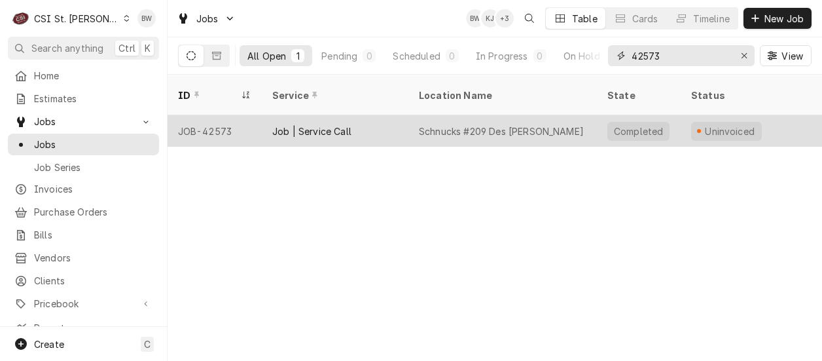
type input "42573"
click at [226, 115] on div "JOB-42573" at bounding box center [215, 130] width 94 height 31
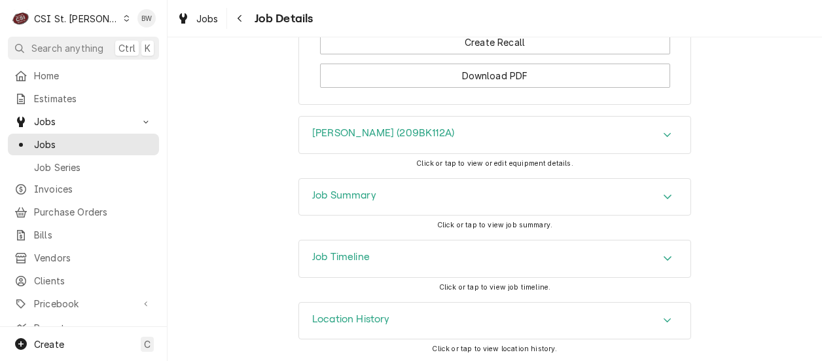
scroll to position [1845, 0]
click at [312, 190] on h3 "Job Summary" at bounding box center [344, 193] width 64 height 12
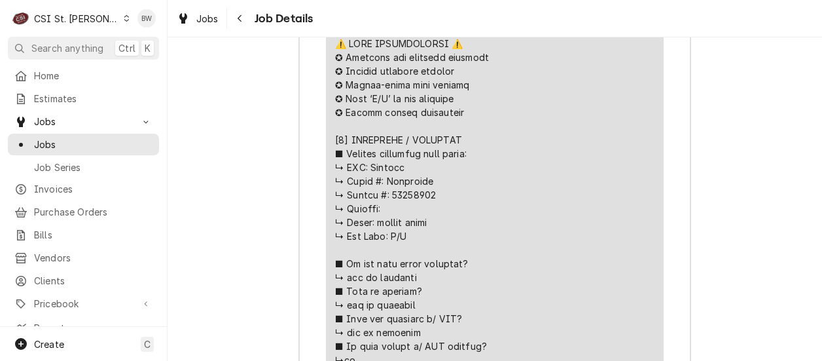
scroll to position [2499, 0]
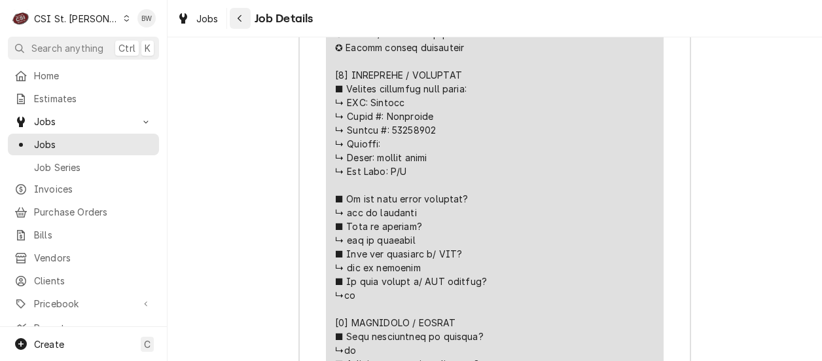
click at [238, 21] on icon "Navigate back" at bounding box center [240, 18] width 6 height 9
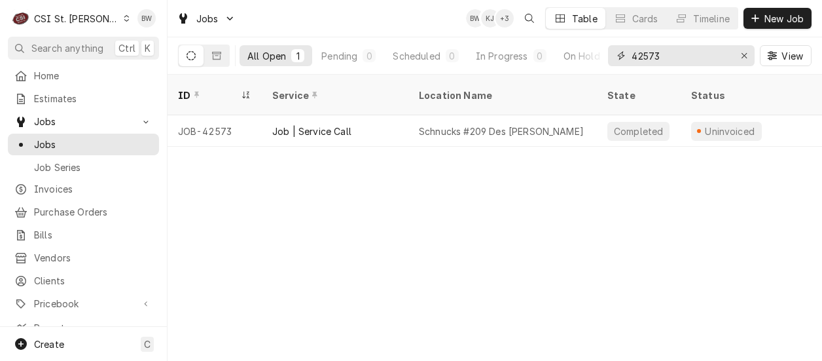
drag, startPoint x: 666, startPoint y: 56, endPoint x: 645, endPoint y: 56, distance: 20.9
click at [645, 56] on input "42573" at bounding box center [681, 55] width 98 height 21
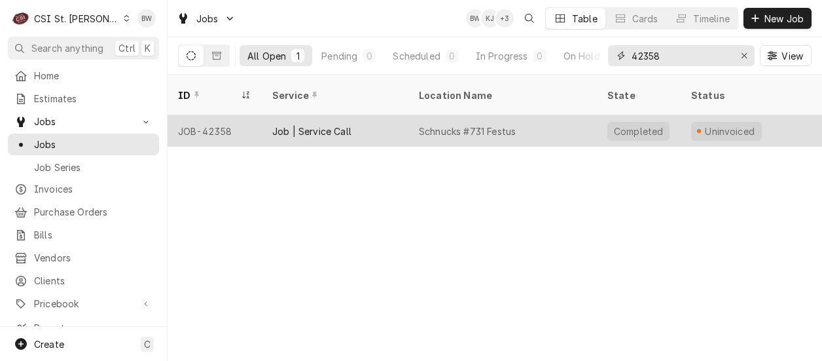
type input "42358"
click at [215, 116] on div "JOB-42358" at bounding box center [215, 130] width 94 height 31
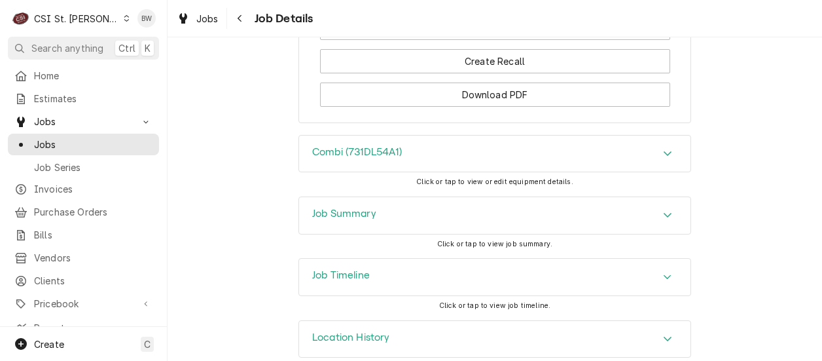
scroll to position [2032, 0]
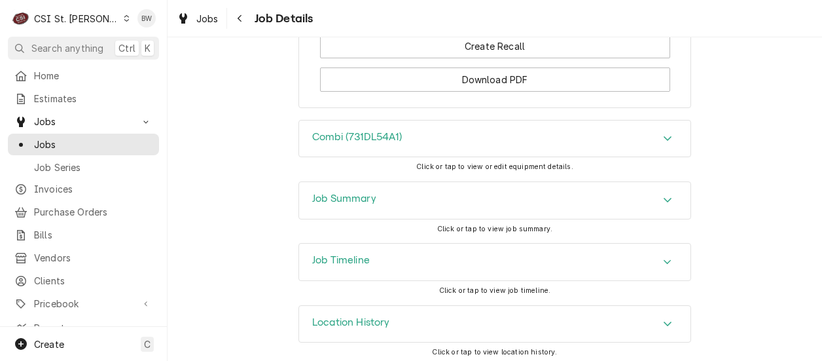
click at [366, 198] on h3 "Job Summary" at bounding box center [344, 198] width 64 height 12
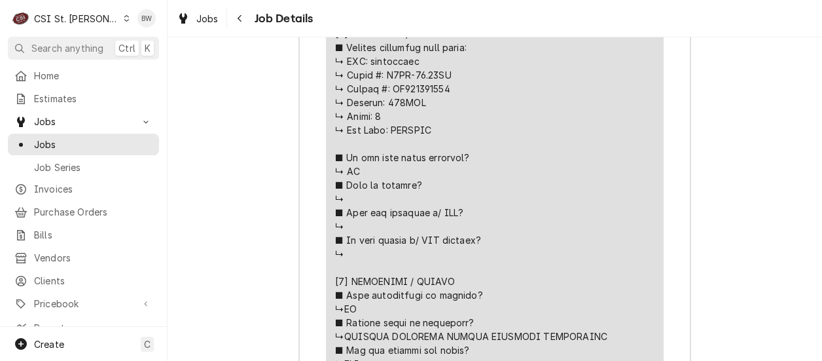
scroll to position [2753, 0]
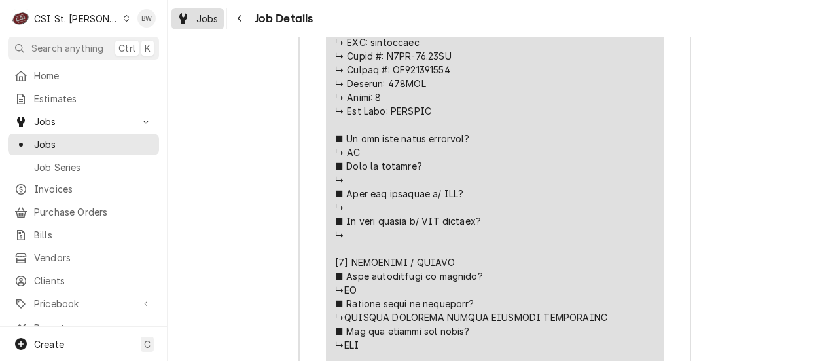
click at [201, 17] on span "Jobs" at bounding box center [207, 19] width 22 height 14
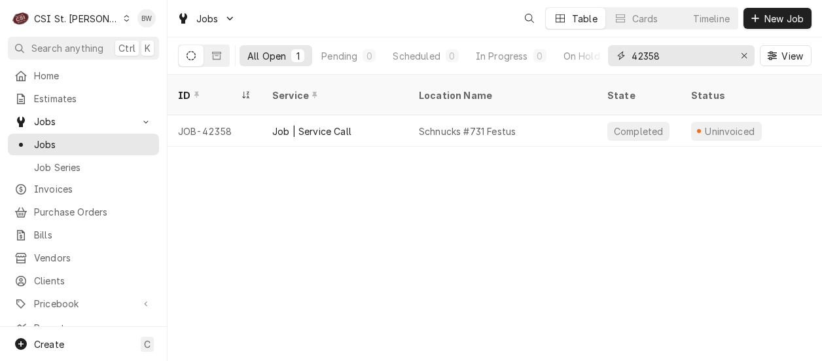
drag, startPoint x: 627, startPoint y: 56, endPoint x: 617, endPoint y: 56, distance: 9.8
click at [617, 56] on div "42358" at bounding box center [681, 55] width 147 height 21
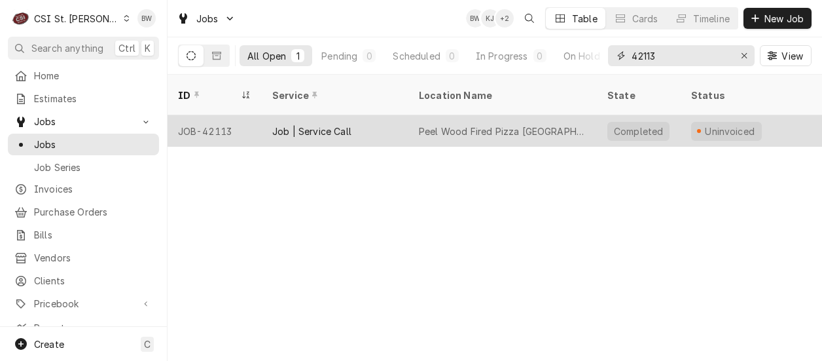
type input "42113"
click at [217, 115] on div "JOB-42113" at bounding box center [215, 130] width 94 height 31
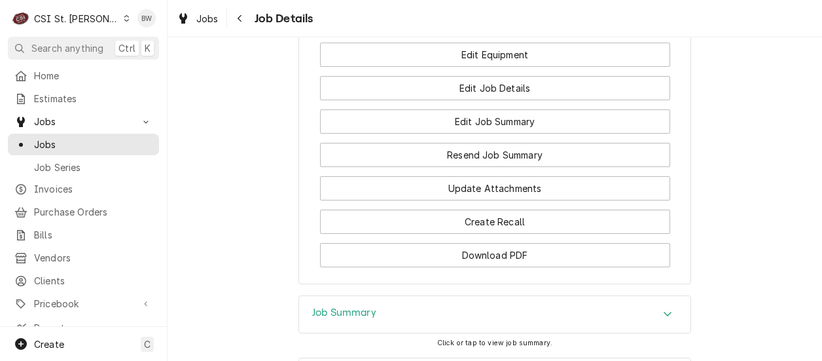
scroll to position [1696, 0]
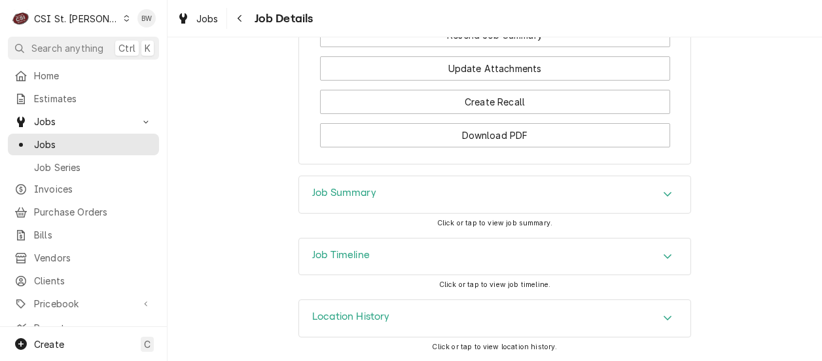
click at [312, 191] on h3 "Job Summary" at bounding box center [344, 193] width 64 height 12
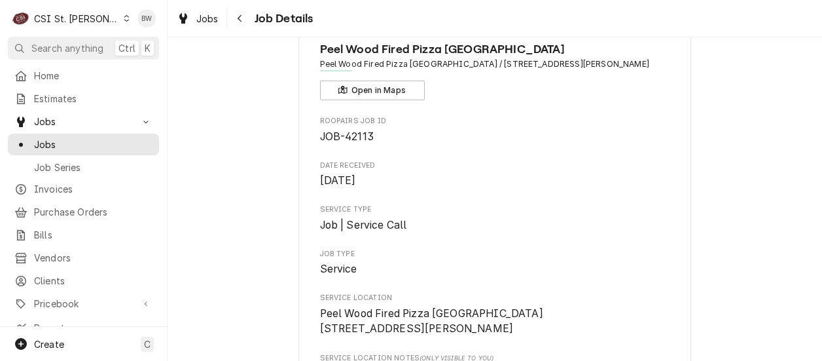
scroll to position [0, 0]
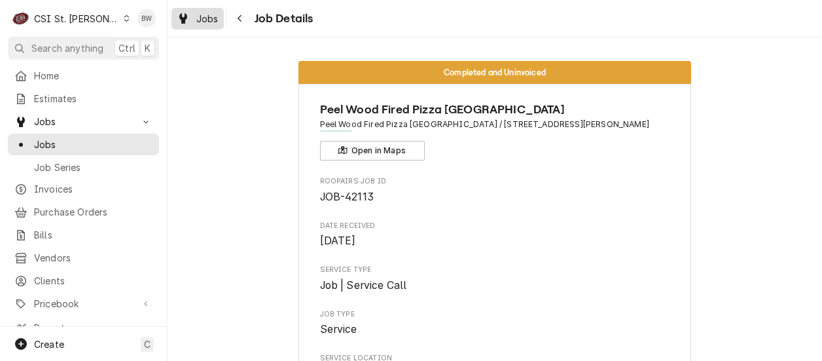
click at [195, 25] on div "Jobs" at bounding box center [197, 18] width 47 height 16
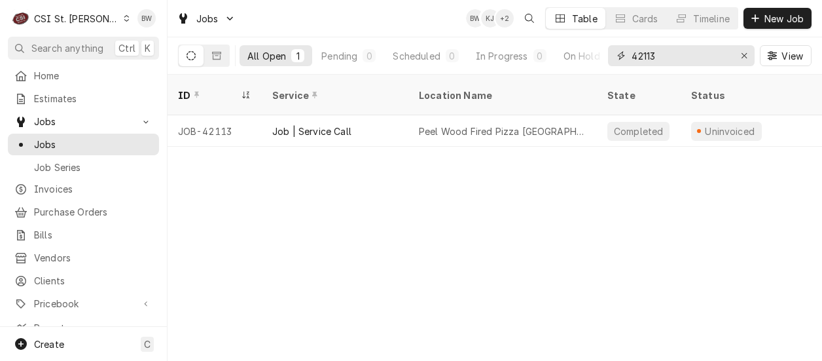
drag, startPoint x: 662, startPoint y: 56, endPoint x: 612, endPoint y: 60, distance: 50.5
click at [612, 60] on div "42113" at bounding box center [681, 55] width 147 height 21
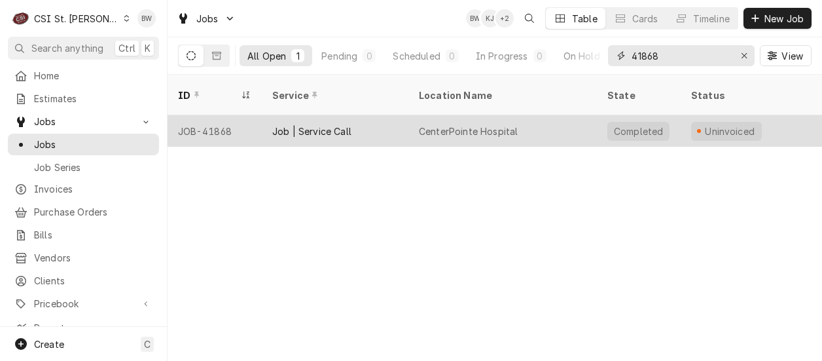
type input "41868"
click at [223, 116] on div "JOB-41868" at bounding box center [215, 130] width 94 height 31
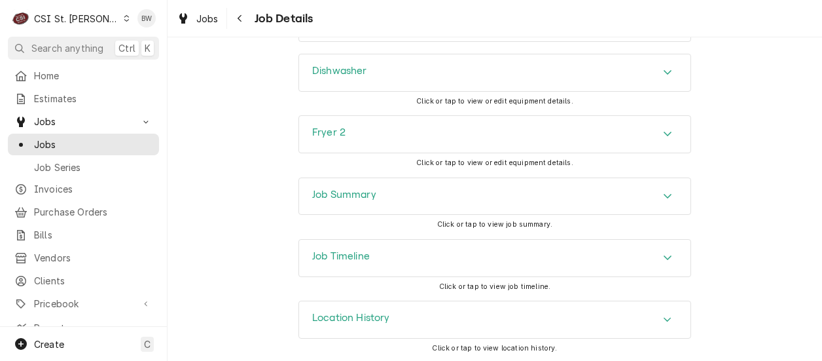
scroll to position [1728, 0]
click at [312, 185] on div "Job Summary" at bounding box center [494, 194] width 391 height 37
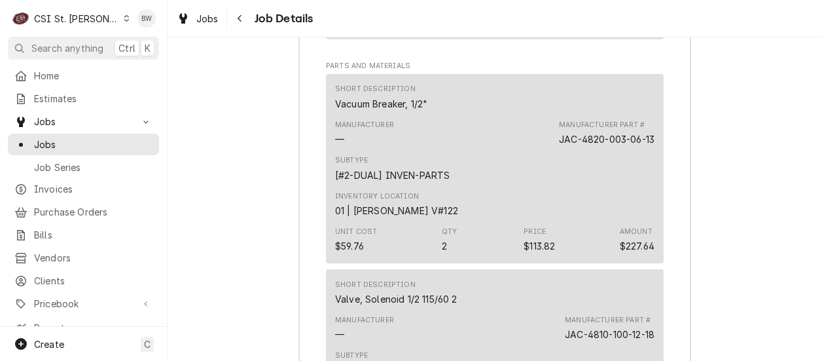
scroll to position [3954, 0]
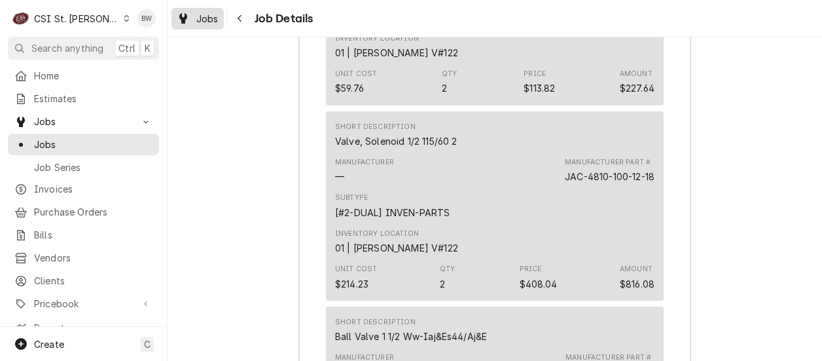
click at [213, 24] on span "Jobs" at bounding box center [207, 19] width 22 height 14
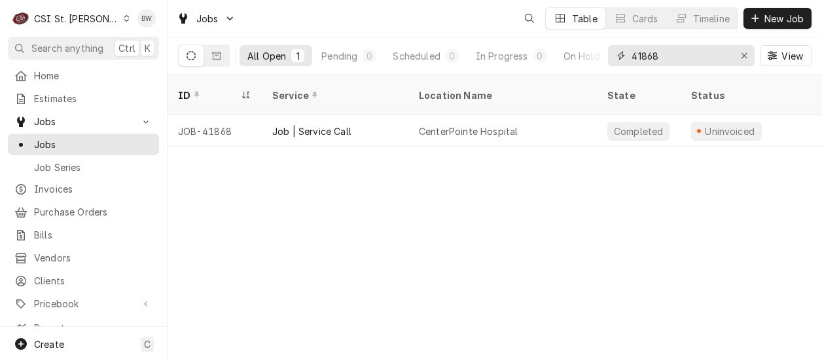
drag, startPoint x: 685, startPoint y: 54, endPoint x: 614, endPoint y: 52, distance: 71.4
click at [616, 52] on div "41868" at bounding box center [681, 55] width 147 height 21
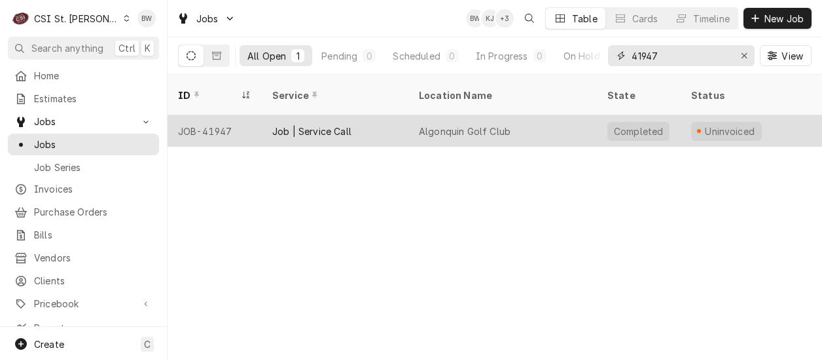
type input "41947"
click at [205, 115] on div "JOB-41947" at bounding box center [215, 130] width 94 height 31
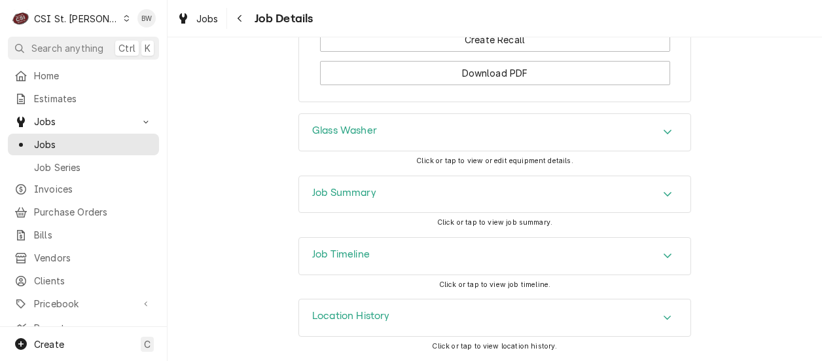
scroll to position [1765, 0]
click at [321, 192] on h3 "Job Summary" at bounding box center [344, 193] width 64 height 12
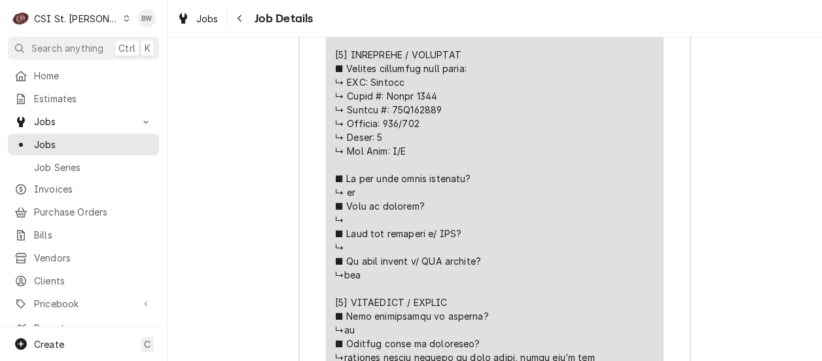
scroll to position [2681, 0]
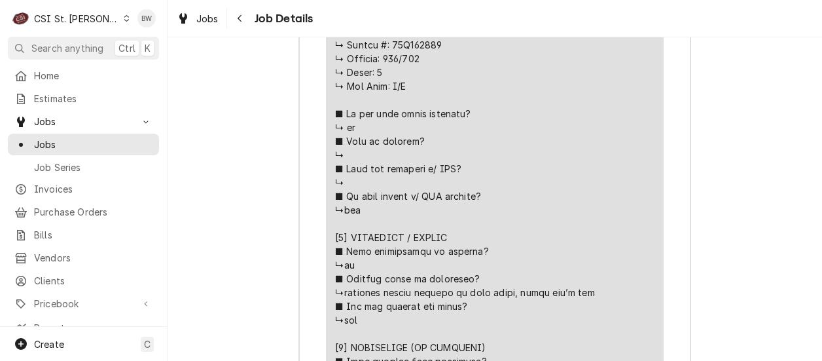
click at [123, 22] on div "Dynamic Content Wrapper" at bounding box center [126, 18] width 7 height 9
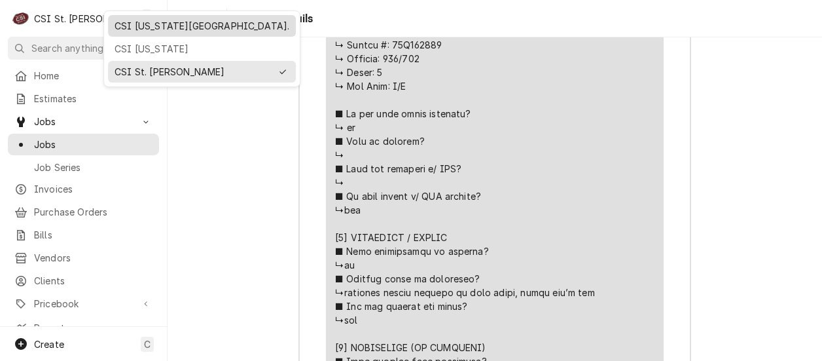
click at [125, 33] on div "CSI Kansas City." at bounding box center [202, 26] width 188 height 22
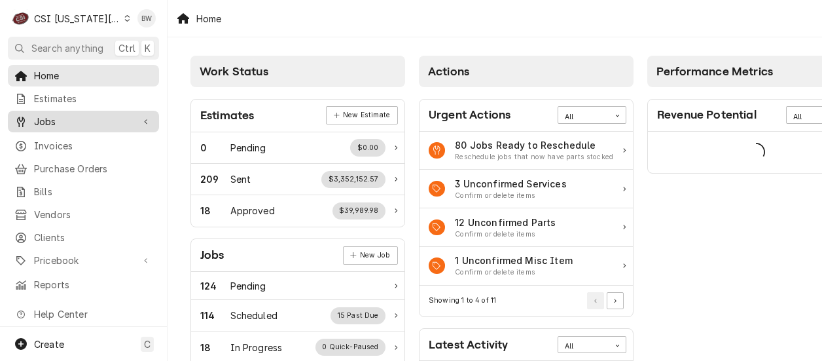
click at [57, 119] on span "Jobs" at bounding box center [83, 122] width 99 height 14
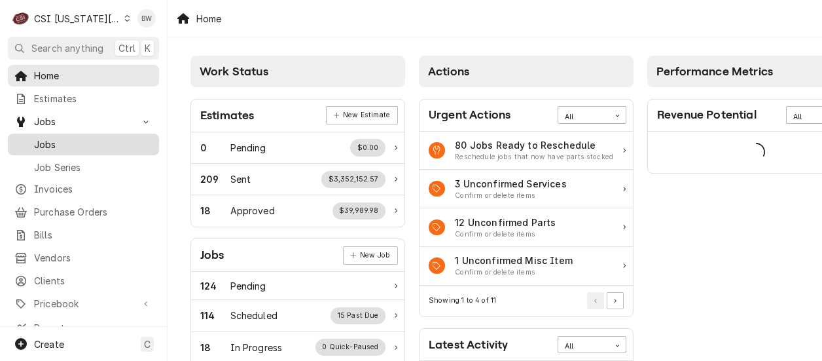
click at [57, 137] on span "Jobs" at bounding box center [93, 144] width 118 height 14
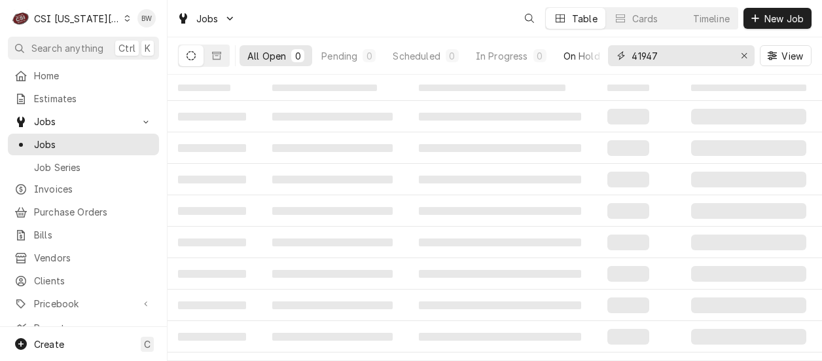
drag, startPoint x: 679, startPoint y: 63, endPoint x: 600, endPoint y: 60, distance: 78.6
click at [600, 60] on div "All Open 0 Pending 0 Scheduled 0 In Progress 0 On Hold 0 Completed 0 41947 View" at bounding box center [495, 55] width 634 height 37
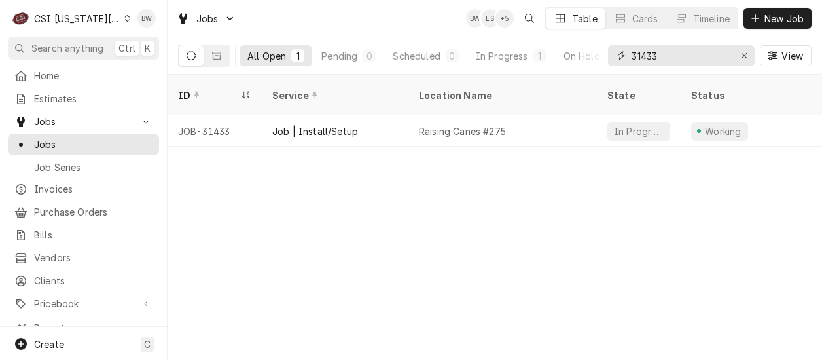
type input "31433"
click at [124, 22] on div "Dynamic Content Wrapper" at bounding box center [127, 18] width 6 height 9
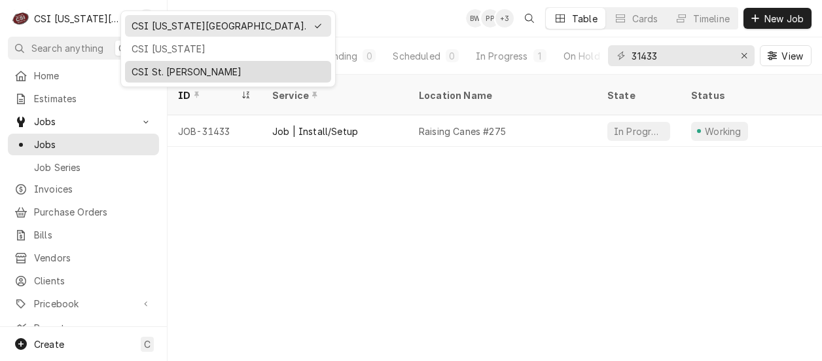
click at [143, 65] on div "CSI St. [PERSON_NAME]" at bounding box center [228, 72] width 193 height 14
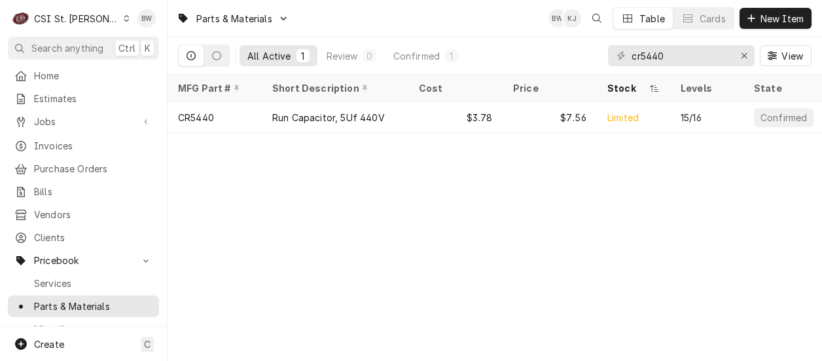
click at [105, 20] on div "C CSI St. [PERSON_NAME]" at bounding box center [71, 18] width 126 height 26
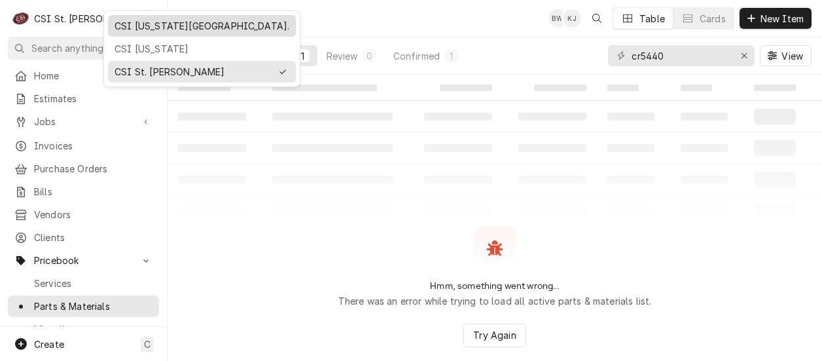
click at [132, 30] on div "CSI [US_STATE][GEOGRAPHIC_DATA]." at bounding box center [202, 26] width 175 height 14
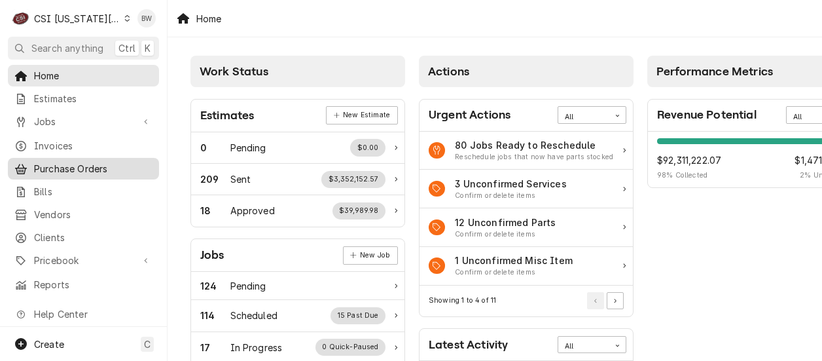
click at [62, 160] on div "Purchase Orders" at bounding box center [83, 168] width 146 height 16
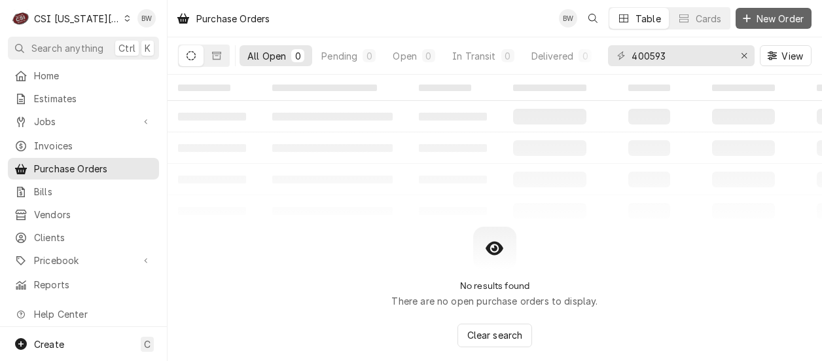
click at [768, 12] on span "New Order" at bounding box center [780, 19] width 52 height 14
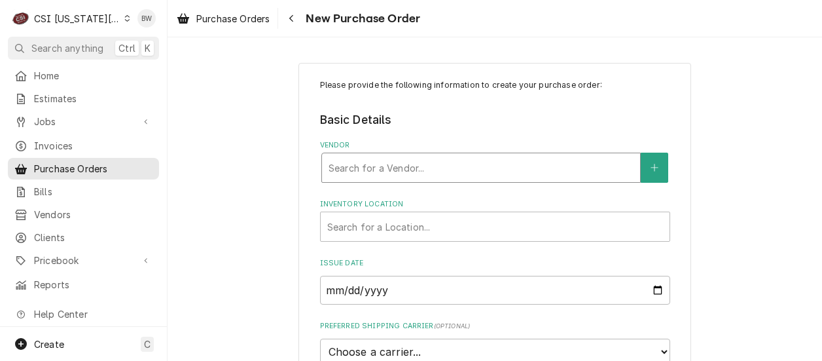
click at [336, 159] on div "Vendor" at bounding box center [481, 168] width 305 height 24
type input "home depo"
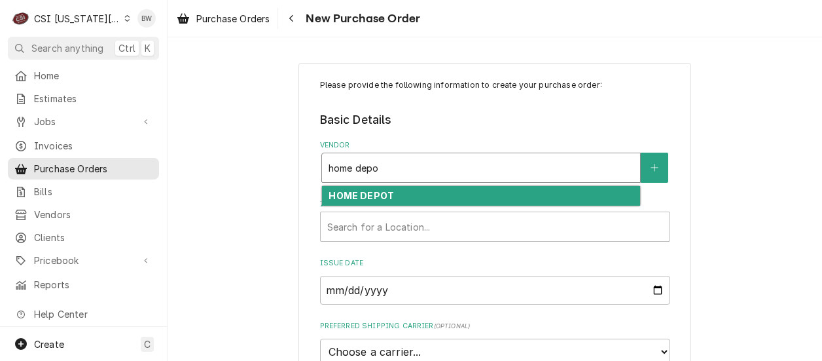
click at [331, 192] on strong "HOME DEPOT" at bounding box center [361, 195] width 65 height 11
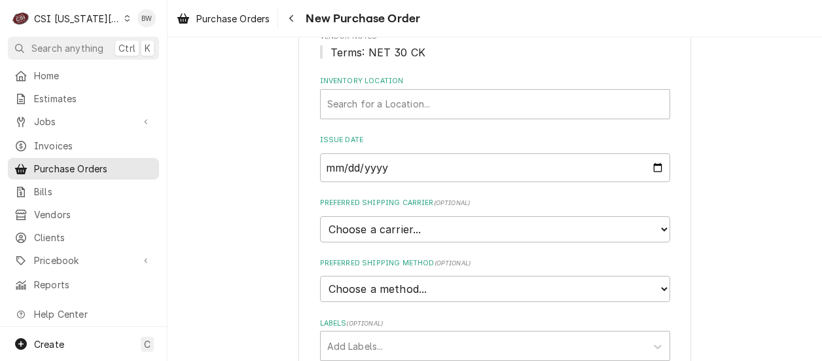
scroll to position [196, 0]
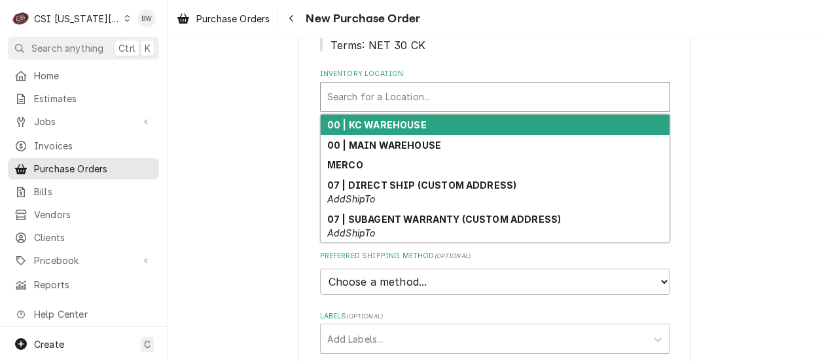
click at [351, 99] on div "Inventory Location" at bounding box center [495, 97] width 336 height 24
click at [350, 119] on strong "00 | KC WAREHOUSE" at bounding box center [376, 124] width 99 height 11
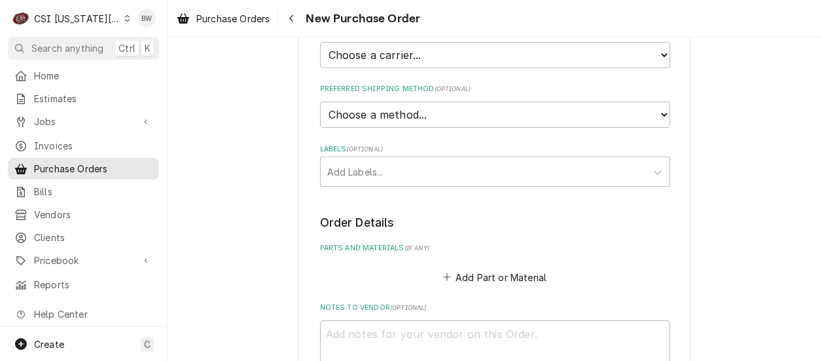
scroll to position [393, 0]
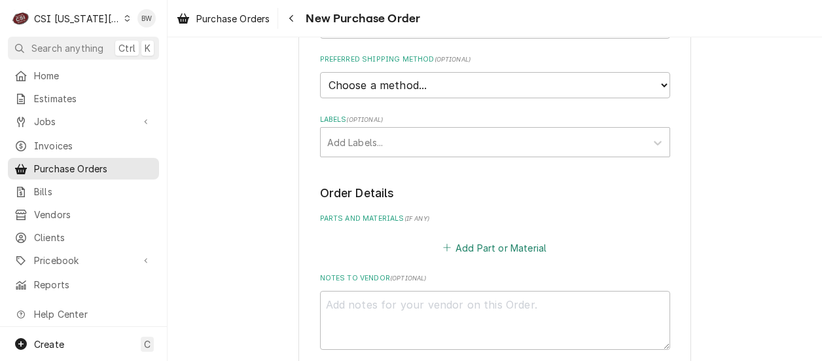
click at [469, 250] on button "Add Part or Material" at bounding box center [494, 247] width 108 height 18
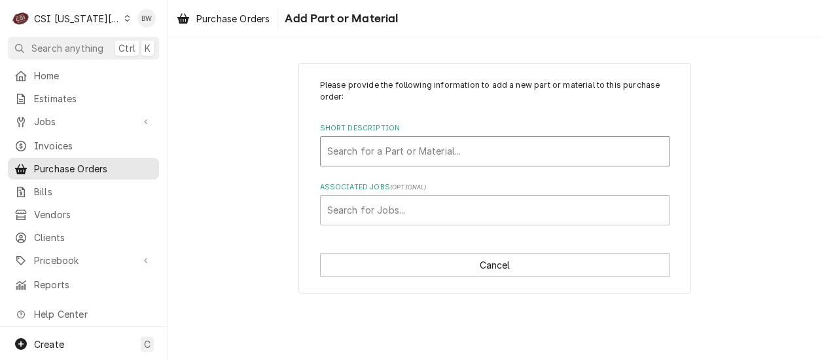
click at [391, 152] on div "Short Description" at bounding box center [495, 151] width 336 height 24
type input "part project"
drag, startPoint x: 391, startPoint y: 152, endPoint x: 310, endPoint y: 156, distance: 80.6
click at [310, 156] on div "Please provide the following information to add a new part or material to this …" at bounding box center [494, 178] width 393 height 231
type input "misc proj"
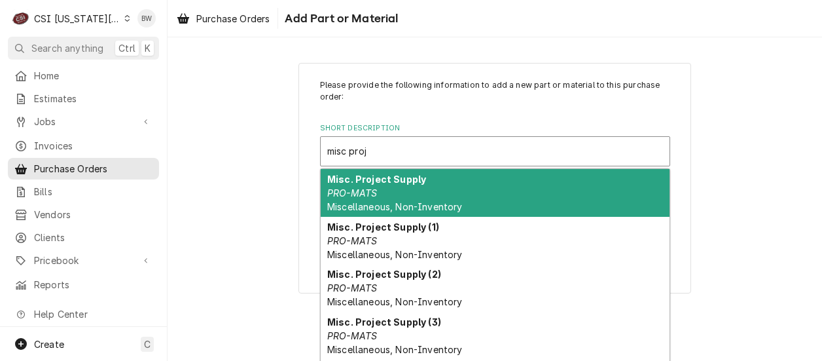
click at [357, 185] on div "Misc. Project Supply PRO-MATS Miscellaneous, Non-Inventory" at bounding box center [495, 193] width 349 height 48
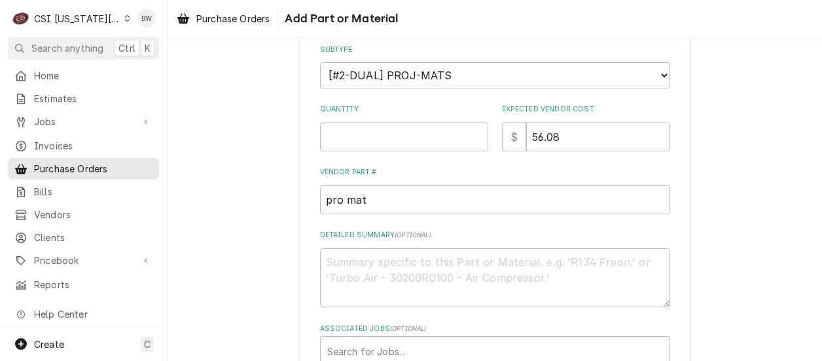
scroll to position [262, 0]
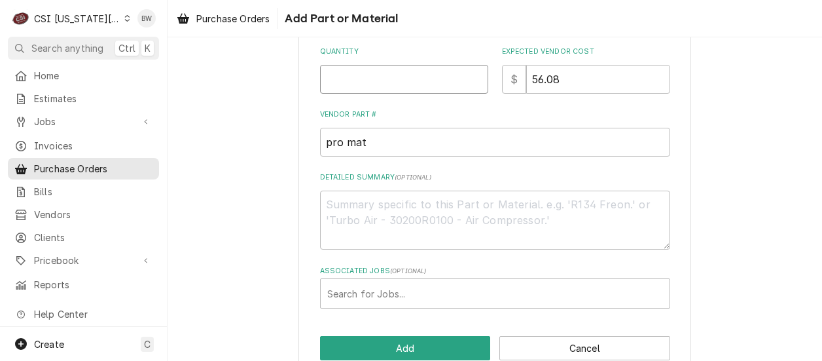
click at [336, 82] on input "Quantity" at bounding box center [404, 79] width 168 height 29
type textarea "x"
type input "1"
type textarea "x"
type input "0"
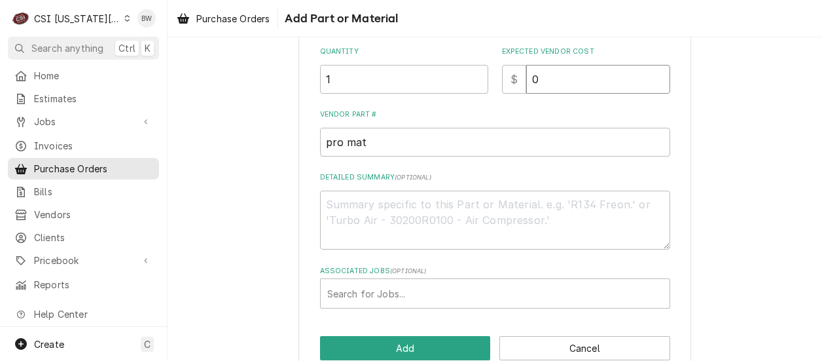
type textarea "x"
type input "00"
click at [355, 219] on textarea "Detailed Summary ( optional )" at bounding box center [495, 219] width 350 height 59
type textarea "x"
type textarea "J"
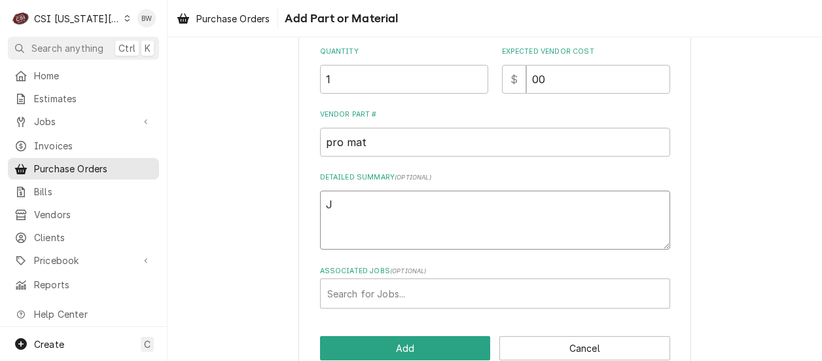
type textarea "x"
type textarea "Je"
type textarea "x"
type textarea "Jes"
type textarea "x"
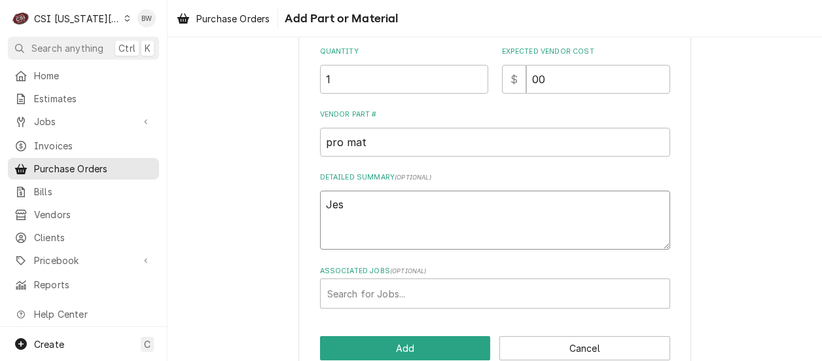
type textarea "Jess"
type textarea "x"
type textarea "Jesse"
type textarea "x"
type textarea "Jesse"
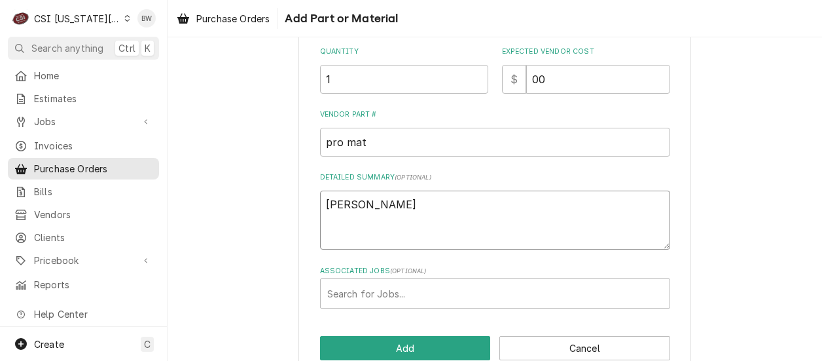
type textarea "x"
type textarea "[PERSON_NAME]"
type textarea "x"
type textarea "[PERSON_NAME]"
type textarea "x"
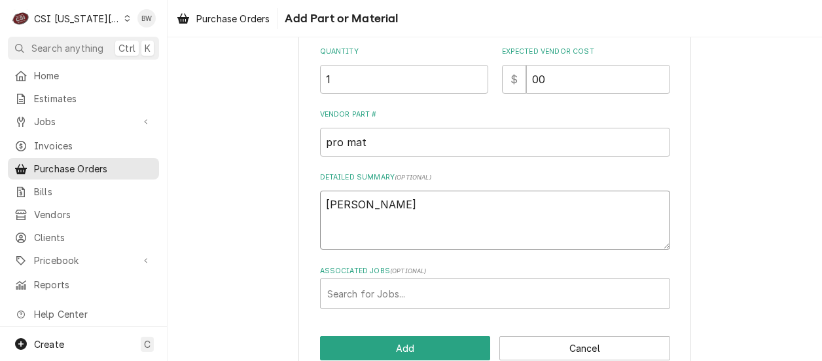
type textarea "[PERSON_NAME]"
click at [302, 258] on div "Please provide the following information to add a new part or material to this …" at bounding box center [494, 89] width 393 height 576
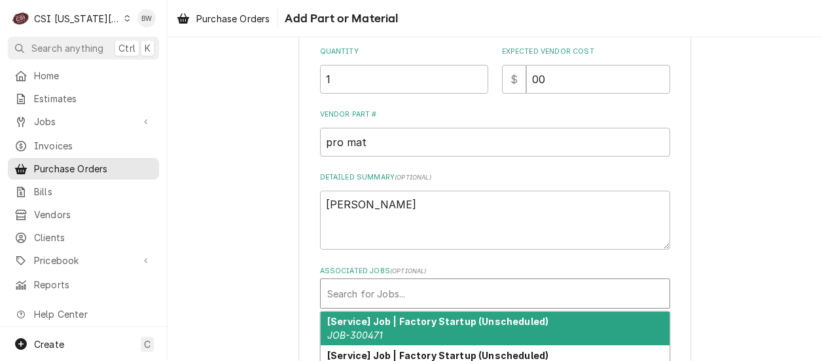
click at [342, 291] on div "Associated Jobs" at bounding box center [495, 293] width 336 height 24
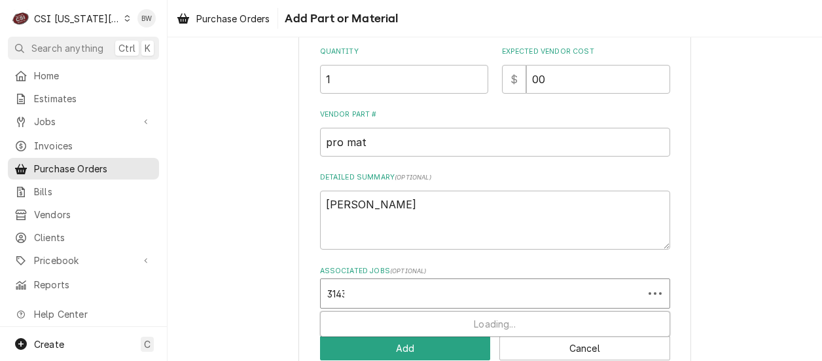
type input "31433"
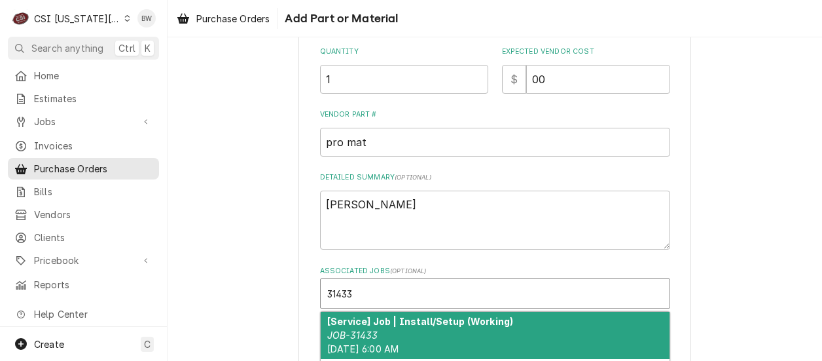
scroll to position [307, 0]
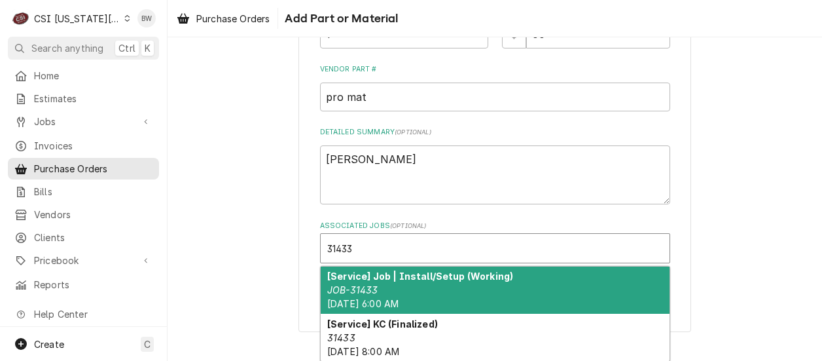
click at [342, 298] on span "Thu, Sep 11th, 2025 - 6:00 AM" at bounding box center [362, 303] width 71 height 11
type textarea "x"
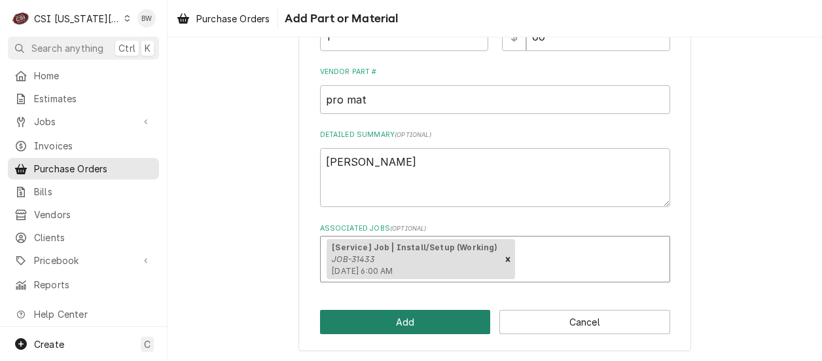
click at [372, 317] on button "Add" at bounding box center [405, 322] width 171 height 24
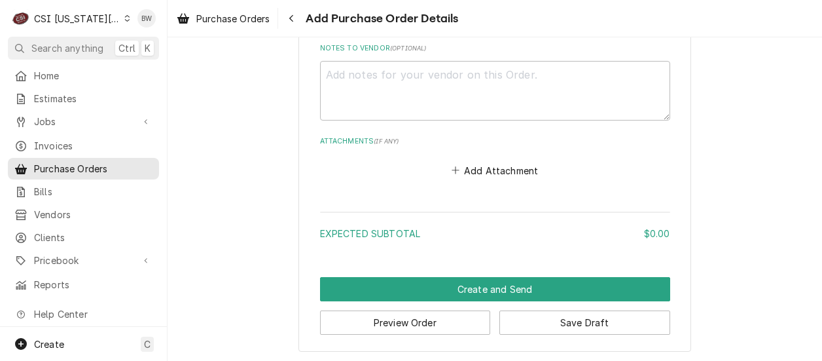
scroll to position [929, 0]
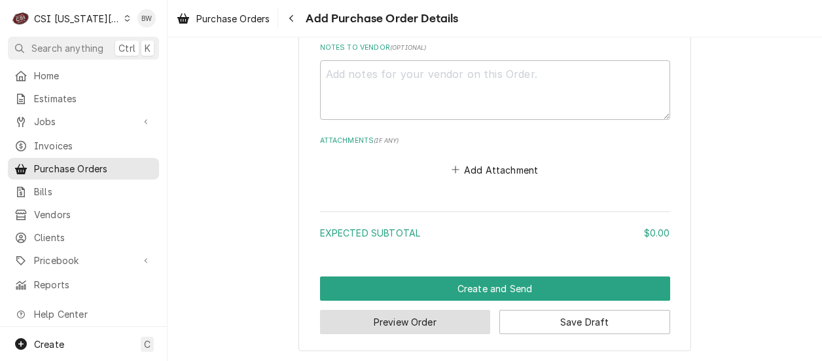
click at [378, 317] on button "Preview Order" at bounding box center [405, 322] width 171 height 24
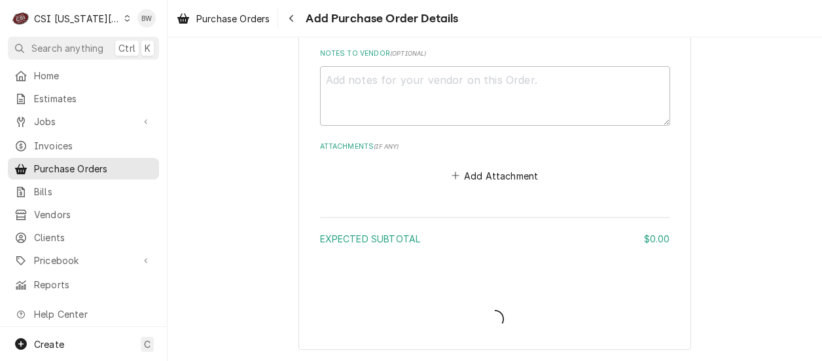
scroll to position [921, 0]
type textarea "x"
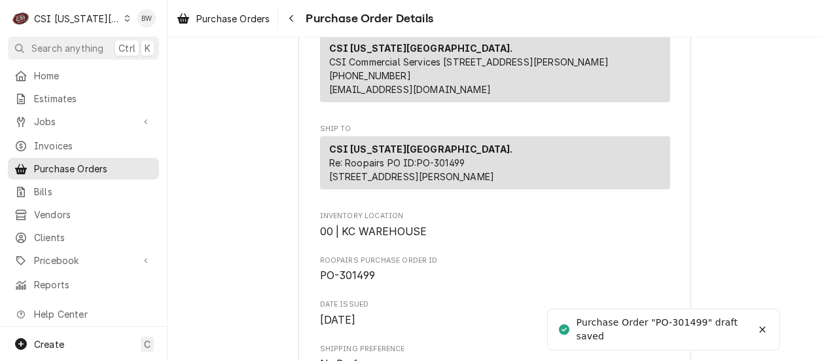
scroll to position [327, 0]
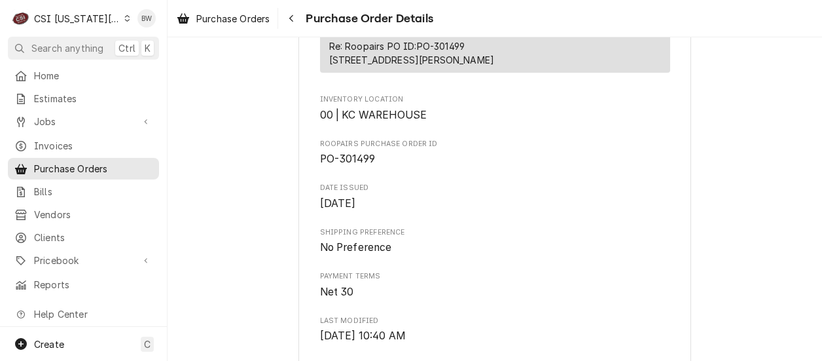
click at [111, 20] on div "C CSI Kansas City." at bounding box center [71, 18] width 126 height 26
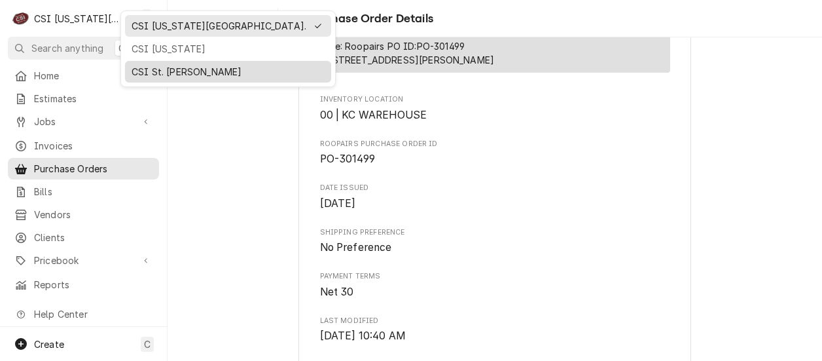
click at [154, 63] on div "CSI St. [PERSON_NAME]" at bounding box center [228, 71] width 201 height 16
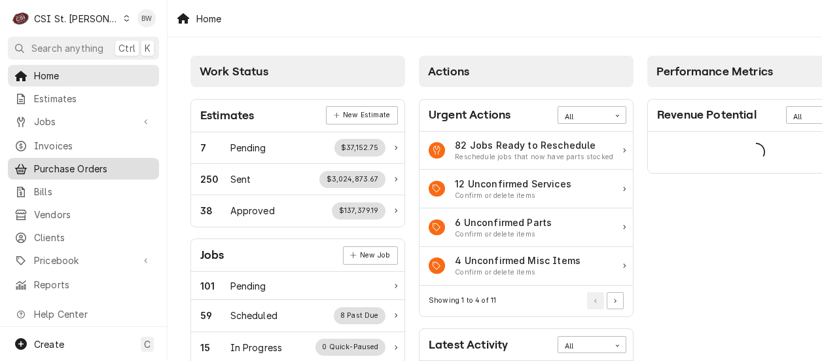
click at [66, 163] on span "Purchase Orders" at bounding box center [93, 169] width 118 height 14
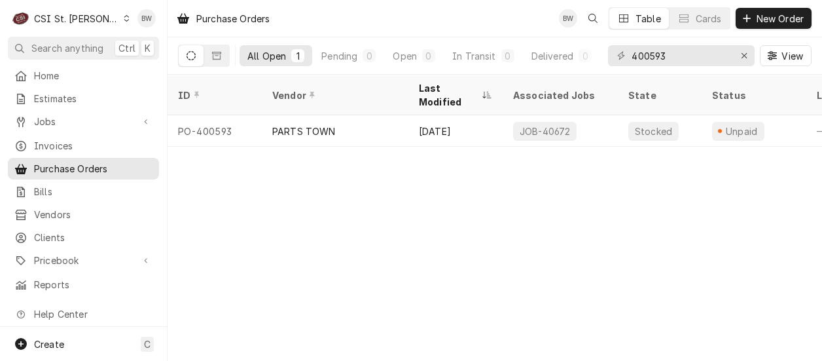
click at [124, 19] on icon "Dynamic Content Wrapper" at bounding box center [127, 18] width 6 height 7
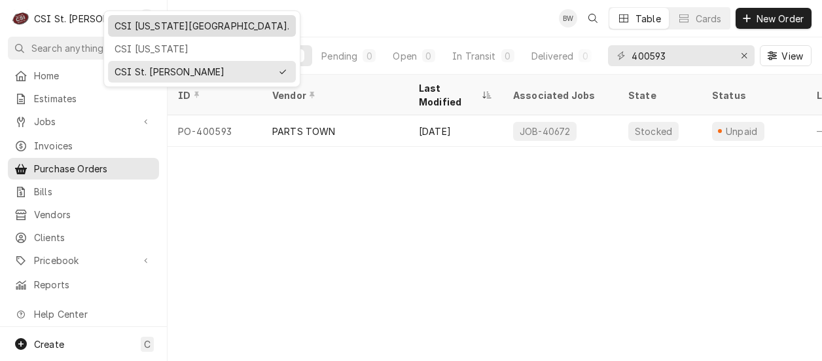
click at [125, 33] on div "CSI Kansas City." at bounding box center [202, 26] width 188 height 22
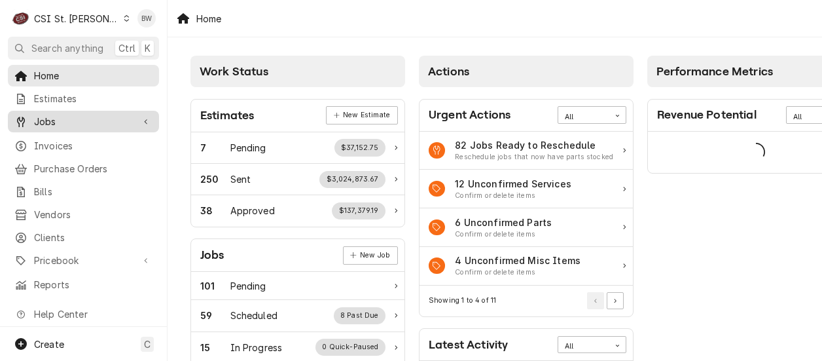
click at [71, 119] on span "Jobs" at bounding box center [83, 122] width 99 height 14
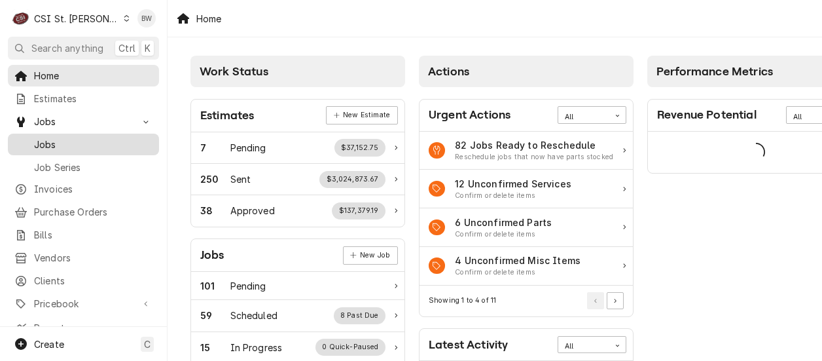
click at [62, 137] on span "Jobs" at bounding box center [93, 144] width 118 height 14
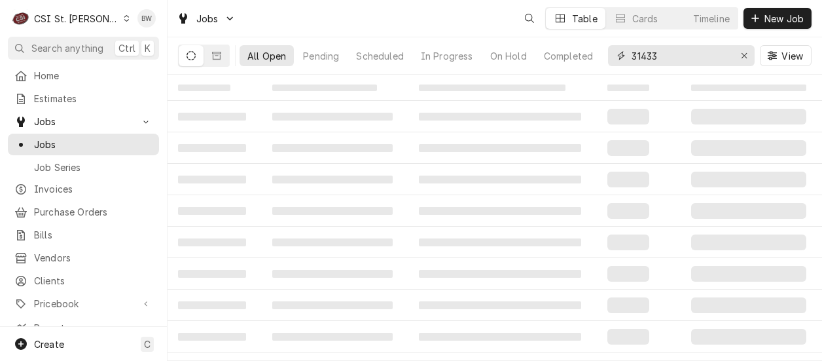
click at [615, 54] on div "31433" at bounding box center [681, 55] width 147 height 21
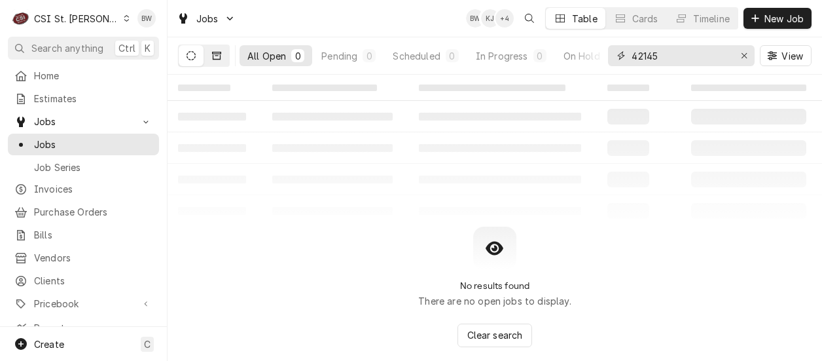
type input "42145"
click at [215, 58] on icon "Dynamic Content Wrapper" at bounding box center [216, 55] width 9 height 9
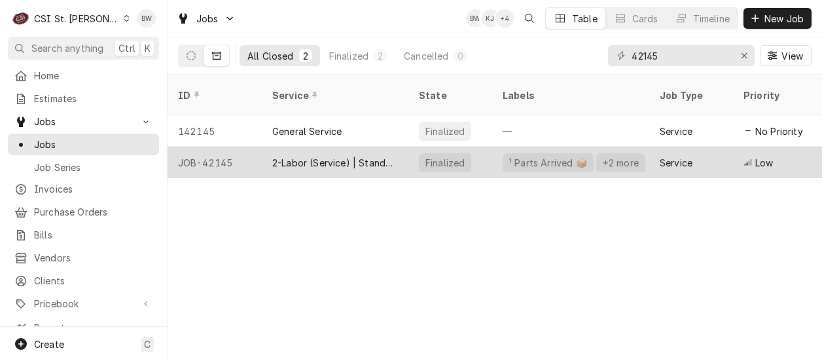
click at [221, 147] on div "JOB-42145" at bounding box center [215, 162] width 94 height 31
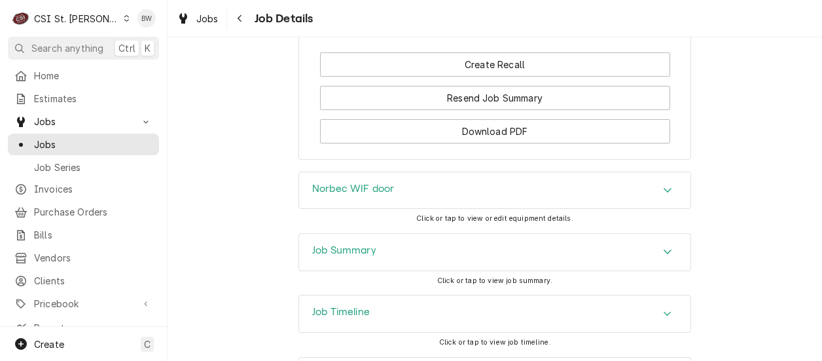
scroll to position [1723, 0]
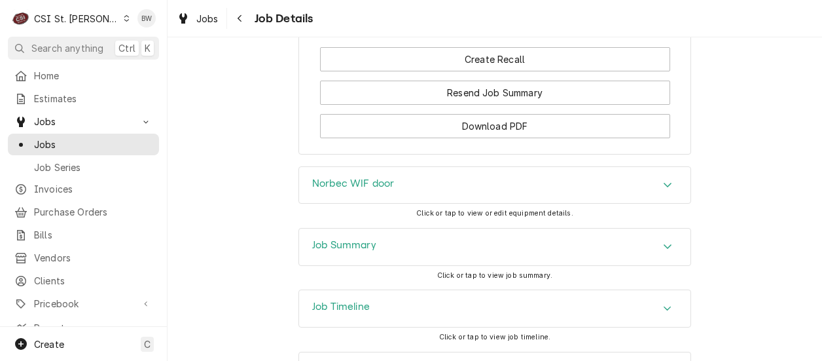
click at [321, 239] on div "Job Summary" at bounding box center [344, 247] width 64 height 16
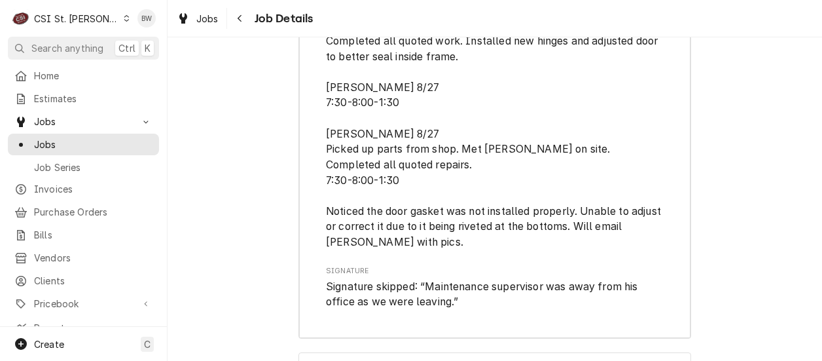
scroll to position [3425, 0]
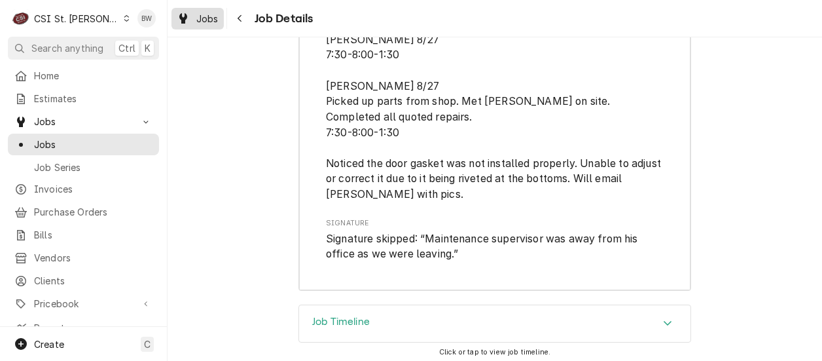
click at [215, 13] on span "Jobs" at bounding box center [207, 19] width 22 height 14
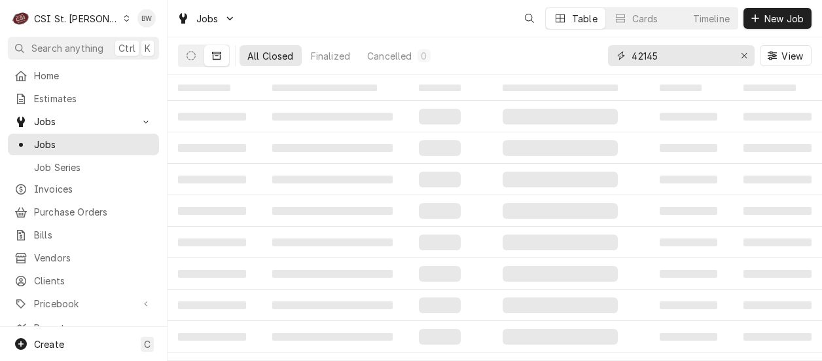
drag, startPoint x: 668, startPoint y: 60, endPoint x: 617, endPoint y: 58, distance: 50.4
click at [615, 58] on div "42145" at bounding box center [681, 55] width 147 height 21
type input "42251"
click at [190, 52] on icon "Dynamic Content Wrapper" at bounding box center [191, 55] width 9 height 9
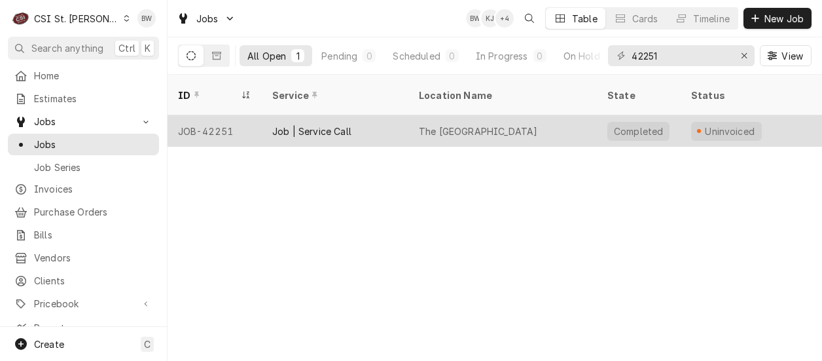
click at [223, 115] on div "JOB-42251" at bounding box center [215, 130] width 94 height 31
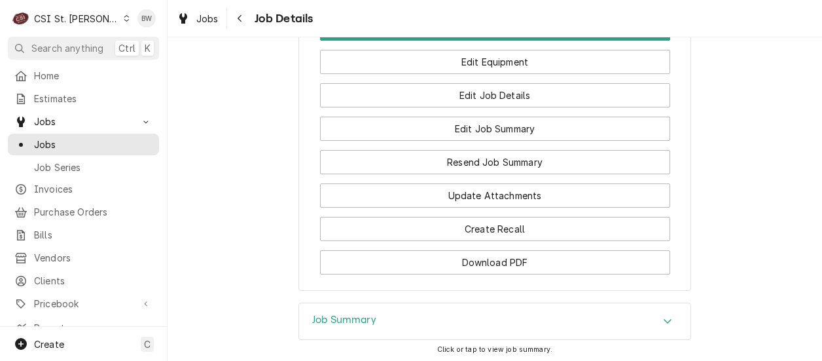
scroll to position [2151, 0]
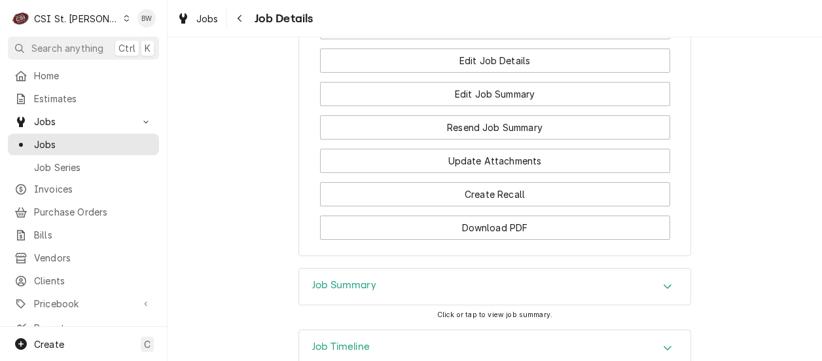
click at [325, 268] on div "Job Summary" at bounding box center [494, 286] width 391 height 37
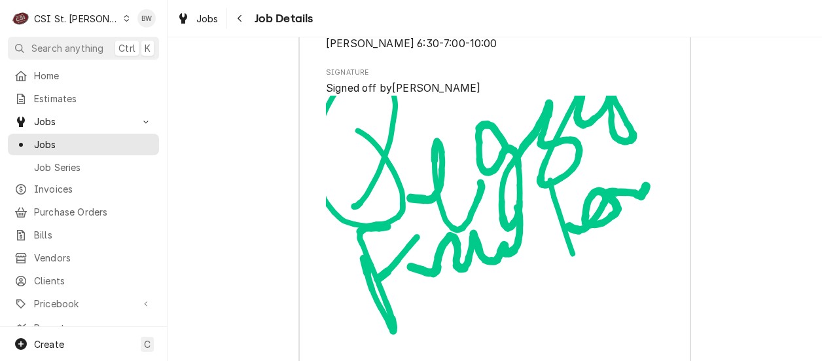
scroll to position [3725, 0]
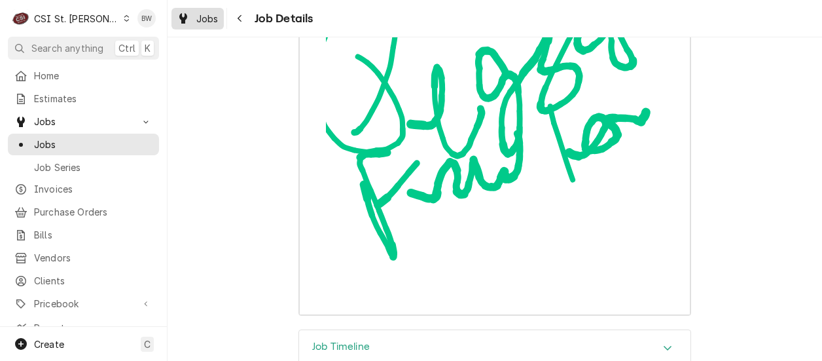
click at [211, 15] on span "Jobs" at bounding box center [207, 19] width 22 height 14
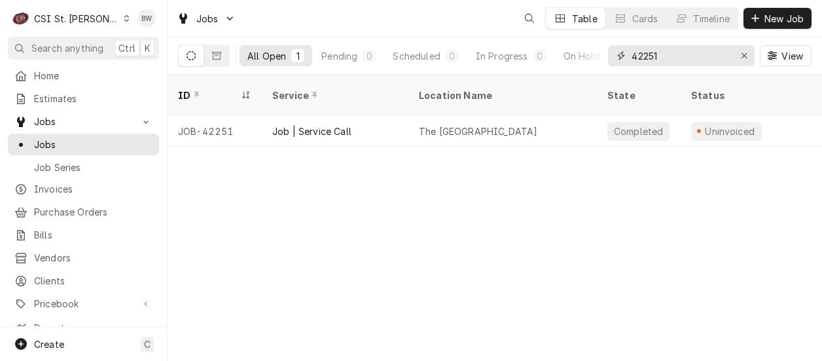
drag, startPoint x: 670, startPoint y: 60, endPoint x: 615, endPoint y: 54, distance: 55.4
click at [615, 54] on div "42251" at bounding box center [681, 55] width 147 height 21
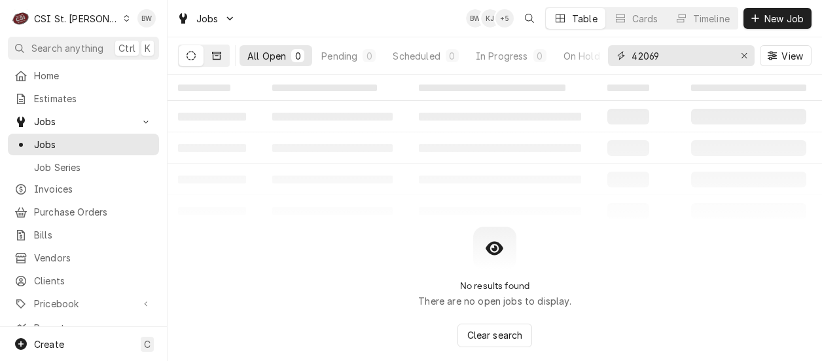
type input "42069"
click at [215, 59] on icon "Dynamic Content Wrapper" at bounding box center [216, 56] width 9 height 8
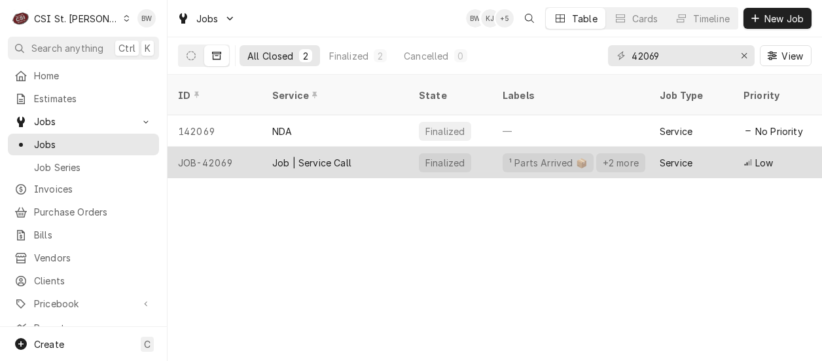
click at [219, 147] on div "JOB-42069" at bounding box center [215, 162] width 94 height 31
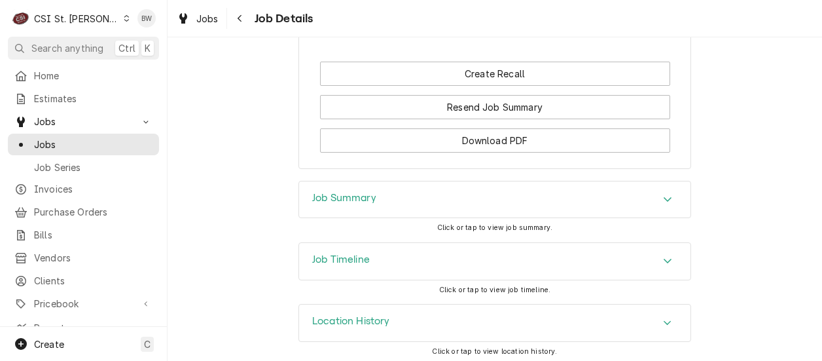
scroll to position [1735, 0]
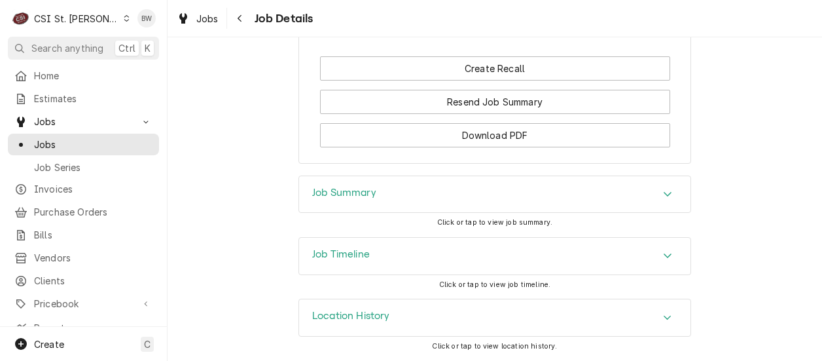
click at [313, 190] on h3 "Job Summary" at bounding box center [344, 193] width 64 height 12
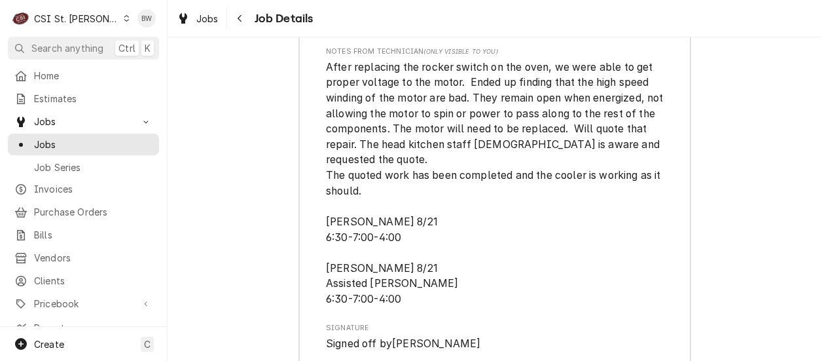
scroll to position [4026, 0]
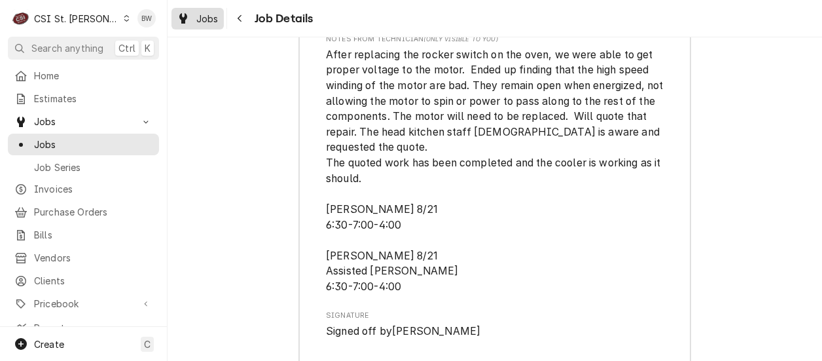
click at [209, 21] on span "Jobs" at bounding box center [207, 19] width 22 height 14
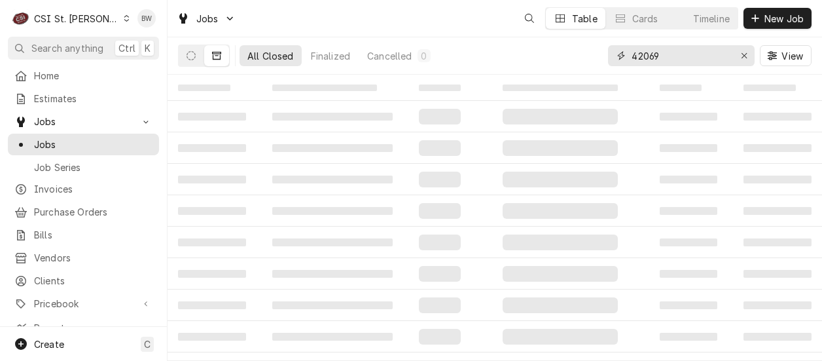
drag, startPoint x: 672, startPoint y: 54, endPoint x: 610, endPoint y: 52, distance: 62.2
click at [610, 52] on div "42069" at bounding box center [681, 55] width 147 height 21
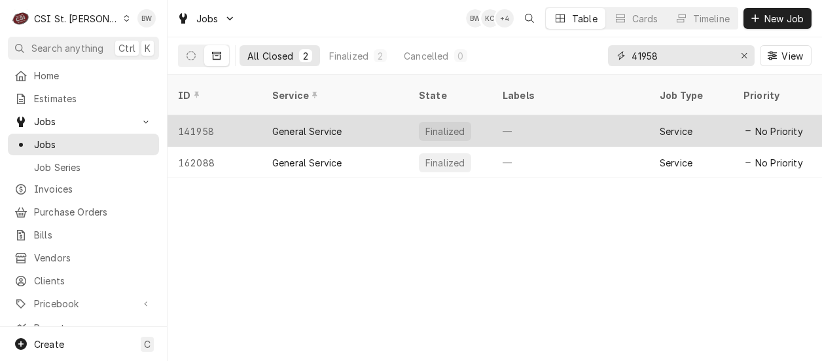
type input "41958"
click at [203, 115] on div "141958" at bounding box center [215, 130] width 94 height 31
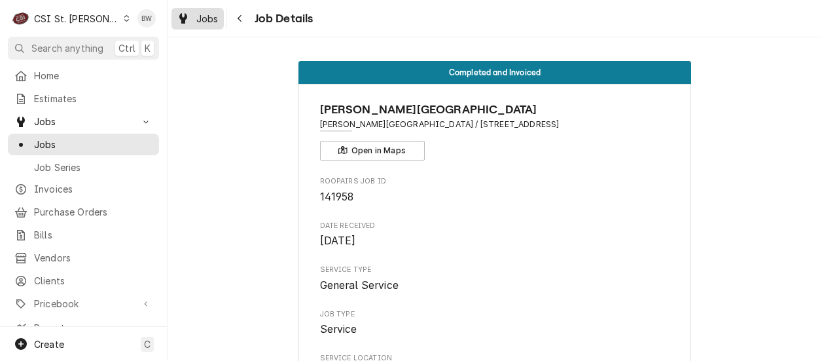
drag, startPoint x: 0, startPoint y: 0, endPoint x: 201, endPoint y: 16, distance: 201.5
click at [201, 16] on span "Jobs" at bounding box center [207, 19] width 22 height 14
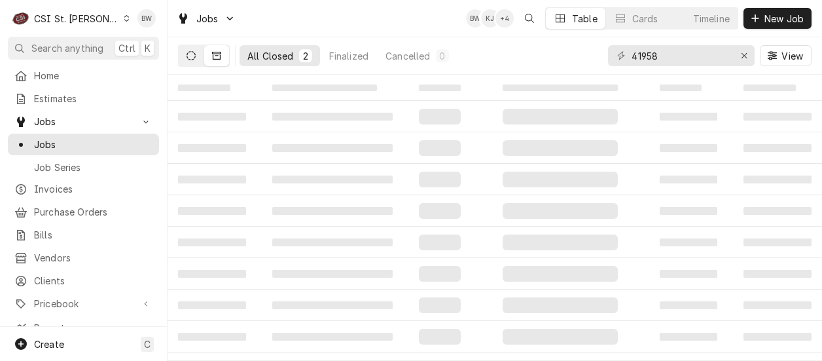
click at [192, 58] on icon "Dynamic Content Wrapper" at bounding box center [191, 55] width 9 height 9
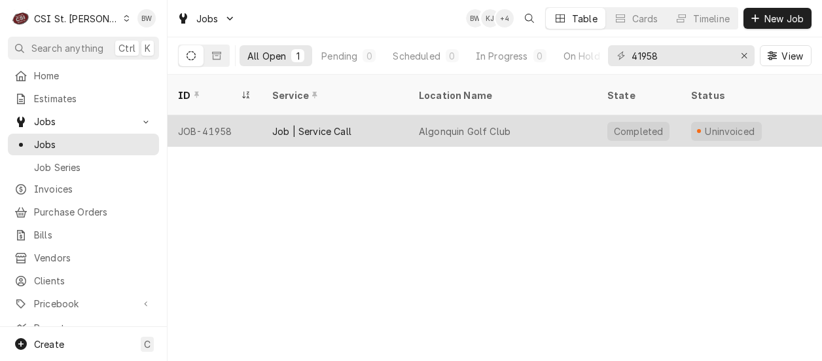
click at [226, 115] on div "JOB-41958" at bounding box center [215, 130] width 94 height 31
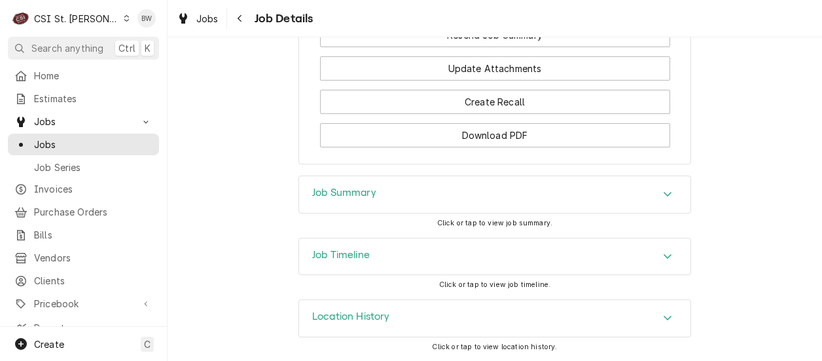
scroll to position [1613, 0]
click at [312, 192] on h3 "Job Summary" at bounding box center [344, 193] width 64 height 12
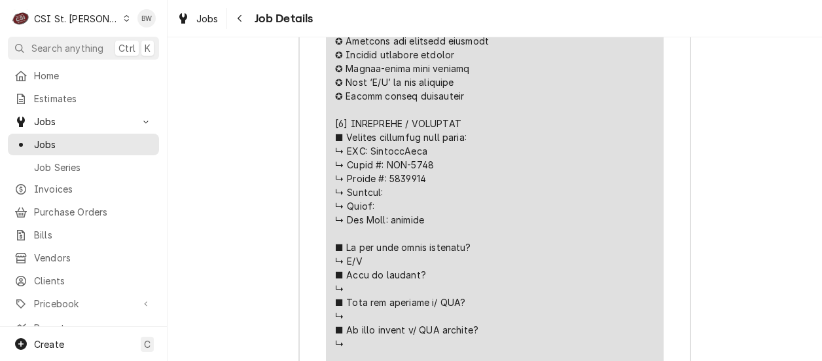
scroll to position [2202, 0]
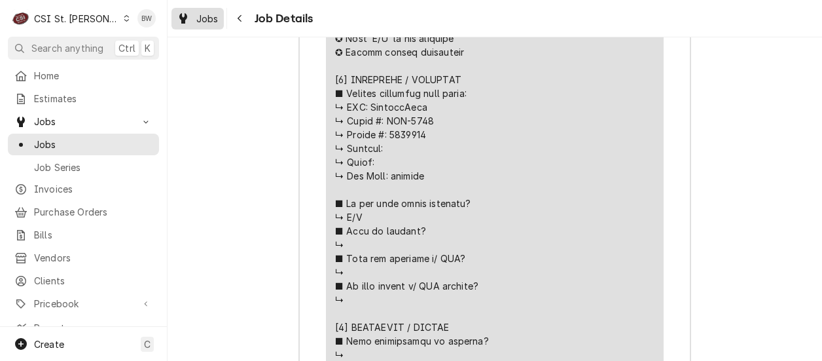
click at [211, 20] on span "Jobs" at bounding box center [207, 19] width 22 height 14
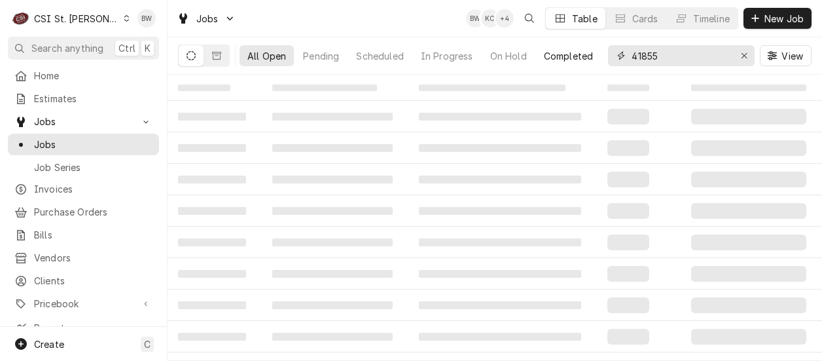
drag, startPoint x: 668, startPoint y: 56, endPoint x: 567, endPoint y: 56, distance: 101.4
click at [615, 56] on div "41855" at bounding box center [681, 55] width 147 height 21
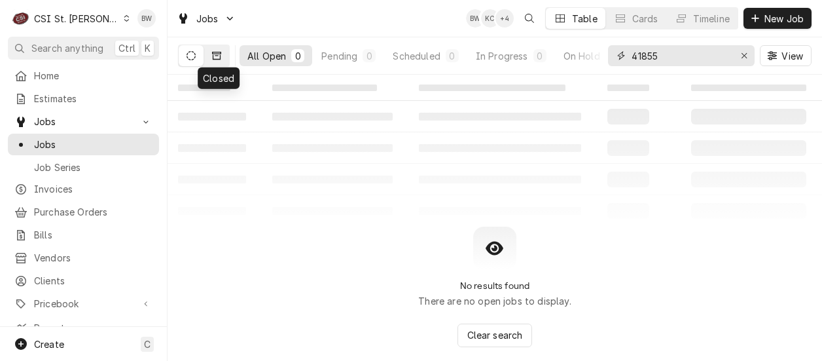
type input "41855"
click at [215, 53] on icon "Dynamic Content Wrapper" at bounding box center [216, 56] width 9 height 8
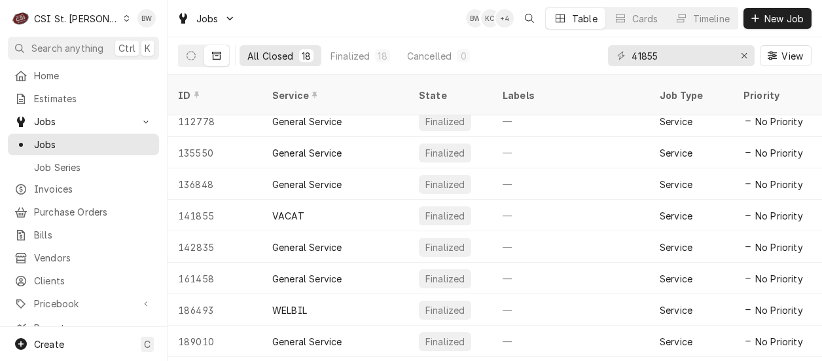
scroll to position [313, 0]
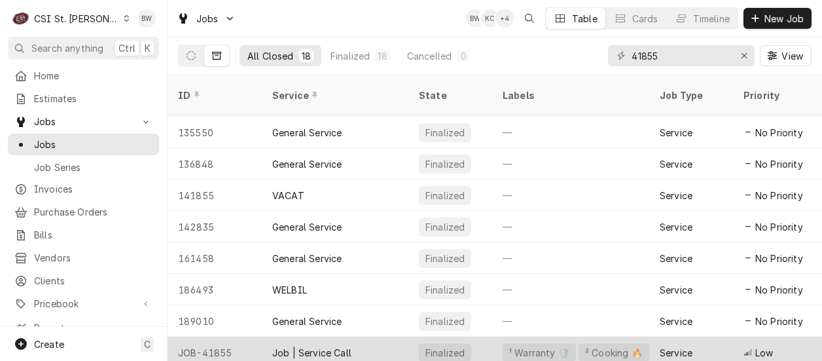
click at [227, 336] on div "JOB-41855" at bounding box center [215, 351] width 94 height 31
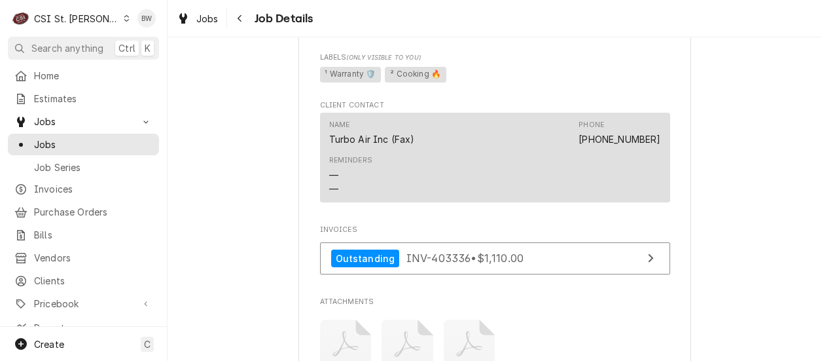
scroll to position [1029, 0]
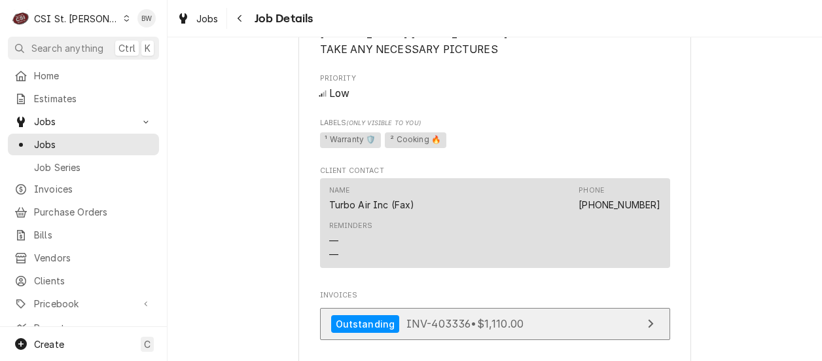
click at [417, 330] on span "INV-403336 • $1,110.00" at bounding box center [464, 323] width 117 height 13
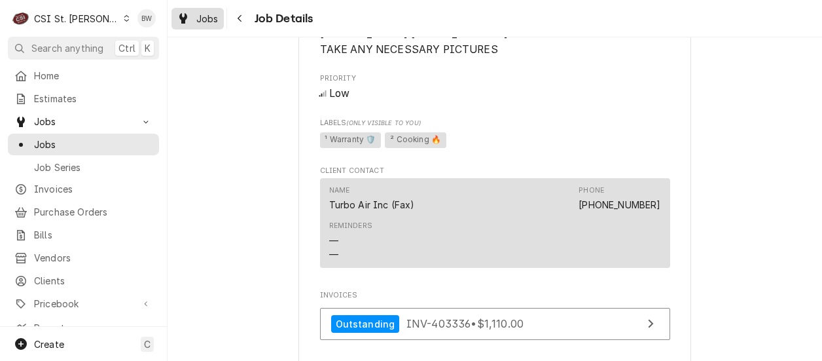
click at [175, 19] on div "Jobs" at bounding box center [197, 18] width 47 height 16
click at [206, 18] on span "Jobs" at bounding box center [207, 19] width 22 height 14
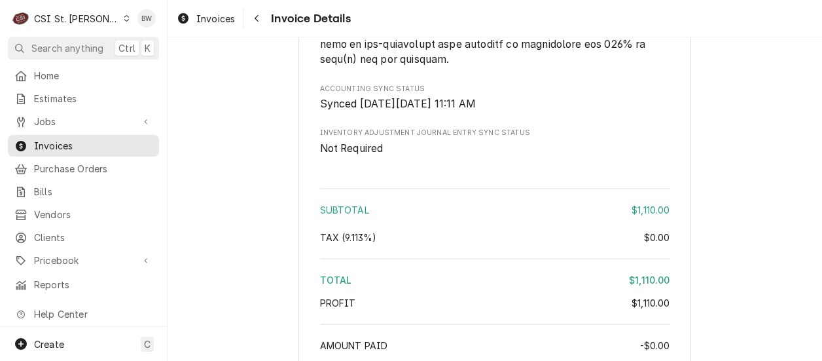
scroll to position [2389, 0]
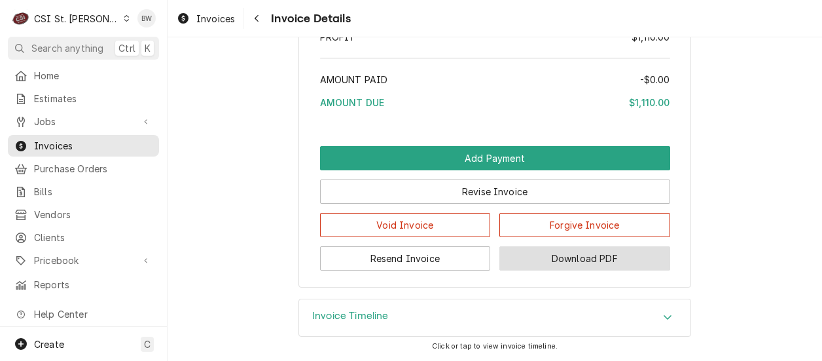
click at [538, 253] on button "Download PDF" at bounding box center [584, 258] width 171 height 24
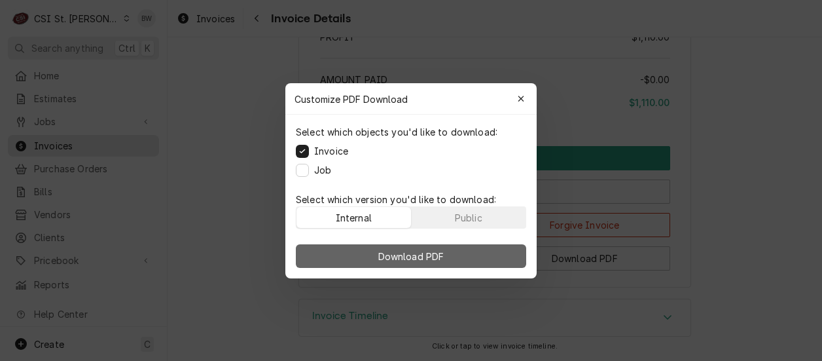
click at [396, 253] on span "Download PDF" at bounding box center [411, 256] width 71 height 14
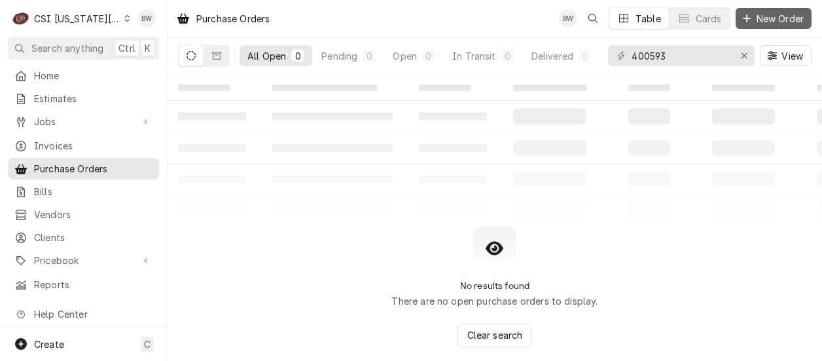
click at [779, 17] on span "New Order" at bounding box center [780, 19] width 52 height 14
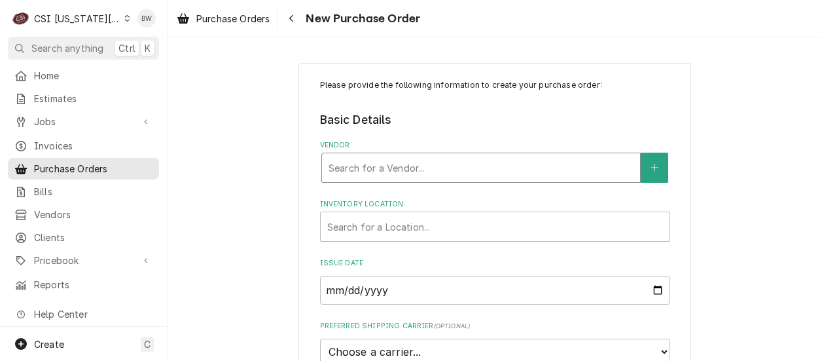
click at [342, 164] on div "Vendor" at bounding box center [481, 168] width 305 height 24
type input "key"
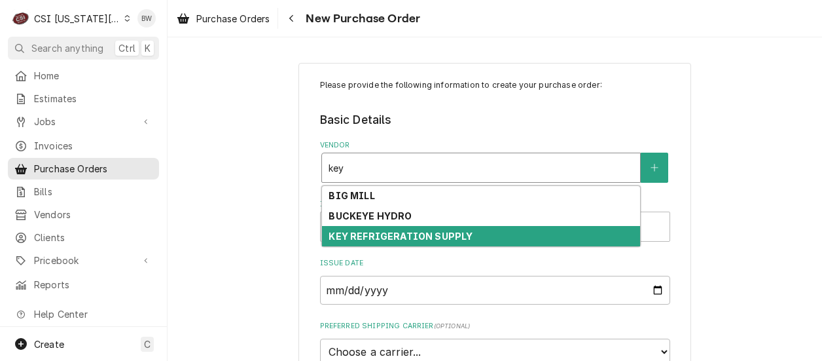
click at [363, 232] on strong "KEY REFRIGERATION SUPPLY" at bounding box center [401, 235] width 144 height 11
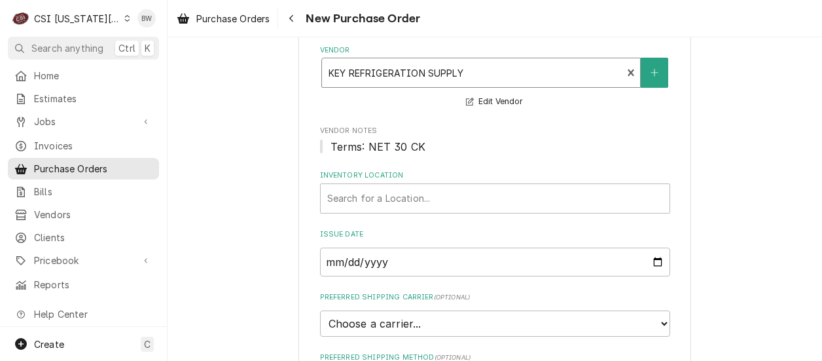
scroll to position [131, 0]
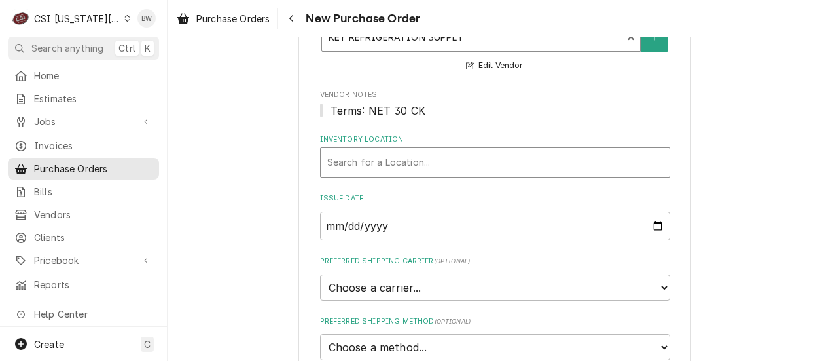
click at [346, 169] on div "Inventory Location" at bounding box center [495, 163] width 336 height 24
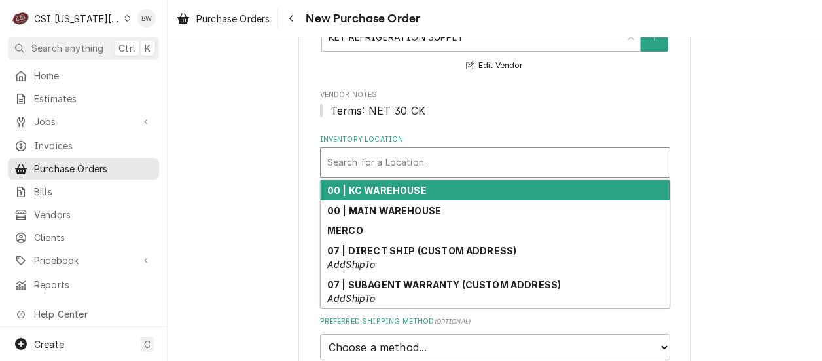
click at [359, 190] on strong "00 | KC WAREHOUSE" at bounding box center [376, 190] width 99 height 11
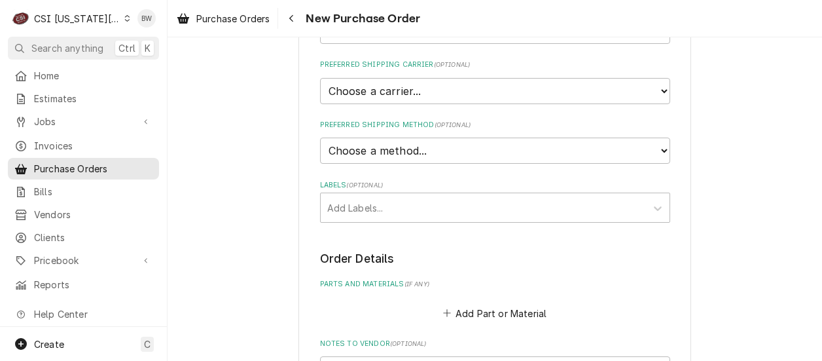
scroll to position [393, 0]
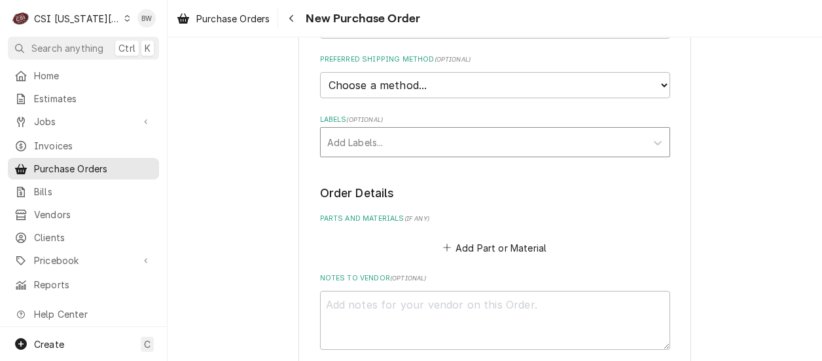
click at [368, 145] on div "Labels" at bounding box center [483, 142] width 312 height 24
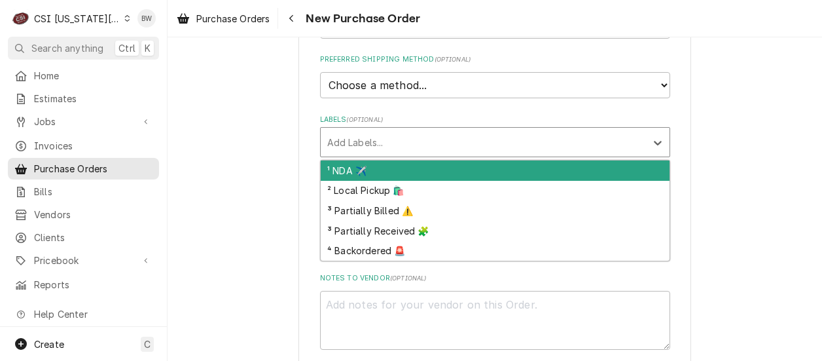
click at [365, 166] on div "¹ NDA ✈️" at bounding box center [495, 170] width 349 height 20
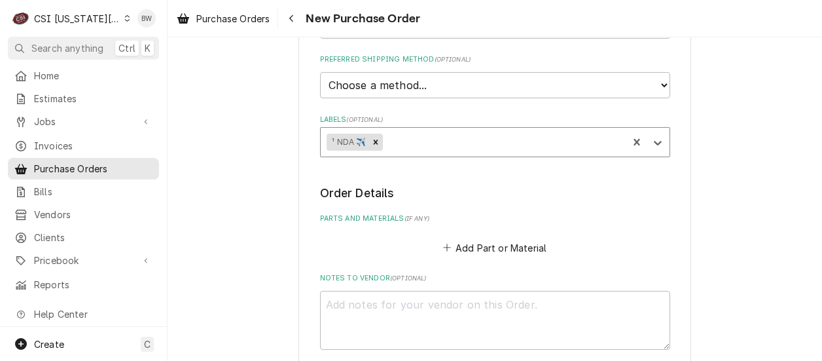
click at [365, 166] on div "Please provide the following information to create your purchase order: Basic D…" at bounding box center [495, 48] width 350 height 723
click at [378, 145] on div "Remove ¹ NDA ✈️" at bounding box center [375, 142] width 14 height 17
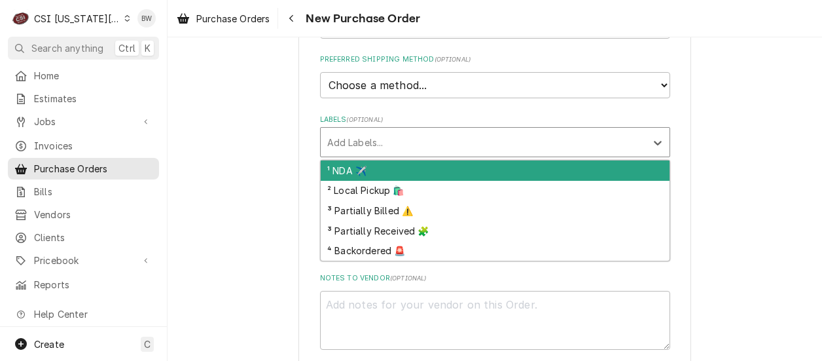
click at [375, 145] on div "Labels" at bounding box center [483, 142] width 312 height 24
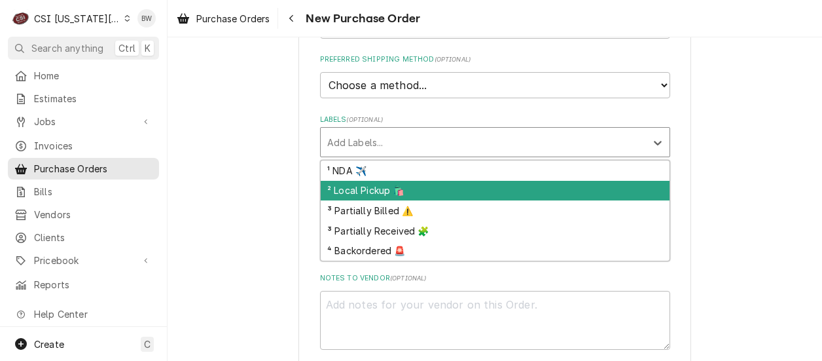
click at [363, 190] on div "² Local Pickup 🛍️" at bounding box center [495, 191] width 349 height 20
type textarea "x"
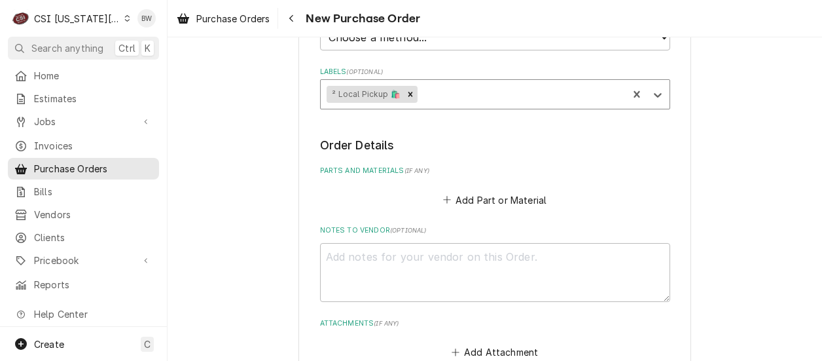
scroll to position [458, 0]
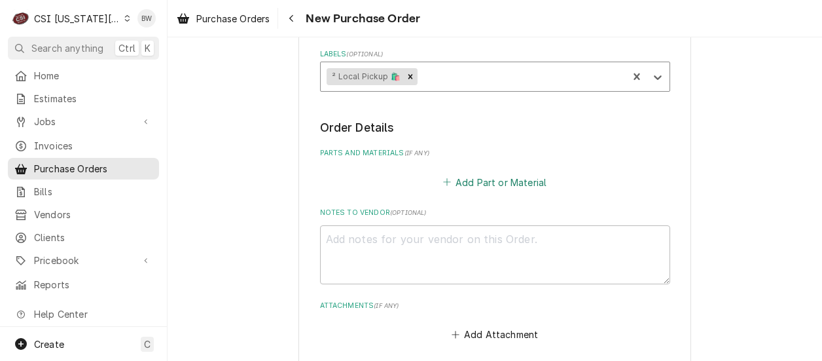
click at [471, 183] on button "Add Part or Material" at bounding box center [494, 182] width 108 height 18
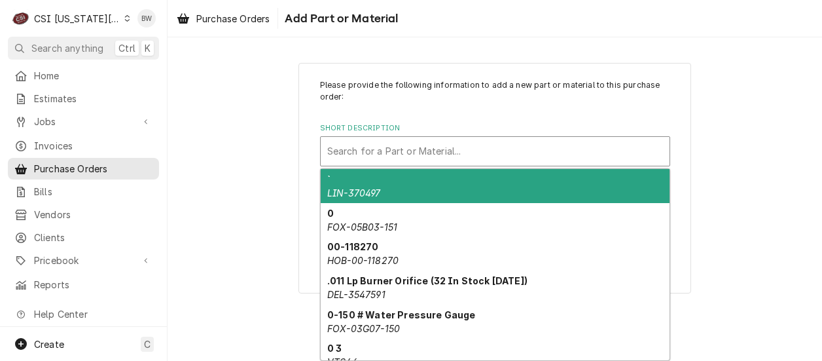
click at [345, 149] on div "Short Description" at bounding box center [495, 151] width 336 height 24
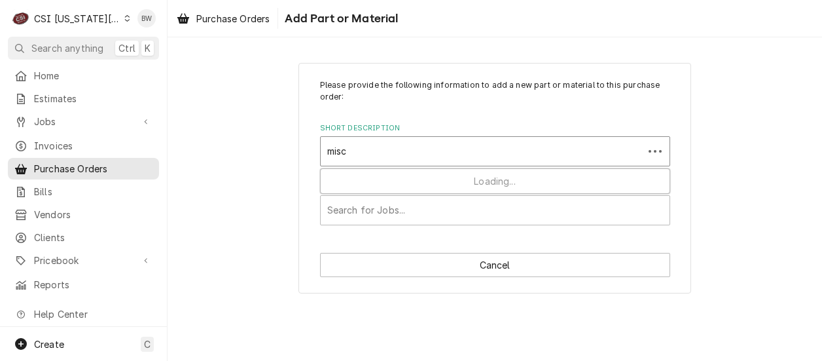
type input "misc p"
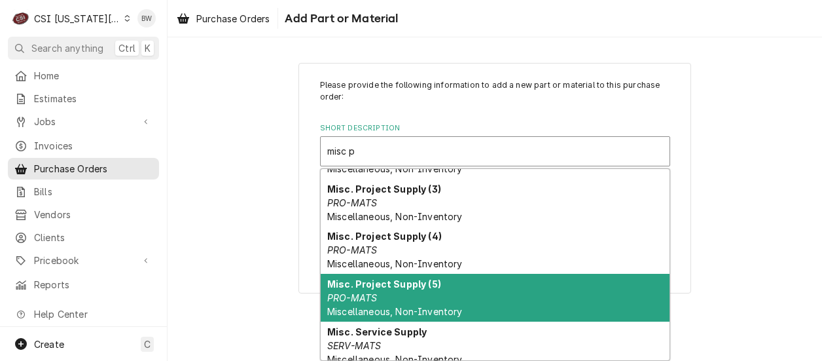
scroll to position [270, 0]
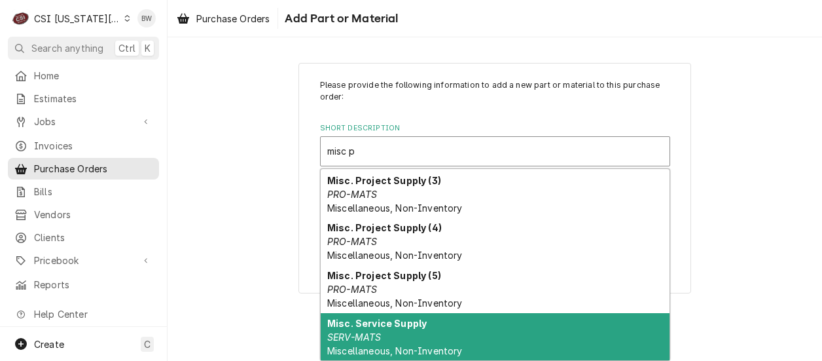
click at [370, 315] on div "Misc. Service Supply SERV-MATS Miscellaneous, Non-Inventory" at bounding box center [495, 337] width 349 height 48
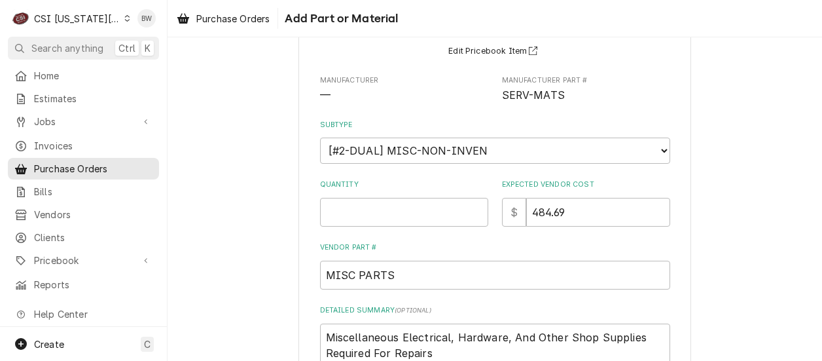
scroll to position [131, 0]
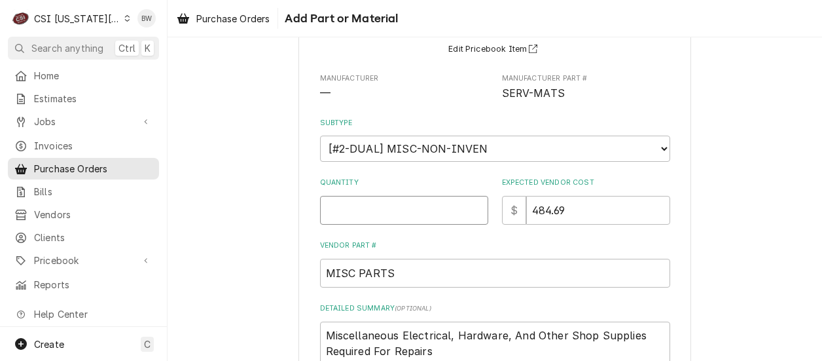
click at [329, 211] on input "Quantity" at bounding box center [404, 210] width 168 height 29
type textarea "x"
type input "1"
type textarea "x"
type input "0"
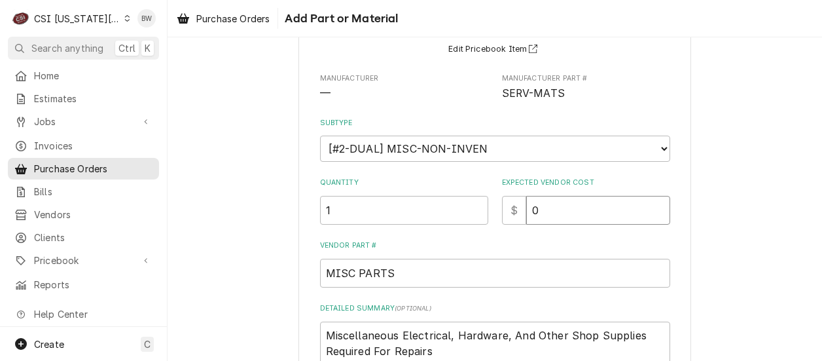
type textarea "x"
type input "00"
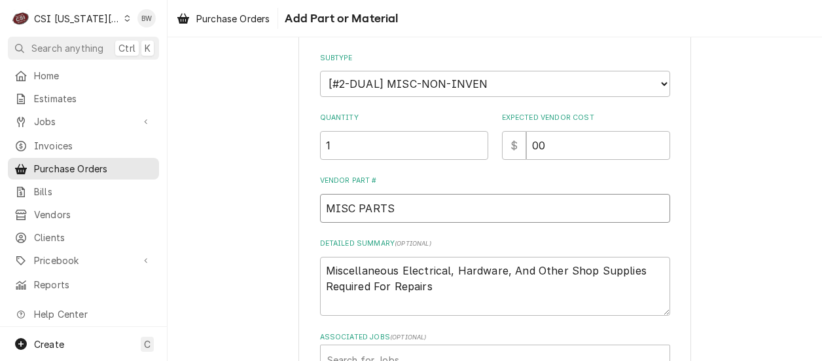
scroll to position [196, 0]
click at [439, 289] on textarea "Miscellaneous Electrical, Hardware, And Other Shop Supplies Required For Repairs" at bounding box center [495, 285] width 350 height 59
type textarea "x"
type textarea "Miscellaneous Electrical, Hardware, And Other Shop Supplies Required For Repairs"
type textarea "x"
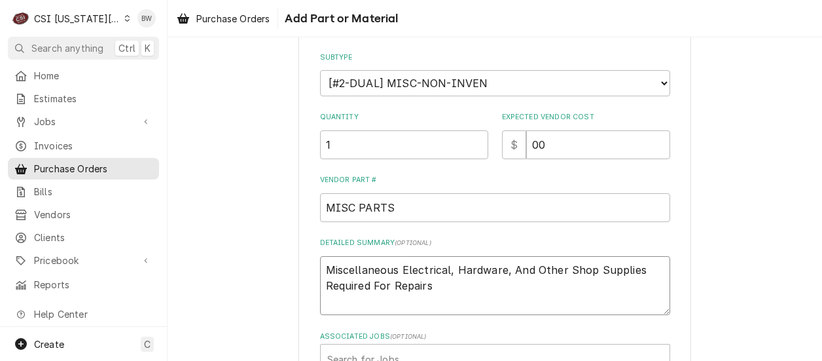
type textarea "Miscellaneous Electrical, Hardware, And Other Shop Supplies Required For Repairs"
type textarea "x"
type textarea "Miscellaneous Electrical, Hardware, And Other Shop Supplies Required For Repair…"
type textarea "x"
type textarea "Miscellaneous Electrical, Hardware, And Other Shop Supplies Required For Repair…"
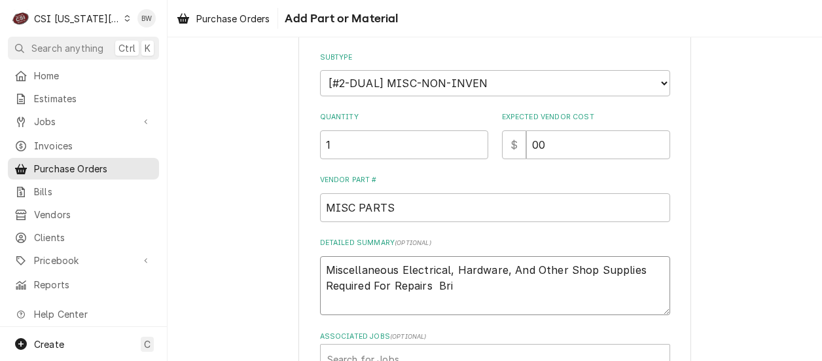
type textarea "x"
type textarea "Miscellaneous Electrical, Hardware, And Other Shop Supplies Required For Repair…"
type textarea "x"
type textarea "Miscellaneous Electrical, Hardware, And Other Shop Supplies Required For Repair…"
type textarea "x"
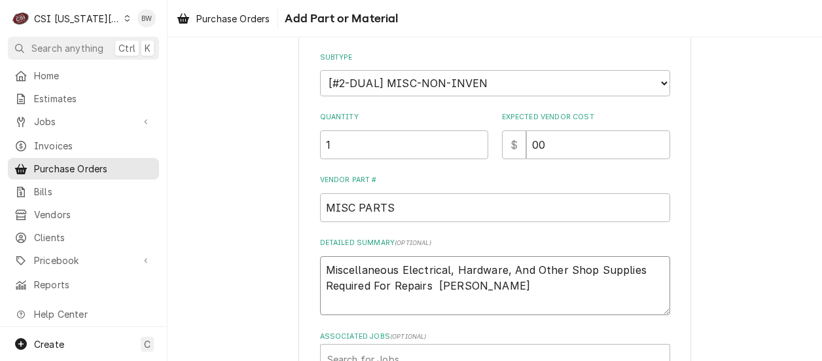
type textarea "Miscellaneous Electrical, Hardware, And Other Shop Supplies Required For Repair…"
type textarea "x"
type textarea "Miscellaneous Electrical, Hardware, And Other Shop Supplies Required For Repair…"
type textarea "x"
type textarea "Miscellaneous Electrical, Hardware, And Other Shop Supplies Required For Repair…"
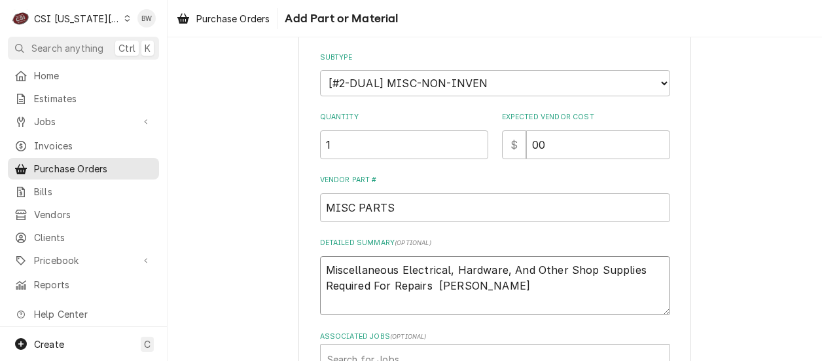
type textarea "x"
type textarea "Miscellaneous Electrical, Hardware, And Other Shop Supplies Required For Repair…"
type textarea "x"
type textarea "Miscellaneous Electrical, Hardware, And Other Shop Supplies Required For Repair…"
type textarea "x"
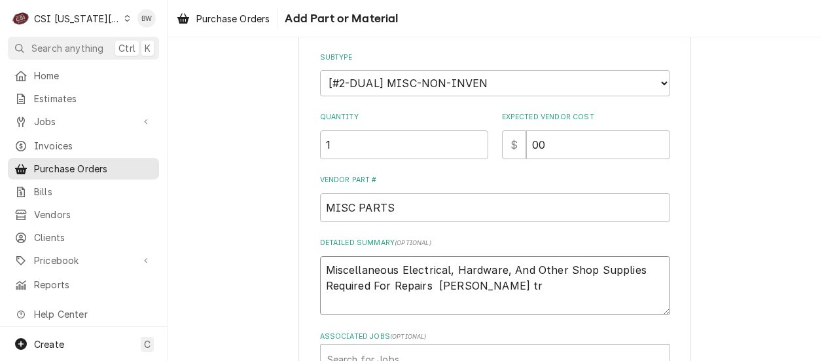
type textarea "Miscellaneous Electrical, Hardware, And Other Shop Supplies Required For Repair…"
type textarea "x"
type textarea "Miscellaneous Electrical, Hardware, And Other Shop Supplies Required For Repair…"
type textarea "x"
type textarea "Miscellaneous Electrical, Hardware, And Other Shop Supplies Required For Repair…"
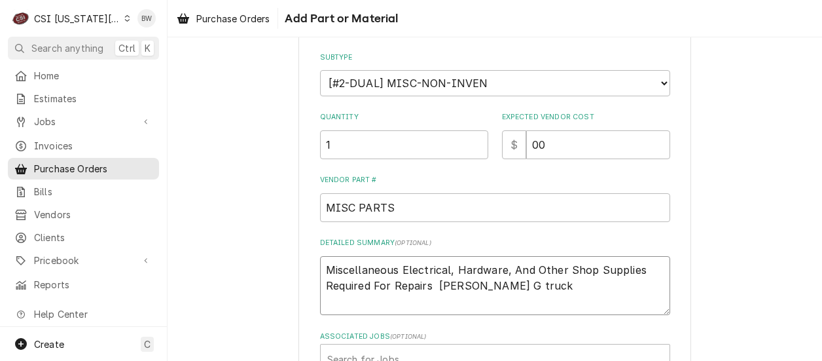
type textarea "x"
type textarea "Miscellaneous Electrical, Hardware, And Other Shop Supplies Required For Repair…"
type textarea "x"
type textarea "Miscellaneous Electrical, Hardware, And Other Shop Supplies Required For Repair…"
type textarea "x"
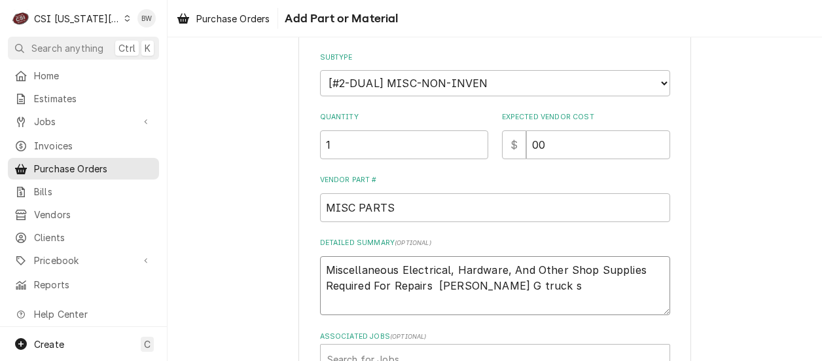
type textarea "Miscellaneous Electrical, Hardware, And Other Shop Supplies Required For Repair…"
type textarea "x"
type textarea "Miscellaneous Electrical, Hardware, And Other Shop Supplies Required For Repair…"
type textarea "x"
type textarea "Miscellaneous Electrical, Hardware, And Other Shop Supplies Required For Repair…"
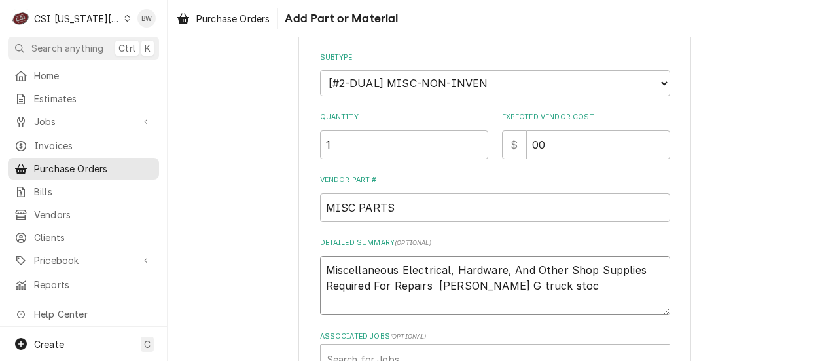
type textarea "x"
type textarea "Miscellaneous Electrical, Hardware, And Other Shop Supplies Required For Repair…"
type textarea "x"
type textarea "Miscellaneous Electrical, Hardware, And Other Shop Supplies Required For Repair…"
type textarea "x"
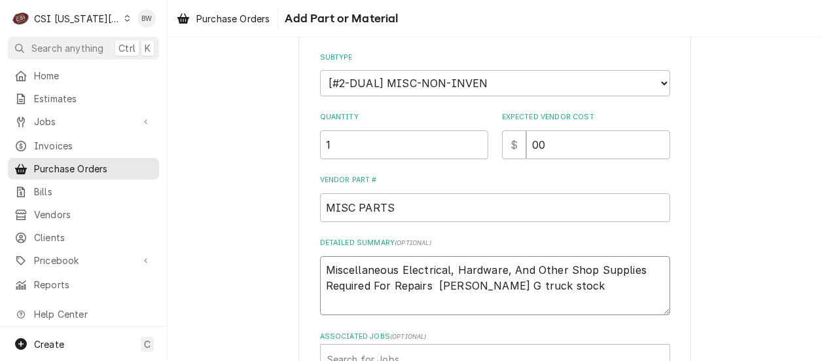
type textarea "Miscellaneous Electrical, Hardware, And Other Shop Supplies Required For Repair…"
type textarea "x"
type textarea "Miscellaneous Electrical, Hardware, And Other Shop Supplies Required For Repair…"
type textarea "x"
type textarea "Miscellaneous Electrical, Hardware, And Other Shop Supplies Required For Repair…"
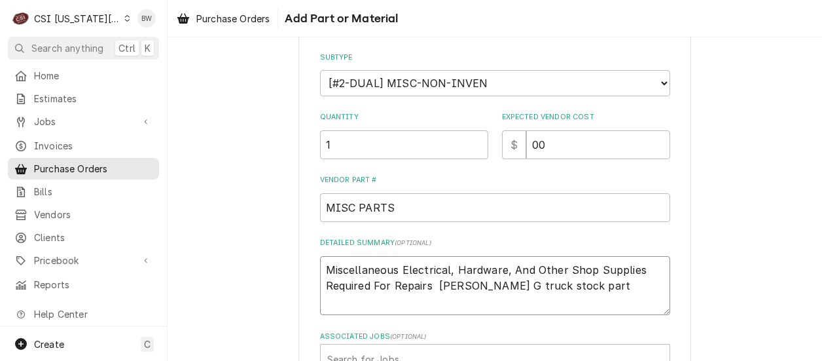
type textarea "x"
type textarea "Miscellaneous Electrical, Hardware, And Other Shop Supplies Required For Repair…"
drag, startPoint x: 423, startPoint y: 288, endPoint x: 303, endPoint y: 263, distance: 122.3
click at [303, 263] on div "Please provide the following information to add a new part or material to this …" at bounding box center [494, 154] width 393 height 576
type textarea "x"
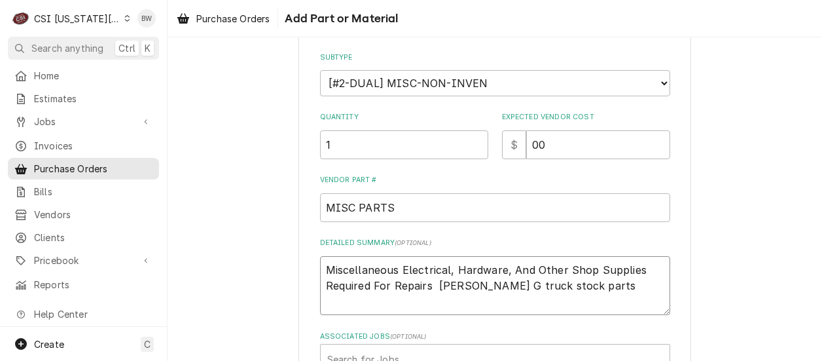
type textarea "s Brian G truck stock parts"
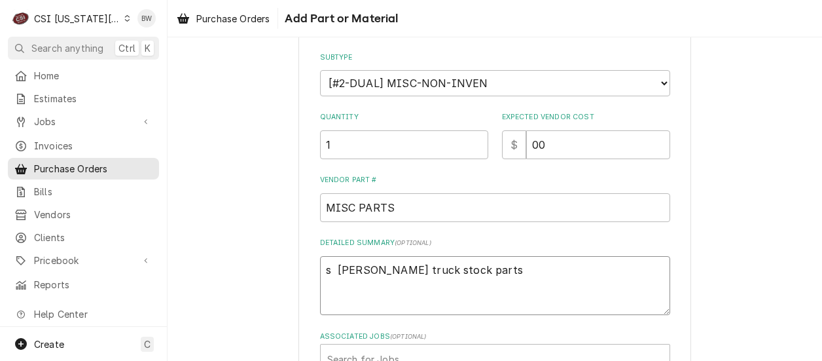
type textarea "x"
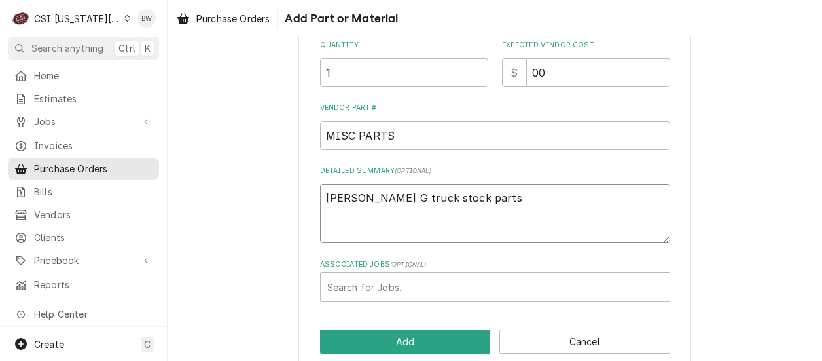
scroll to position [288, 0]
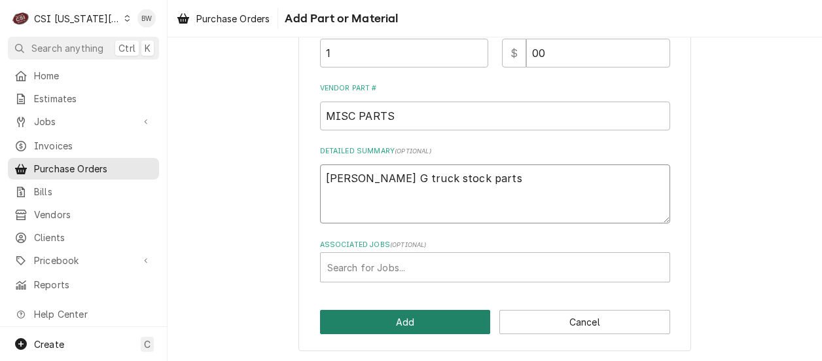
type textarea "[PERSON_NAME] G truck stock parts"
click at [392, 319] on button "Add" at bounding box center [405, 322] width 171 height 24
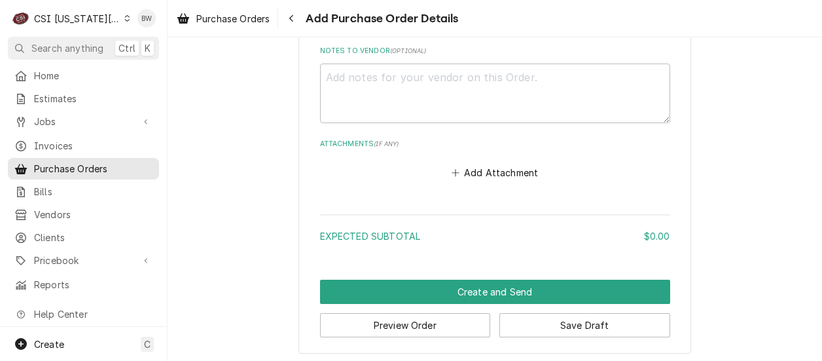
scroll to position [888, 0]
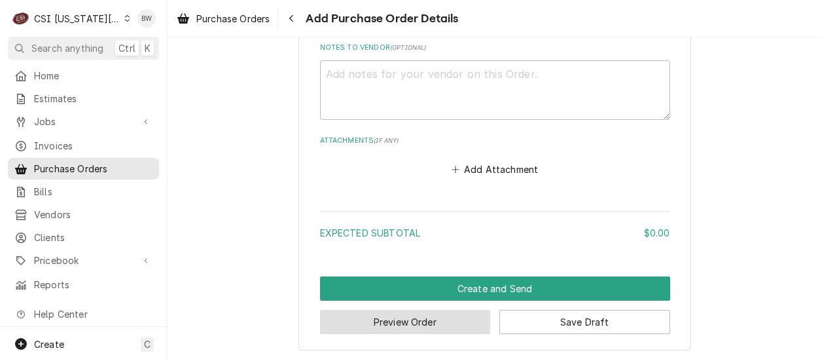
click at [378, 321] on button "Preview Order" at bounding box center [405, 322] width 171 height 24
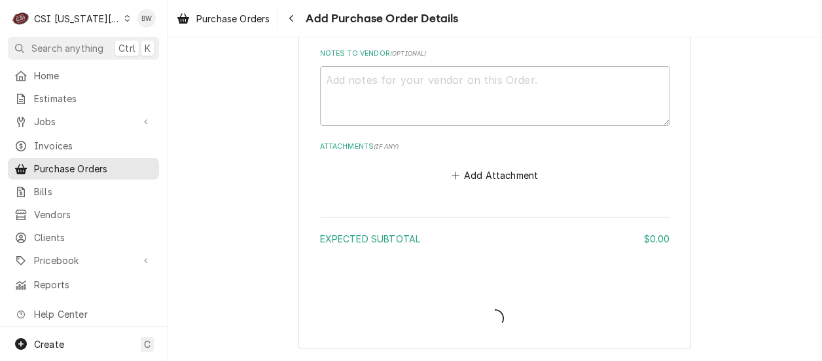
scroll to position [880, 0]
type textarea "x"
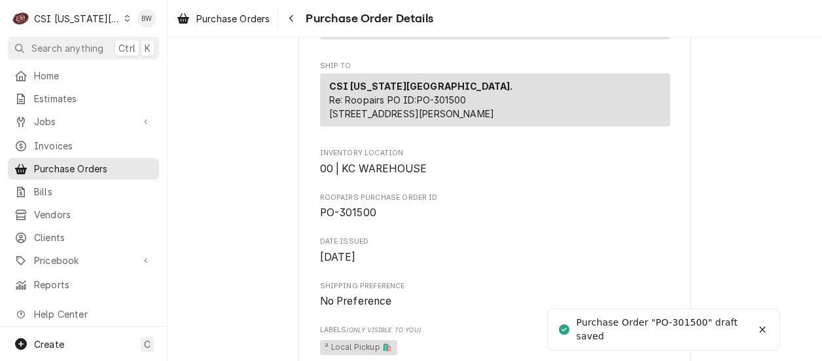
scroll to position [327, 0]
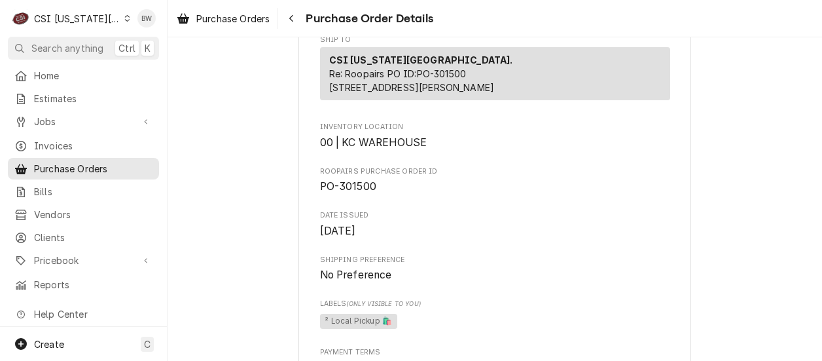
click at [125, 19] on icon "Dynamic Content Wrapper" at bounding box center [127, 18] width 5 height 7
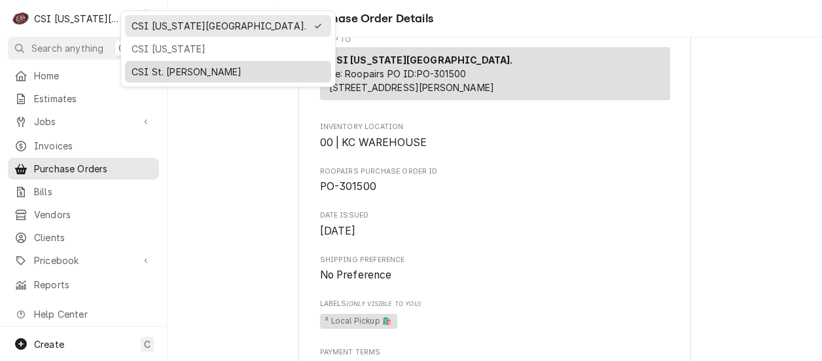
click at [154, 73] on div "CSI St. [PERSON_NAME]" at bounding box center [228, 72] width 193 height 14
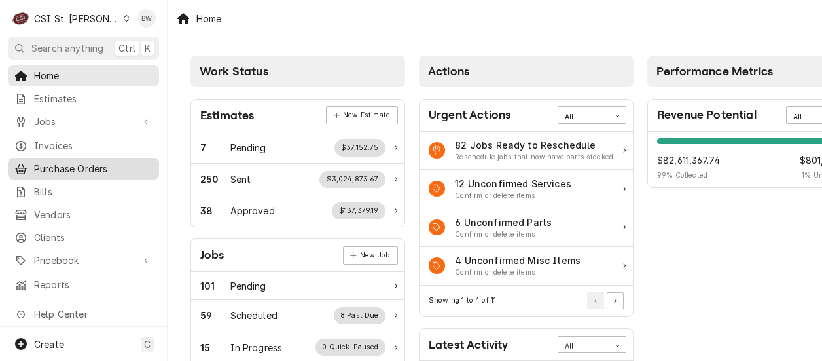
click div "Purchase Orders"
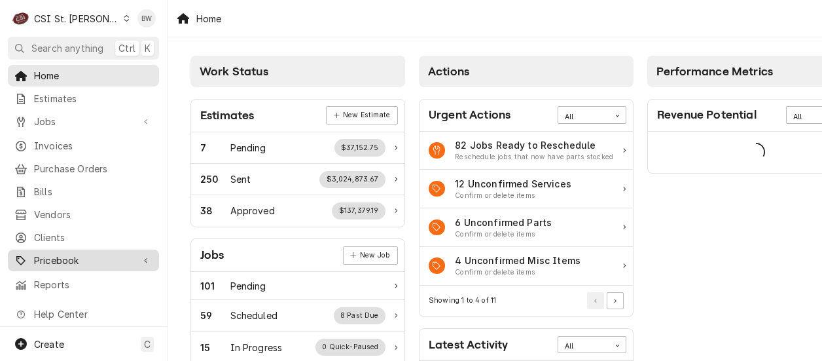
click at [63, 253] on span "Pricebook" at bounding box center [83, 260] width 99 height 14
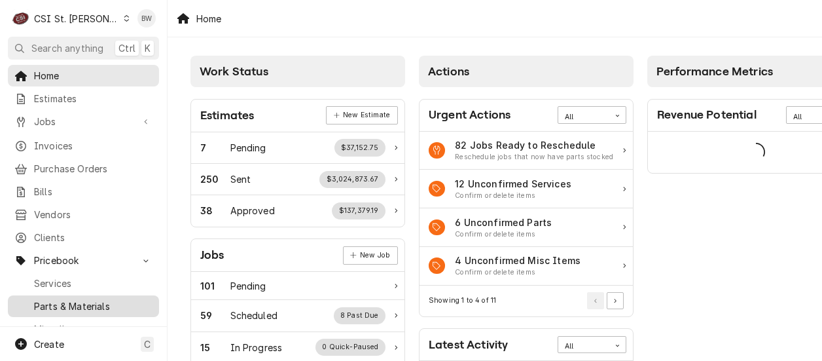
click at [63, 299] on span "Parts & Materials" at bounding box center [93, 306] width 118 height 14
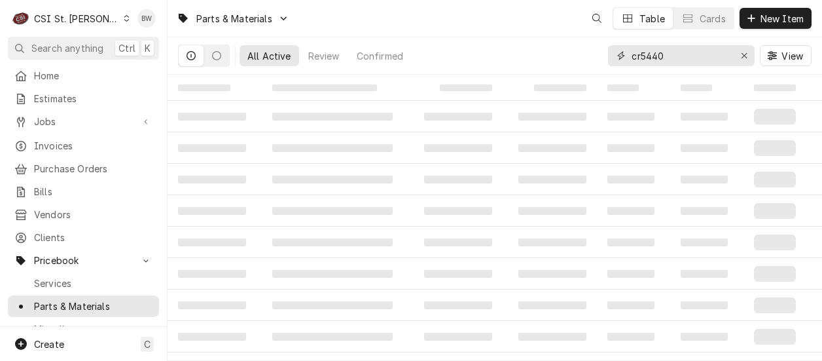
drag, startPoint x: 675, startPoint y: 56, endPoint x: 609, endPoint y: 60, distance: 66.9
click at [609, 60] on div "cr5440" at bounding box center [681, 55] width 147 height 21
paste input "LAC518058"
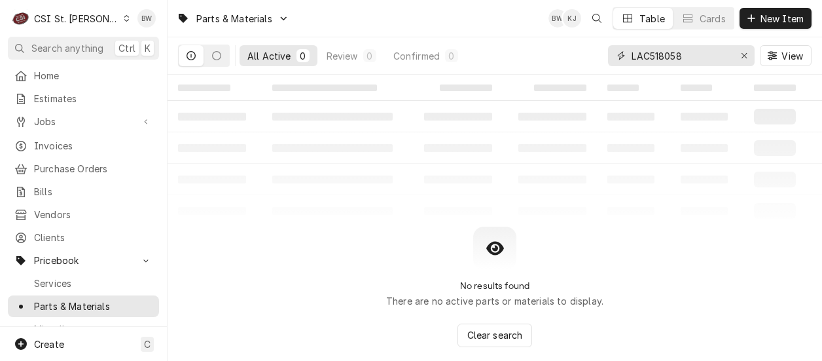
type input "LAC518058"
click at [270, 191] on table "‌ ‌ ‌ ‌ ‌ ‌ ‌ ‌ ‌ ‌ ‌ ‌ ‌ ‌ ‌ ‌ ‌ ‌ ‌ ‌ ‌ ‌ ‌ ‌ ‌ ‌ ‌ ‌ ‌ ‌ ‌ ‌ ‌ ‌ ‌ ‌ ‌ ‌ ‌ ‌…" at bounding box center [495, 151] width 654 height 152
click at [755, 18] on div "Dynamic Content Wrapper" at bounding box center [751, 18] width 13 height 13
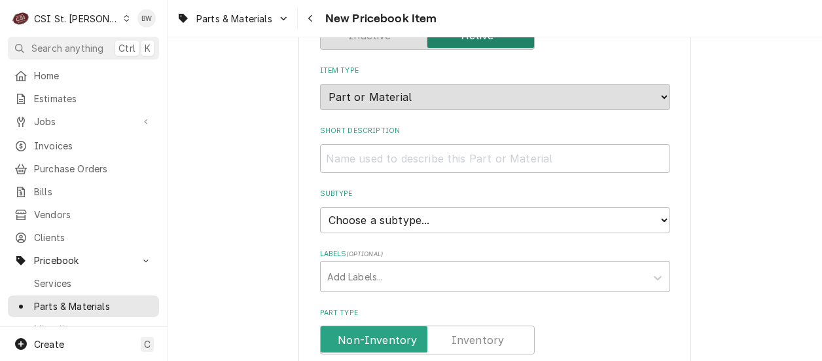
scroll to position [131, 0]
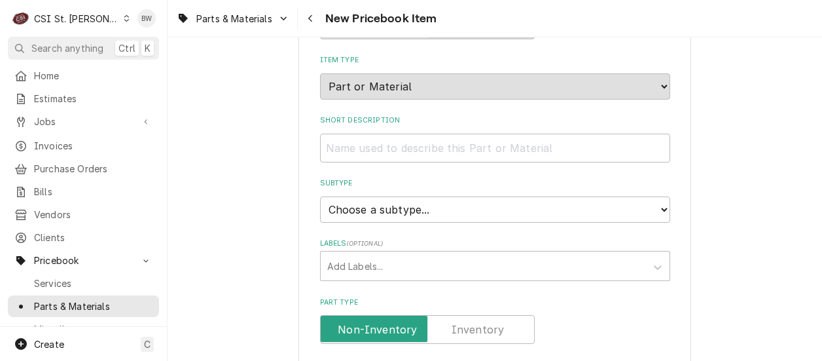
click at [365, 148] on input "Short Description" at bounding box center [495, 148] width 350 height 29
paste input "Head Pressure Control Valve"
type textarea "x"
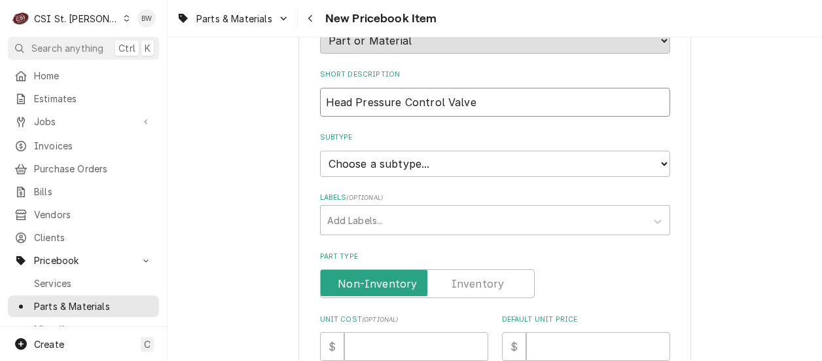
scroll to position [196, 0]
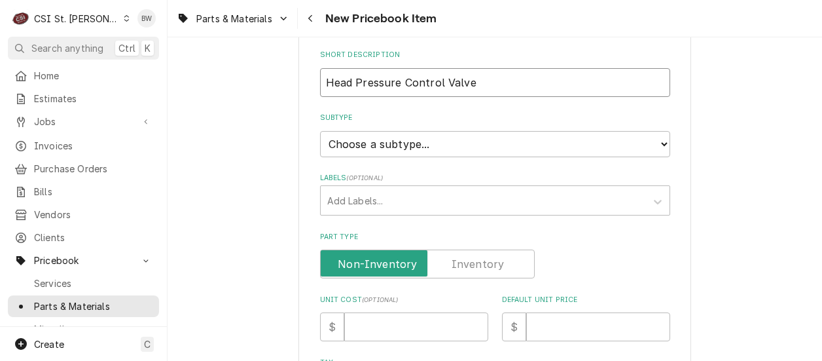
type input "Head Pressure Control Valve"
click at [366, 149] on select "Choose a subtype... [#2-DUAL] AFTERHRS-WH-CHG-2 [#2-DUAL] [PERSON_NAME]-EQUIP […" at bounding box center [495, 144] width 350 height 26
select select "1"
click at [320, 131] on select "Choose a subtype... [#2-DUAL] AFTERHRS-WH-CHG-2 [#2-DUAL] [PERSON_NAME]-EQUIP […" at bounding box center [495, 144] width 350 height 26
type textarea "x"
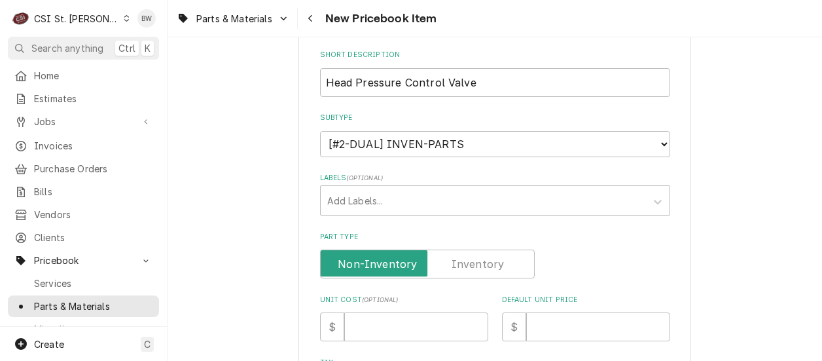
click at [482, 258] on label "Part Type" at bounding box center [427, 263] width 215 height 29
click at [482, 258] on input "Part Type" at bounding box center [427, 263] width 203 height 29
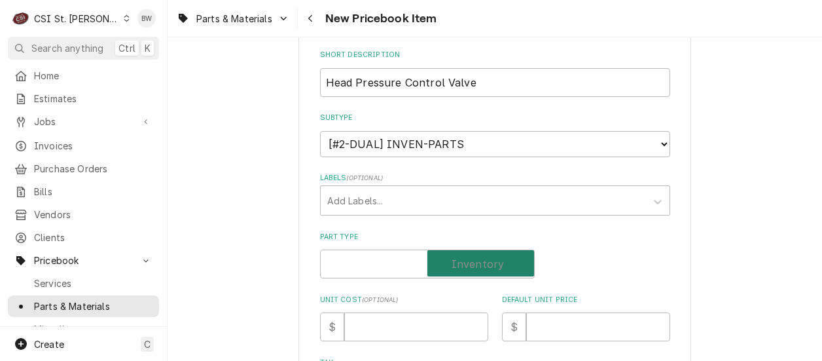
checkbox input "true"
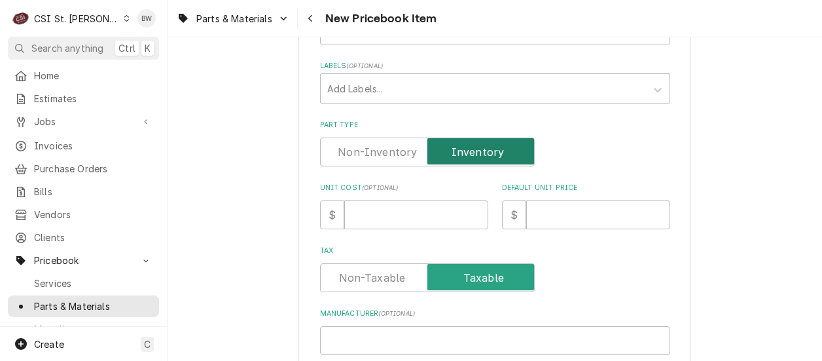
scroll to position [327, 0]
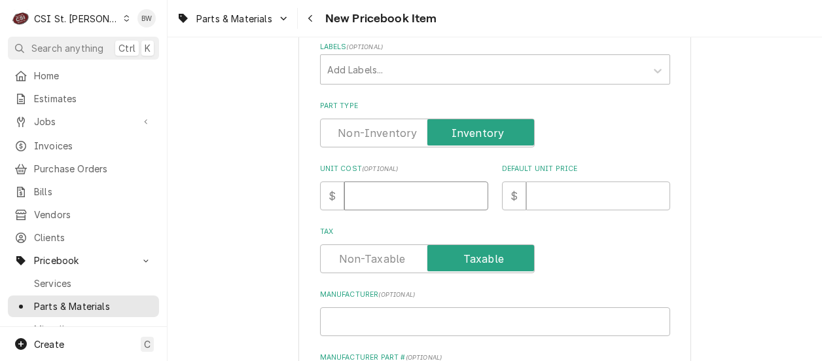
click at [369, 196] on input "Unit Cost ( optional )" at bounding box center [416, 195] width 144 height 29
click at [364, 201] on input "Unit Cost ( optional )" at bounding box center [416, 195] width 144 height 29
type textarea "x"
type input "4"
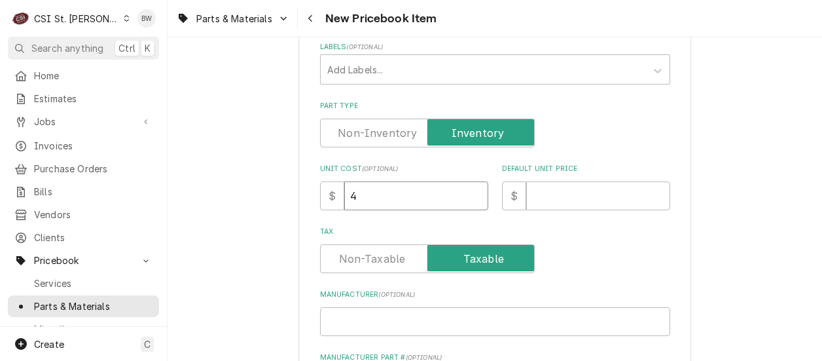
type textarea "x"
type input "46"
type textarea "x"
type input "466"
type textarea "x"
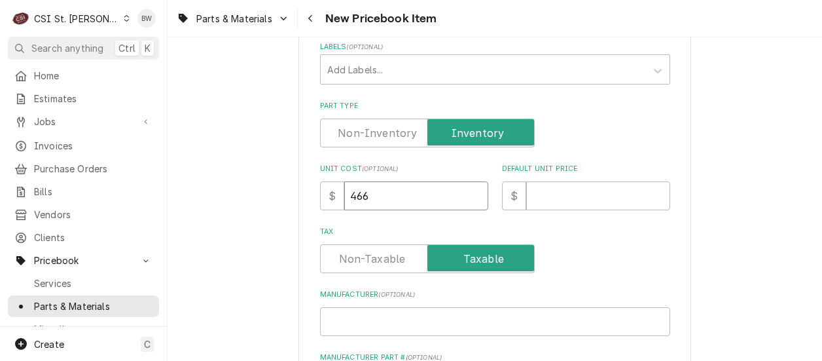
type input "466.7"
type textarea "x"
type input "466.77"
type textarea "x"
type input "7"
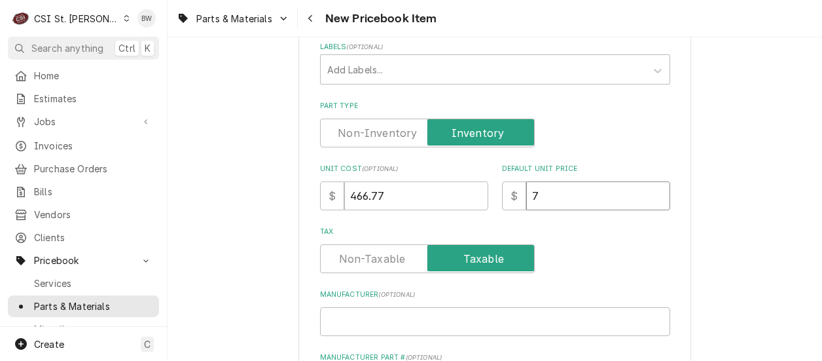
type textarea "x"
type input "77"
type textarea "x"
type input "777"
type textarea "x"
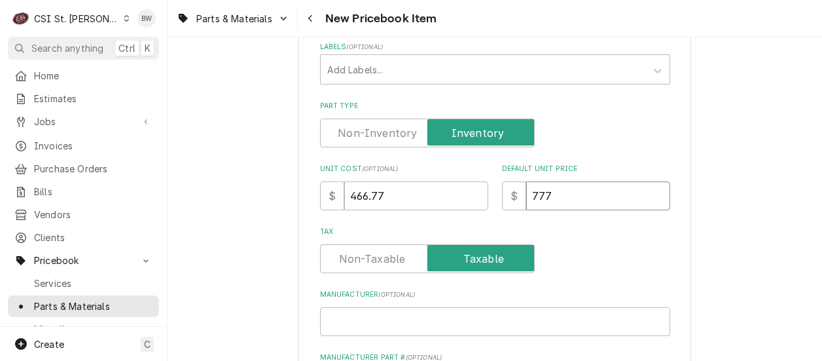
type input "777.9"
type textarea "x"
type input "777.95"
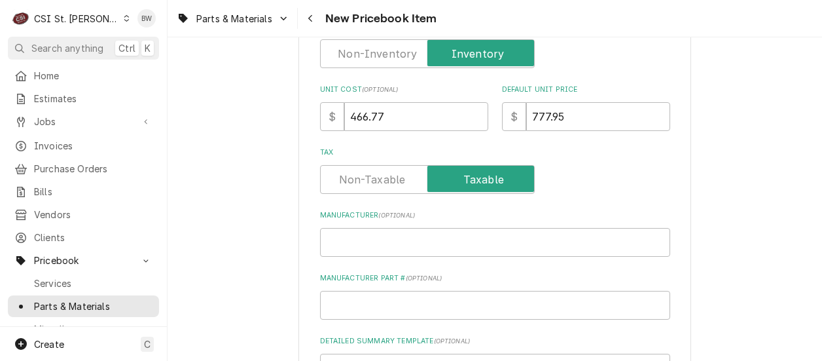
scroll to position [393, 0]
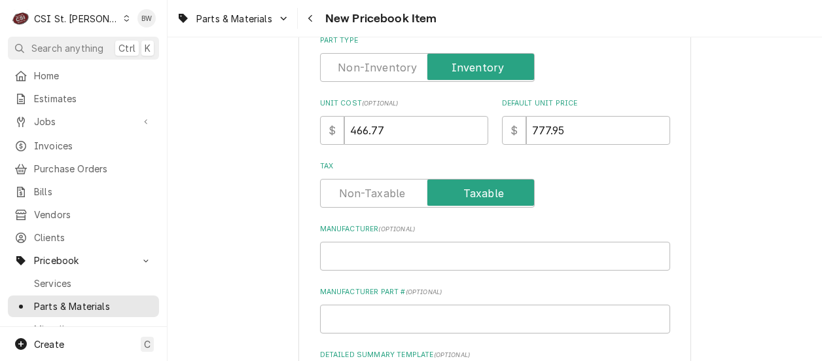
click at [338, 318] on input "Manufacturer Part # ( optional )" at bounding box center [495, 318] width 350 height 29
paste input "LAC518058"
type textarea "x"
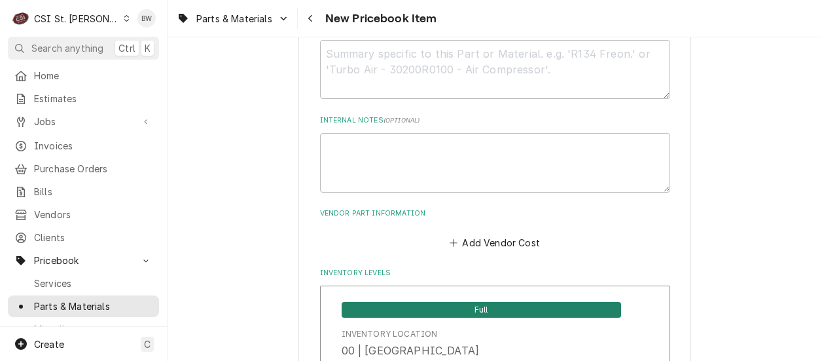
scroll to position [785, 0]
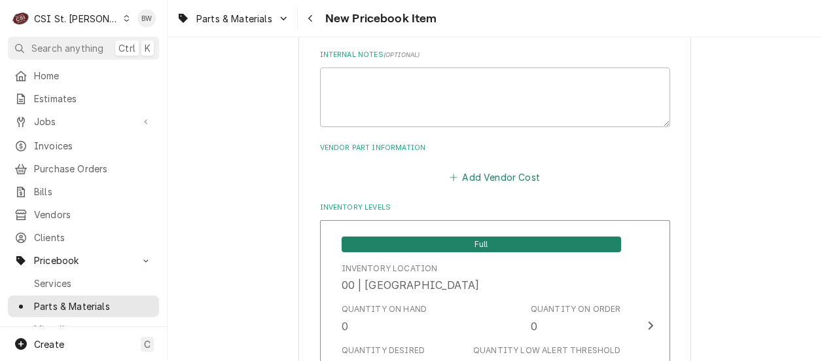
type input "LAC518058"
click at [484, 180] on button "Add Vendor Cost" at bounding box center [495, 177] width 95 height 18
type textarea "x"
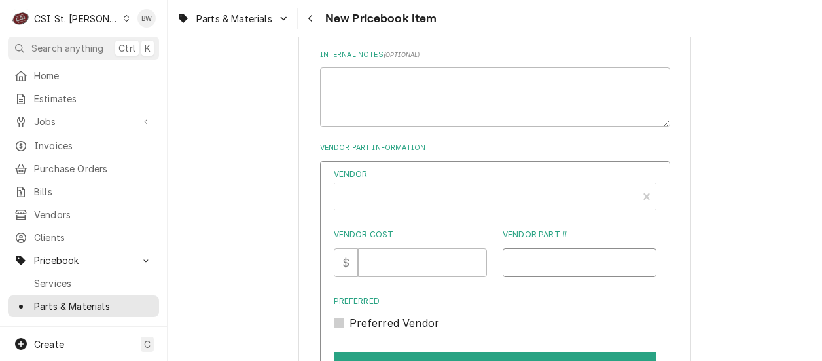
click at [526, 263] on input "Vendor Part #" at bounding box center [580, 262] width 154 height 29
paste input "LAC518058"
type input "LAC518058"
click at [401, 261] on input "Vendor Cost" at bounding box center [422, 262] width 129 height 29
click at [320, 215] on div "Vendor Vendor Cost $ Vendor Part # LAC518058 Preferred Preferred Vendor Save Ca…" at bounding box center [495, 290] width 350 height 259
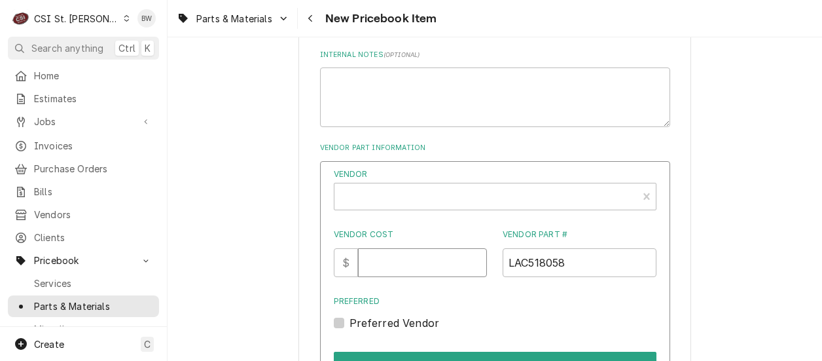
click at [392, 264] on input "Vendor Cost" at bounding box center [422, 262] width 129 height 29
type input "466.77"
type textarea "x"
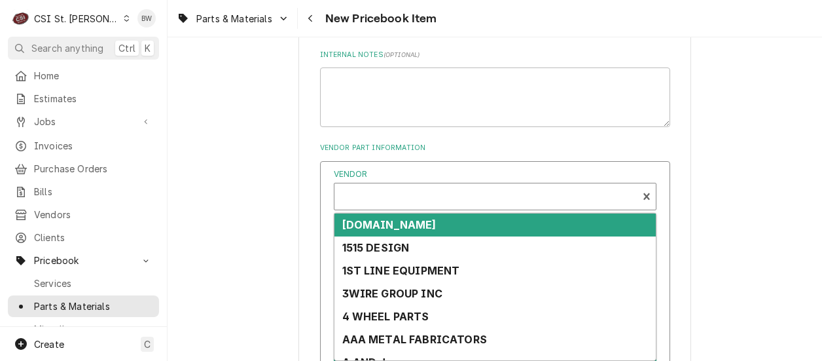
scroll to position [4, 0]
click at [385, 202] on div "Vendor" at bounding box center [486, 197] width 290 height 31
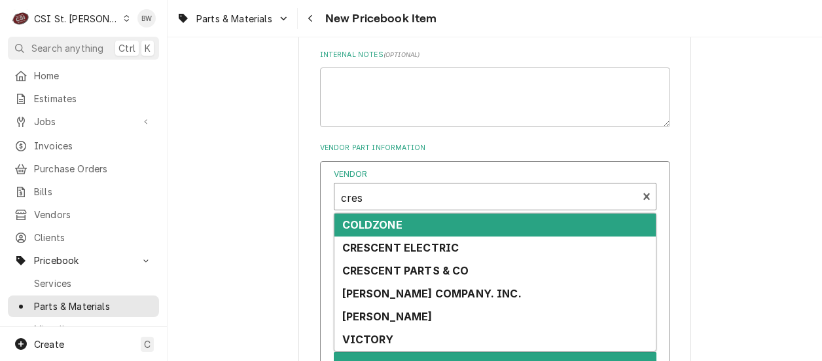
type input "cresc"
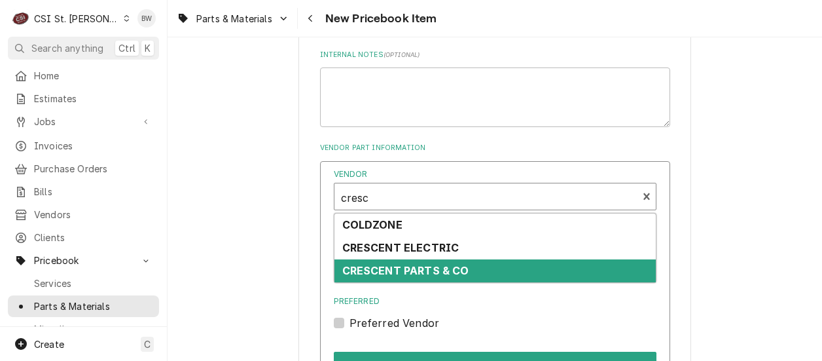
click at [442, 260] on div "CRESCENT PARTS & CO" at bounding box center [494, 270] width 321 height 23
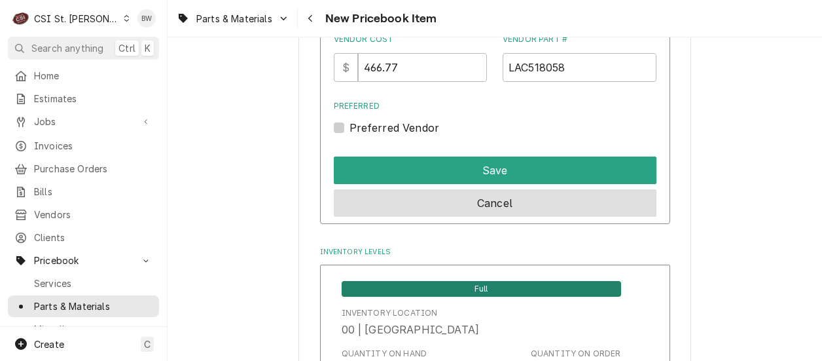
scroll to position [982, 0]
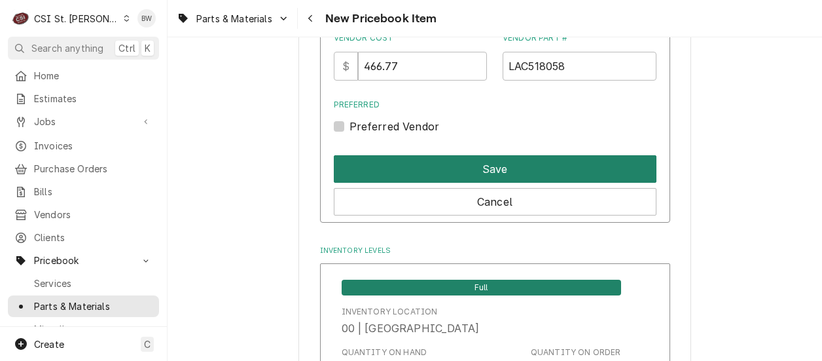
click at [471, 172] on button "Save" at bounding box center [495, 168] width 323 height 27
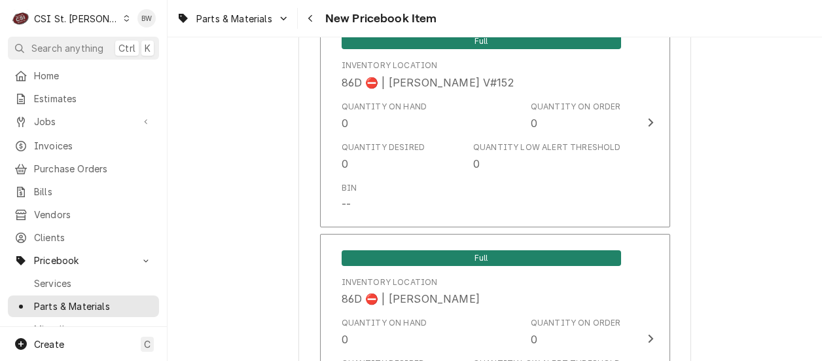
scroll to position [11017, 0]
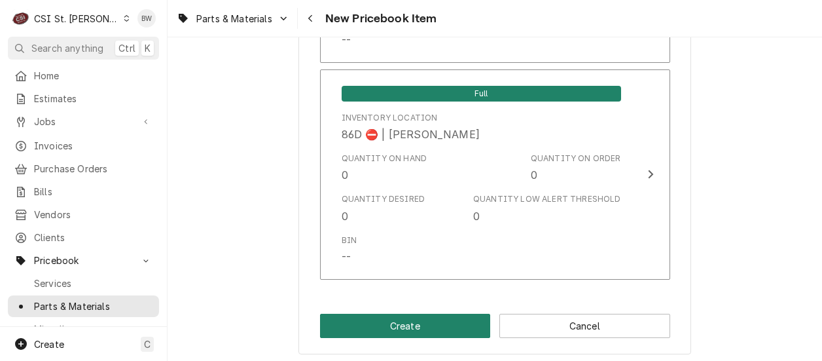
click at [390, 313] on button "Create" at bounding box center [405, 325] width 171 height 24
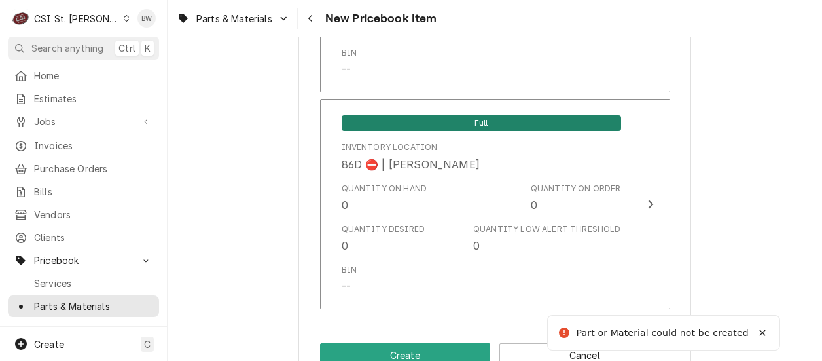
scroll to position [207, 0]
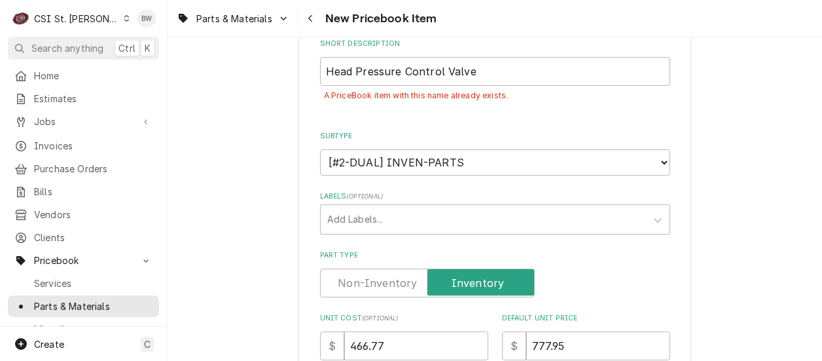
click at [473, 70] on input "Head Pressure Control Valve" at bounding box center [495, 71] width 350 height 29
type textarea "x"
type input "Head Pressure Control Valve,"
type textarea "x"
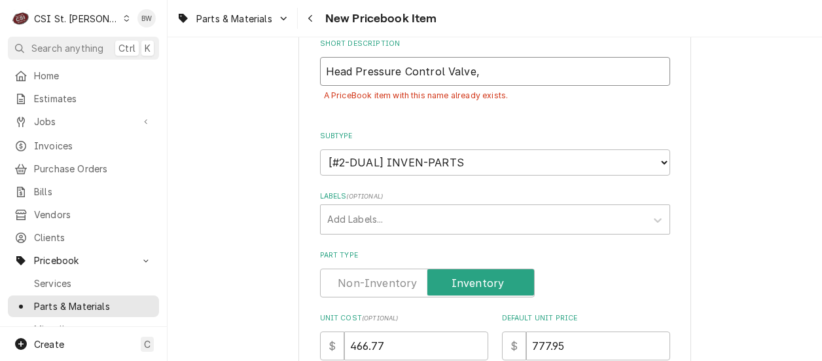
type input "Head Pressure Control Valve, L"
type textarea "x"
type input "Head Pressure Control Valve, Lo"
type textarea "x"
type input "Head Pressure Control Valve, Low"
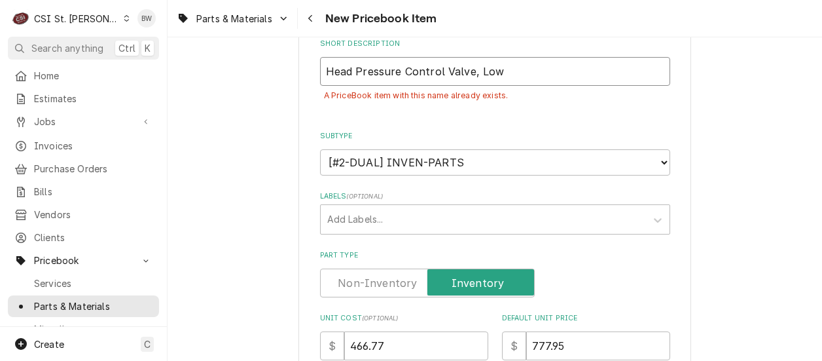
type textarea "x"
type input "Head Pressure Control Valve, Low"
type textarea "x"
type input "Head Pressure Control Valve, Low A"
type textarea "x"
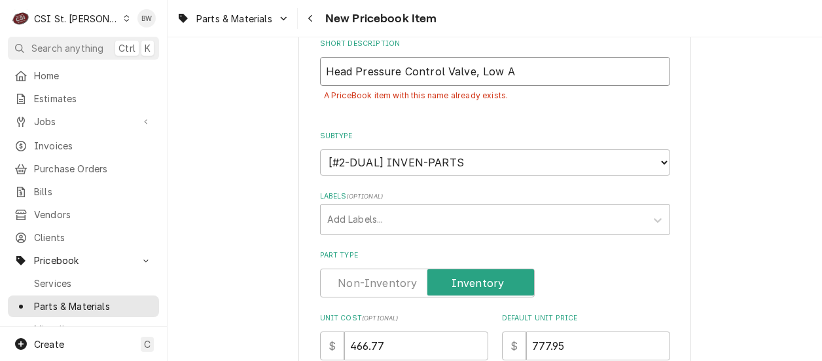
type input "Head Pressure Control Valve, Low Am"
type textarea "x"
type input "Head Pressure Control Valve, Low Amb"
type textarea "x"
type input "Head Pressure Control Valve, Low Ambi"
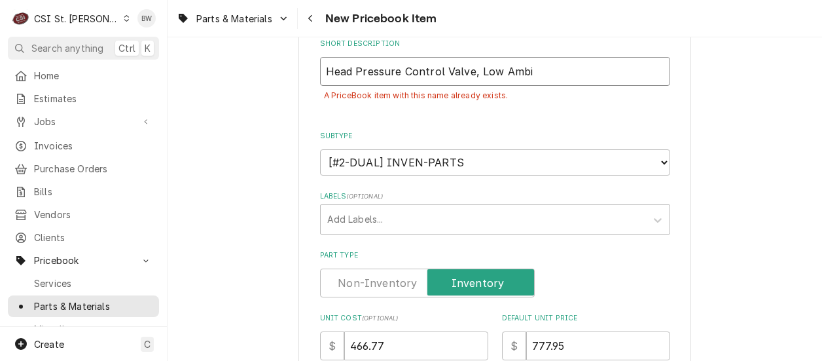
type textarea "x"
type input "Head Pressure Control Valve, Low Ambie"
type textarea "x"
type input "Head Pressure Control Valve, Low Ambien"
type textarea "x"
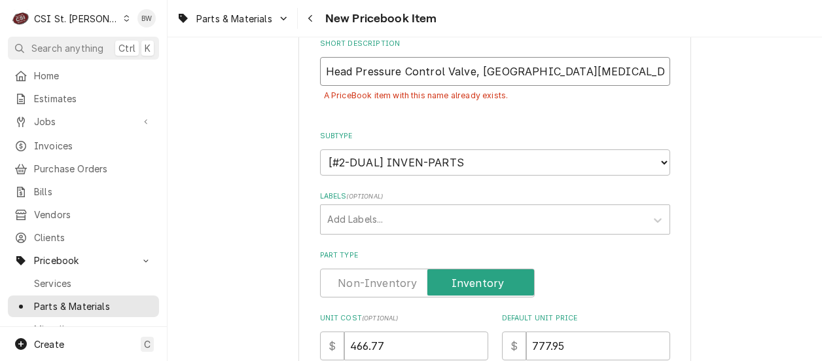
type input "Head Pressure Control Valve, Low Ambient"
type textarea "x"
type input "Head Pressure Control Valve, Low Ambient"
type textarea "x"
type input "Head Pressure Control Valve, Low Ambient C"
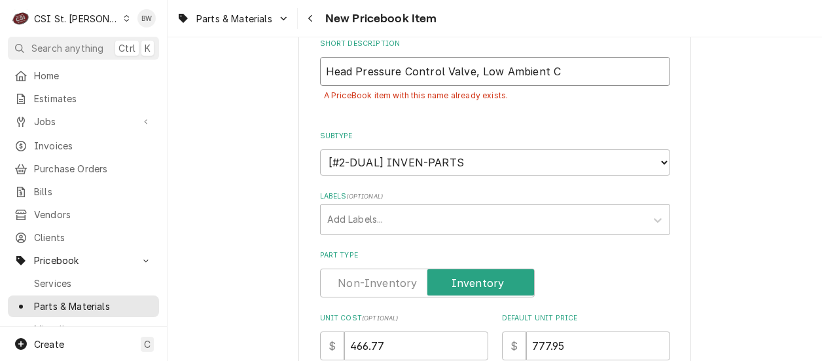
type textarea "x"
type input "Head Pressure Control Valve, Low Ambient Co"
type textarea "x"
type input "Head Pressure Control Valve, Low Ambient Con"
type textarea "x"
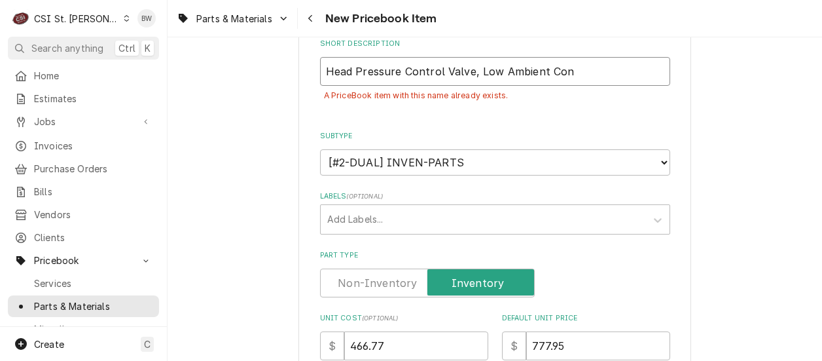
type input "Head Pressure Control Valve, Low Ambient Cont"
type textarea "x"
type input "Head Pressure Control Valve, Low Ambient Contr"
type textarea "x"
type input "Head Pressure Control Valve, Low Ambient Contro"
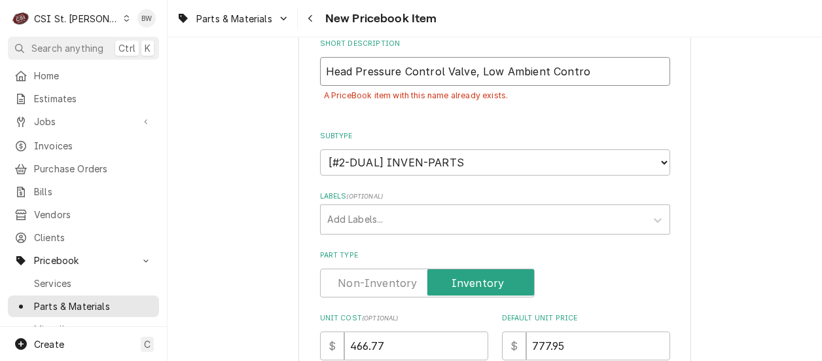
type textarea "x"
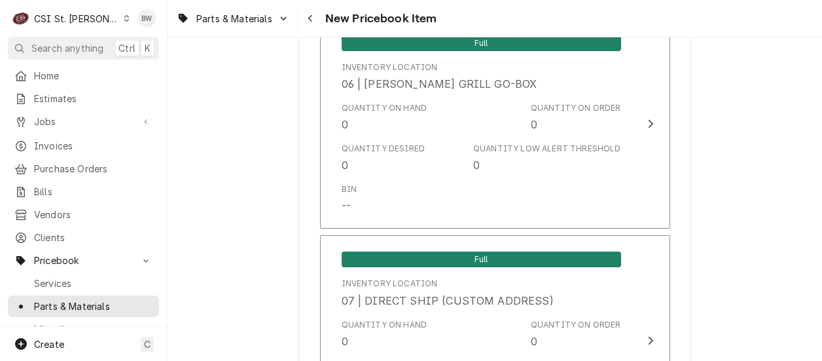
scroll to position [11046, 0]
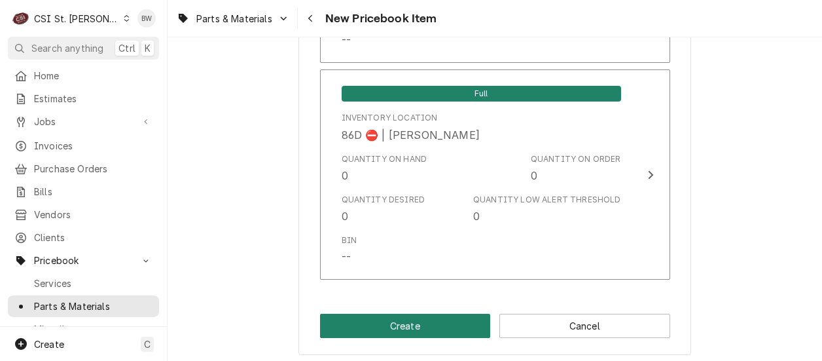
type input "Head Pressure Control Valve, Low Ambient Control"
click at [394, 319] on button "Create" at bounding box center [405, 325] width 171 height 24
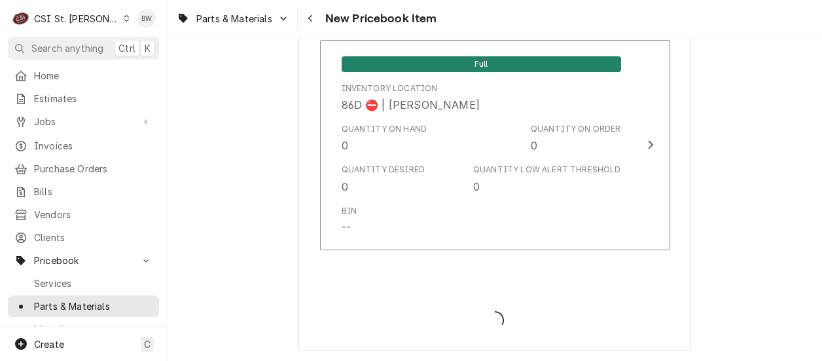
click at [394, 319] on div "PriceBookItem Create/Update" at bounding box center [495, 309] width 350 height 50
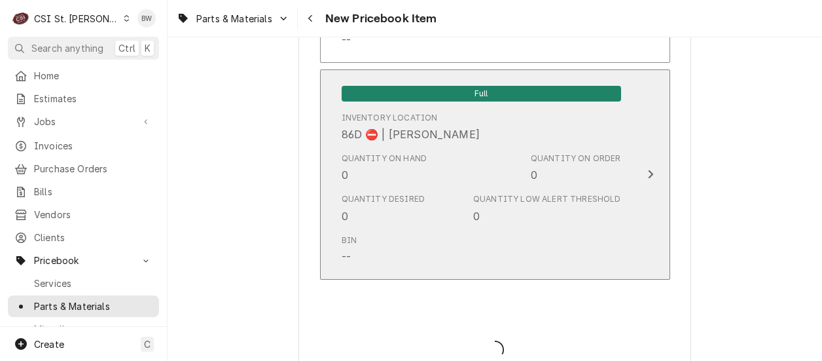
type textarea "x"
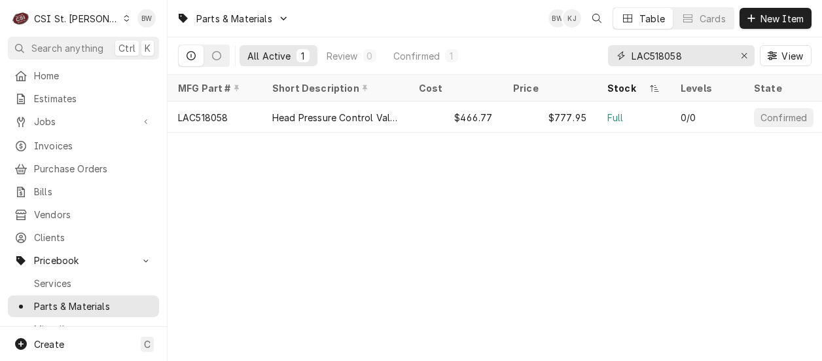
drag, startPoint x: 683, startPoint y: 56, endPoint x: 599, endPoint y: 58, distance: 83.1
click at [599, 58] on div "All Active 1 Review 0 Confirmed 1 LAC518058 View" at bounding box center [495, 55] width 634 height 37
paste input "99-23063"
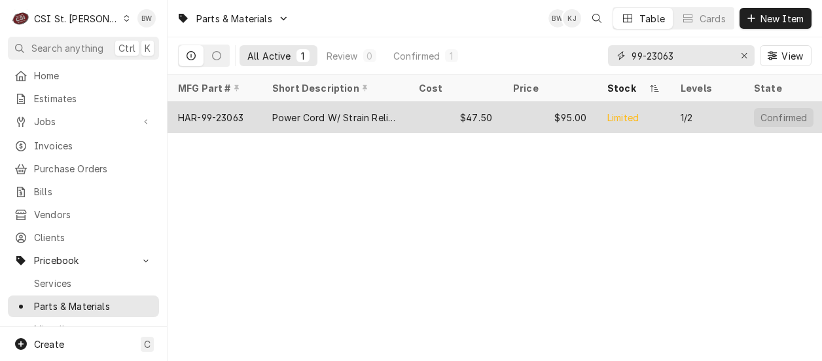
type input "99-23063"
click at [240, 115] on div "HAR-99-23063" at bounding box center [210, 118] width 65 height 14
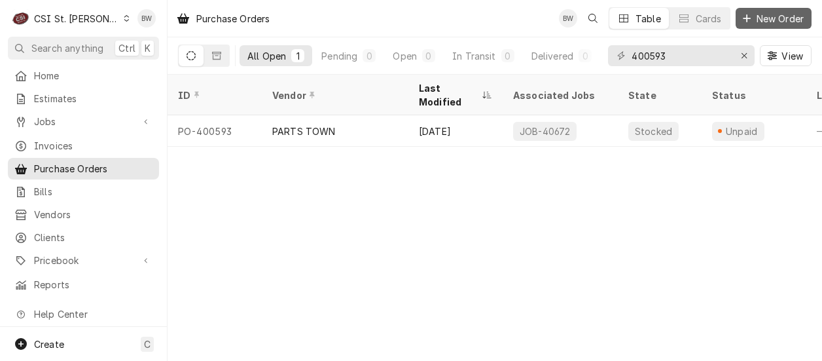
click at [767, 20] on span "New Order" at bounding box center [780, 19] width 52 height 14
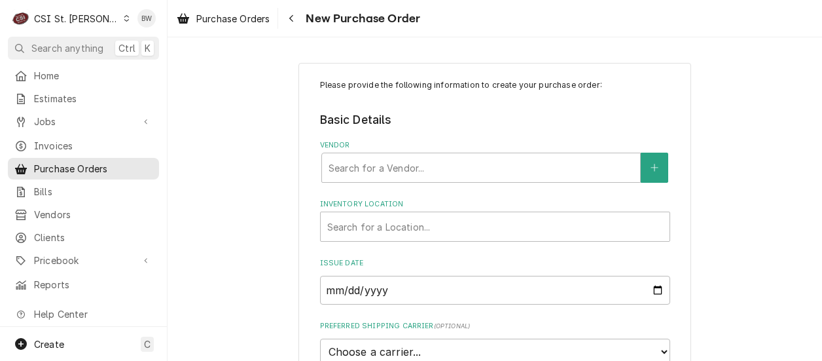
click at [270, 111] on div "Please provide the following information to create your purchase order: Basic D…" at bounding box center [495, 295] width 654 height 488
click at [338, 170] on div "Vendor" at bounding box center [481, 168] width 305 height 24
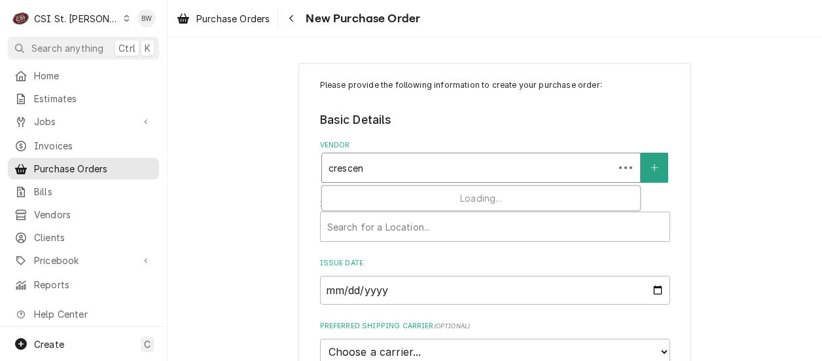
type input "crescent"
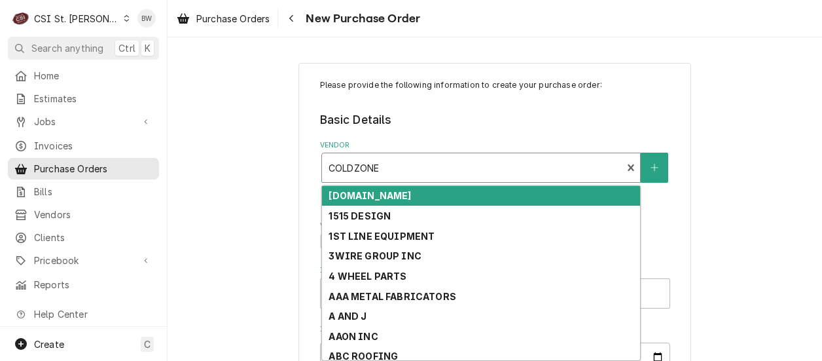
click at [402, 169] on div "Vendor" at bounding box center [472, 168] width 287 height 24
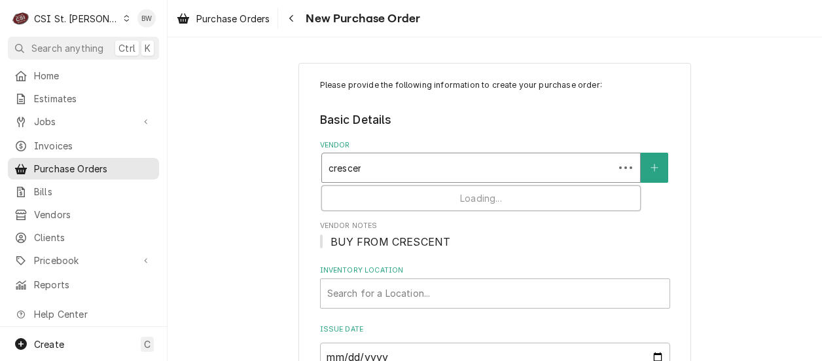
type input "crescent"
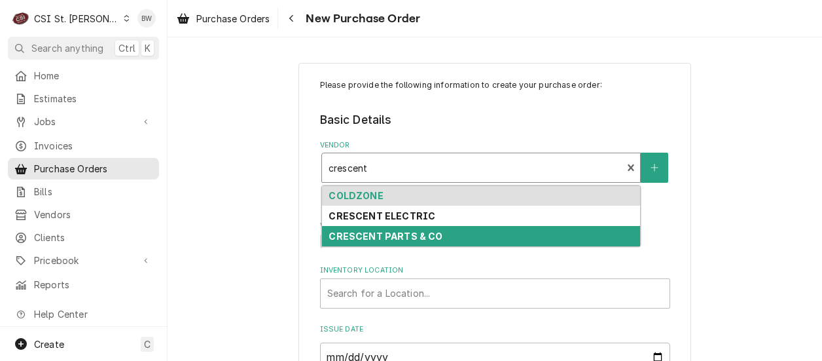
click at [396, 235] on strong "CRESCENT PARTS & CO" at bounding box center [386, 235] width 114 height 11
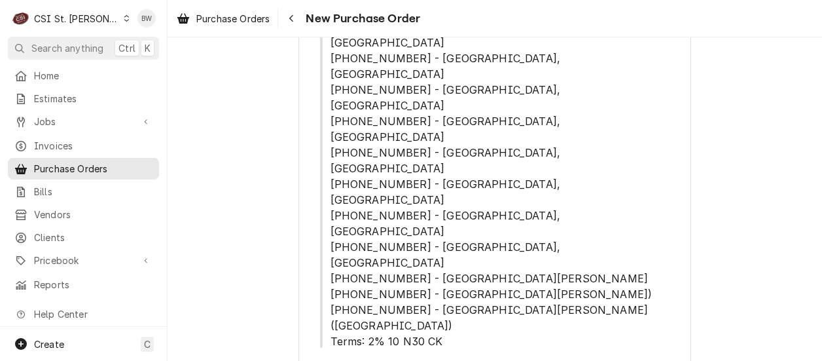
scroll to position [393, 0]
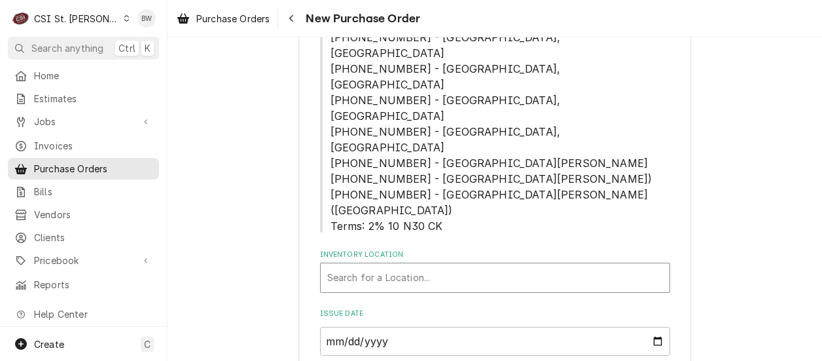
click at [356, 266] on div "Inventory Location" at bounding box center [495, 278] width 336 height 24
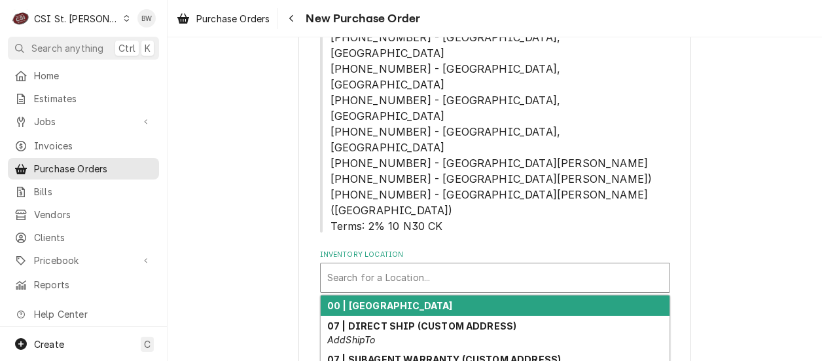
click at [357, 300] on strong "00 | [GEOGRAPHIC_DATA]" at bounding box center [390, 305] width 126 height 11
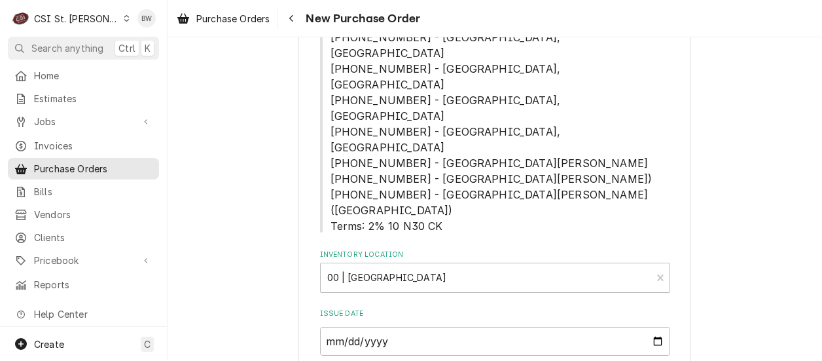
click at [298, 207] on div "Please provide the following information to create your purchase order: Basic D…" at bounding box center [494, 314] width 393 height 1288
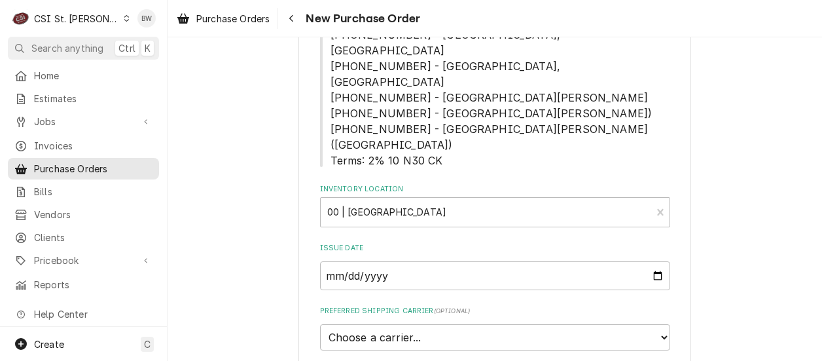
scroll to position [524, 0]
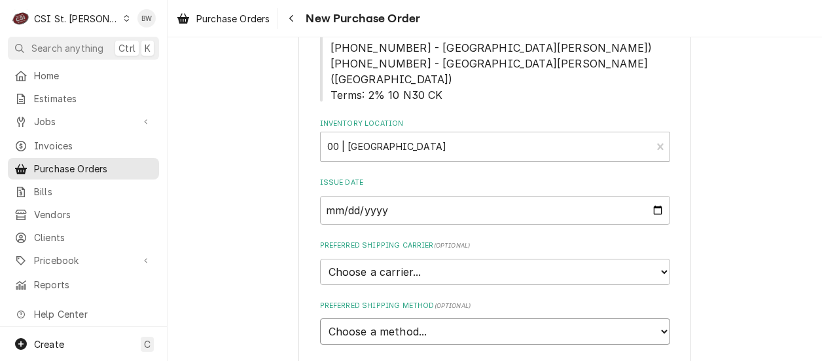
click at [349, 318] on select "Choose a method... Ground Next Day Early AM Next Day Air 2 Day Air Other" at bounding box center [495, 331] width 350 height 26
select select "1"
click at [320, 318] on select "Choose a method... Ground Next Day Early AM Next Day Air 2 Day Air Other" at bounding box center [495, 331] width 350 height 26
type textarea "x"
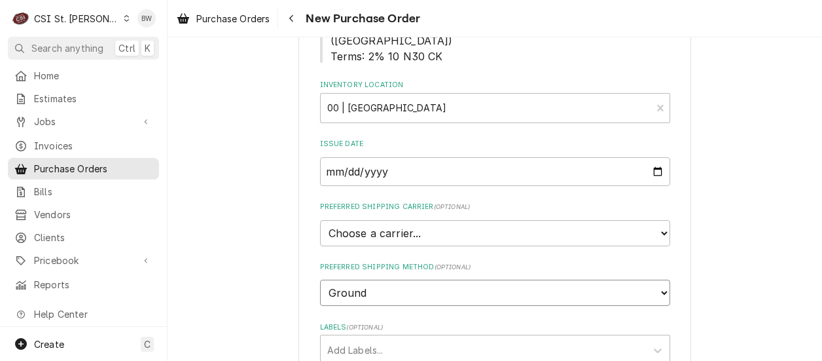
scroll to position [589, 0]
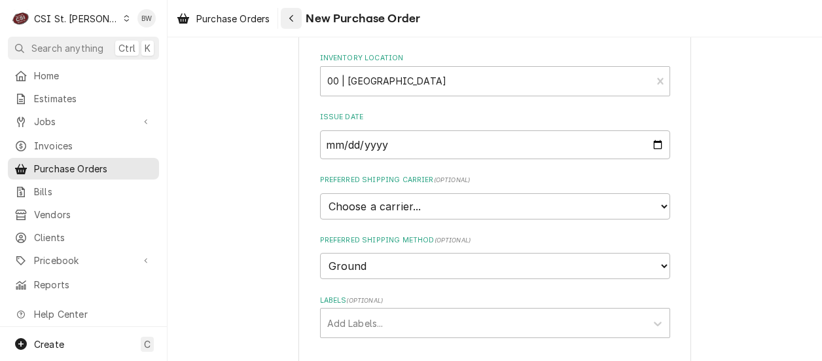
click at [289, 19] on icon "Navigate back" at bounding box center [292, 18] width 6 height 9
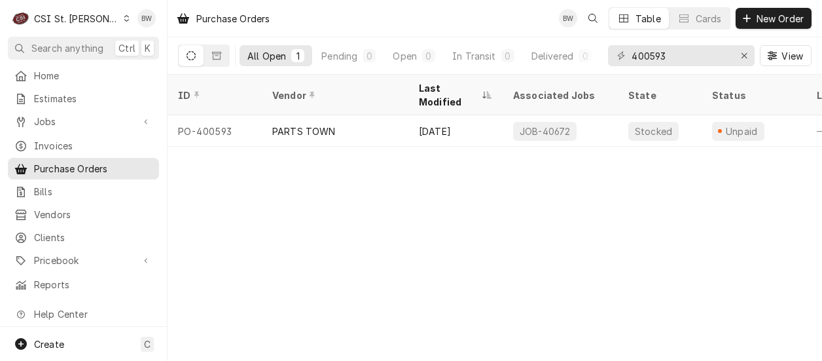
click at [306, 189] on div "Purchase Orders BW Table Cards New Order All Open 1 Pending 0 Open 0 In Transit…" at bounding box center [495, 180] width 654 height 361
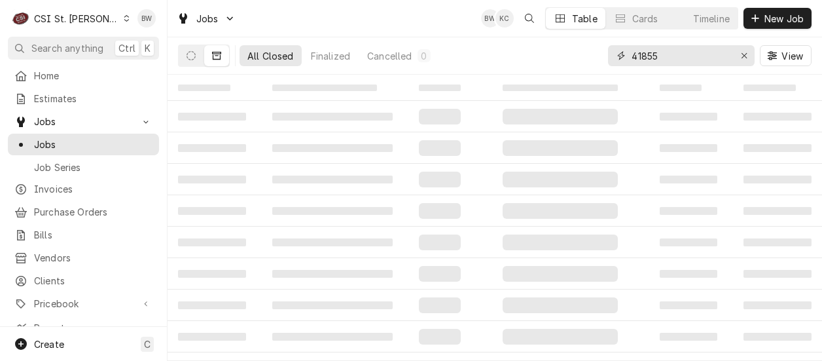
drag, startPoint x: 668, startPoint y: 54, endPoint x: 613, endPoint y: 53, distance: 55.0
click at [613, 53] on div "41855" at bounding box center [681, 55] width 147 height 21
type input "42602"
click at [191, 58] on icon "Dynamic Content Wrapper" at bounding box center [191, 55] width 9 height 9
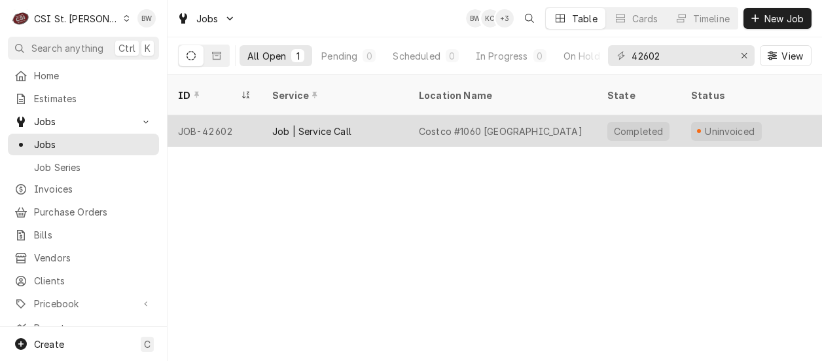
click at [217, 115] on div "JOB-42602" at bounding box center [215, 130] width 94 height 31
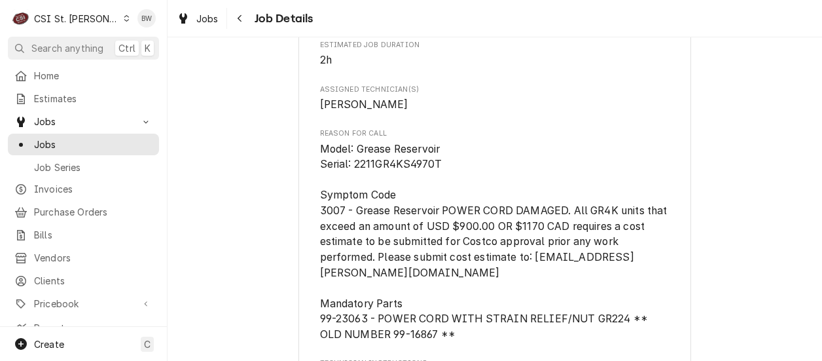
scroll to position [982, 0]
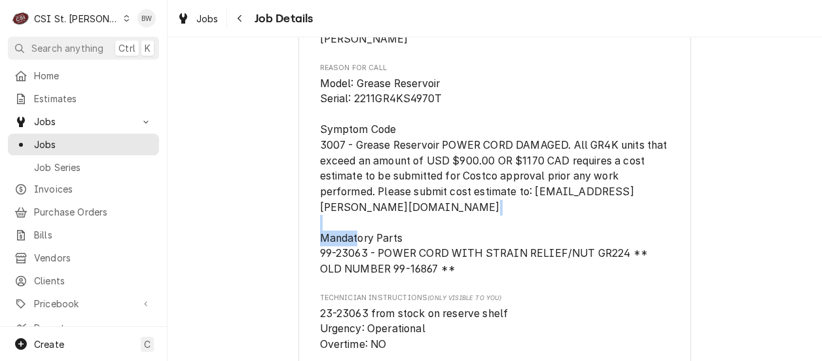
drag, startPoint x: 361, startPoint y: 269, endPoint x: 312, endPoint y: 272, distance: 49.2
click at [312, 272] on div "[PERSON_NAME] EQUIPMENT MANUFACTURING Costco #[GEOGRAPHIC_DATA] / [STREET_ADDRE…" at bounding box center [494, 114] width 393 height 2025
drag, startPoint x: 312, startPoint y: 272, endPoint x: 331, endPoint y: 270, distance: 19.7
copy span "99-23063"
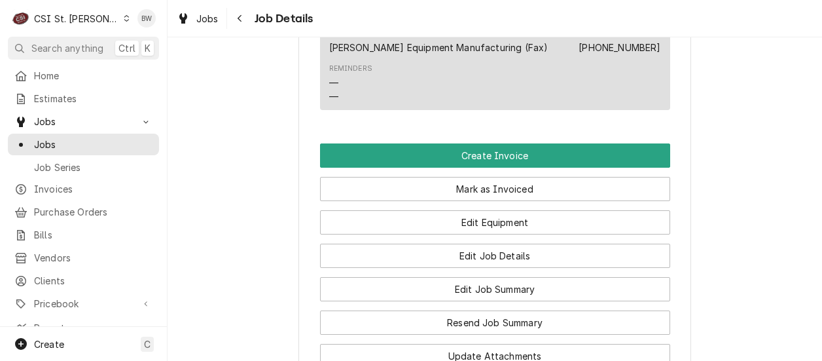
scroll to position [1636, 0]
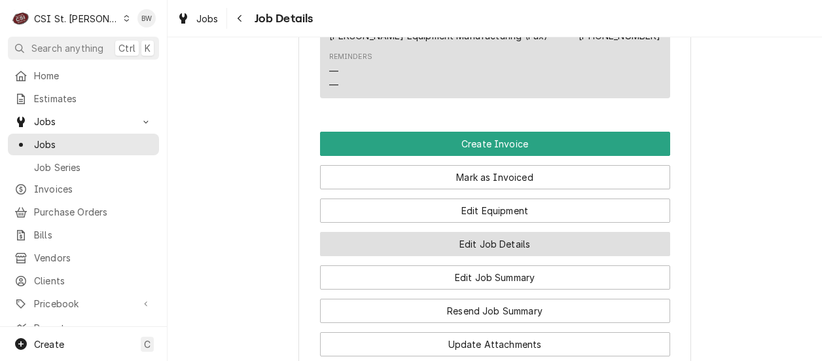
click at [401, 232] on button "Edit Job Details" at bounding box center [495, 244] width 350 height 24
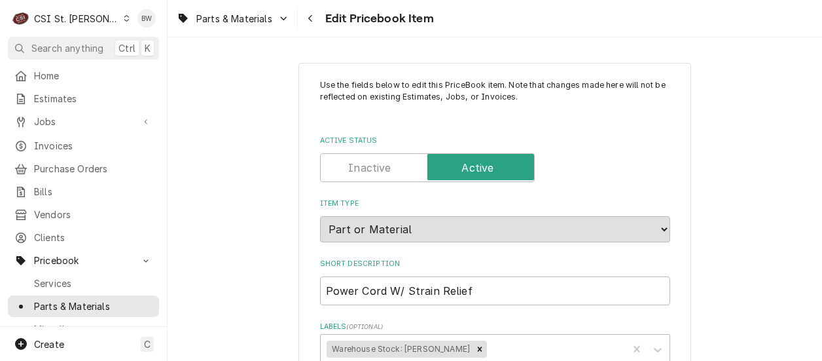
type textarea "x"
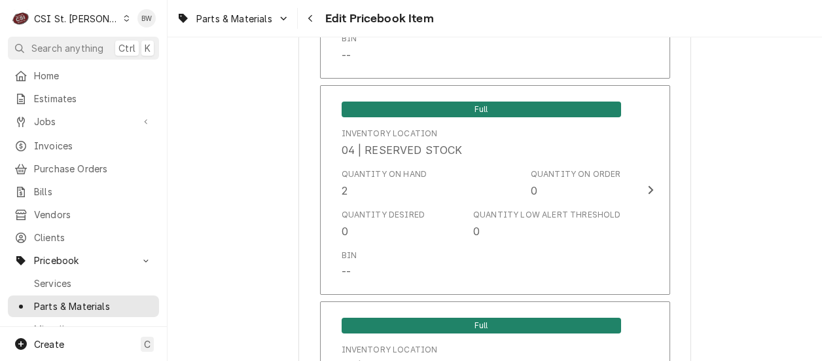
scroll to position [7068, 0]
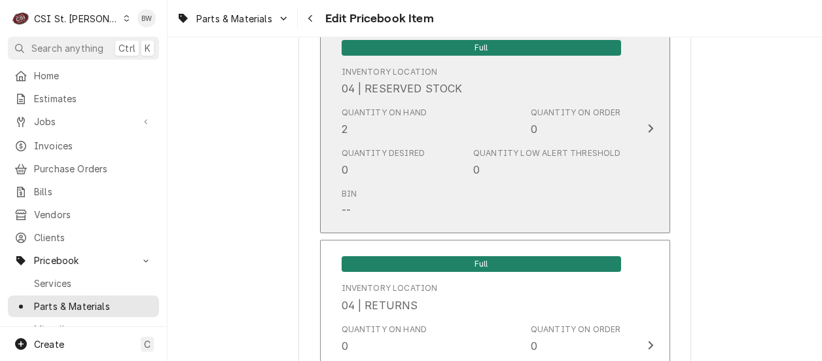
click at [373, 121] on div "Quantity on Hand 2" at bounding box center [385, 122] width 86 height 30
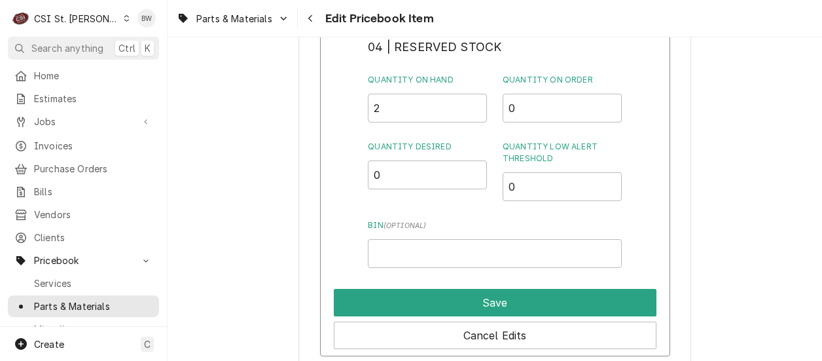
scroll to position [7003, 0]
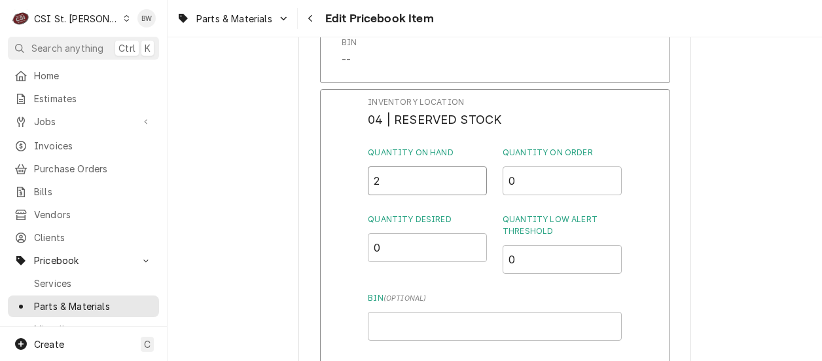
drag, startPoint x: 385, startPoint y: 166, endPoint x: 361, endPoint y: 169, distance: 23.8
click at [361, 169] on div "Inventory Location 04 | RESERVED STOCK Quantity on Hand 2 Quantity on Order 0 Q…" at bounding box center [495, 259] width 350 height 340
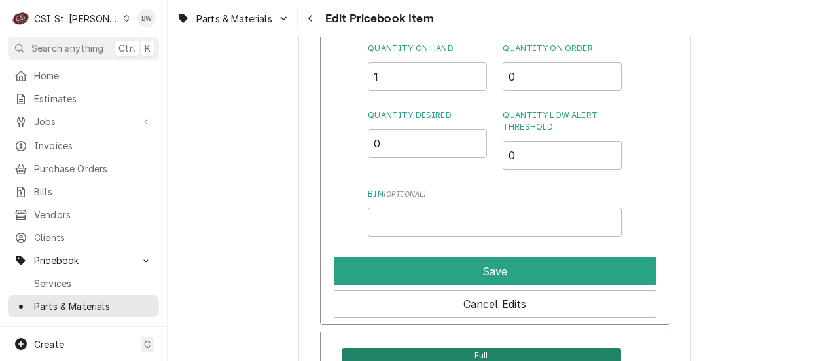
scroll to position [7134, 0]
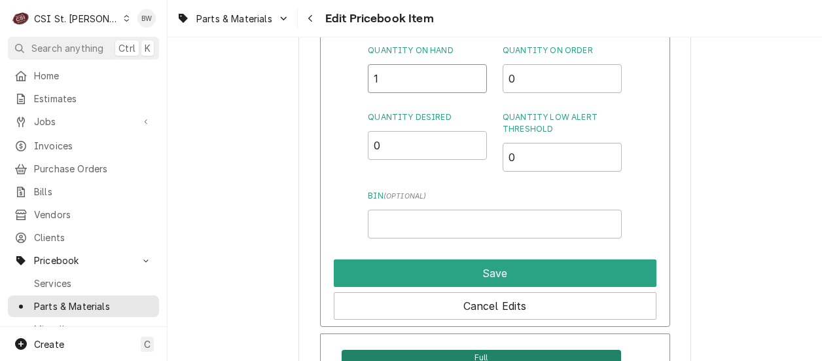
drag, startPoint x: 385, startPoint y: 43, endPoint x: 368, endPoint y: 43, distance: 17.0
click at [368, 43] on div "Inventory Location 04 | RESERVED STOCK Quantity on Hand 1 Quantity on Order 0 Q…" at bounding box center [494, 116] width 253 height 245
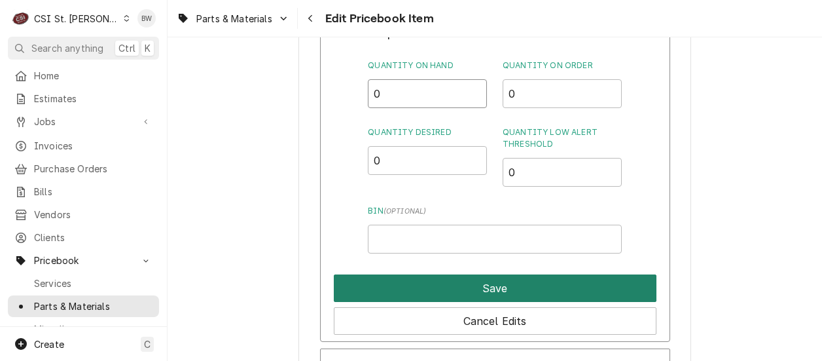
type input "0"
click at [473, 275] on button "Save" at bounding box center [495, 287] width 323 height 27
type textarea "x"
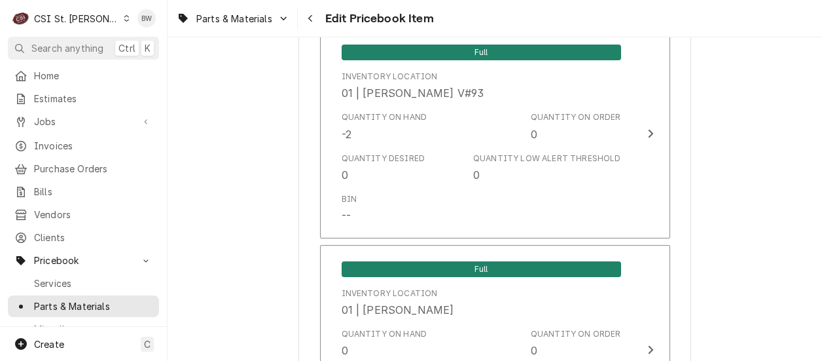
scroll to position [1396, 0]
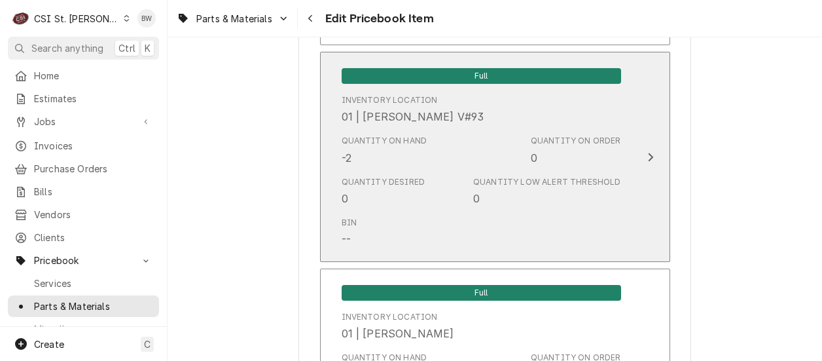
click at [399, 152] on div "Quantity on Hand -2" at bounding box center [385, 150] width 86 height 30
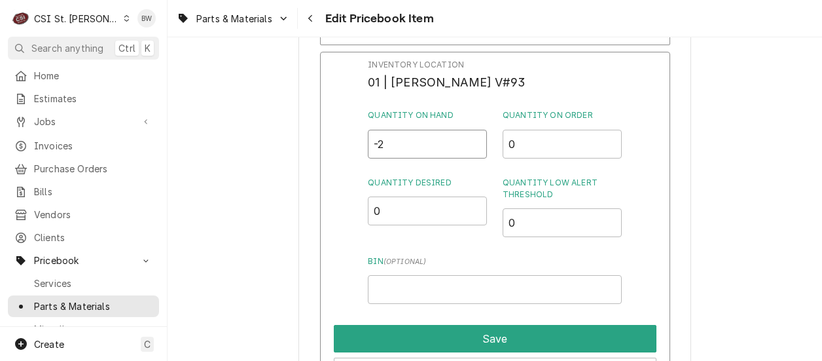
drag, startPoint x: 401, startPoint y: 150, endPoint x: 369, endPoint y: 150, distance: 31.4
click at [369, 150] on input "-2" at bounding box center [427, 144] width 119 height 29
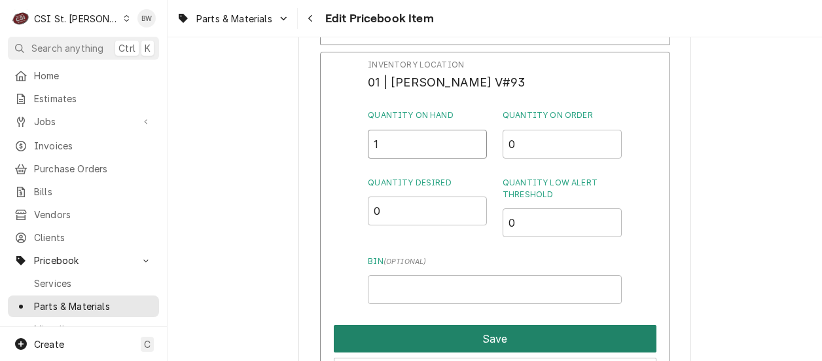
type input "1"
click at [483, 330] on button "Save" at bounding box center [495, 338] width 323 height 27
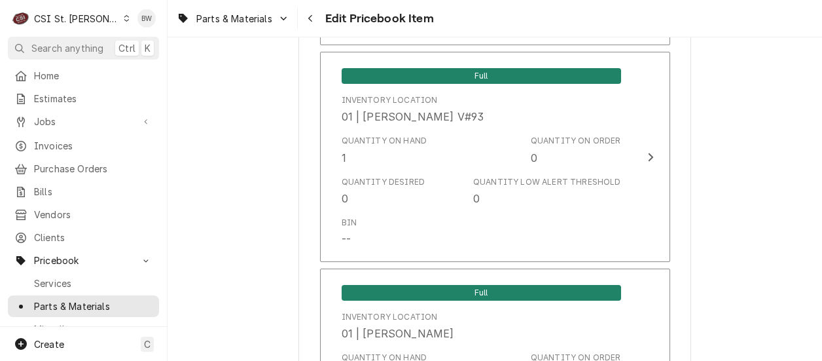
type textarea "x"
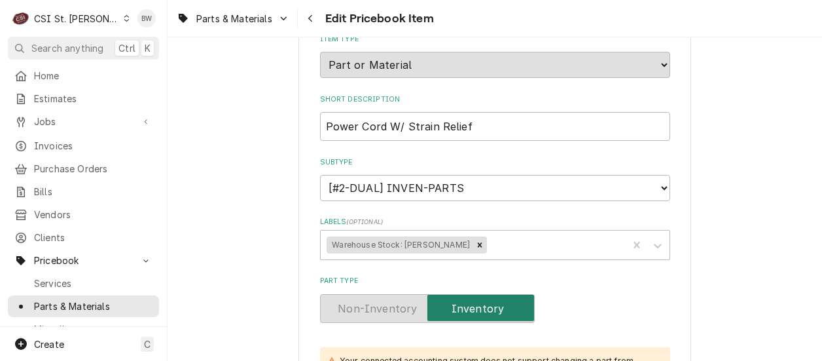
scroll to position [0, 0]
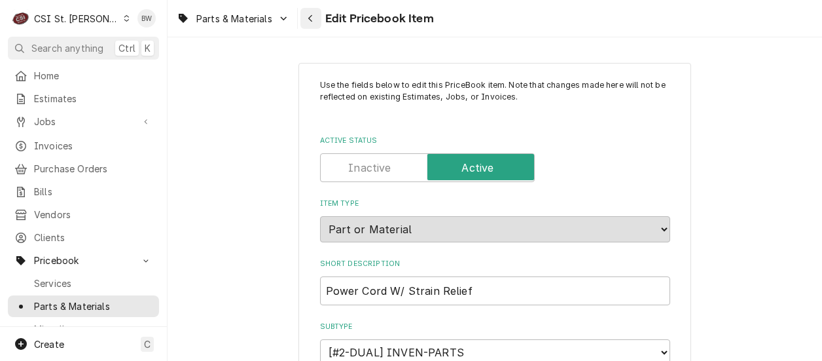
click at [304, 20] on button "Navigate back" at bounding box center [310, 18] width 21 height 21
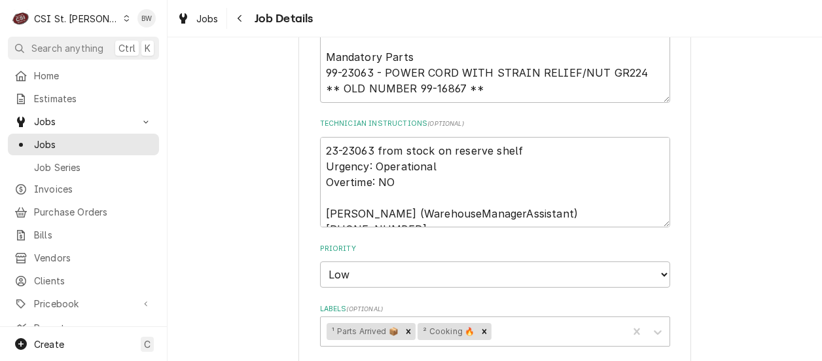
scroll to position [458, 0]
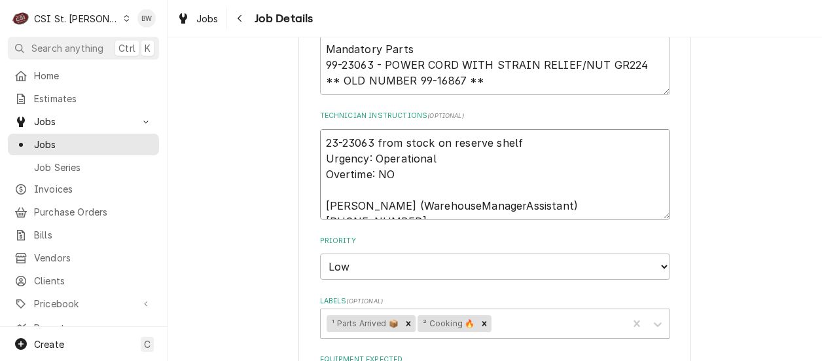
click at [320, 139] on textarea "23-23063 from stock on reserve shelf Urgency: Operational Overtime: NO [PERSON_…" at bounding box center [495, 174] width 350 height 90
type textarea "x"
type textarea "p23-23063 from stock on reserve shelf Urgency: Operational Overtime: NO [PERSON…"
type textarea "x"
type textarea "pa23-23063 from stock on reserve shelf Urgency: Operational Overtime: NO [PERSO…"
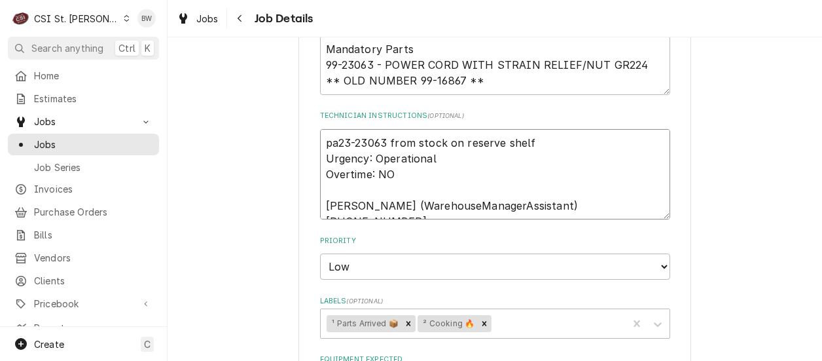
type textarea "x"
type textarea "par23-23063 from stock on reserve shelf Urgency: Operational Overtime: NO [PERS…"
type textarea "x"
type textarea "part23-23063 from stock on reserve shelf Urgency: Operational Overtime: NO [PER…"
type textarea "x"
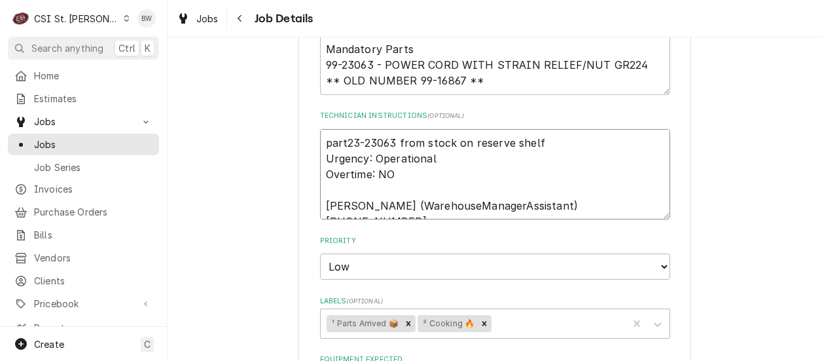
type textarea "part 23-23063 from stock on reserve shelf Urgency: Operational Overtime: NO Nic…"
type textarea "x"
type textarea "part m23-23063 from stock on reserve shelf Urgency: Operational Overtime: NO Ni…"
type textarea "x"
type textarea "part mo23-23063 from stock on reserve shelf Urgency: Operational Overtime: NO N…"
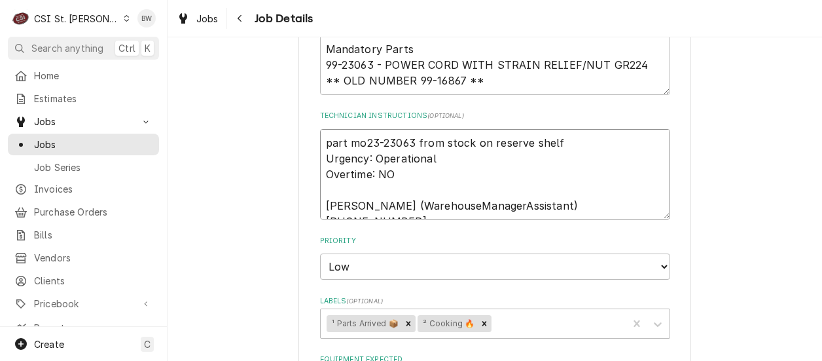
type textarea "x"
type textarea "part mov23-23063 from stock on reserve shelf Urgency: Operational Overtime: NO …"
type textarea "x"
type textarea "part move23-23063 from stock on reserve shelf Urgency: Operational Overtime: NO…"
type textarea "x"
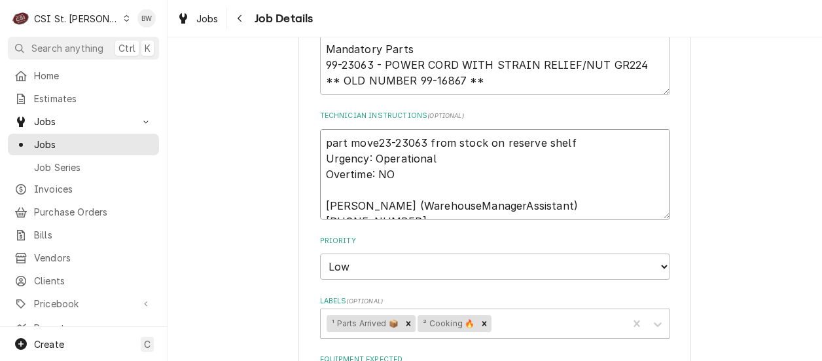
type textarea "part moved23-23063 from stock on reserve shelf Urgency: Operational Overtime: N…"
type textarea "x"
type textarea "part moved 23-23063 from stock on reserve shelf Urgency: Operational Overtime: …"
type textarea "x"
type textarea "part moved t23-23063 from stock on reserve shelf Urgency: Operational Overtime:…"
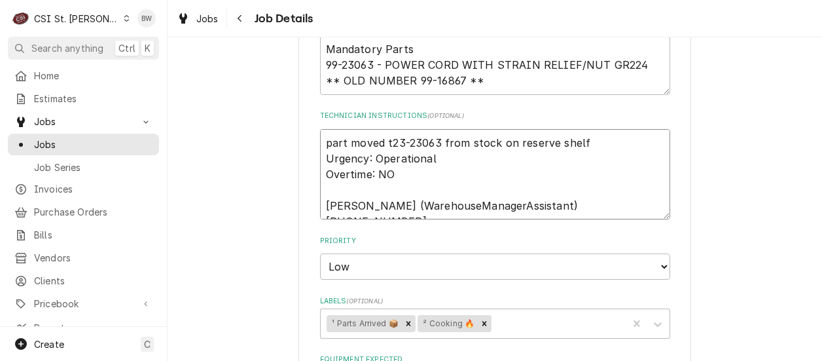
type textarea "x"
type textarea "part moved to23-23063 from stock on reserve shelf Urgency: Operational Overtime…"
type textarea "x"
type textarea "part moved to 23-23063 from stock on reserve shelf Urgency: Operational Overtim…"
type textarea "x"
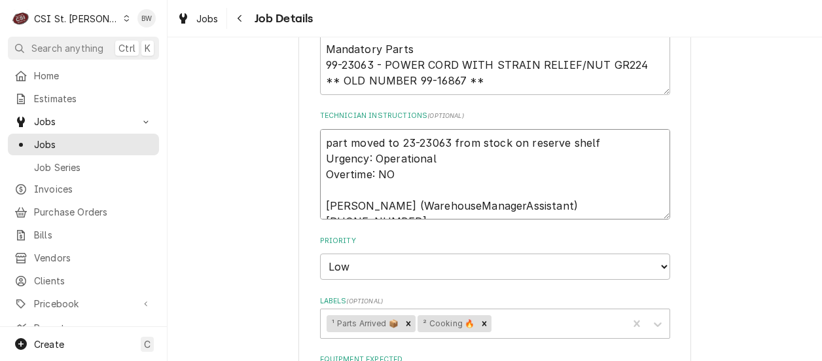
type textarea "part moved to C23-23063 from stock on reserve shelf Urgency: Operational Overti…"
type textarea "x"
type textarea "part moved to Ch23-23063 from stock on reserve shelf Urgency: Operational Overt…"
type textarea "x"
type textarea "part moved to Chu23-23063 from stock on reserve shelf Urgency: Operational Over…"
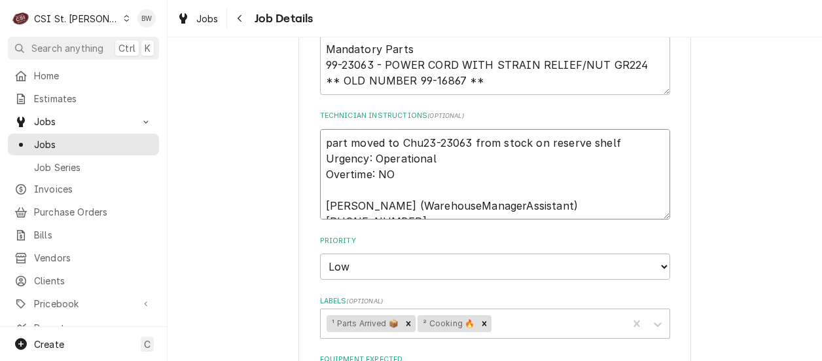
type textarea "x"
type textarea "part moved to Chuc23-23063 from stock on reserve shelf Urgency: Operational Ove…"
type textarea "x"
type textarea "part moved to Chuck23-23063 from stock on reserve shelf Urgency: Operational Ov…"
type textarea "x"
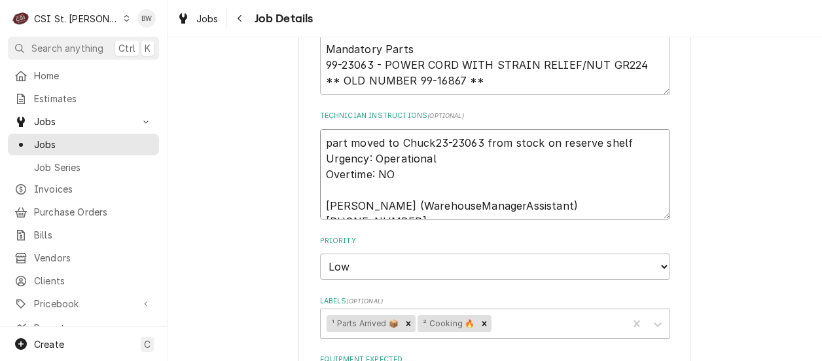
type textarea "part moved to Chuck,23-23063 from stock on reserve shelf Urgency: Operational O…"
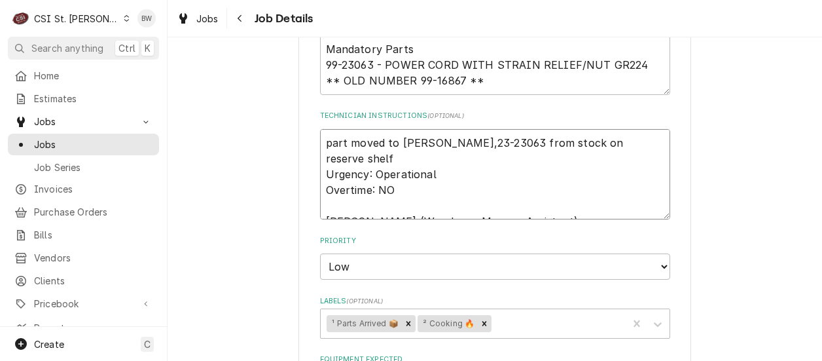
type textarea "x"
type textarea "part moved to Chuck,o23-23063 from stock on reserve shelf Urgency: Operational …"
type textarea "x"
type textarea "part moved to Chuck,on23-23063 from stock on reserve shelf Urgency: Operational…"
type textarea "x"
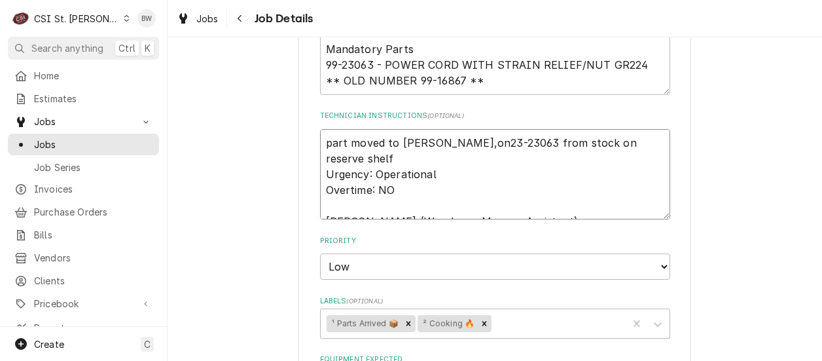
type textarea "part moved to Chuck,on 23-23063 from stock on reserve shelf Urgency: Operationa…"
type textarea "x"
type textarea "part moved to Chuck,on h23-23063 from stock on reserve shelf Urgency: Operation…"
type textarea "x"
type textarea "part moved to Chuck,on hi23-23063 from stock on reserve shelf Urgency: Operatio…"
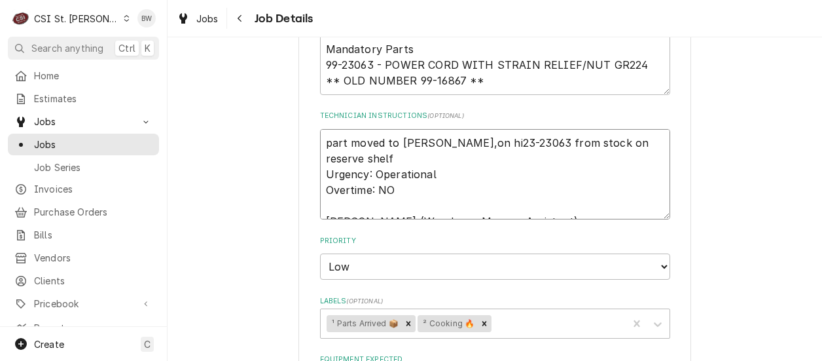
type textarea "x"
type textarea "part moved to Chuck,on his23-23063 from stock on reserve shelf Urgency: Operati…"
type textarea "x"
type textarea "part moved to Chuck,on his 23-23063 from stock on reserve shelf Urgency: Operat…"
type textarea "x"
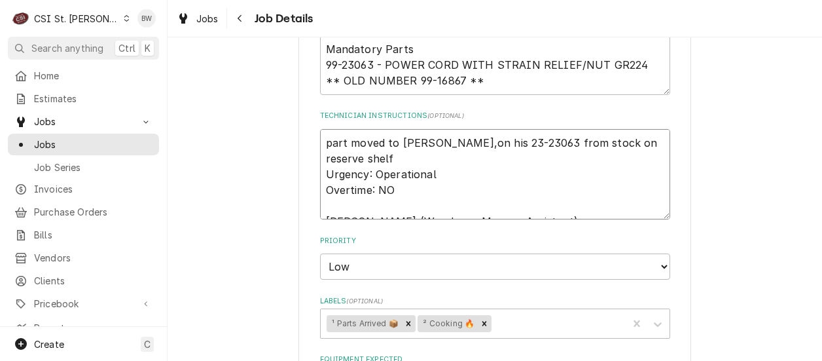
type textarea "part moved to Chuck,on his s23-23063 from stock on reserve shelf Urgency: Opera…"
type textarea "x"
type textarea "part moved to Chuck,on his sh23-23063 from stock on reserve shelf Urgency: Oper…"
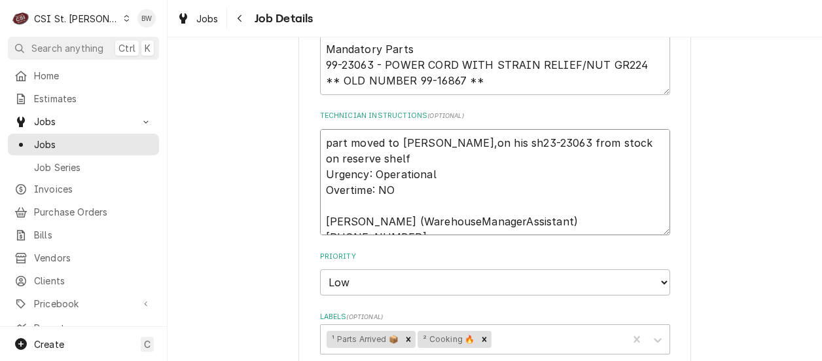
type textarea "x"
type textarea "part moved to Chuck,on his she23-23063 from stock on reserve shelf Urgency: Ope…"
type textarea "x"
type textarea "part moved to Chuck,on his shel23-23063 from stock on reserve shelf Urgency: Op…"
type textarea "x"
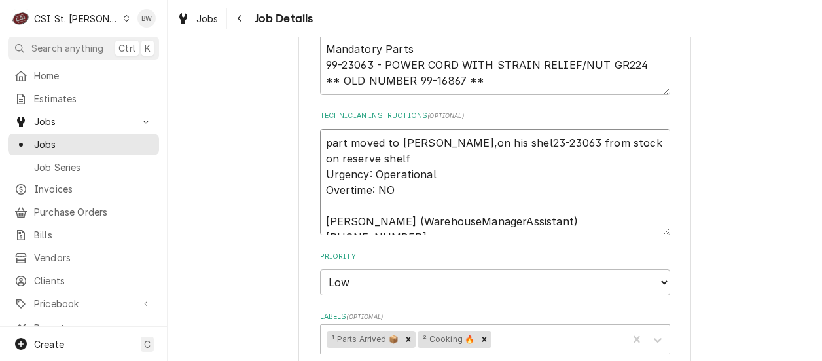
type textarea "part moved to Chuck,on his shelf23-23063 from stock on reserve shelf Urgency: O…"
type textarea "x"
type textarea "part moved to Chuck,on his shelf 23-23063 from stock on reserve shelf Urgency: …"
type textarea "x"
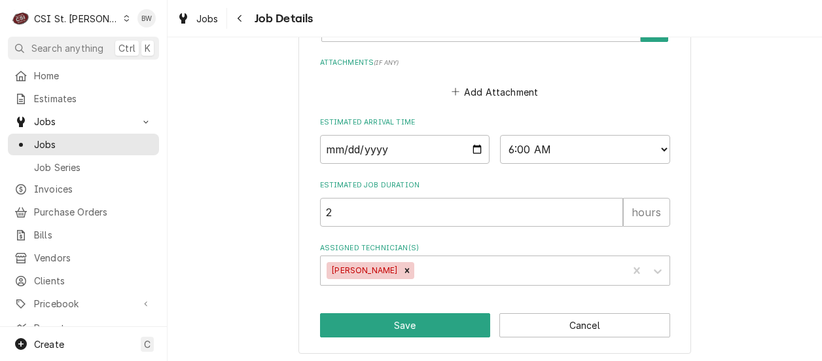
scroll to position [942, 0]
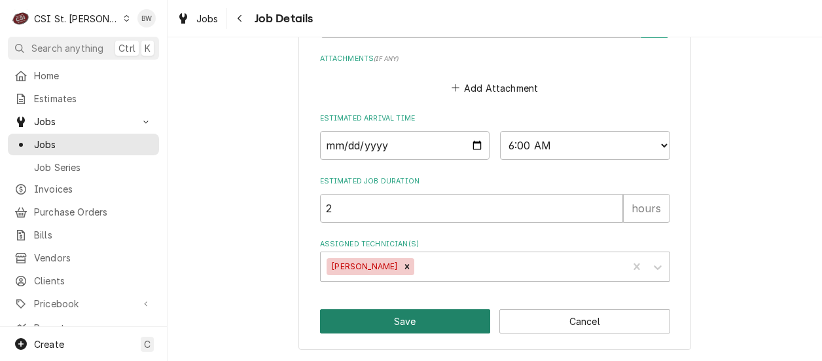
type textarea "part moved to Chuck,on his shelf 23-23063 from stock on reserve shelf Urgency: …"
click at [423, 319] on button "Save" at bounding box center [405, 321] width 171 height 24
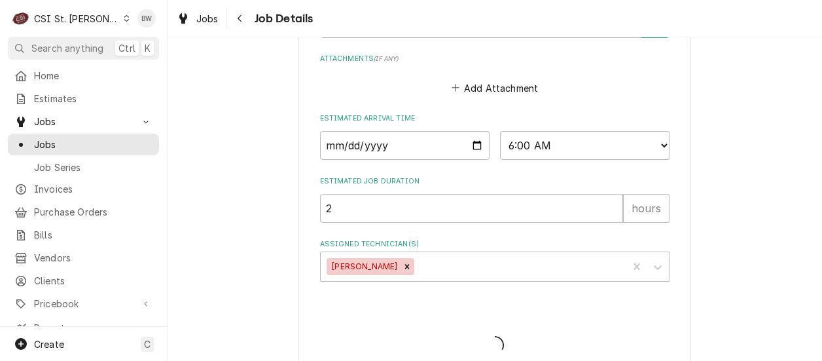
type textarea "x"
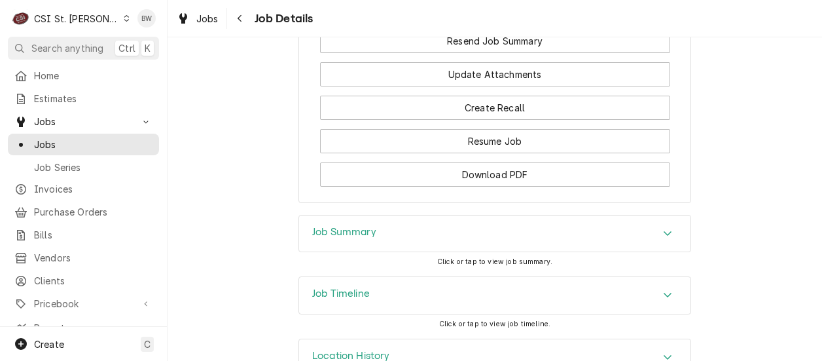
scroll to position [1941, 0]
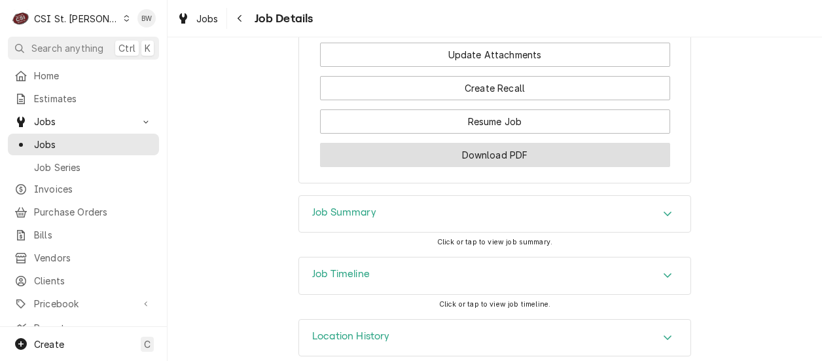
click at [429, 143] on button "Download PDF" at bounding box center [495, 155] width 350 height 24
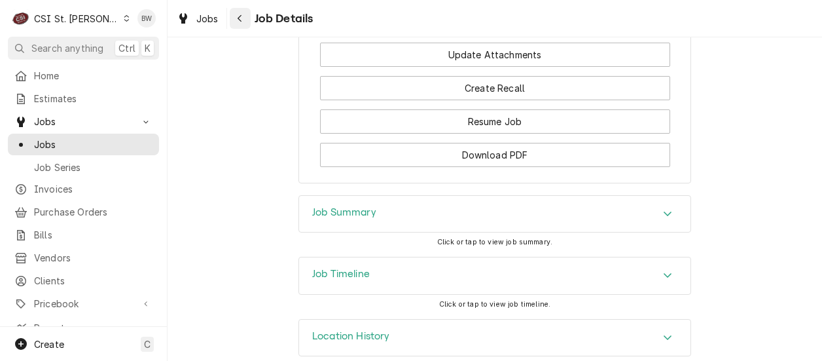
click at [242, 19] on div "Navigate back" at bounding box center [240, 18] width 13 height 13
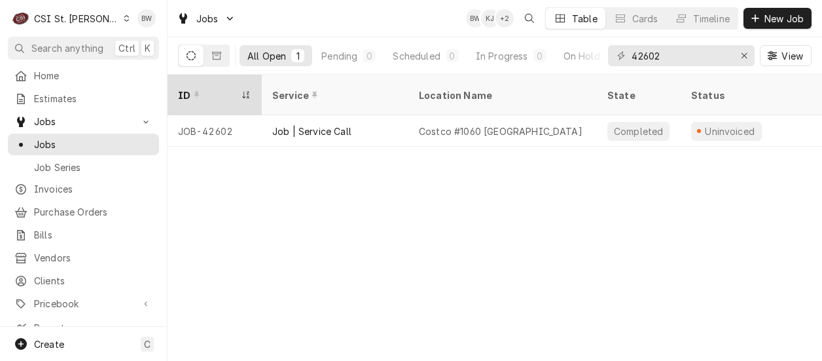
click at [168, 89] on th "ID" at bounding box center [215, 95] width 94 height 41
drag, startPoint x: 677, startPoint y: 54, endPoint x: 611, endPoint y: 52, distance: 66.2
click at [612, 52] on div "42602" at bounding box center [681, 55] width 147 height 21
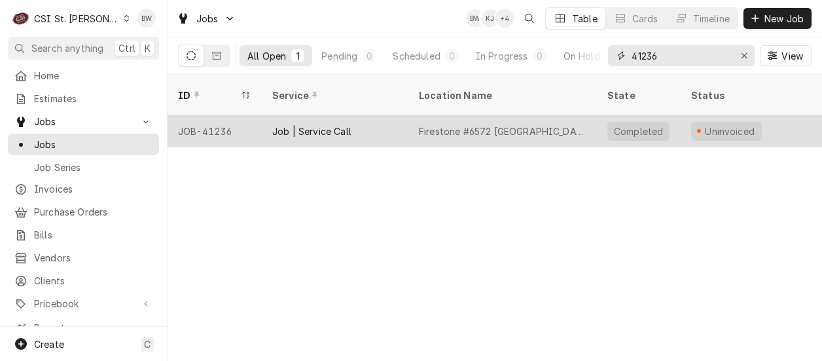
type input "41236"
click at [226, 115] on div "JOB-41236" at bounding box center [215, 130] width 94 height 31
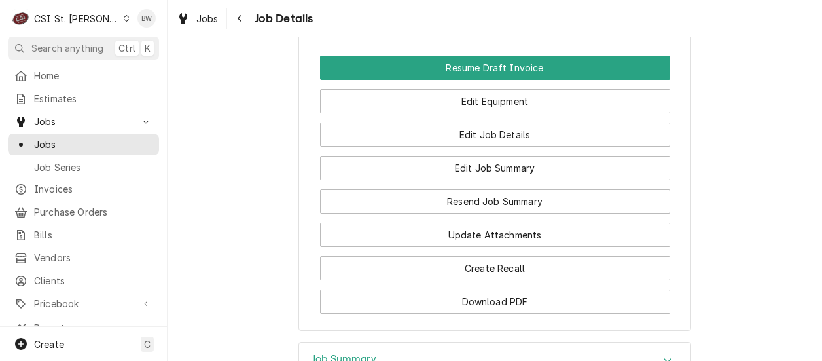
scroll to position [2487, 0]
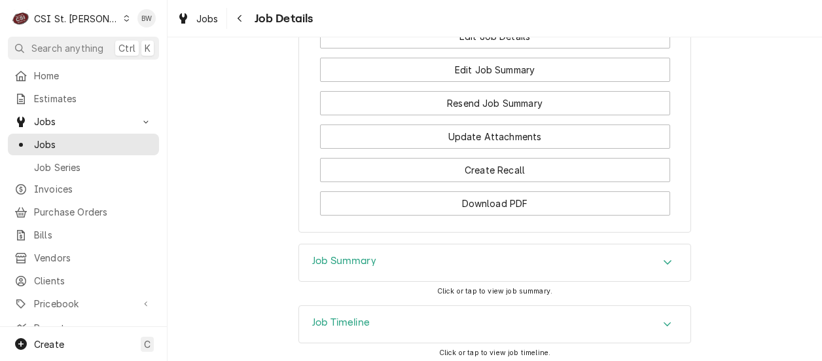
click at [345, 244] on div "Job Summary" at bounding box center [494, 262] width 391 height 37
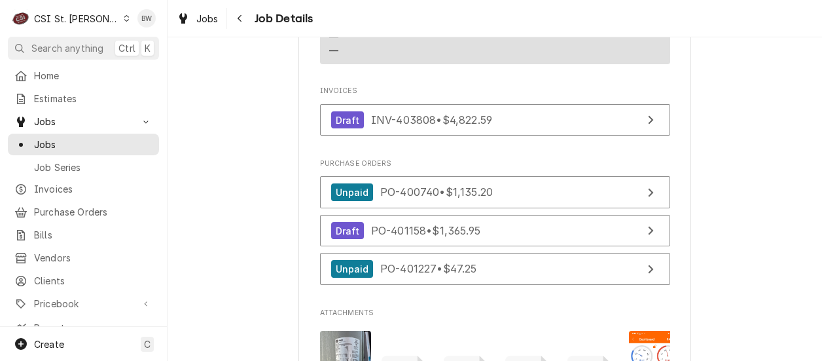
scroll to position [1963, 0]
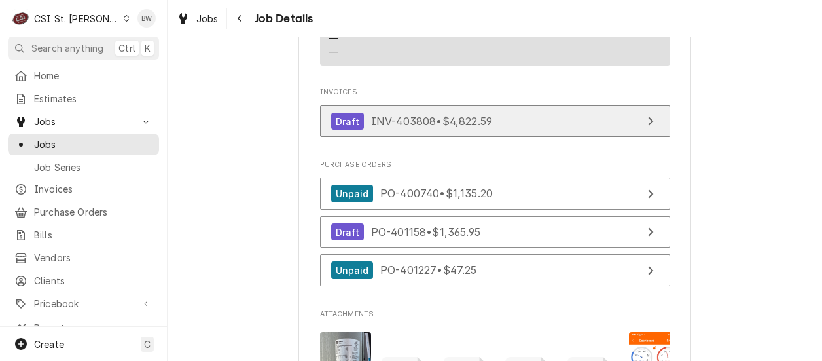
click at [404, 115] on span "INV-403808 • $4,822.59" at bounding box center [431, 121] width 121 height 13
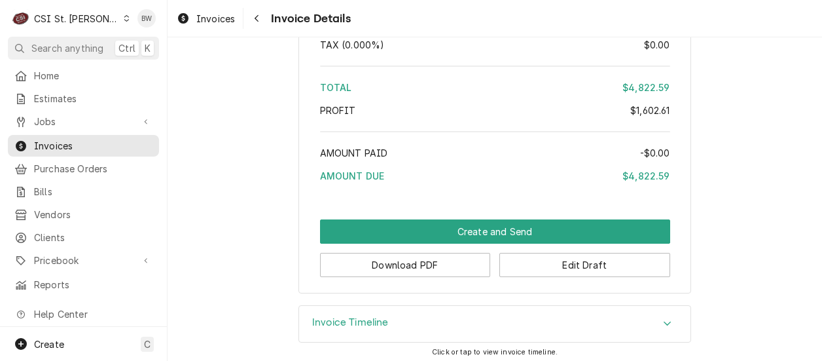
scroll to position [4136, 0]
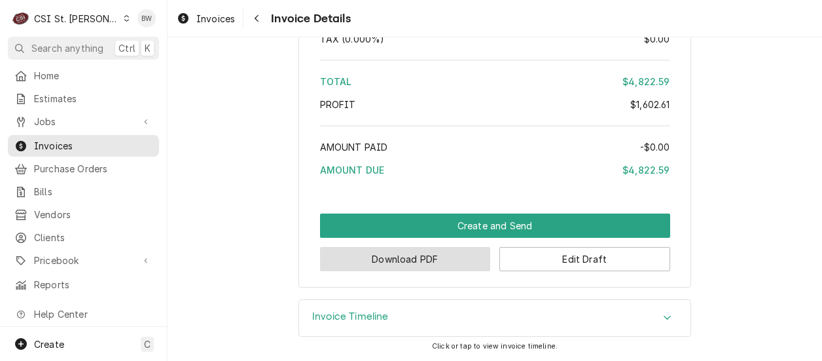
click at [385, 253] on button "Download PDF" at bounding box center [405, 259] width 171 height 24
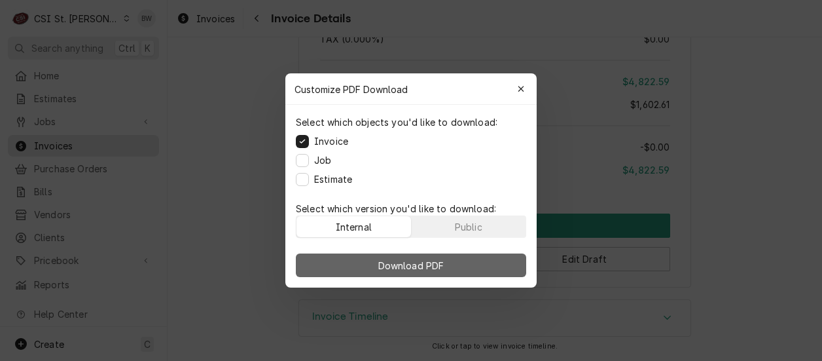
click at [374, 260] on button "Download PDF" at bounding box center [411, 265] width 230 height 24
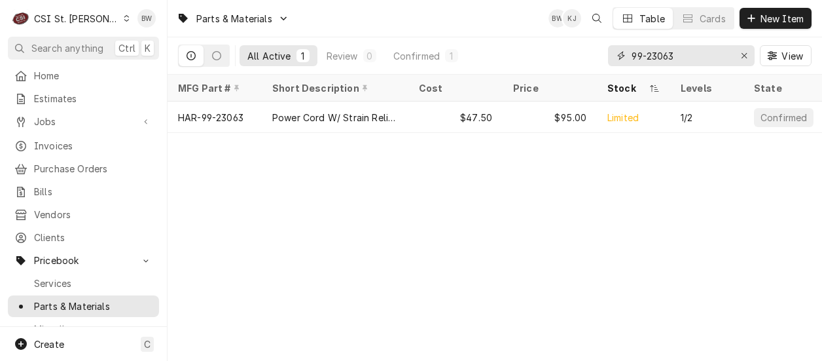
drag, startPoint x: 689, startPoint y: 58, endPoint x: 607, endPoint y: 62, distance: 81.9
click at [608, 62] on div "99-23063" at bounding box center [681, 55] width 147 height 21
type input "4"
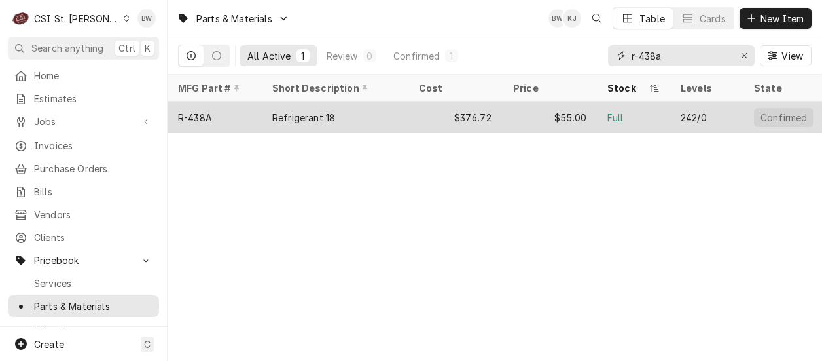
type input "r-438a"
click at [219, 113] on div "R-438A" at bounding box center [215, 116] width 94 height 31
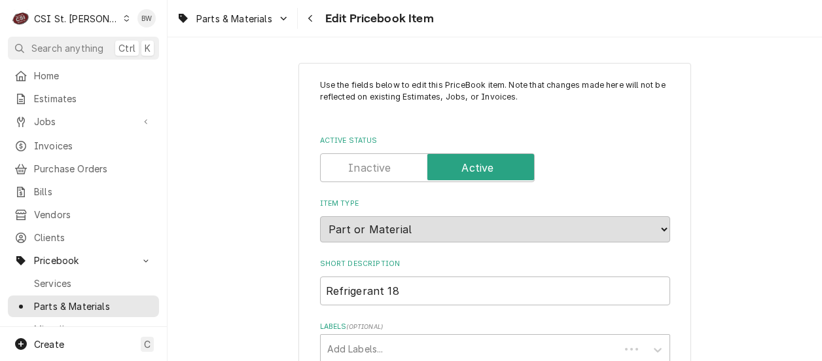
type textarea "x"
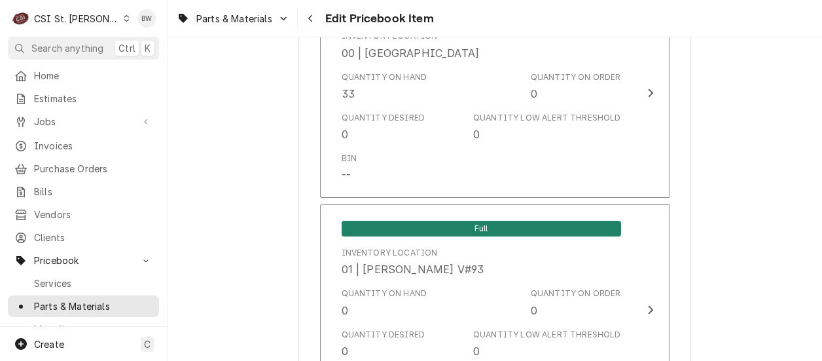
scroll to position [1178, 0]
